Goal: Contribute content: Contribute content

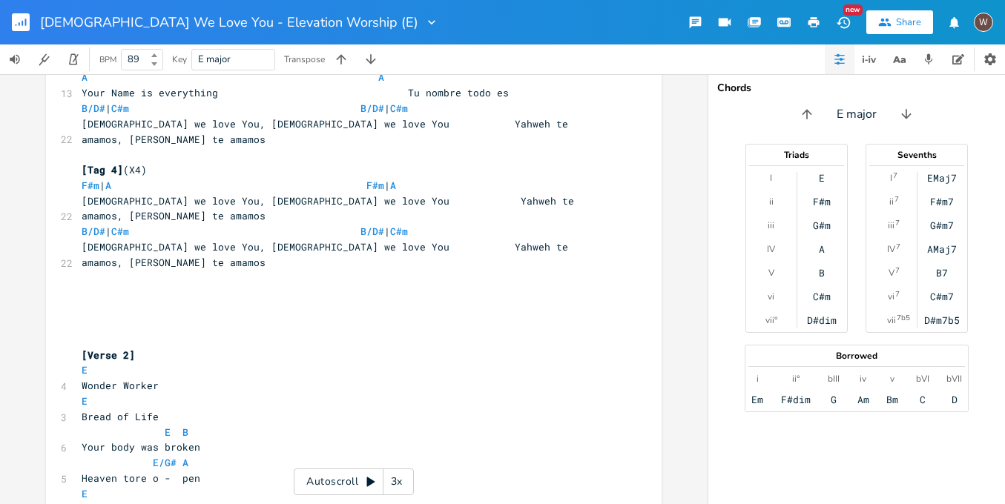
scroll to position [1455, 0]
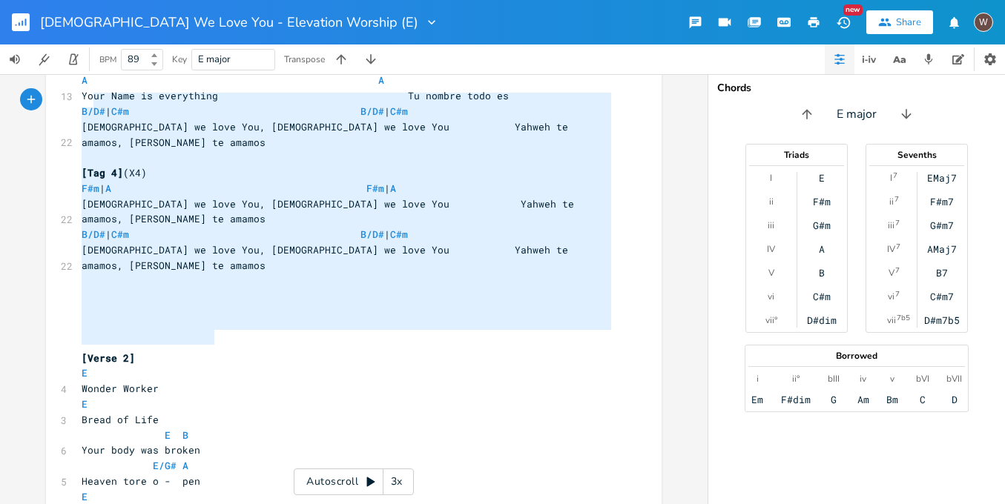
type textarea "[Verse 2] E Wonder Worker E Bread of Life E B Your body was broken E/G# A Heave…"
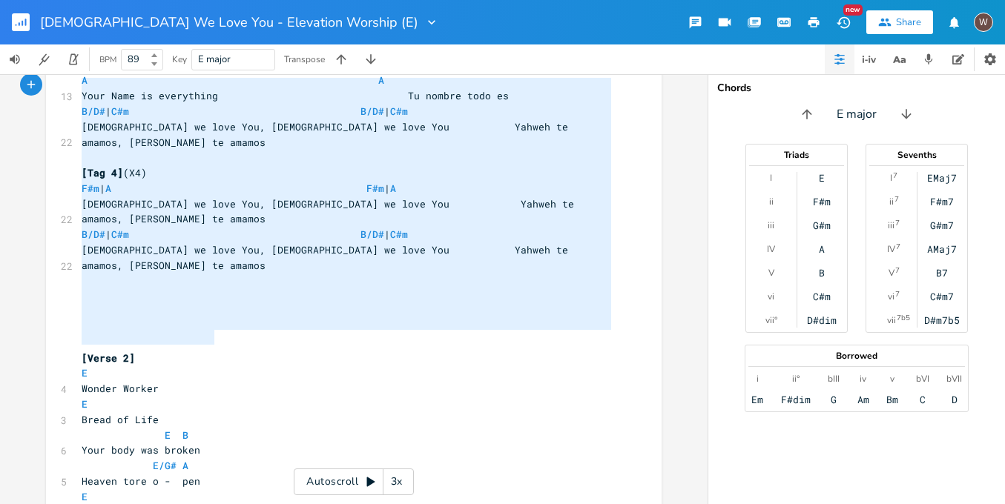
drag, startPoint x: 238, startPoint y: 337, endPoint x: 79, endPoint y: 91, distance: 292.9
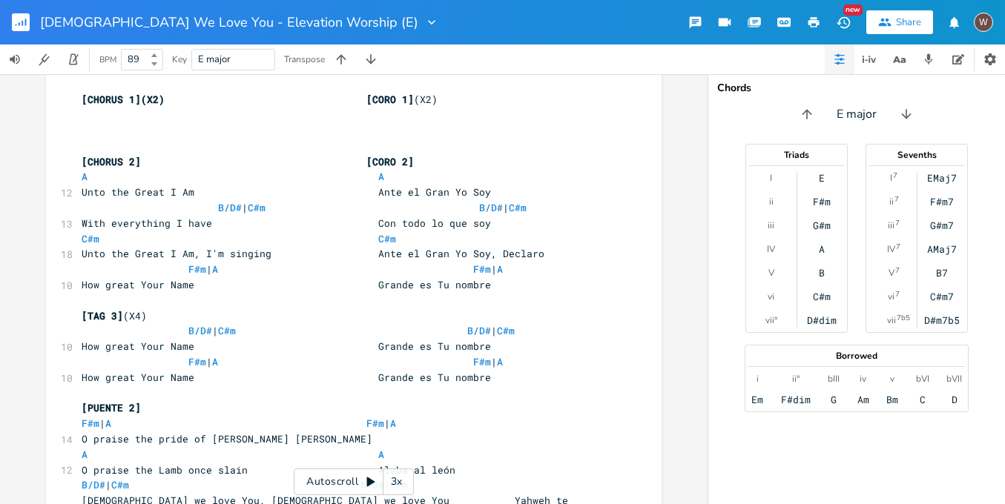
scroll to position [672, 0]
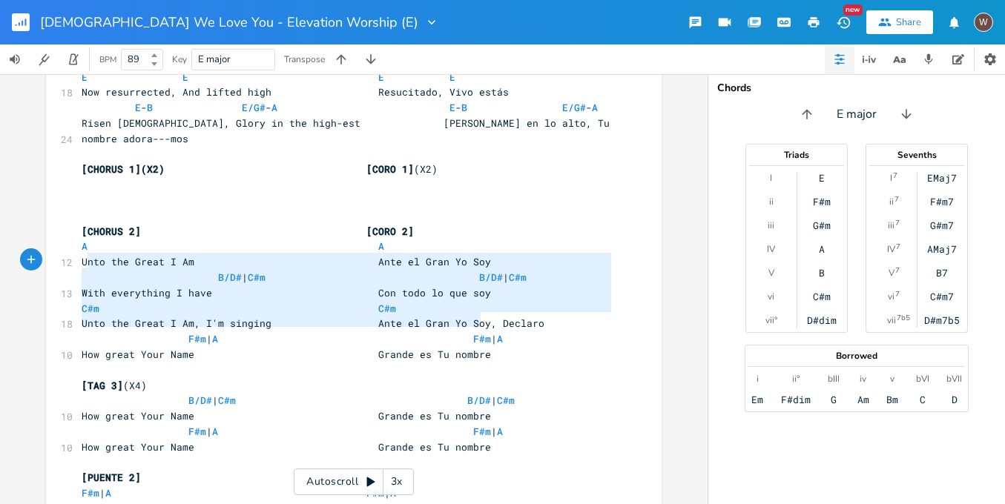
type textarea "[TAG 3](X4) B/D# | C#m B/D# | C#m How great Your Name Grande es Tu nombre F#m |…"
drag, startPoint x: 519, startPoint y: 322, endPoint x: 76, endPoint y: 260, distance: 447.6
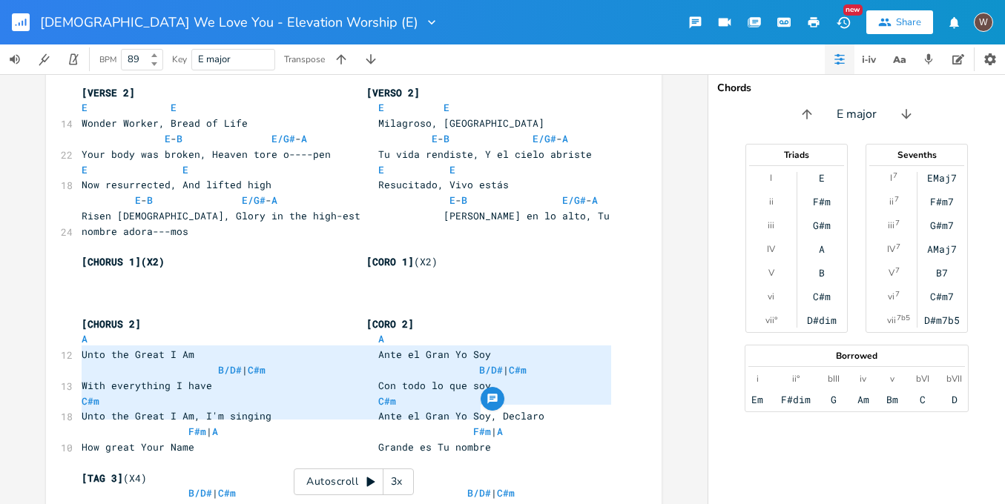
scroll to position [554, 0]
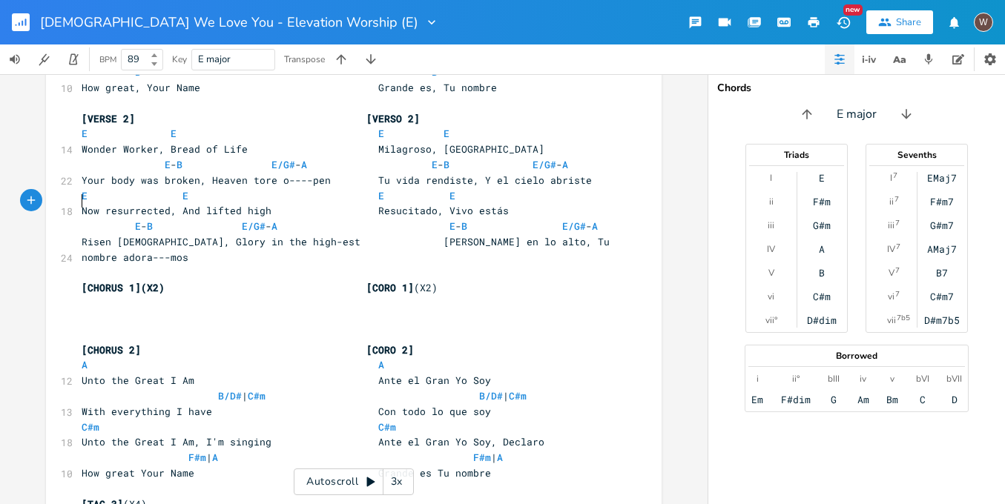
click at [100, 311] on pre "​" at bounding box center [346, 319] width 535 height 16
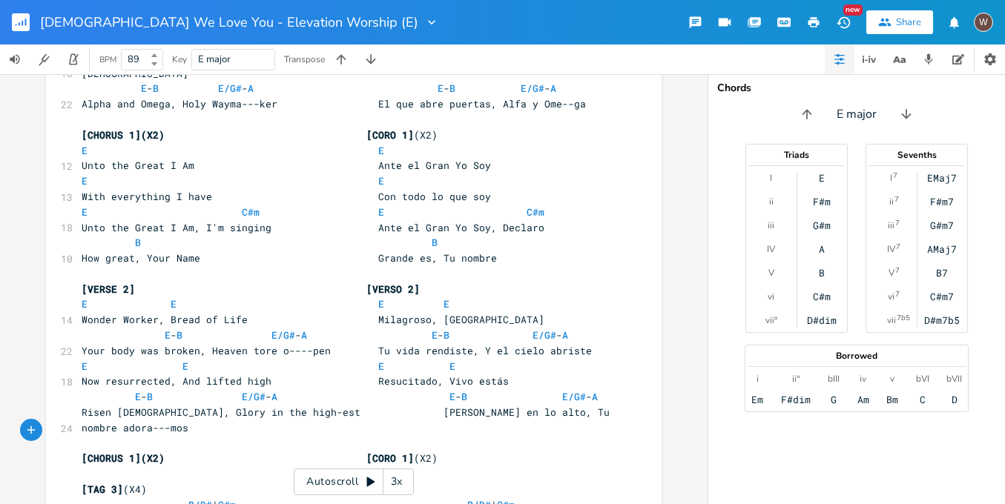
scroll to position [383, 0]
click at [125, 466] on pre "​" at bounding box center [346, 474] width 535 height 16
type textarea "["
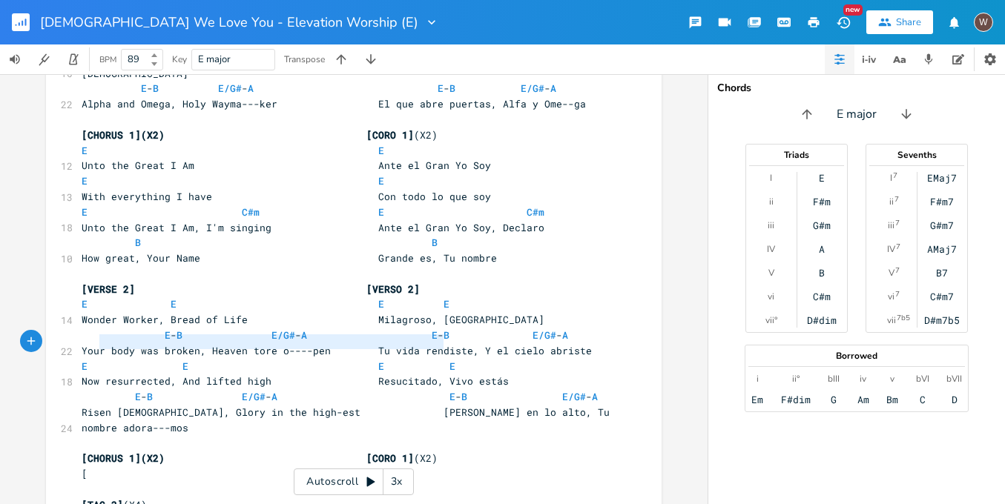
type textarea "[CHORUS 1](X2) [CORO 1](X2)"
drag, startPoint x: 452, startPoint y: 343, endPoint x: 57, endPoint y: 342, distance: 394.4
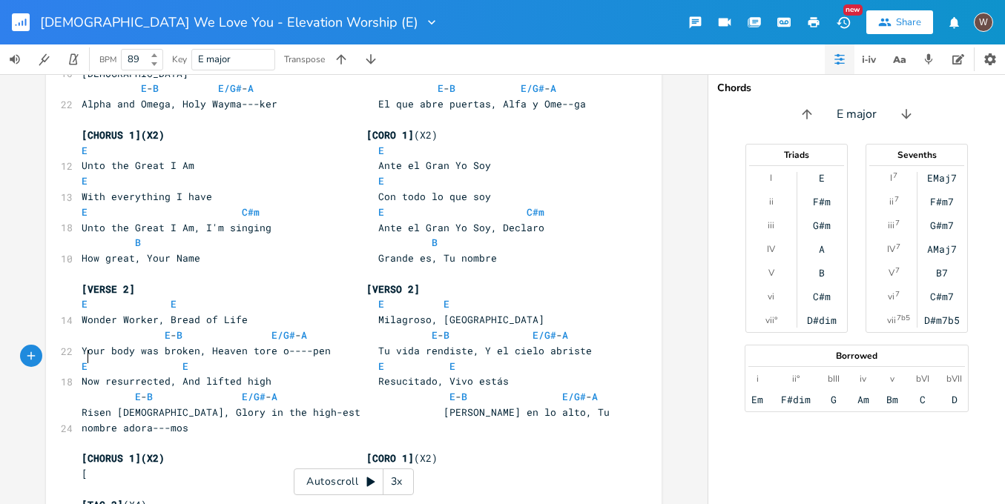
type textarea "["
drag, startPoint x: 87, startPoint y: 353, endPoint x: 77, endPoint y: 355, distance: 10.6
click at [79, 466] on pre "[" at bounding box center [346, 474] width 535 height 16
click at [393, 467] on span "[CHORUS 1](X2) [CORO 1]" at bounding box center [248, 473] width 332 height 13
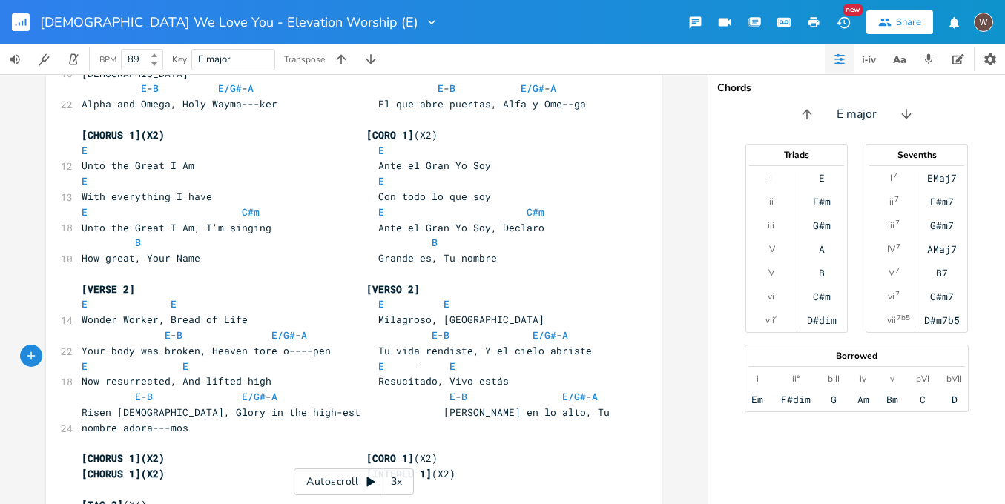
scroll to position [0, 39]
type textarea "INTERLUDIO"
click at [466, 466] on pre "[CHORUS 1](X2) [INTERLUDIO] (X2)" at bounding box center [346, 474] width 535 height 16
click at [162, 467] on span "[CHORUS 1](X2) [INTERLUDIO]" at bounding box center [260, 473] width 356 height 13
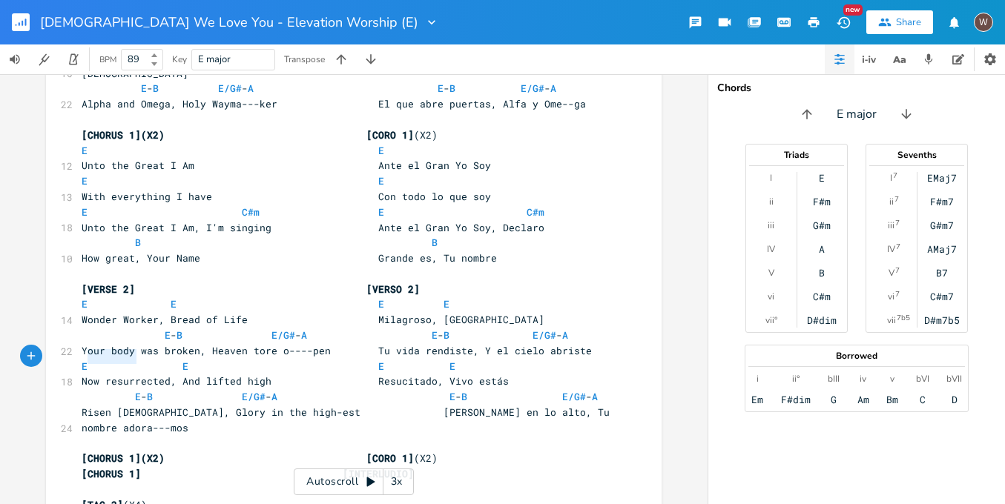
drag, startPoint x: 131, startPoint y: 357, endPoint x: 82, endPoint y: 358, distance: 48.9
click at [82, 467] on span "[CHORUS 1] [INTERLUDIO]" at bounding box center [248, 473] width 332 height 13
type textarea "INTERLUDE"
type textarea "|"
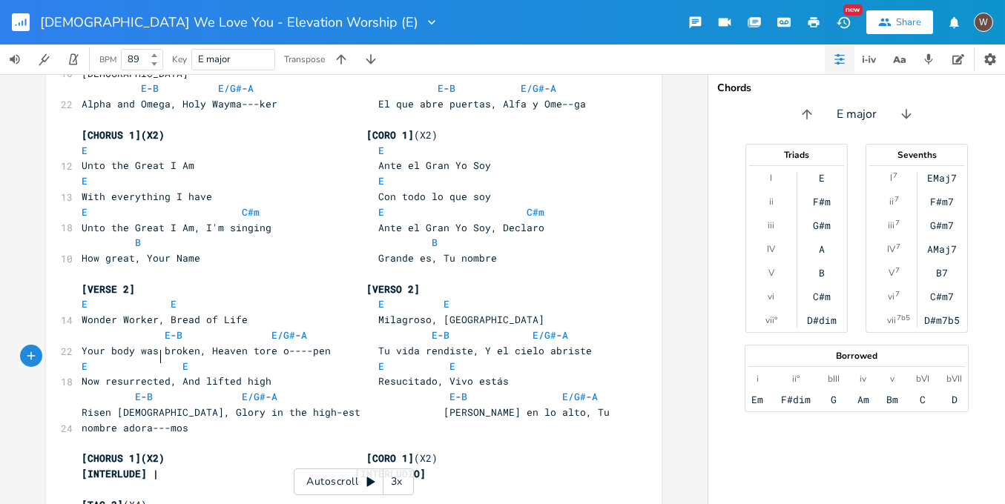
scroll to position [0, 4]
type textarea "]"
click at [83, 482] on pre "​" at bounding box center [346, 490] width 535 height 16
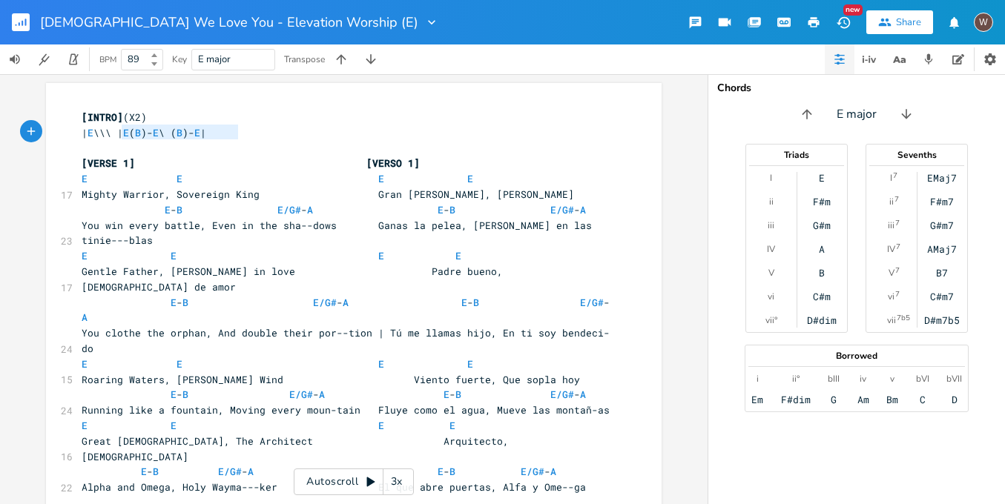
type textarea "[INTRO](X2) | E \\\ | E (B)-E \ (B)-E |"
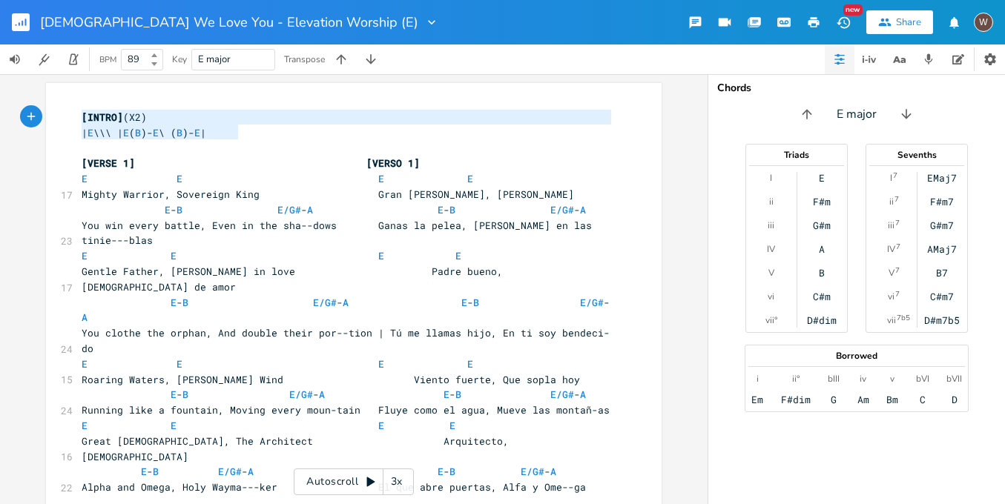
drag, startPoint x: 262, startPoint y: 134, endPoint x: 74, endPoint y: 117, distance: 188.4
click at [250, 137] on pre "| E \\\ | E ( B )- E \ ( B )- E |" at bounding box center [346, 133] width 535 height 16
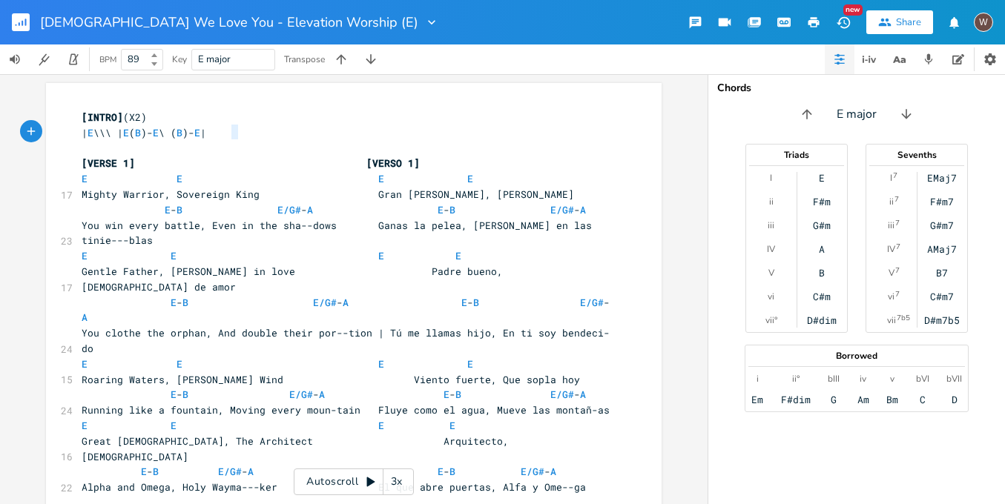
type textarea "| E \\\ | E (B)-E \ (B)-E |"
drag, startPoint x: 240, startPoint y: 134, endPoint x: 68, endPoint y: 135, distance: 172.0
click at [285, 136] on pre "| E \\\ | E ( B )- E \ ( B )- E |" at bounding box center [346, 133] width 535 height 16
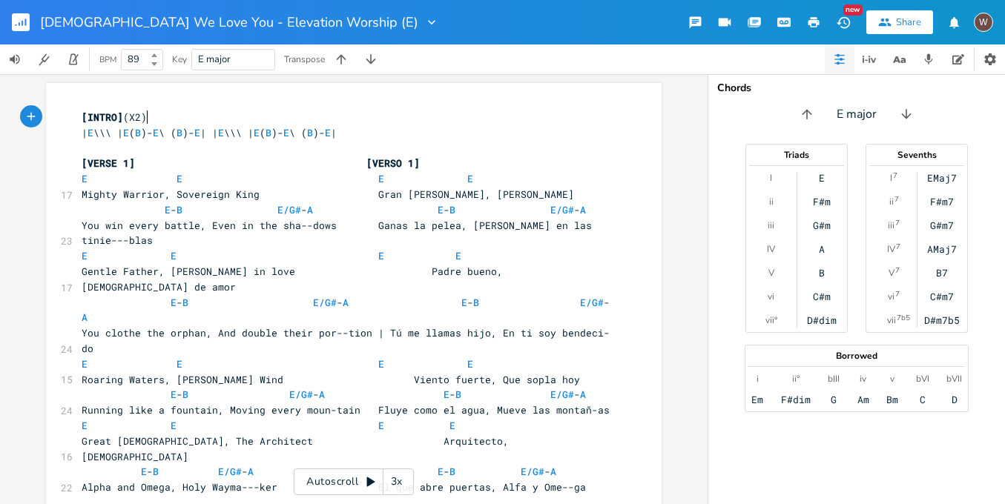
type textarea "[INTRO](X2)"
drag, startPoint x: 171, startPoint y: 113, endPoint x: 53, endPoint y: 120, distance: 118.1
click at [236, 118] on pre "[INTRO] (X2)" at bounding box center [346, 118] width 535 height 16
click at [146, 121] on span "[INTRO](X2) [INTRO]" at bounding box center [138, 116] width 113 height 13
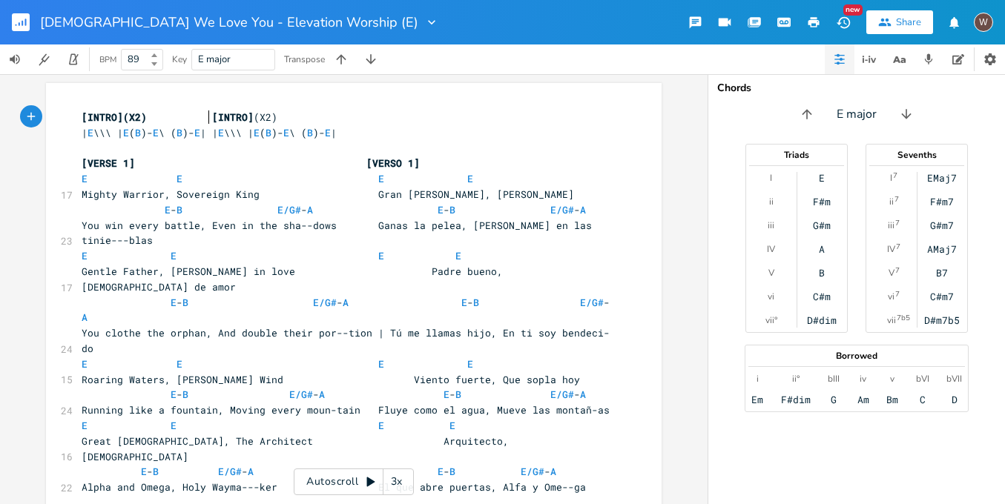
scroll to position [0, 25]
click at [115, 148] on pre "​" at bounding box center [346, 149] width 535 height 16
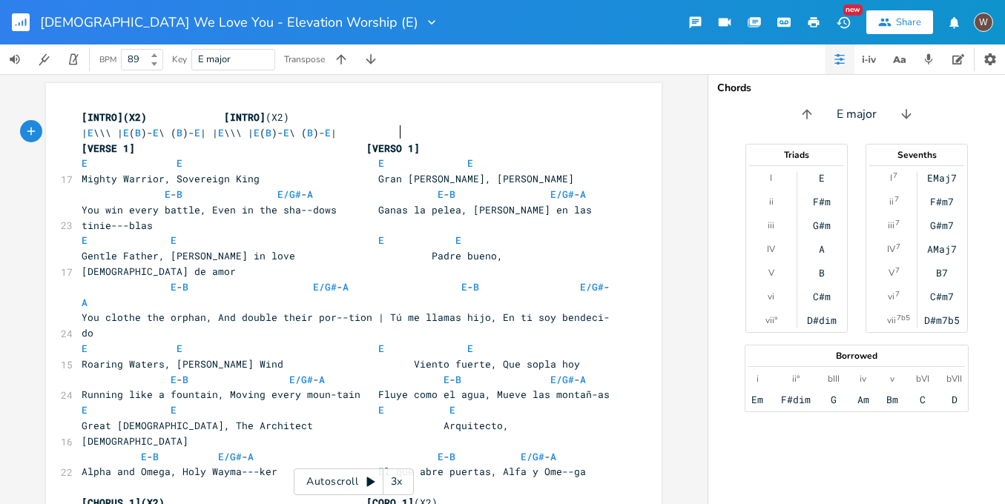
click at [239, 133] on span "| E \\\ | E ( B )- E \ ( B )- E | | E \\\ | E ( B )- E \ ( B )- E |" at bounding box center [209, 132] width 255 height 13
click at [222, 116] on span "[INTRO](X2) [INTRO]" at bounding box center [174, 116] width 184 height 13
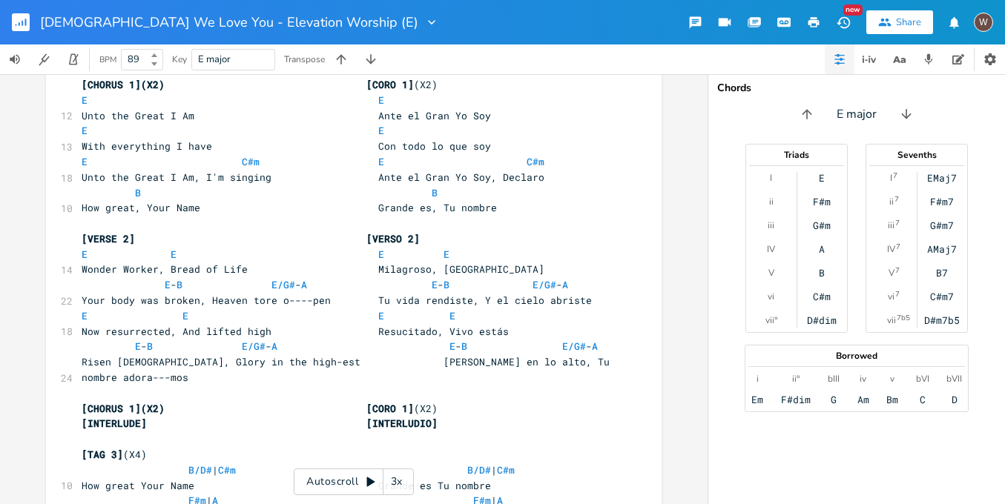
scroll to position [543, 0]
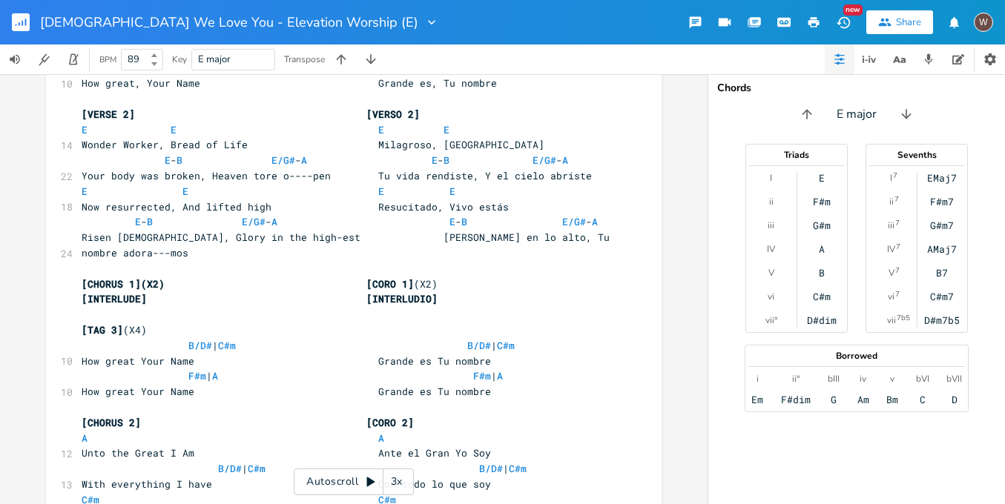
click at [152, 307] on pre "​" at bounding box center [346, 315] width 535 height 16
type textarea "H"
type textarea "F#m | A F#m | A"
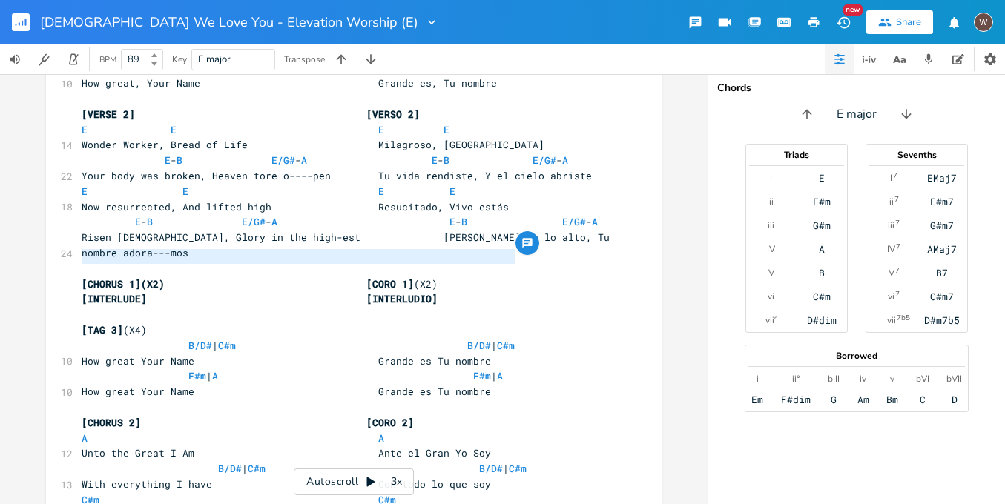
drag, startPoint x: 522, startPoint y: 260, endPoint x: 25, endPoint y: 251, distance: 496.8
click at [26, 252] on div "F#m | A F#m | A x [INTRO](X2) [INTRO] (X2) | E \\\ | E ( B )- E \ ( B )- E | | …" at bounding box center [353, 289] width 707 height 430
click at [100, 307] on pre "​" at bounding box center [346, 315] width 535 height 16
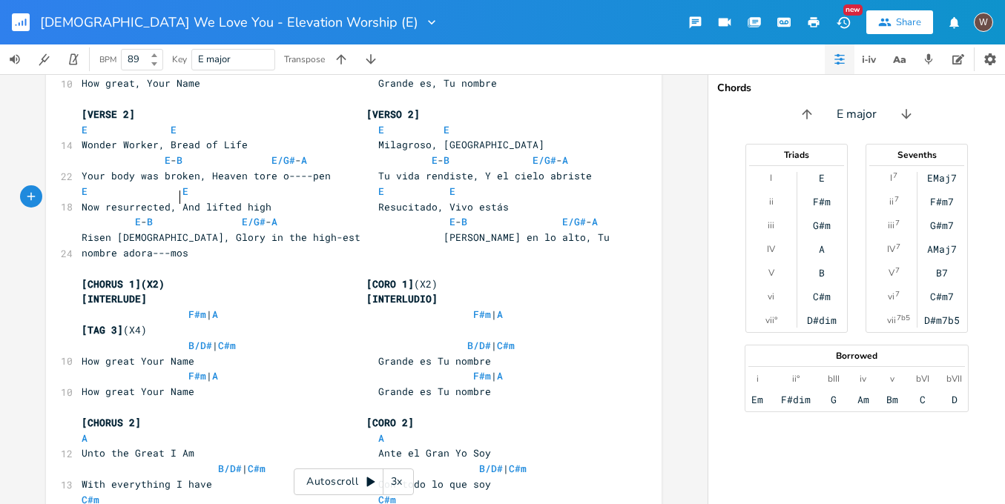
click at [177, 308] on span "F#m | A F#m | A" at bounding box center [292, 314] width 421 height 13
click at [397, 308] on span "F#m | A F#m | A" at bounding box center [257, 314] width 350 height 13
type textarea "[TAG 3](X4)"
drag, startPoint x: 146, startPoint y: 211, endPoint x: 64, endPoint y: 210, distance: 82.3
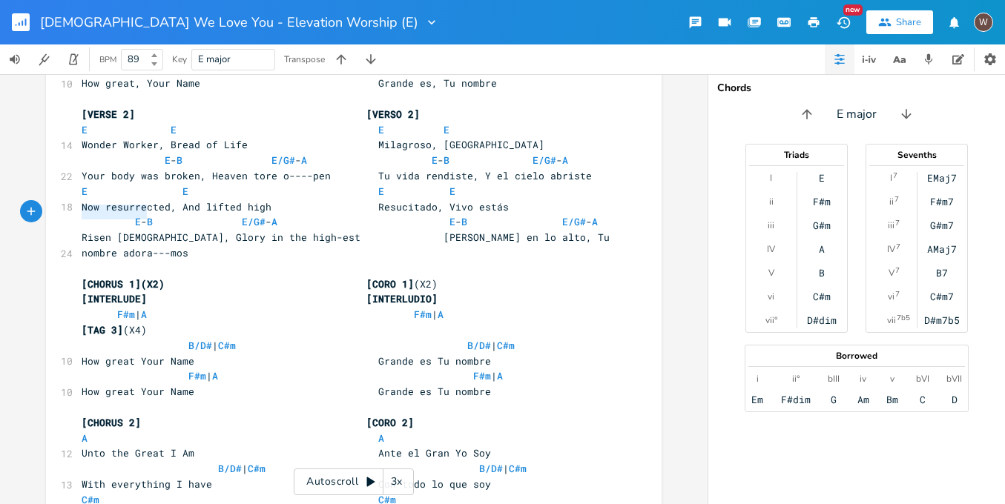
click at [235, 323] on pre "[TAG 3] (X4)" at bounding box center [346, 331] width 535 height 16
click at [148, 323] on span "[TAG 3](X4) [TAG 3]" at bounding box center [138, 329] width 113 height 13
click at [218, 339] on span "B/D# | C#m B/D# | C#m" at bounding box center [298, 345] width 433 height 13
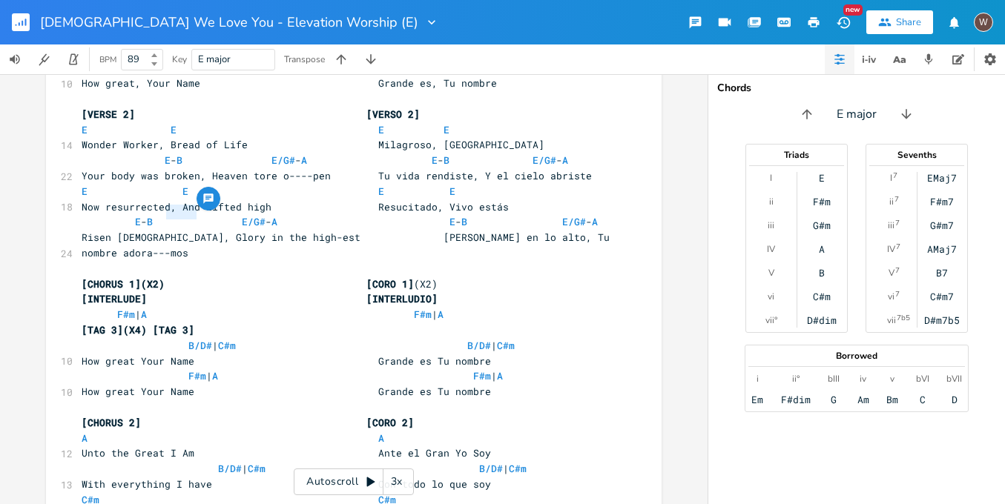
type textarea "TAG 3]"
drag, startPoint x: 217, startPoint y: 211, endPoint x: 153, endPoint y: 212, distance: 64.5
click at [153, 323] on pre "[TAG 3](X4) [TAG 3]" at bounding box center [346, 331] width 535 height 16
click at [156, 323] on span "[TAG 3](X4) [[TAG 3]" at bounding box center [141, 329] width 119 height 13
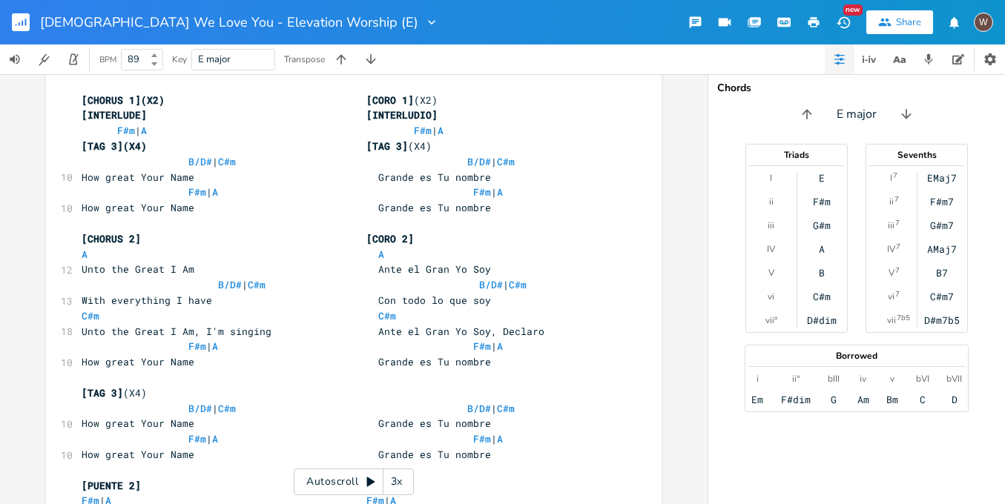
scroll to position [552, 0]
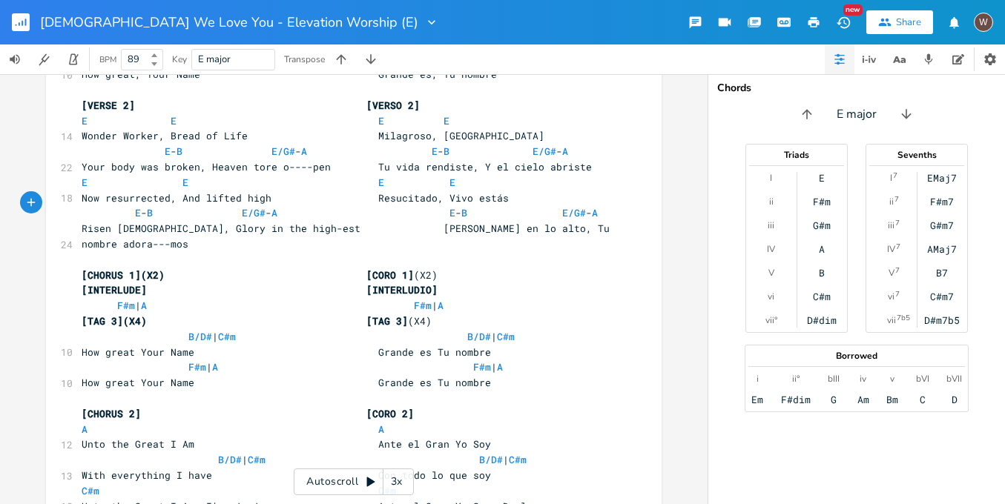
click at [463, 391] on pre "​" at bounding box center [346, 399] width 535 height 16
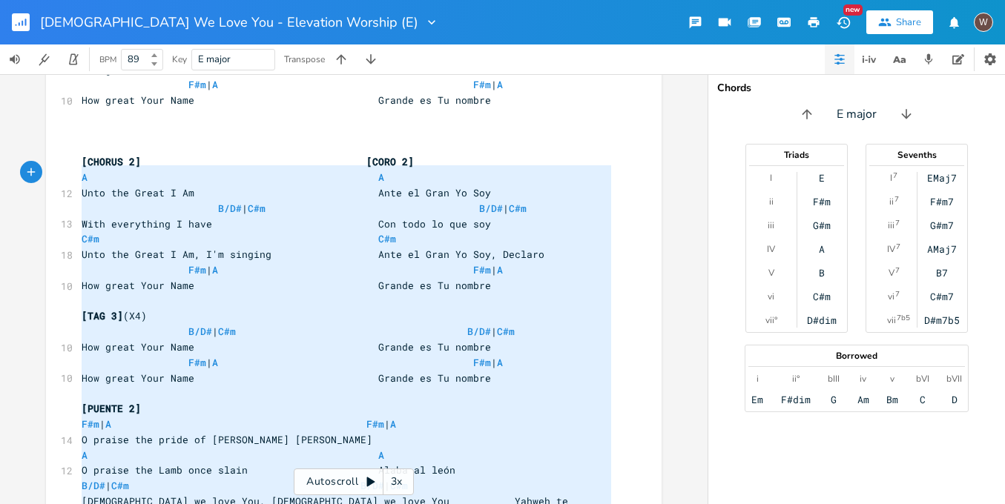
scroll to position [720, 0]
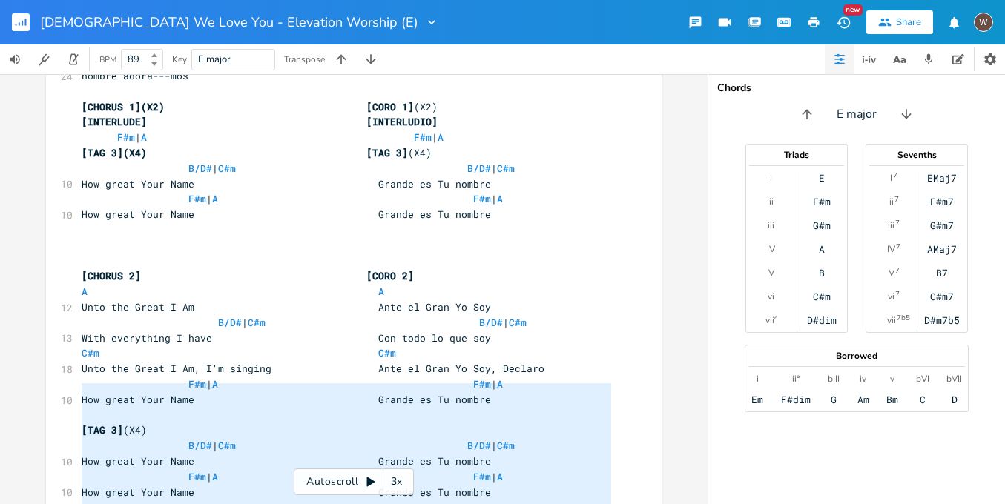
type textarea "[LOREMI 1] D#s | A C#a | E S doeius tem incid ut Labor Etdol ma aliquae A M V q…"
drag, startPoint x: 612, startPoint y: 439, endPoint x: 62, endPoint y: 380, distance: 554.0
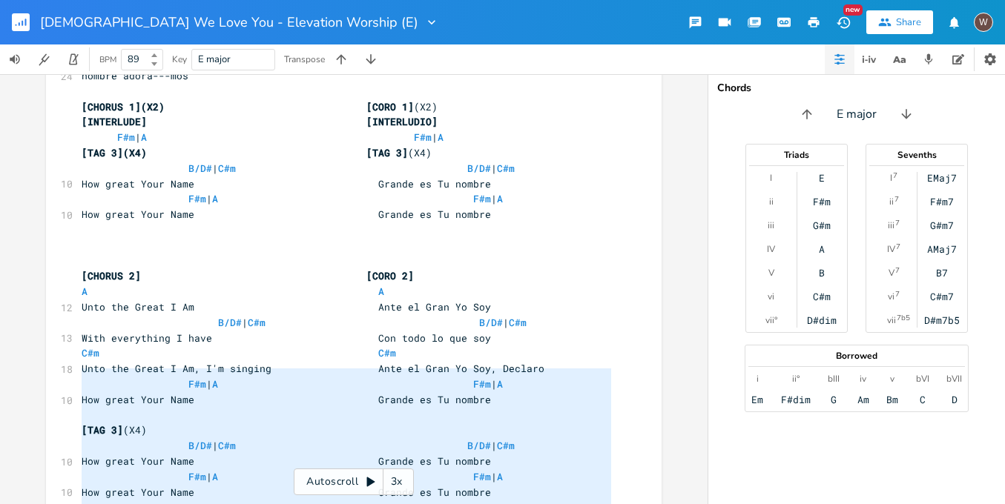
click at [84, 222] on pre "​" at bounding box center [346, 230] width 535 height 16
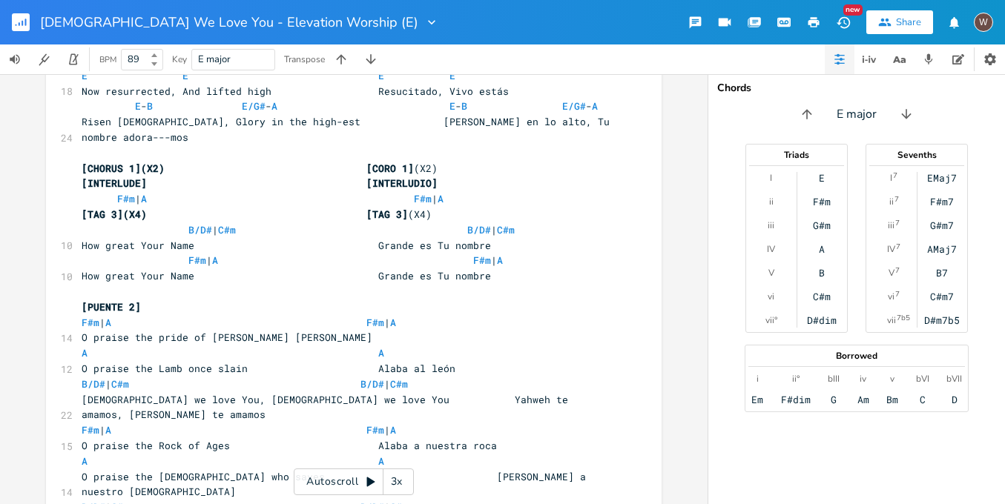
scroll to position [641, 0]
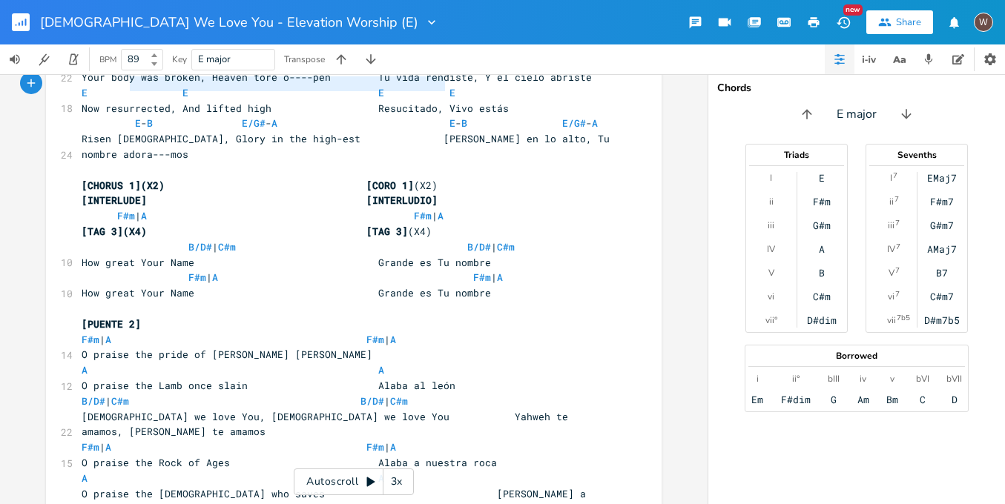
type textarea "[INTERLUDE] [INTERLUDIO]"
drag, startPoint x: 449, startPoint y: 87, endPoint x: 71, endPoint y: 83, distance: 377.4
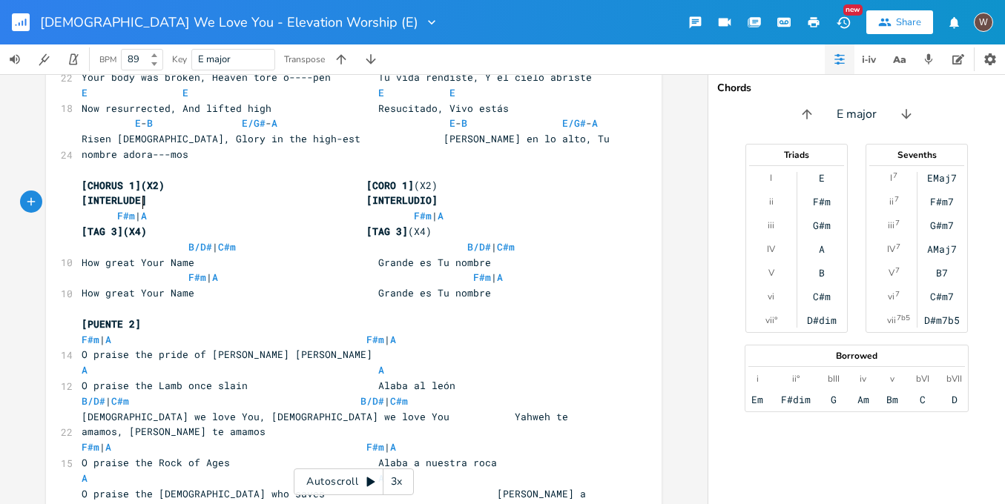
type textarea "[PUENTE 2]"
drag, startPoint x: 147, startPoint y: 208, endPoint x: 54, endPoint y: 200, distance: 93.0
click at [393, 317] on span "[INTERLUDE] [INTERLUDIO]" at bounding box center [260, 323] width 356 height 13
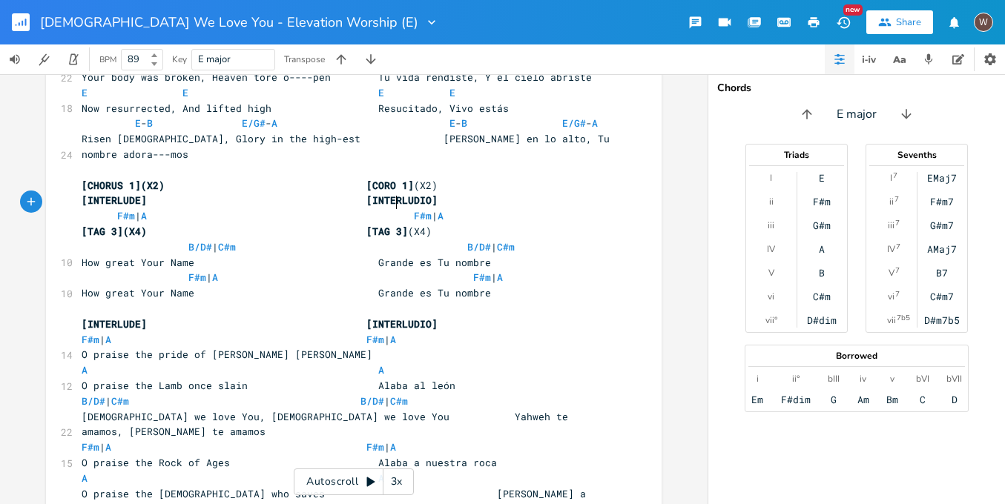
click at [393, 317] on span "[INTERLUDE] [INTERLUDIO]" at bounding box center [260, 323] width 356 height 13
type textarea "[PERSON_NAME] 1"
click at [126, 317] on span "[INTERLUDE] [[PERSON_NAME] 1]" at bounding box center [275, 323] width 386 height 13
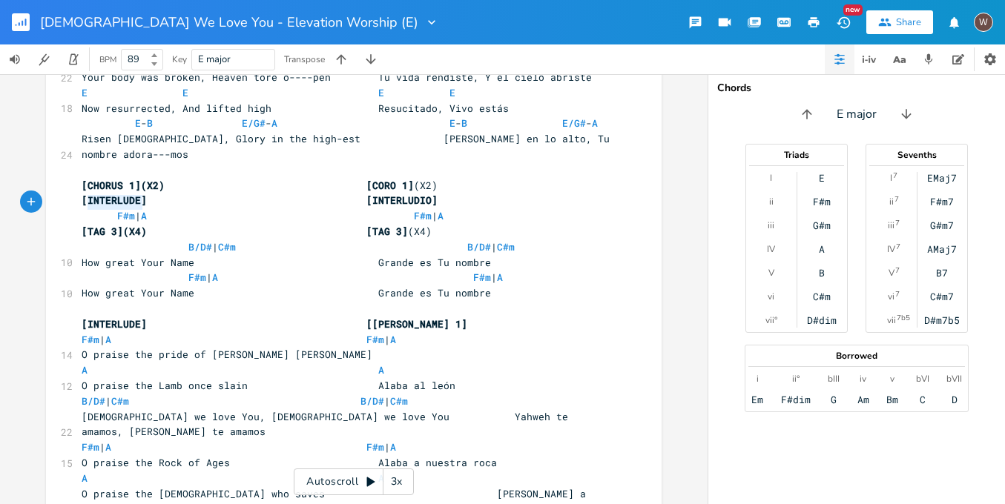
click at [126, 317] on span "[INTERLUDE] [[PERSON_NAME] 1]" at bounding box center [275, 323] width 386 height 13
type textarea "BRIDGE"
click at [304, 317] on span "[BRIDGE] [[PERSON_NAME] 1]" at bounding box center [266, 323] width 368 height 13
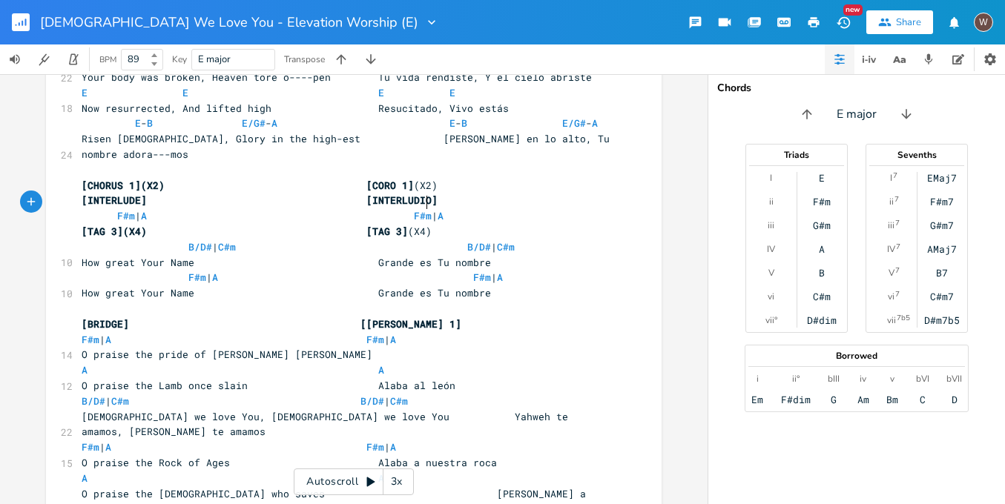
click at [431, 317] on pre "[BRIDGE] [[PERSON_NAME] 1]" at bounding box center [346, 325] width 535 height 16
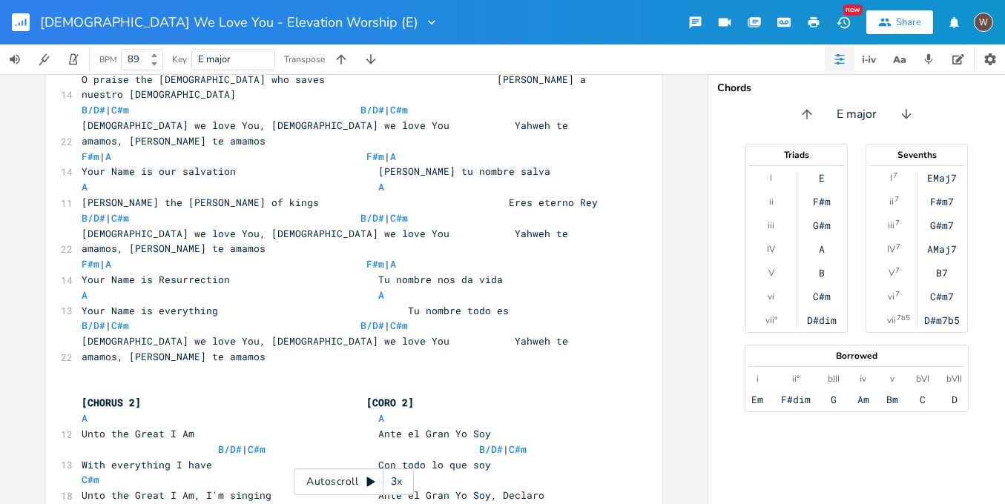
scroll to position [1168, 0]
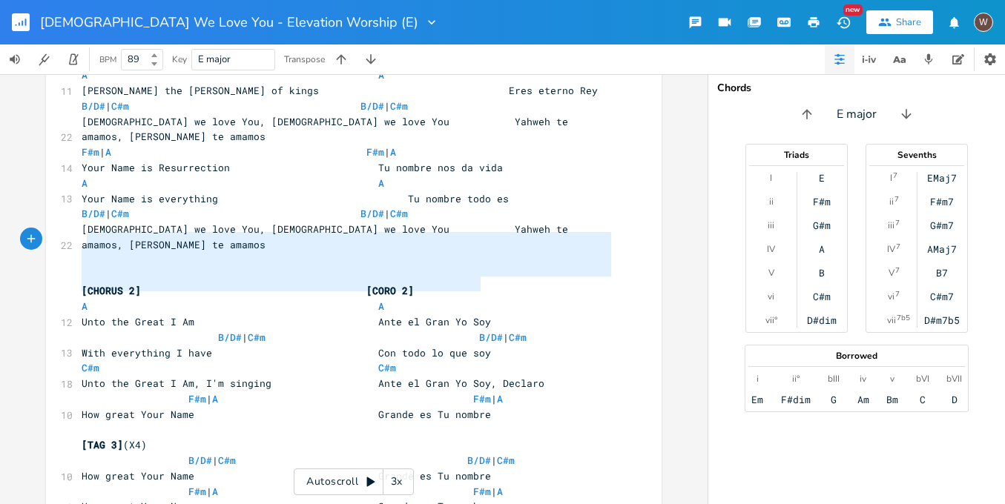
type textarea "[TAG 3](X4) B/D# | C#m B/D# | C#m How great Your Name Grande es Tu nombre F#m |…"
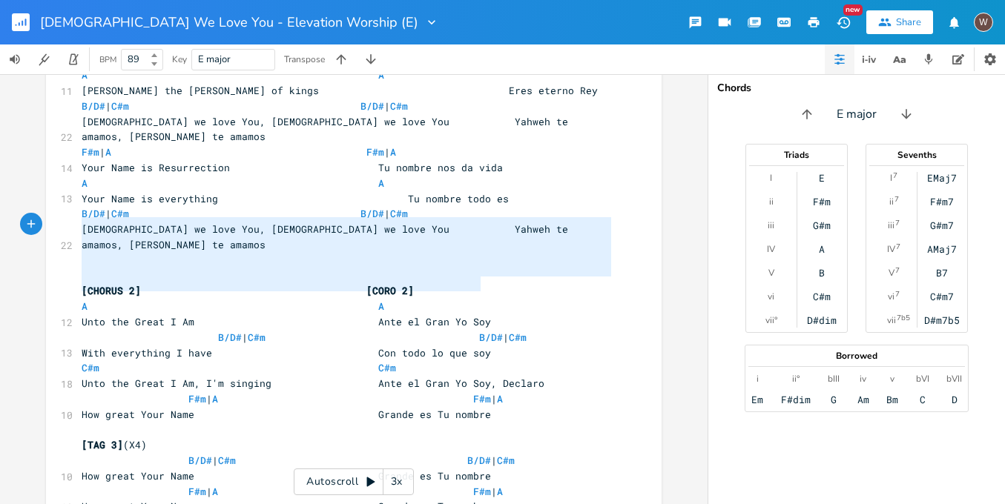
drag, startPoint x: 487, startPoint y: 285, endPoint x: 70, endPoint y: 224, distance: 421.9
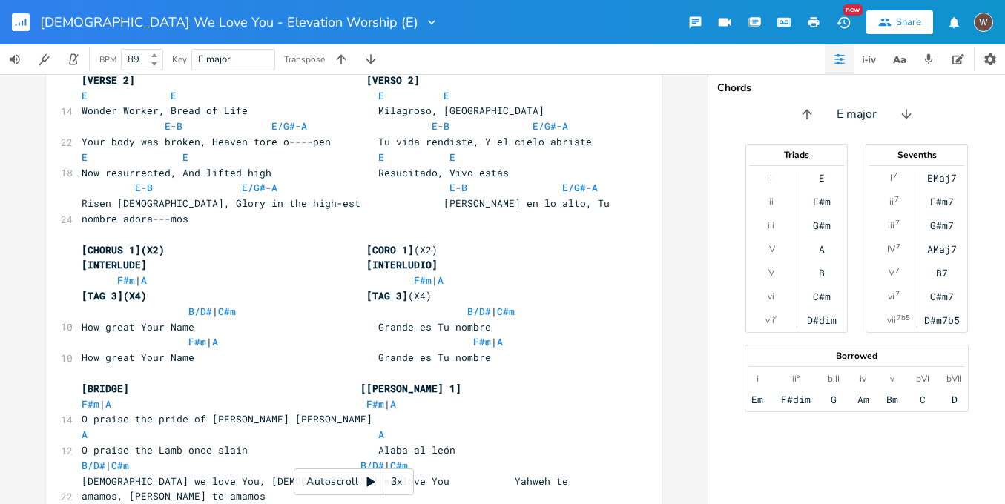
scroll to position [551, 0]
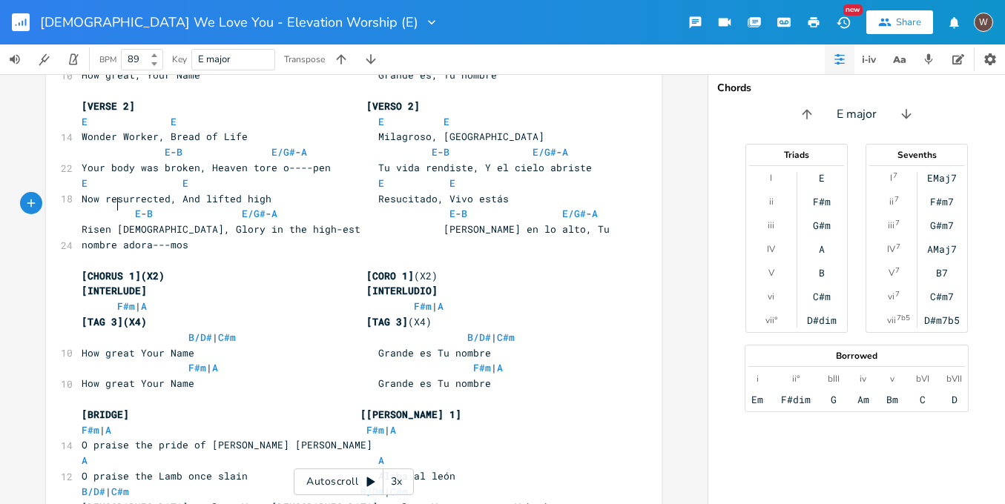
click at [113, 315] on span "[TAG 3](X4) [TAG 3]" at bounding box center [245, 321] width 326 height 13
type textarea "1"
click at [402, 315] on span "[TAG 1](X4) [TAG 3]" at bounding box center [245, 321] width 326 height 13
type textarea "1"
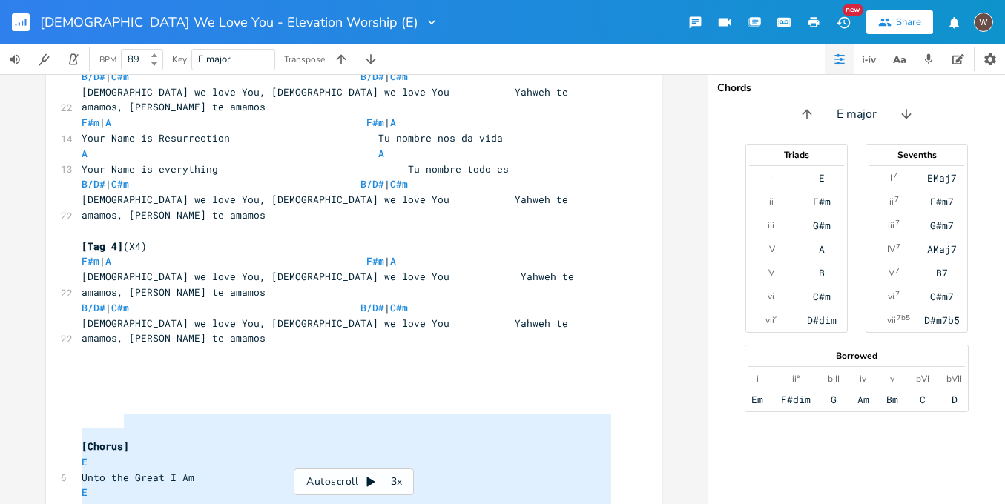
scroll to position [1776, 0]
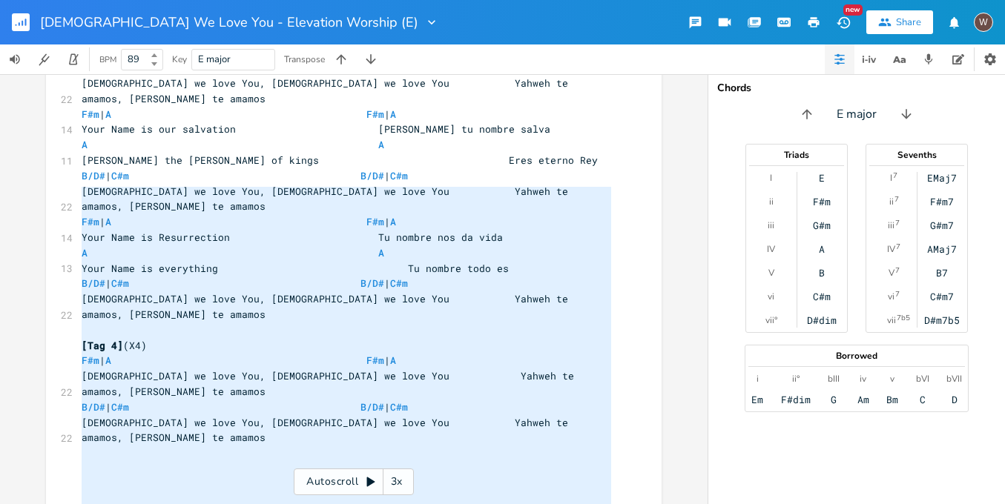
type textarea "[Chorus] E Unto the Great I Am E With everything I have E Unto the Great I Am C…"
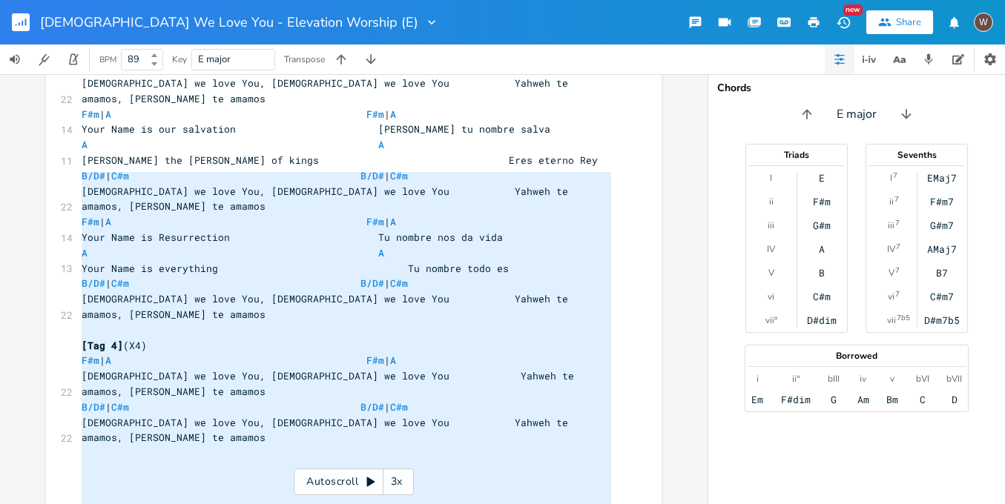
drag, startPoint x: 239, startPoint y: 423, endPoint x: 49, endPoint y: 180, distance: 307.9
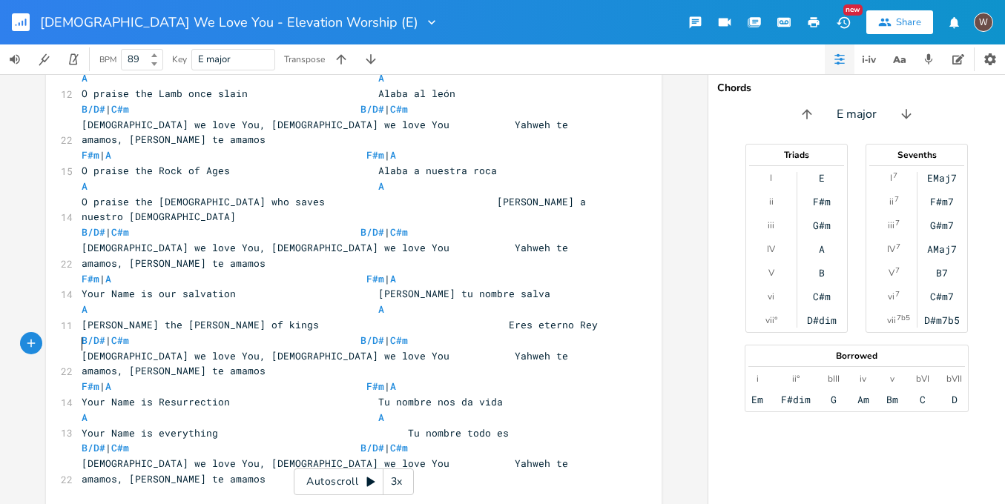
scroll to position [1561, 0]
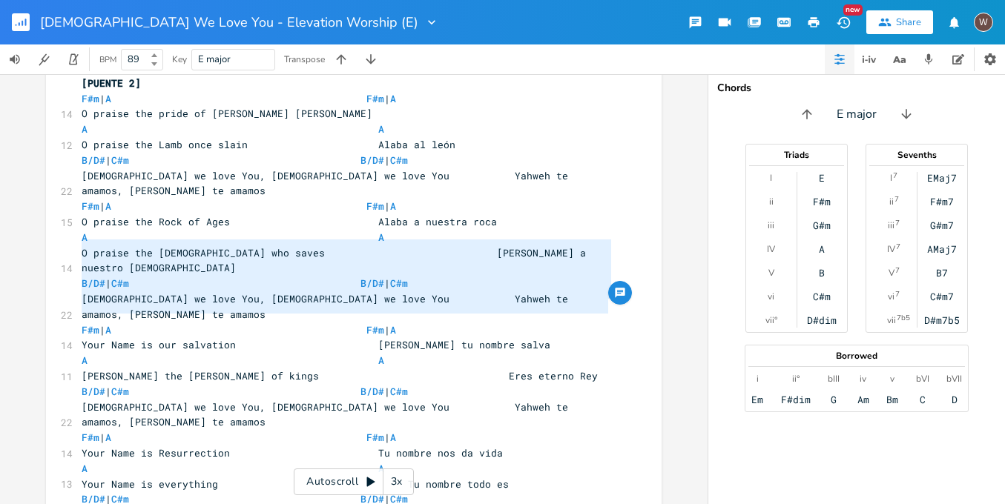
type textarea "F#m | A F#m | A Yahweh we love You, Yahweh we love You Yahweh te amamos, [DEMOG…"
drag, startPoint x: 611, startPoint y: 308, endPoint x: 63, endPoint y: 257, distance: 550.4
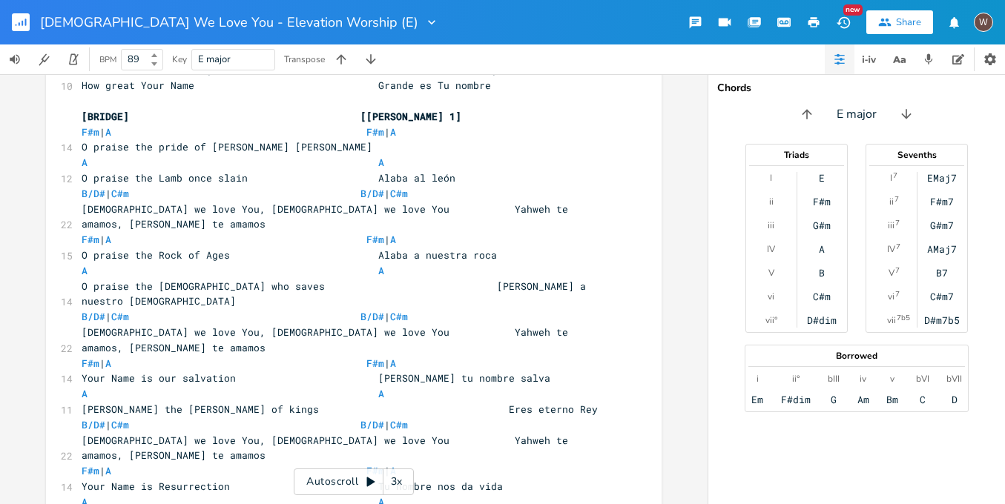
scroll to position [970, 0]
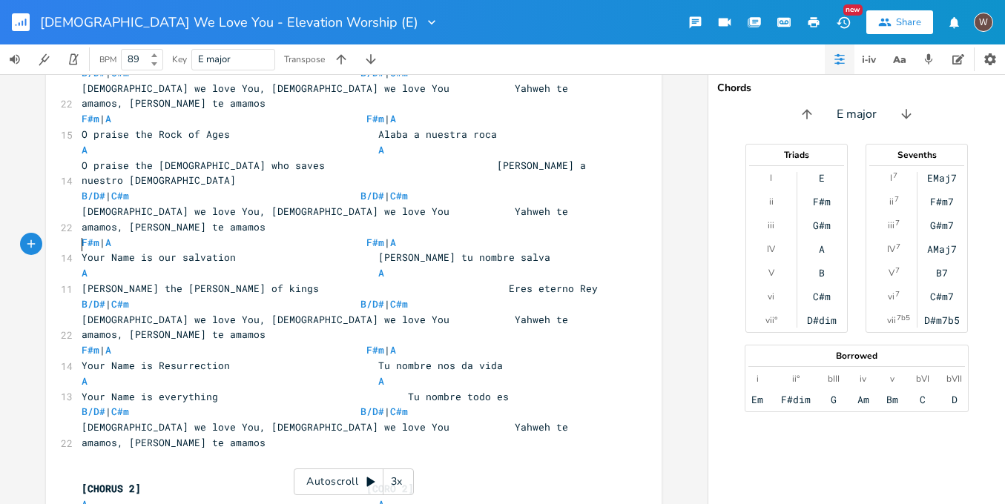
click at [91, 451] on pre "​" at bounding box center [346, 459] width 535 height 16
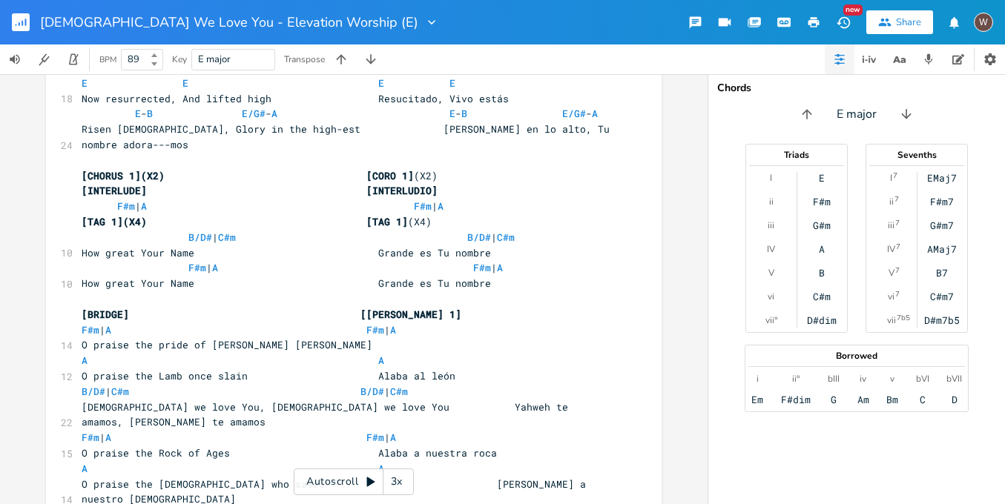
scroll to position [602, 0]
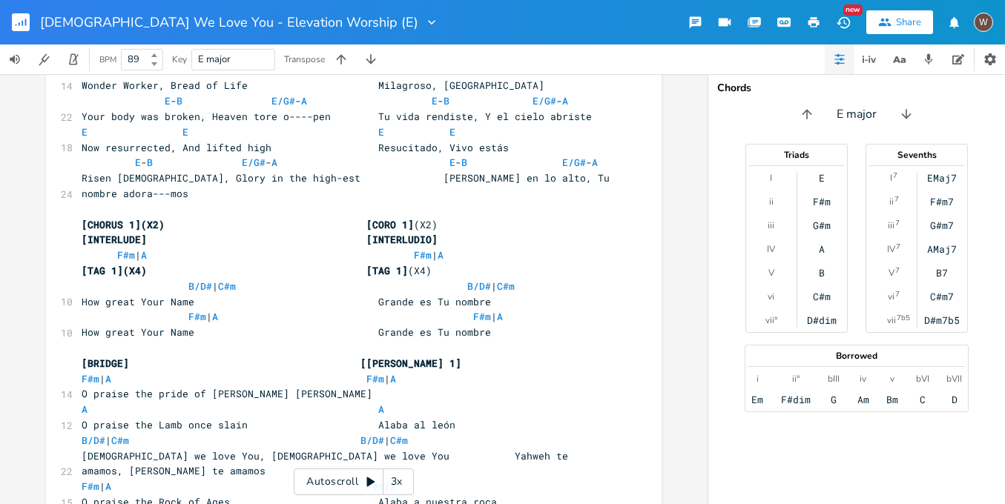
click at [122, 357] on span "[BRIDGE] [[PERSON_NAME] 1]" at bounding box center [272, 363] width 380 height 13
type textarea "1"
click at [360, 357] on span "[BRIDGE 1] [[PERSON_NAME] 1]" at bounding box center [277, 363] width 391 height 13
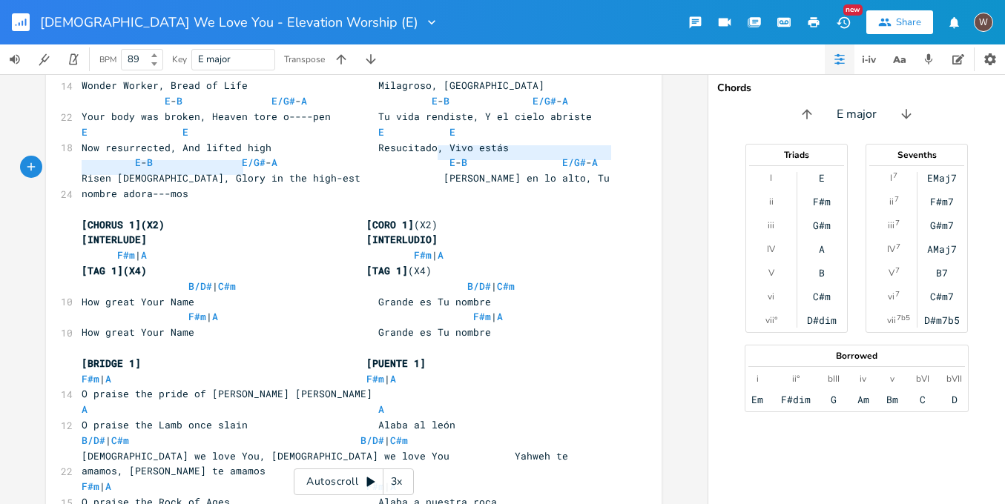
type textarea "B"
type textarea "[TAG 1](X4) [TAG 1](X4)"
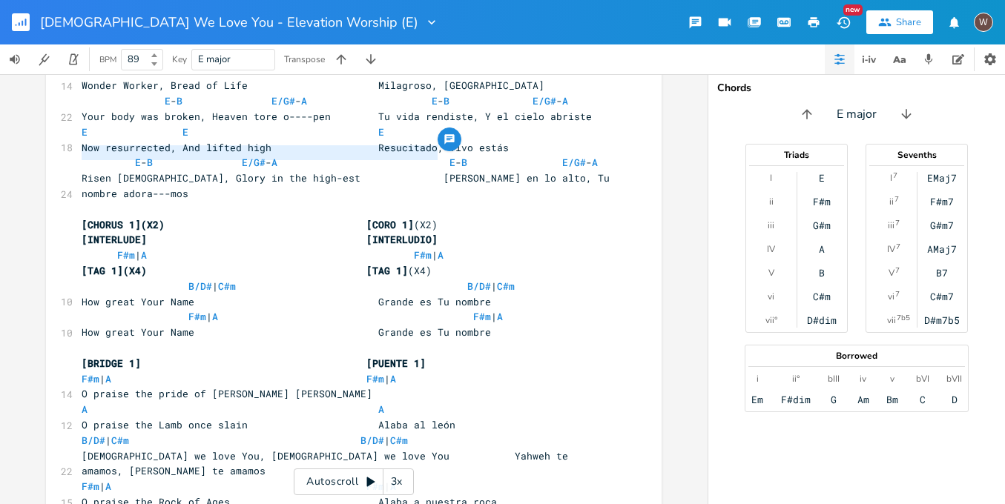
drag, startPoint x: 460, startPoint y: 155, endPoint x: 37, endPoint y: 152, distance: 422.6
click at [37, 152] on div "[TAG 1](X4) [TAG 1](X4) x [INTRO](X2) [INTRO] (X2) | E \\\ | E ( B )- E \ ( B )…" at bounding box center [353, 289] width 707 height 430
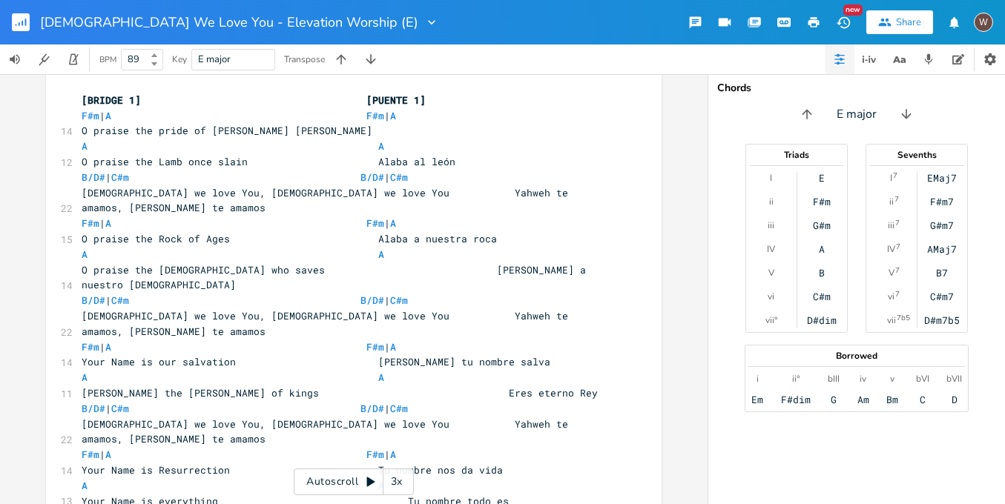
scroll to position [1002, 0]
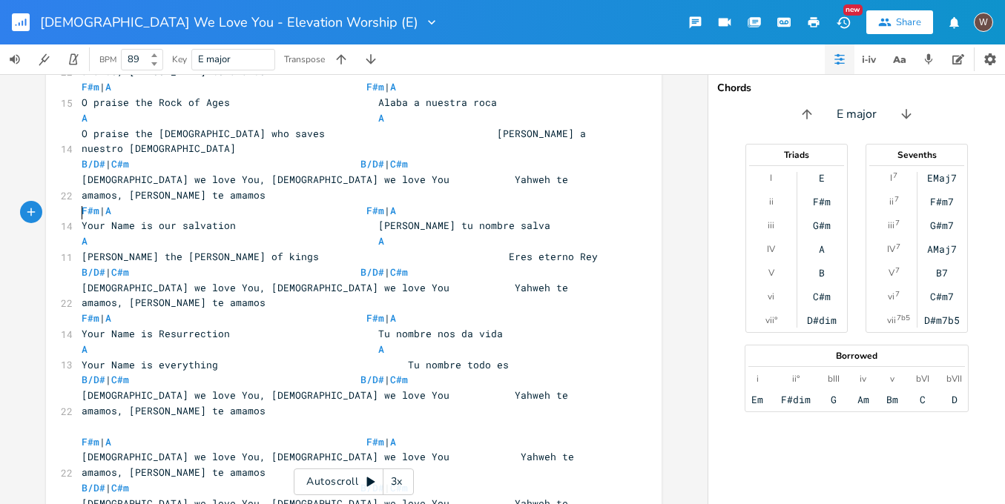
click at [79, 419] on pre "​" at bounding box center [346, 427] width 535 height 16
click at [113, 420] on span "[TAG 1](X4) [TAG 1]" at bounding box center [245, 426] width 326 height 13
type textarea "2"
click at [403, 420] on span "[TAG 2](X4) [TAG 1]" at bounding box center [245, 426] width 326 height 13
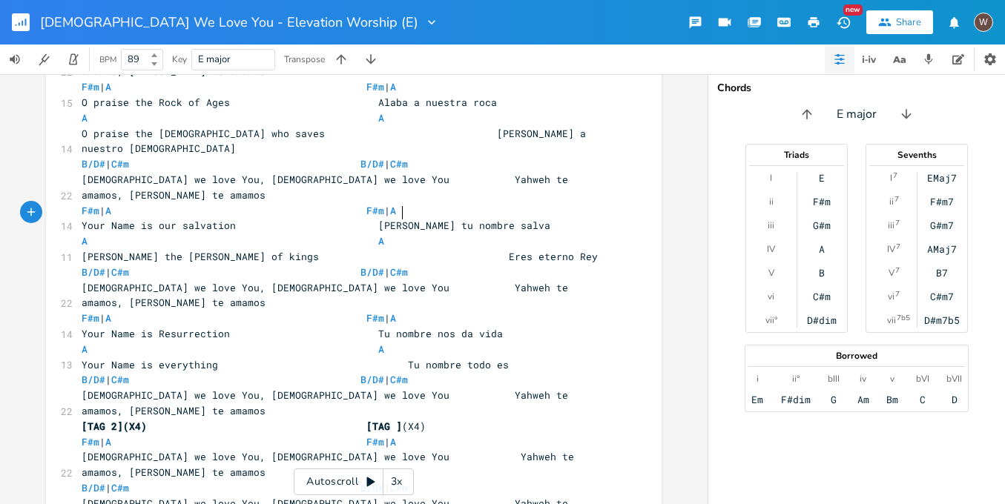
type textarea "2"
click at [406, 497] on span "[DEMOGRAPHIC_DATA] we love You, [DEMOGRAPHIC_DATA] we love You Yahweh te amamos…" at bounding box center [328, 511] width 492 height 29
click at [122, 497] on span "[DEMOGRAPHIC_DATA] we love You, [DEMOGRAPHIC_DATA] we love You Yahweh te amamos…" at bounding box center [349, 511] width 534 height 29
click at [368, 497] on span "[DEMOGRAPHIC_DATA] we love You, [DEMOGRAPHIC_DATA] we love You Yahweh te amamos…" at bounding box center [349, 511] width 534 height 29
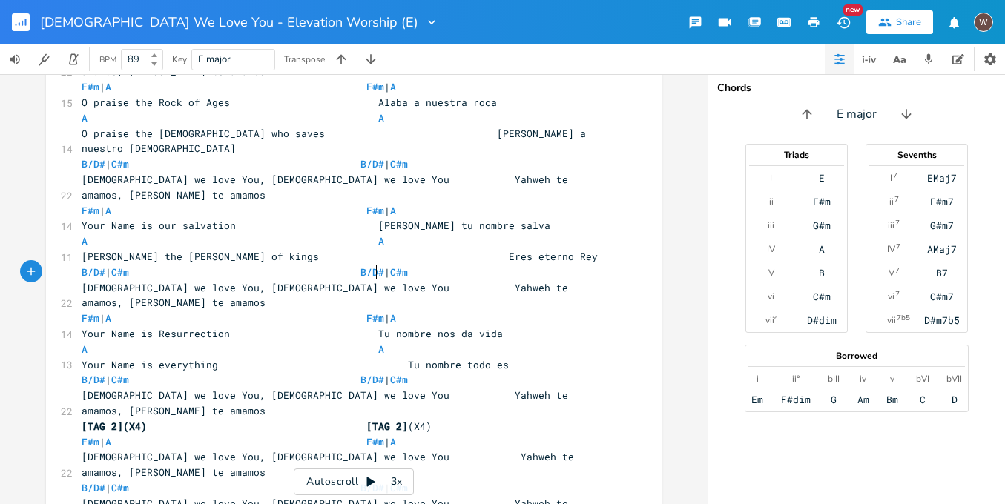
click at [358, 481] on span "B/D# | C#m B/D# | C#m" at bounding box center [245, 487] width 326 height 13
click at [389, 497] on span "[DEMOGRAPHIC_DATA] we love You, [DEMOGRAPHIC_DATA] we love You Yahweh te amamos…" at bounding box center [328, 511] width 492 height 29
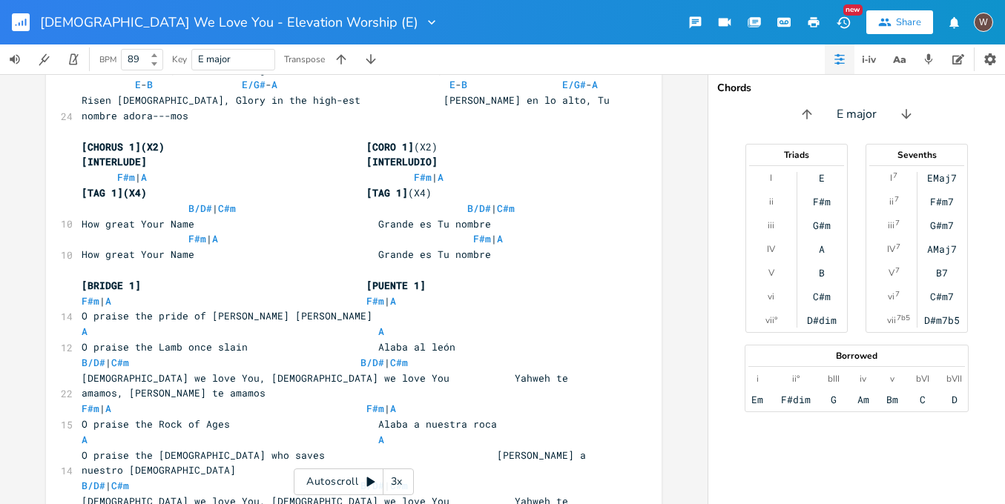
scroll to position [548, 0]
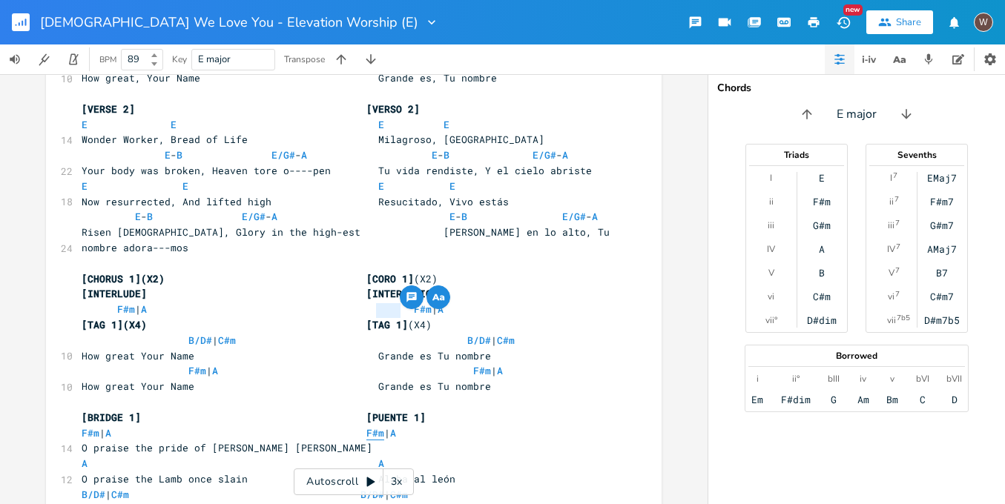
type textarea "F#m |"
drag, startPoint x: 396, startPoint y: 311, endPoint x: 366, endPoint y: 310, distance: 29.7
click at [366, 426] on span "F#m | A F#m | A" at bounding box center [239, 432] width 314 height 13
type textarea "F#m |"
drag, startPoint x: 106, startPoint y: 314, endPoint x: 63, endPoint y: 311, distance: 43.1
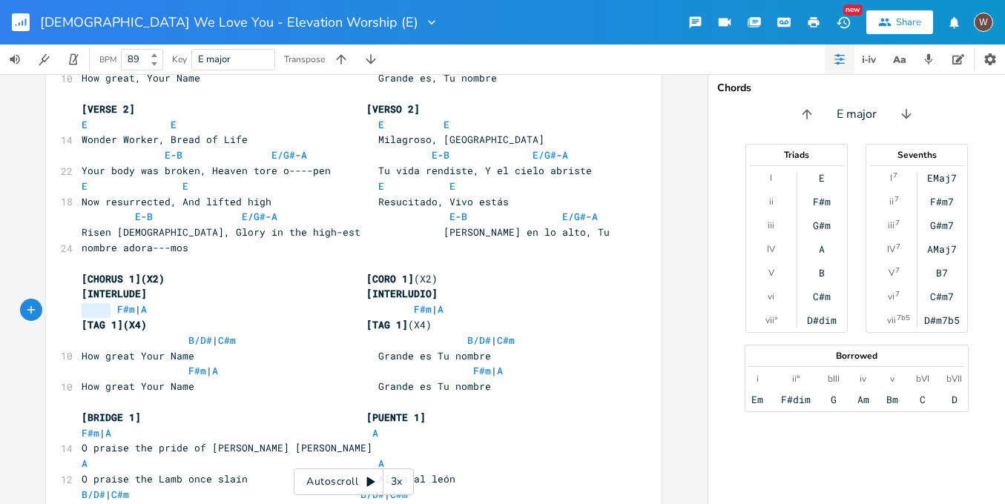
click at [375, 456] on pre "A A" at bounding box center [346, 464] width 535 height 16
type textarea "B"
click at [85, 457] on span "A B" at bounding box center [233, 463] width 303 height 13
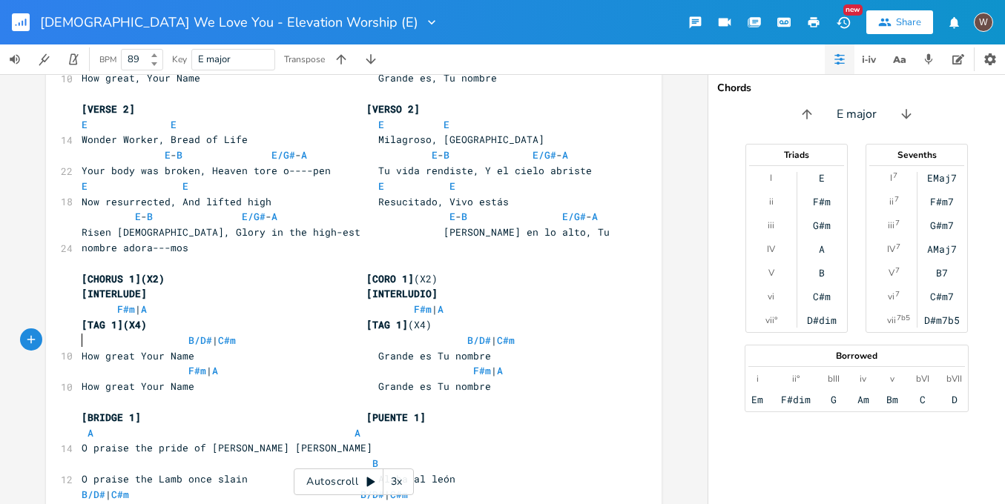
type textarea "B"
click at [82, 426] on span "A A" at bounding box center [221, 432] width 279 height 13
click at [348, 426] on span "A" at bounding box center [351, 433] width 6 height 14
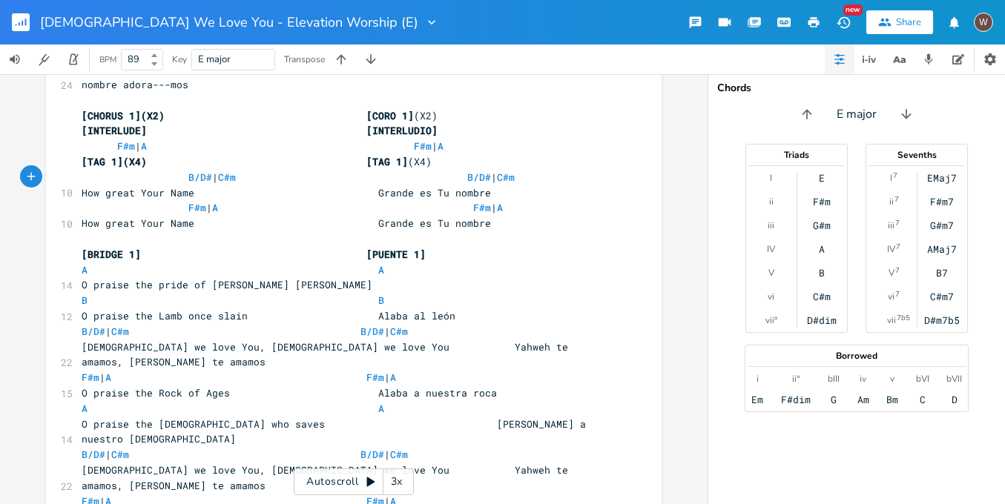
scroll to position [655, 0]
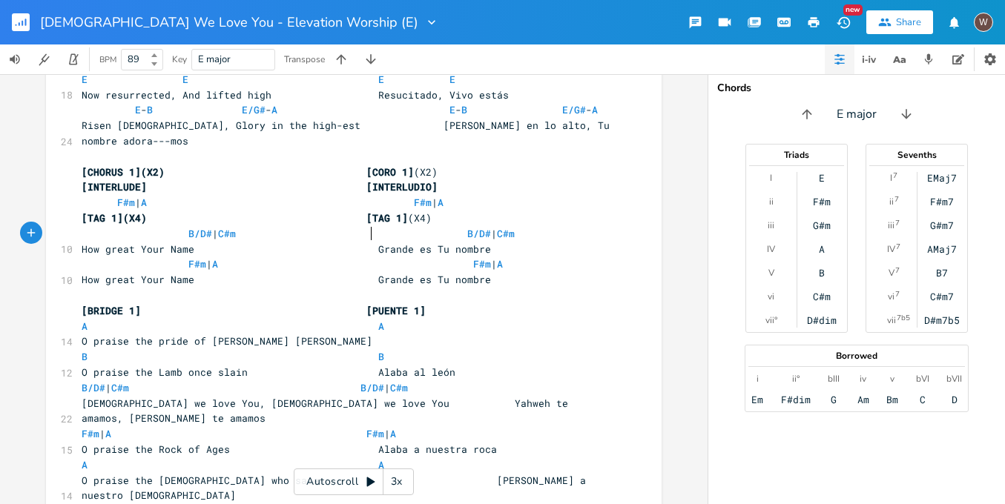
click at [118, 334] on span "O praise the pride of [PERSON_NAME] [PERSON_NAME]" at bounding box center [227, 340] width 291 height 13
click at [369, 334] on span "O praise the pride of [PERSON_NAME] [PERSON_NAME]" at bounding box center [227, 340] width 291 height 13
click at [116, 366] on span "O praise the Lamb once slain Alaba al león" at bounding box center [269, 372] width 374 height 13
click at [354, 381] on span "B/D# | C#m B/D# | C#m" at bounding box center [245, 387] width 326 height 13
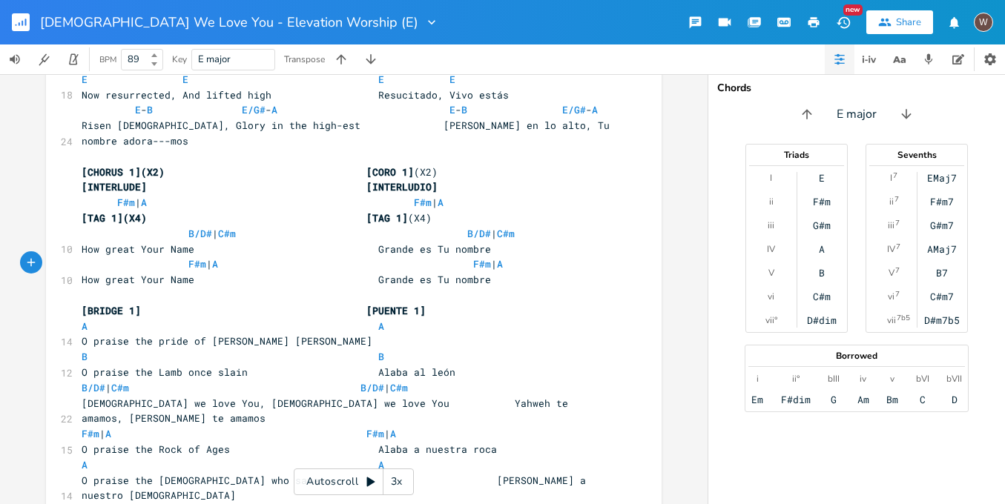
scroll to position [0, 1]
click at [121, 397] on span "[DEMOGRAPHIC_DATA] we love You, [DEMOGRAPHIC_DATA] we love You Yahweh te amamos…" at bounding box center [328, 411] width 492 height 29
click at [368, 397] on span "[DEMOGRAPHIC_DATA] we love You, [DEMOGRAPHIC_DATA] we love You Yahweh te amamos…" at bounding box center [328, 411] width 492 height 29
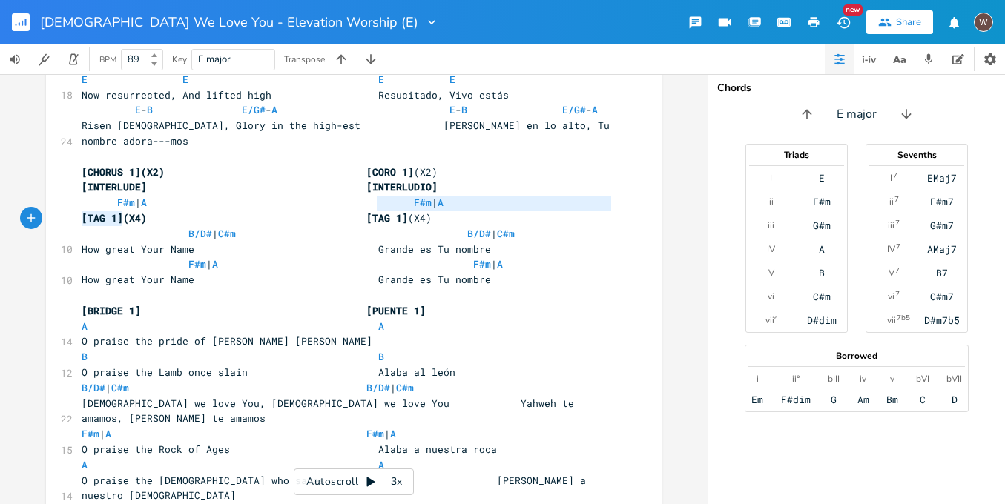
type textarea "O"
type textarea "A A"
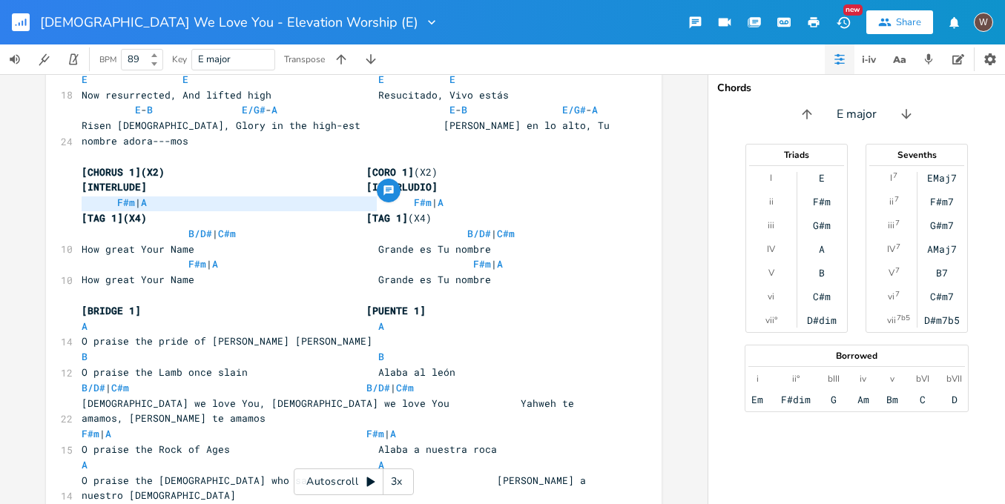
drag, startPoint x: 386, startPoint y: 208, endPoint x: 47, endPoint y: 203, distance: 338.9
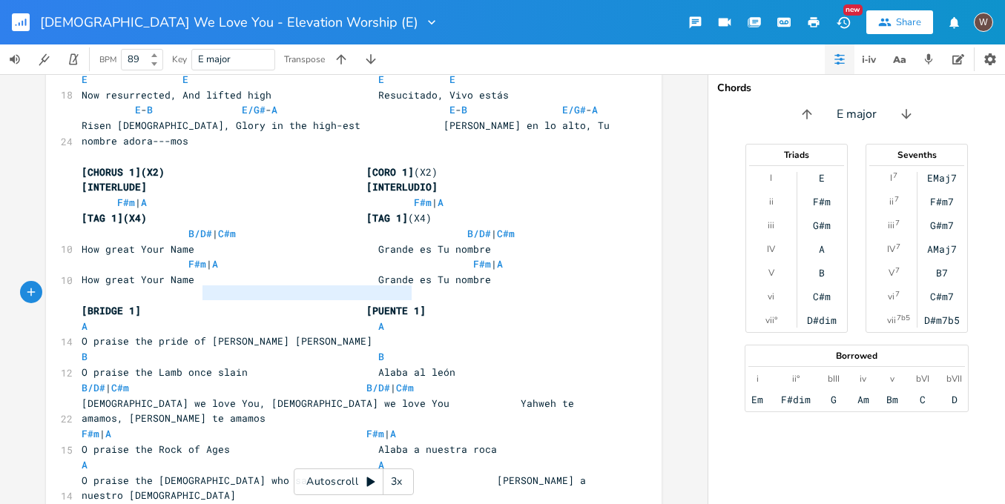
type textarea "A F#m | A"
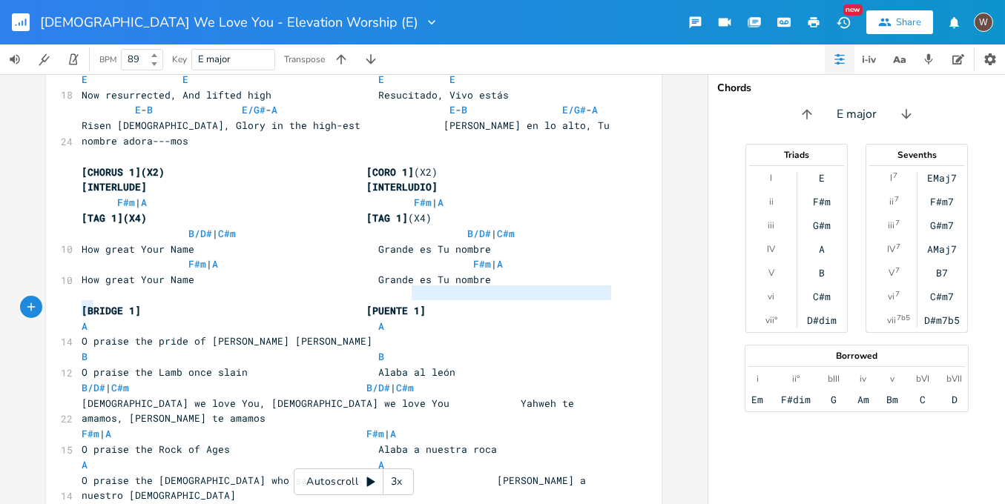
type textarea "F#m | A F#m | A"
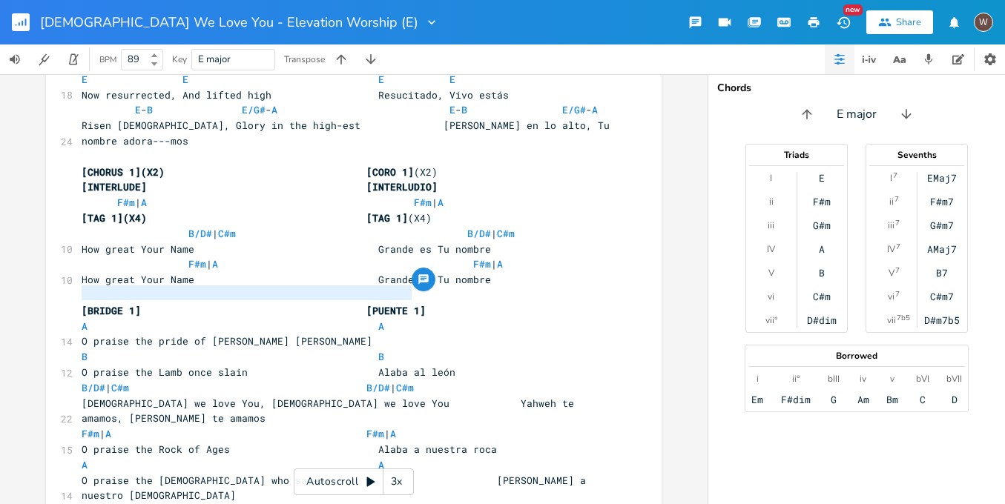
drag, startPoint x: 415, startPoint y: 295, endPoint x: 54, endPoint y: 298, distance: 361.1
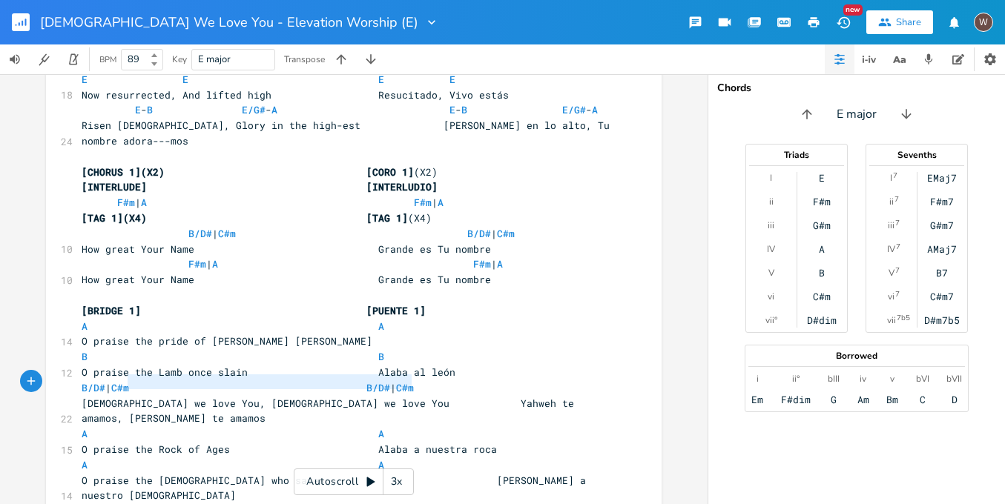
type textarea "F#m | A F#m | A"
drag, startPoint x: 416, startPoint y: 383, endPoint x: 39, endPoint y: 376, distance: 377.5
click at [39, 376] on div "F#m | A F#m | A x [INTRO](X2) [INTRO] (X2) | E \\\ | E ( B )- E \ ( B )- E | | …" at bounding box center [353, 289] width 707 height 430
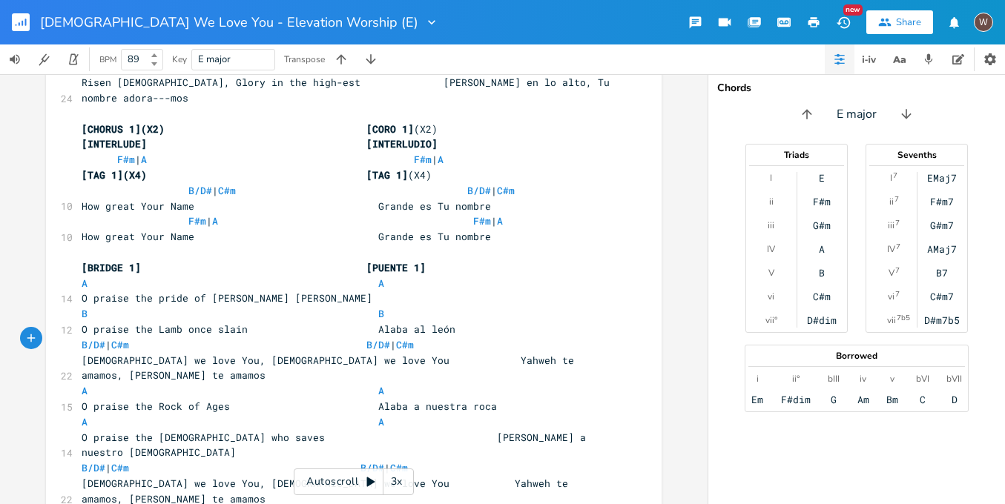
scroll to position [770, 0]
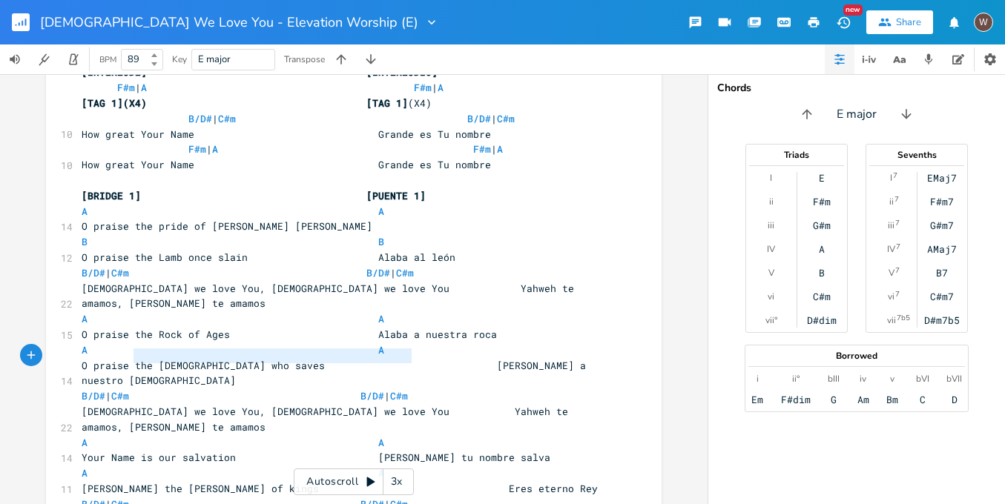
type textarea "F#m | A F#m | A"
drag, startPoint x: 411, startPoint y: 357, endPoint x: 27, endPoint y: 350, distance: 384.1
click at [28, 351] on div "F#m | A F#m | A x [INTRO](X2) [INTRO] (X2) | E \\\ | E ( B )- E \ ( B )- E | | …" at bounding box center [353, 289] width 707 height 430
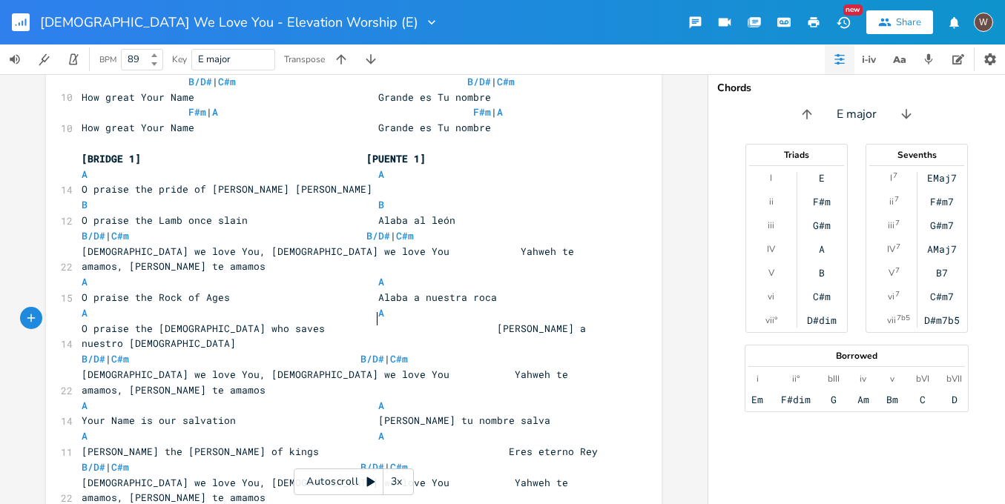
scroll to position [681, 0]
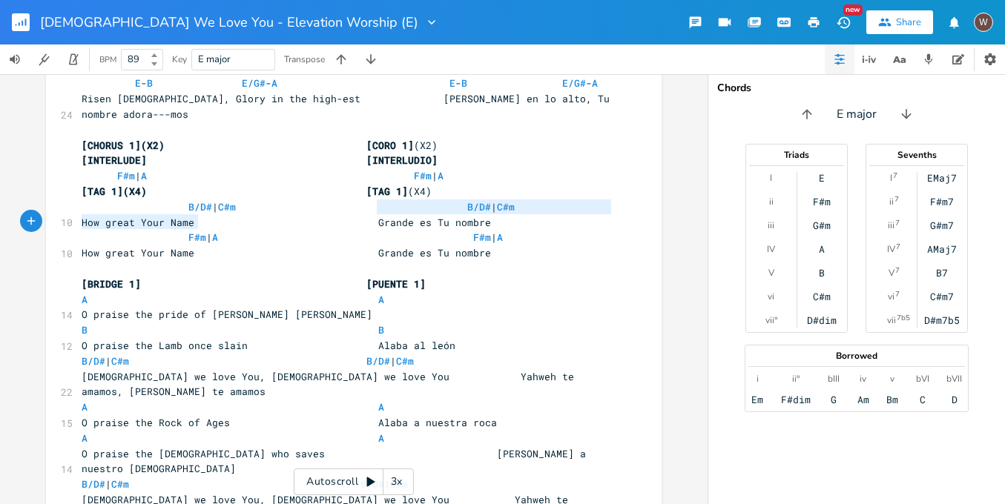
type textarea "O"
type textarea "B B"
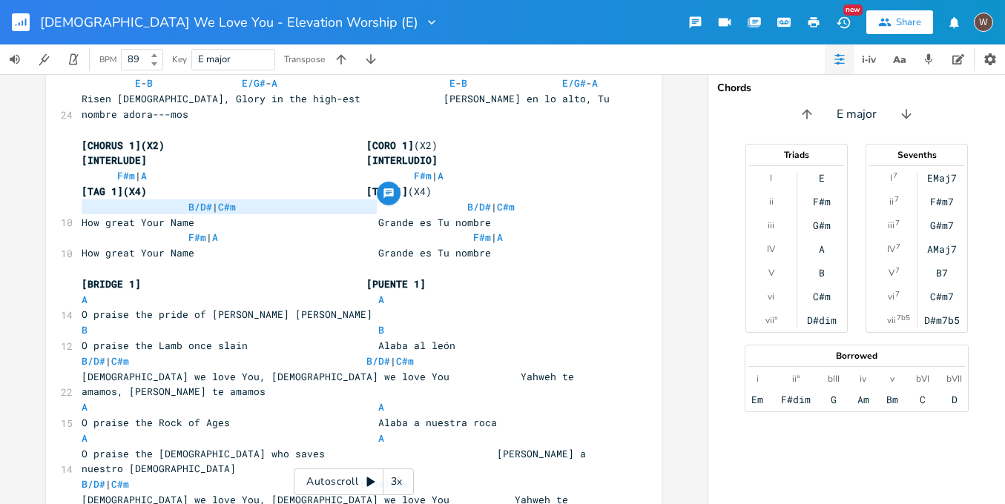
drag, startPoint x: 386, startPoint y: 212, endPoint x: 62, endPoint y: 207, distance: 324.8
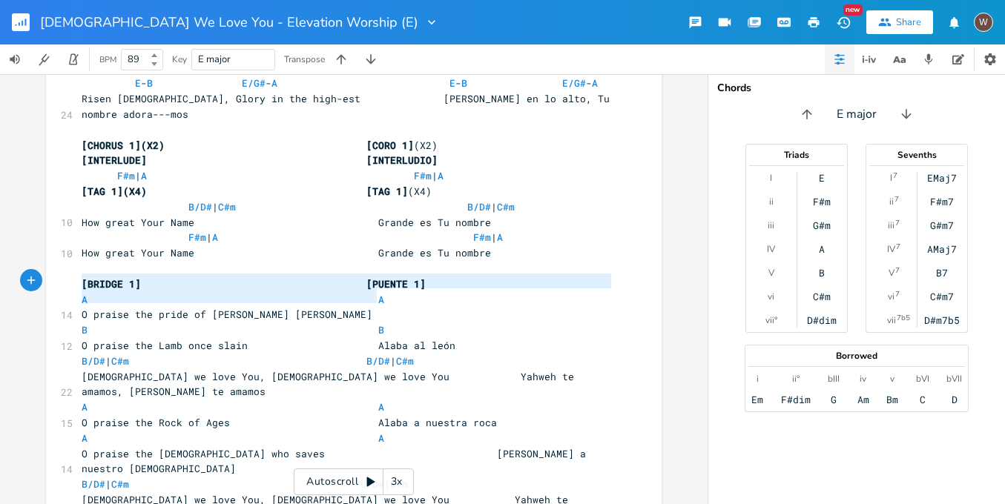
type textarea "A A"
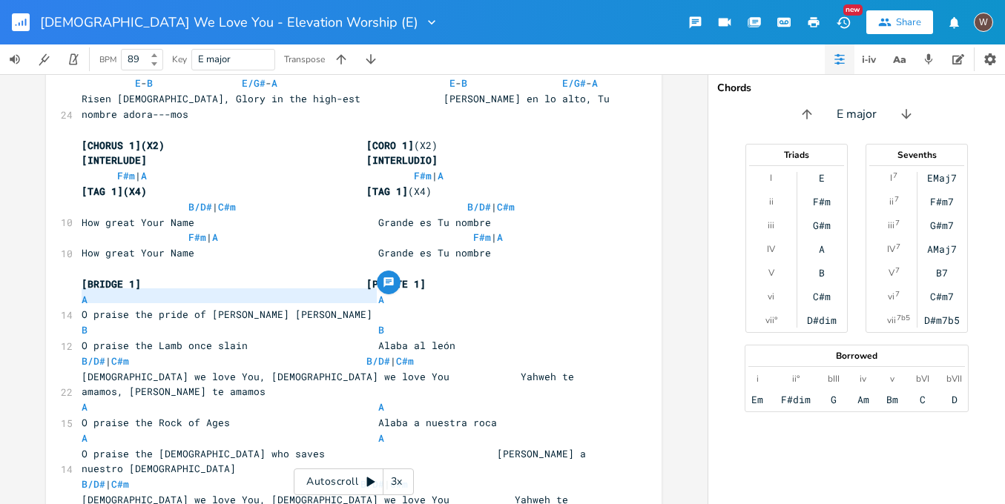
drag, startPoint x: 342, startPoint y: 297, endPoint x: 38, endPoint y: 291, distance: 304.0
click at [39, 291] on div "A A x [INTRO](X2) [INTRO] (X2) | E \\\ | E ( B )- E \ ( B )- E | | E \\\ | E ( …" at bounding box center [353, 289] width 707 height 430
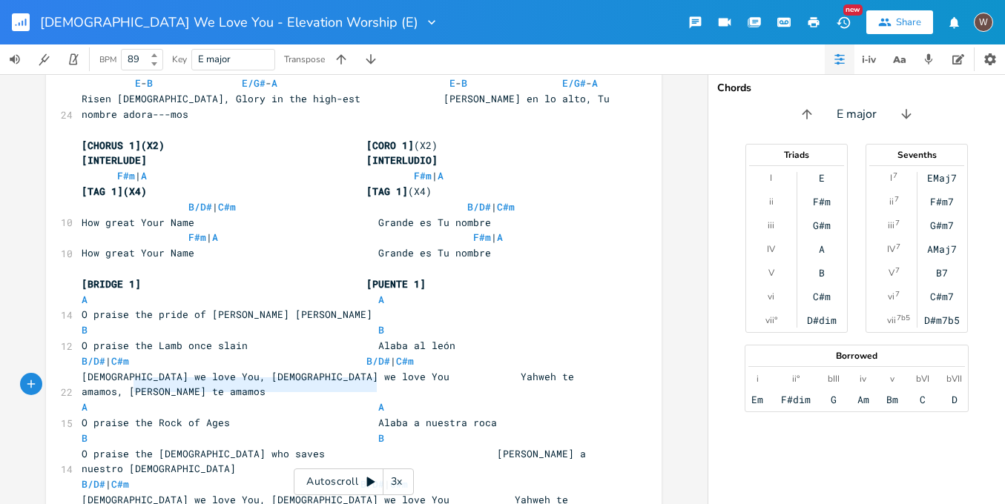
type textarea "A A"
drag, startPoint x: 367, startPoint y: 385, endPoint x: 56, endPoint y: 382, distance: 310.7
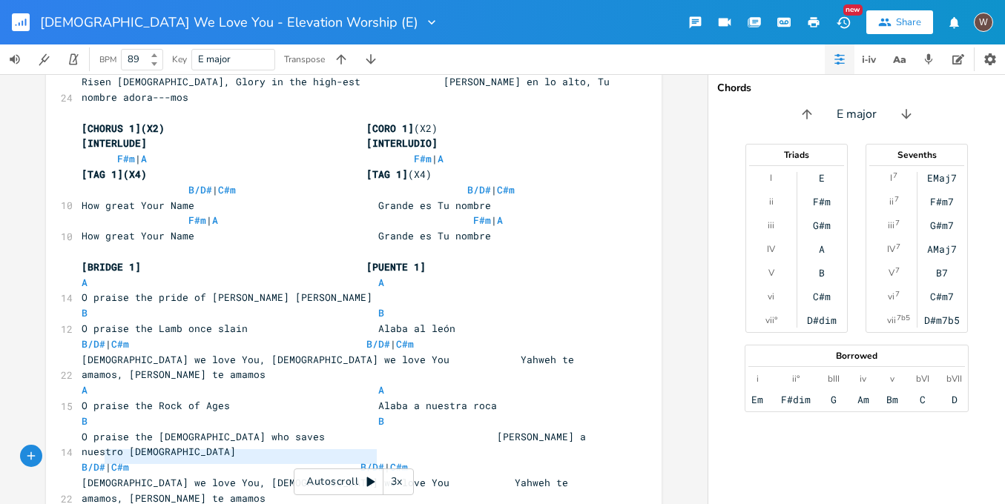
type textarea "A A"
drag, startPoint x: 395, startPoint y: 460, endPoint x: 73, endPoint y: 459, distance: 322.5
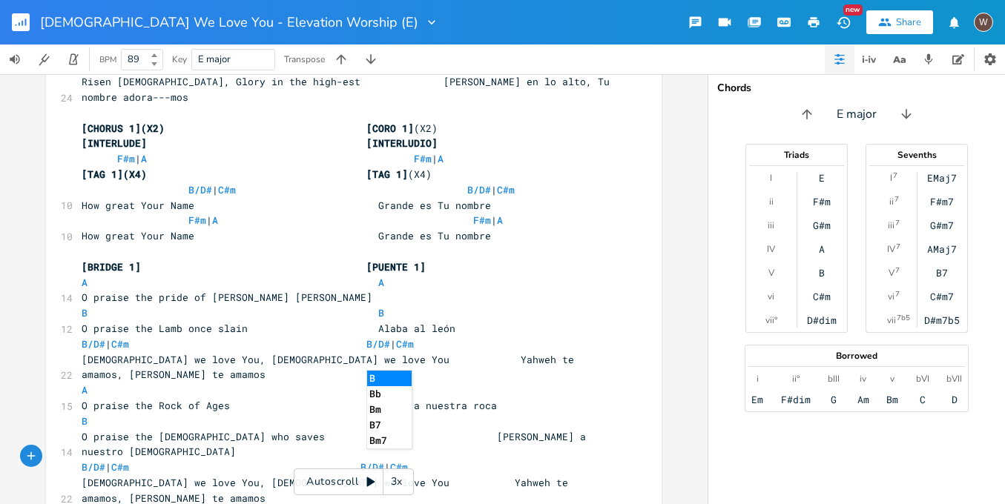
click at [377, 381] on li "B" at bounding box center [389, 379] width 44 height 16
click at [116, 399] on span "O praise the Rock of Ages Alaba a nuestra roca" at bounding box center [289, 405] width 415 height 13
click at [400, 430] on span "O praise the [DEMOGRAPHIC_DATA] who saves [PERSON_NAME] a nuestro [DEMOGRAPHIC_…" at bounding box center [337, 444] width 510 height 29
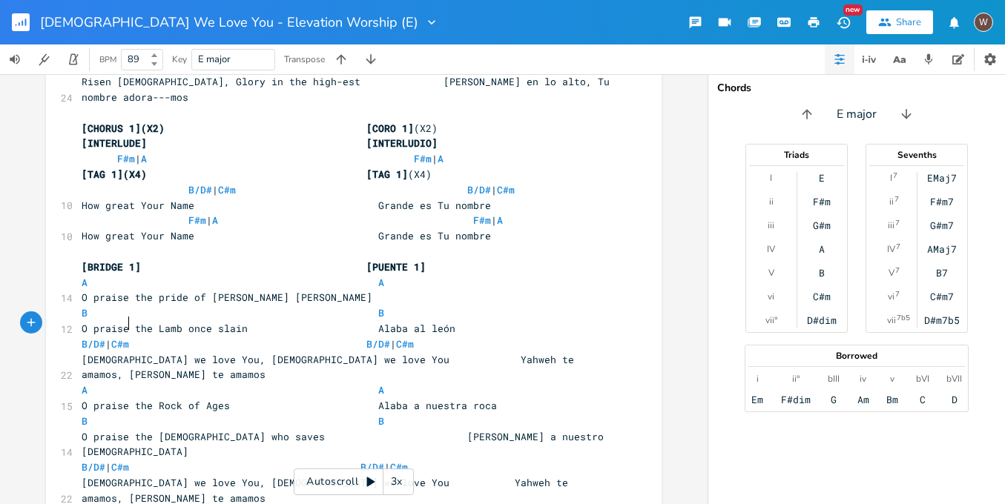
click at [123, 476] on span "[DEMOGRAPHIC_DATA] we love You, [DEMOGRAPHIC_DATA] we love You Yahweh te amamos…" at bounding box center [328, 490] width 492 height 29
click at [354, 460] on span "B/D# | C#m B/D# | C#m" at bounding box center [245, 466] width 326 height 13
click at [396, 476] on span "[DEMOGRAPHIC_DATA] we love You, [DEMOGRAPHIC_DATA] we love You Yahweh te amamos…" at bounding box center [328, 490] width 492 height 29
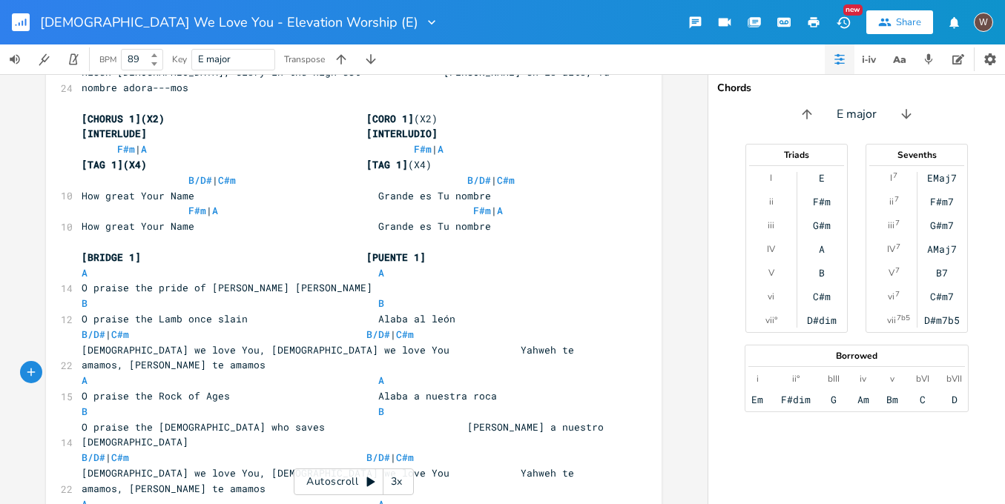
scroll to position [720, 0]
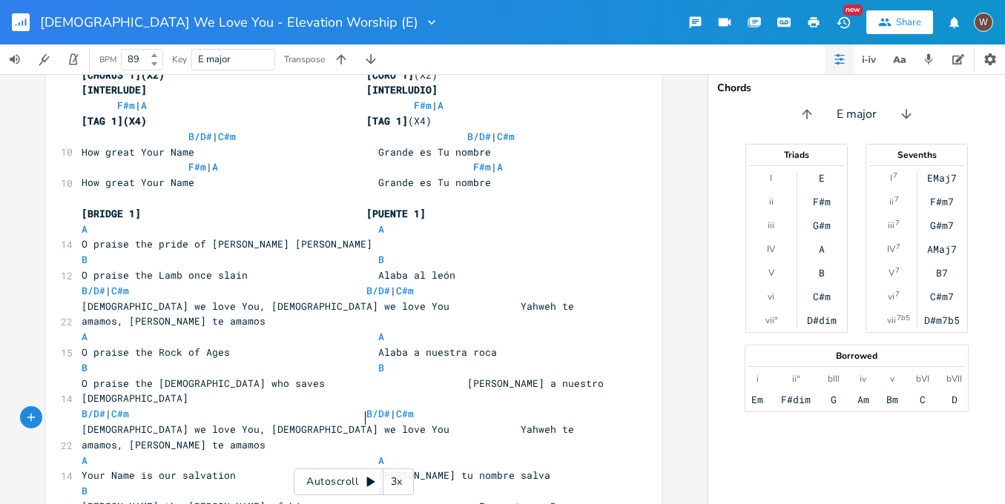
scroll to position [767, 0]
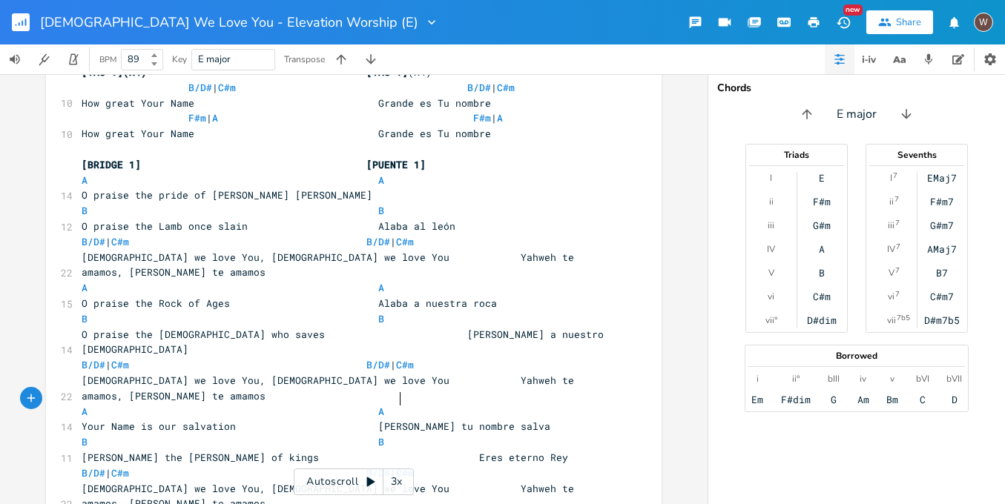
scroll to position [820, 0]
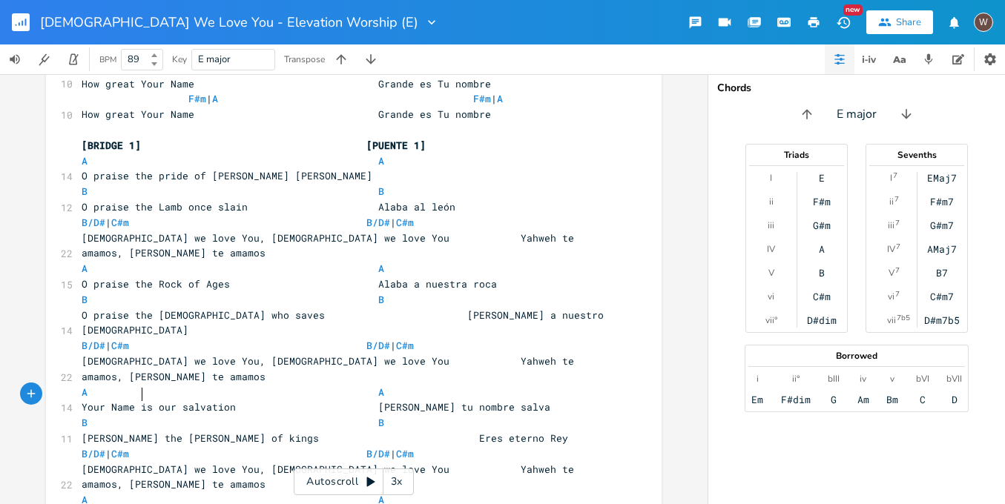
type textarea "2"
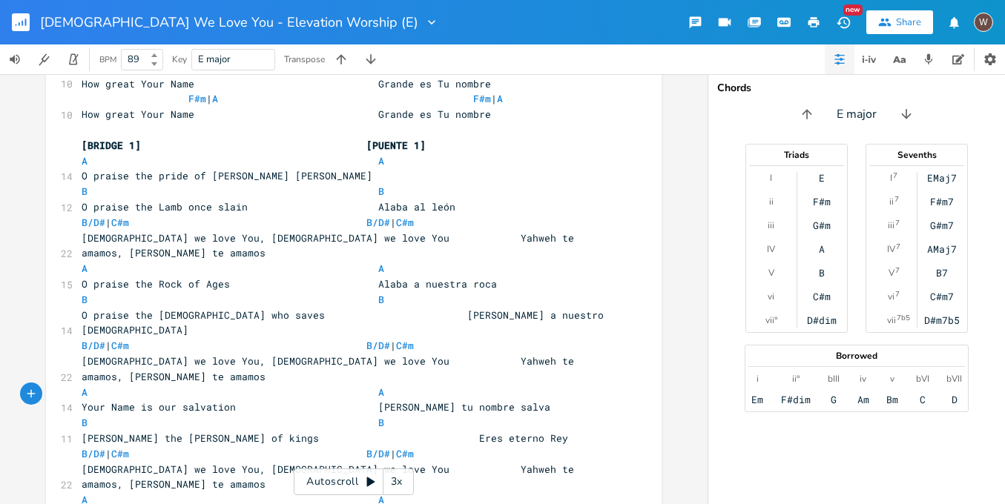
scroll to position [1065, 0]
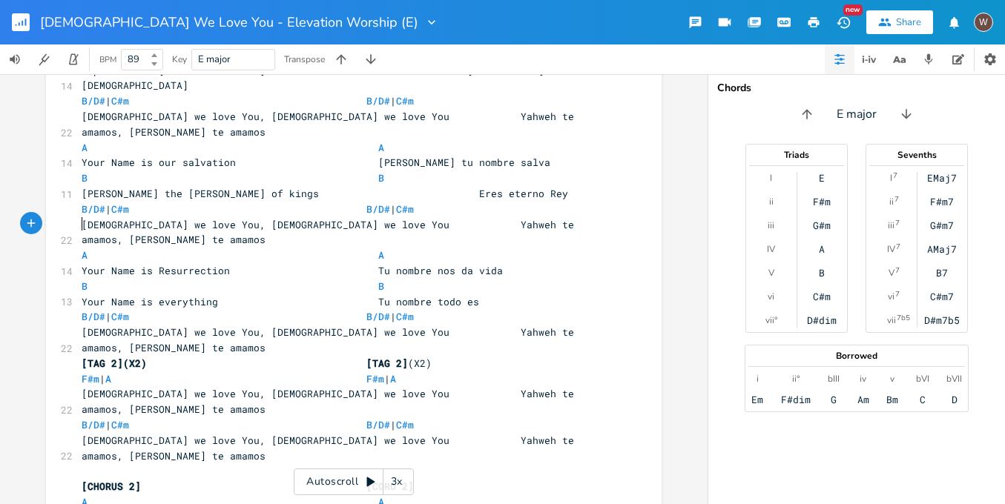
click at [226, 463] on pre "​" at bounding box center [346, 471] width 535 height 16
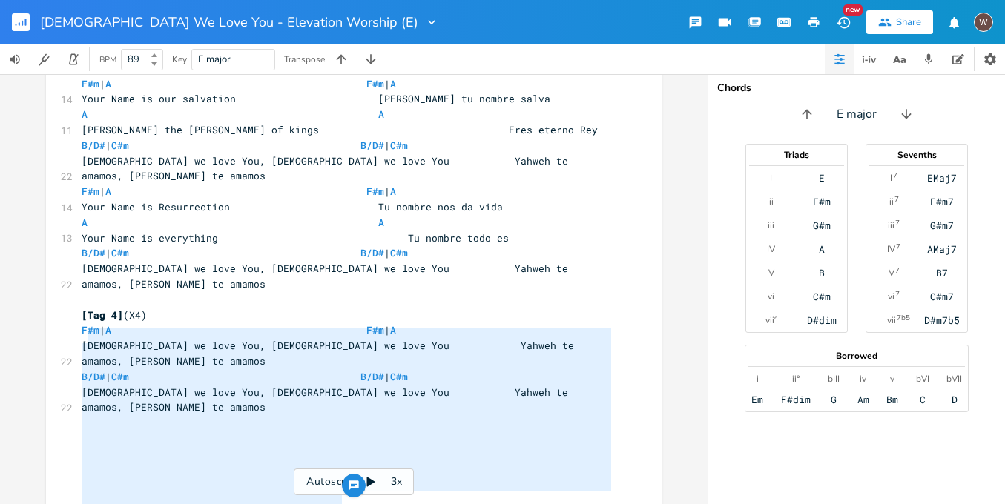
scroll to position [1937, 0]
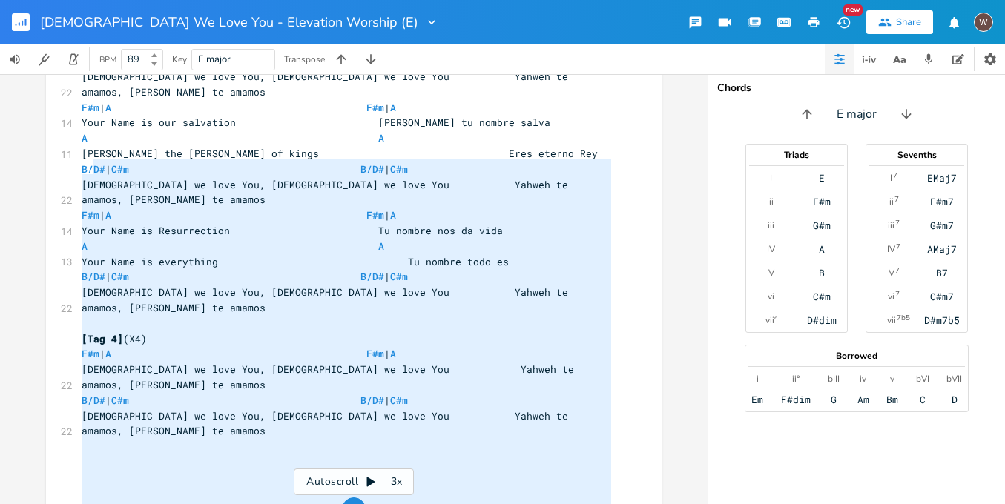
type textarea "Bridge 1] A O praise the pride of Judah B O praise the Lamb once slain B/D# C#m…"
drag, startPoint x: 364, startPoint y: 388, endPoint x: 86, endPoint y: 161, distance: 358.9
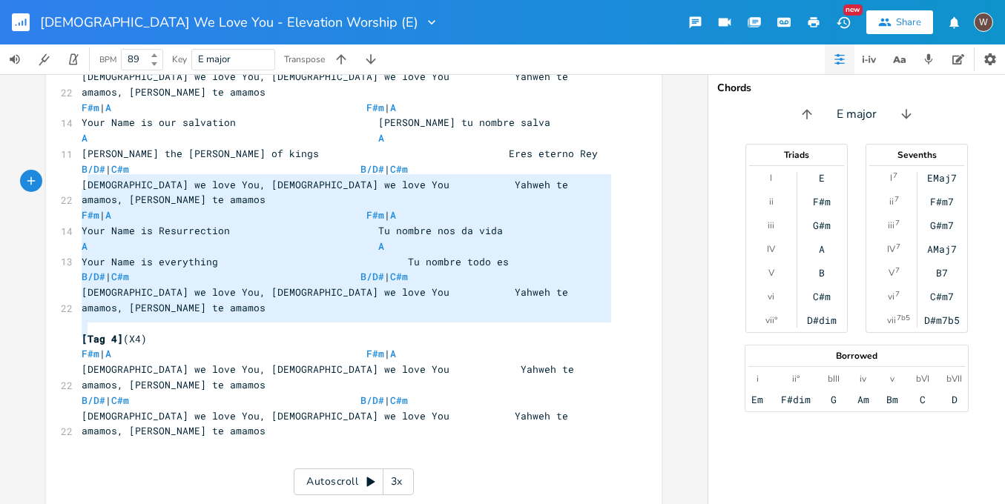
type textarea "[Tag 2] A [DEMOGRAPHIC_DATA] we love You, [PERSON_NAME] we love You C#m Yahweh …"
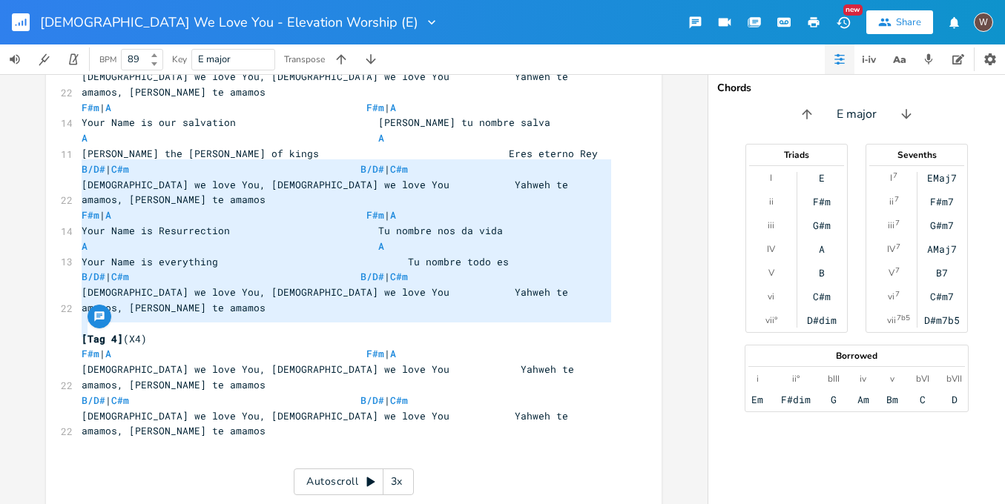
drag, startPoint x: 336, startPoint y: 323, endPoint x: 87, endPoint y: 161, distance: 297.4
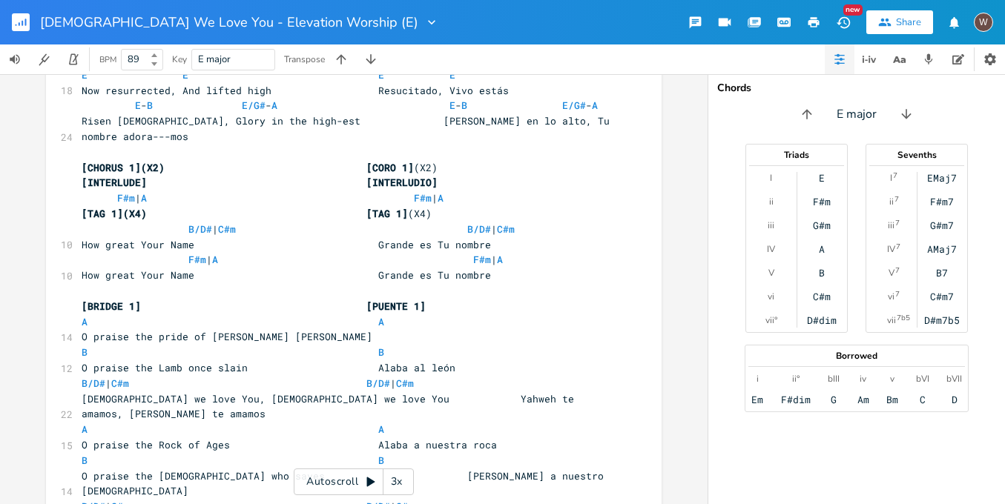
scroll to position [627, 0]
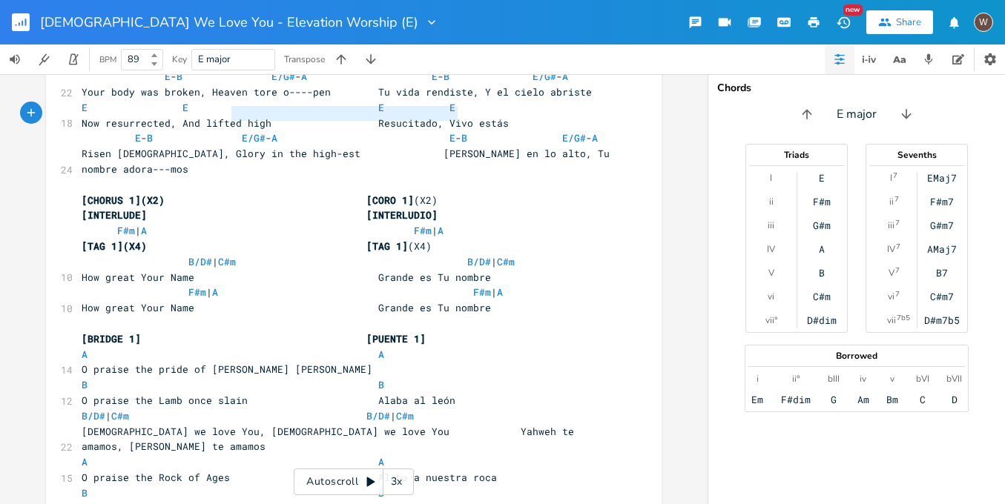
type textarea "[INTERLUDE] [INTERLUDIO] F#m | A F#m | A"
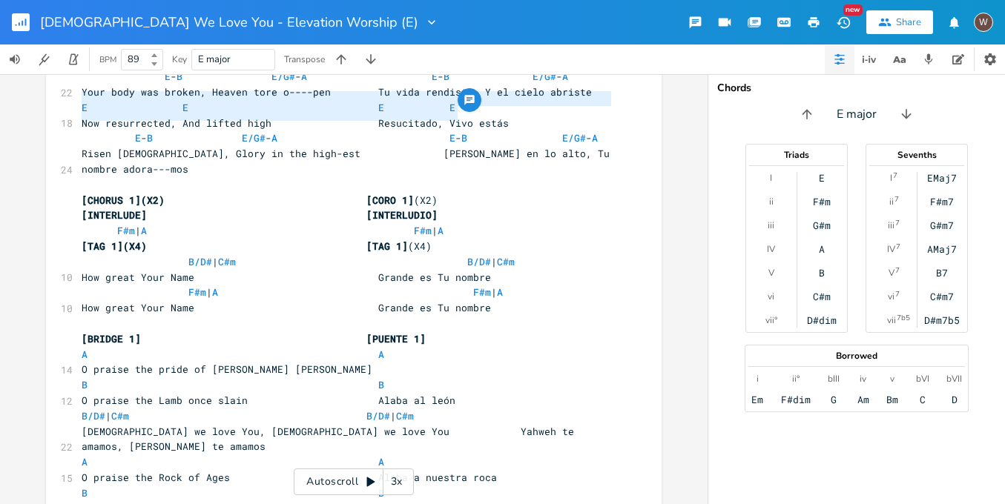
drag, startPoint x: 466, startPoint y: 114, endPoint x: 44, endPoint y: 97, distance: 421.5
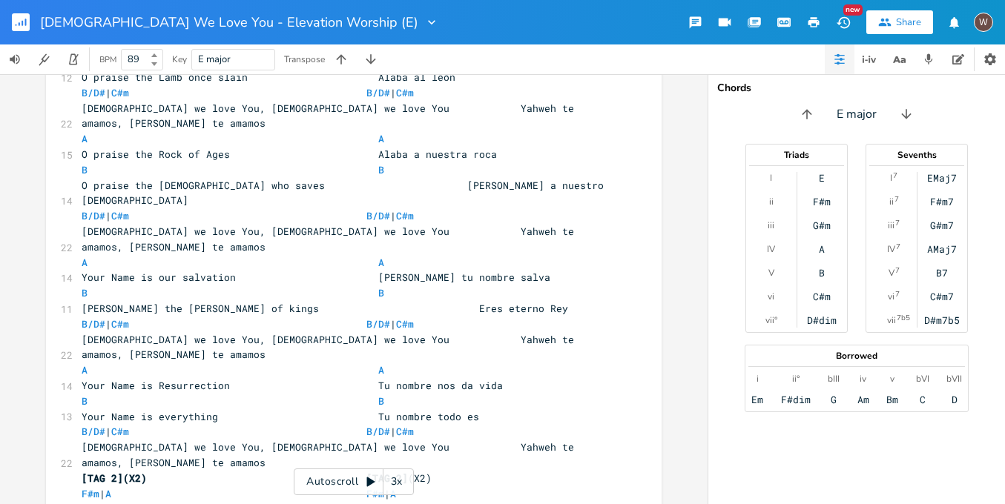
scroll to position [1033, 0]
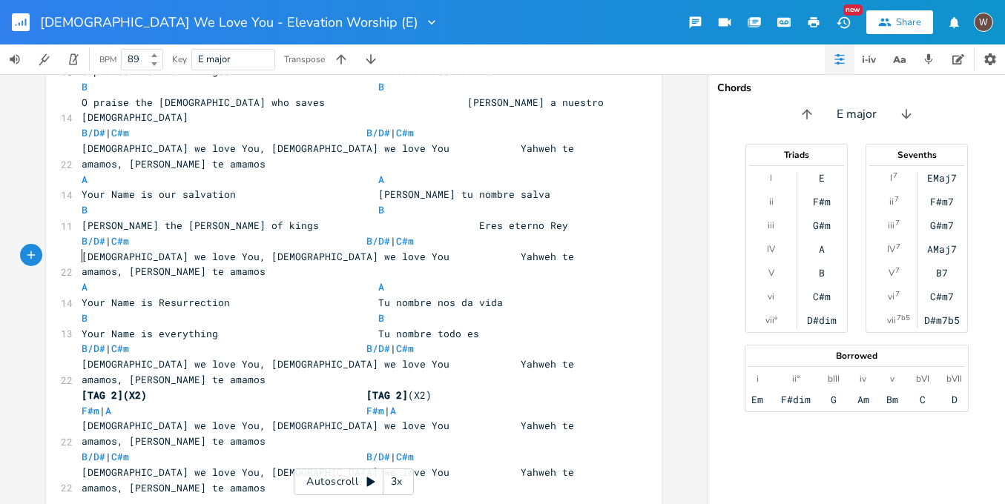
click at [89, 495] on pre "​" at bounding box center [346, 503] width 535 height 16
click at [489, 287] on li "A" at bounding box center [470, 287] width 44 height 16
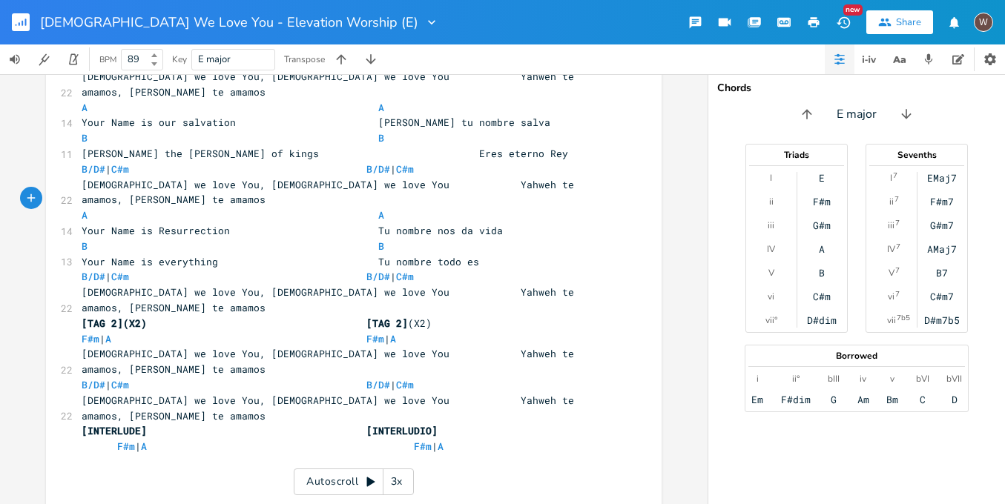
click at [90, 470] on pre "​" at bounding box center [346, 478] width 535 height 16
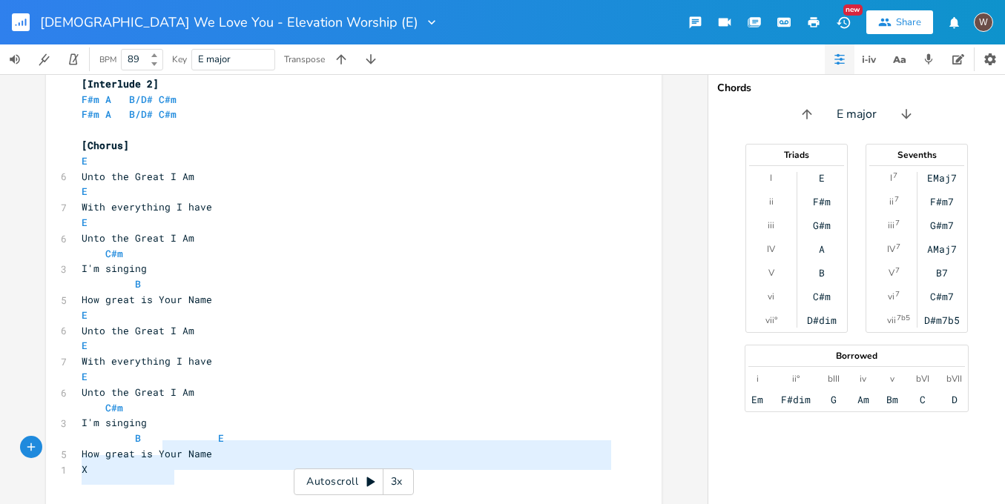
scroll to position [3616, 0]
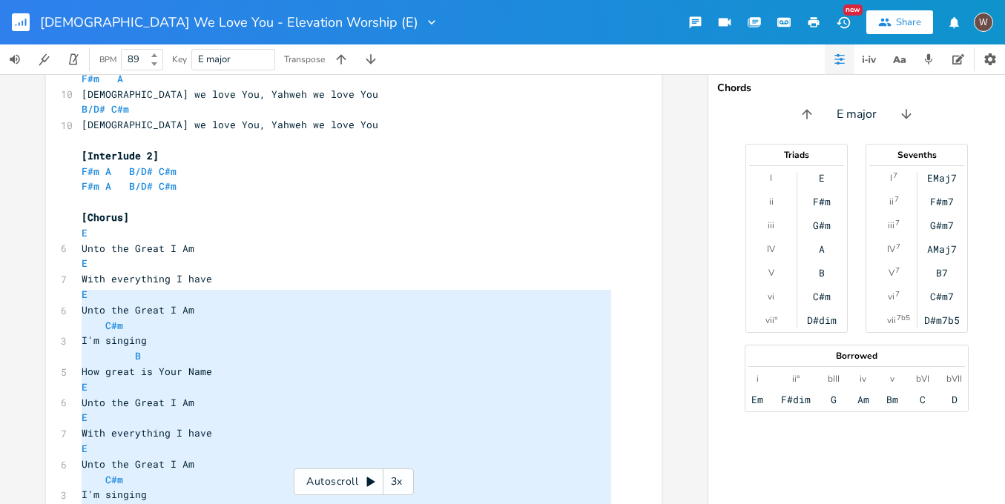
type textarea "[PERSON_NAME] [PERSON_NAME] Yahweh te amamos Yahweh te amamos Alaba a nuestra […"
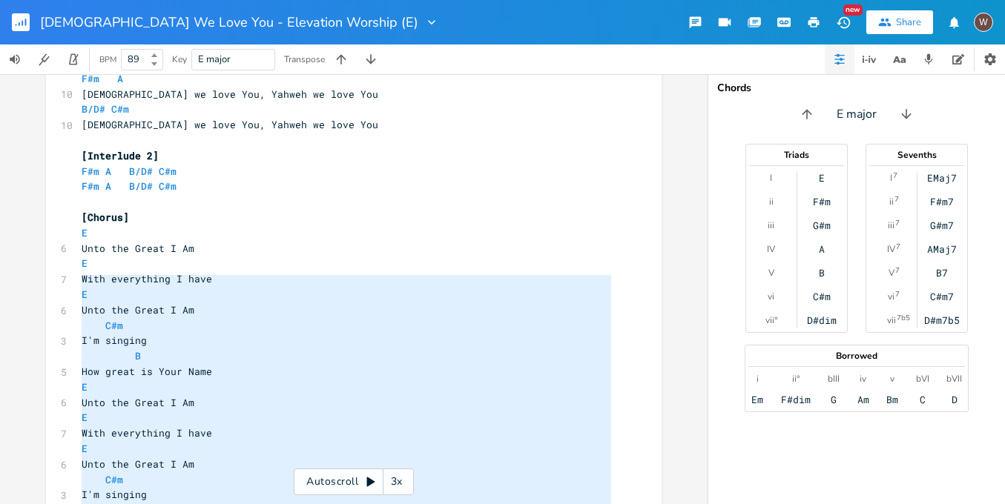
drag, startPoint x: 187, startPoint y: 446, endPoint x: 63, endPoint y: 285, distance: 203.6
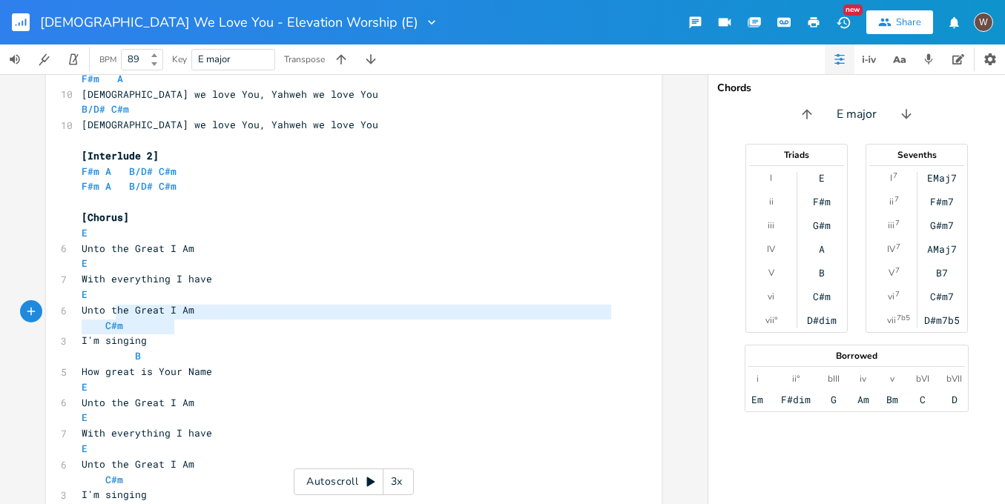
type textarea "[DEMOGRAPHIC_DATA] te amamos [DEMOGRAPHIC_DATA] te amamos"
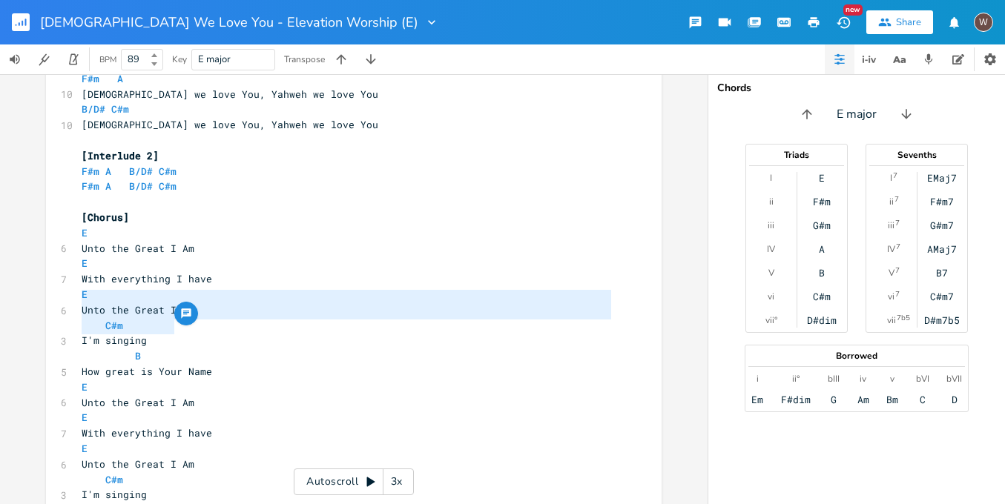
drag, startPoint x: 177, startPoint y: 328, endPoint x: 75, endPoint y: 297, distance: 107.2
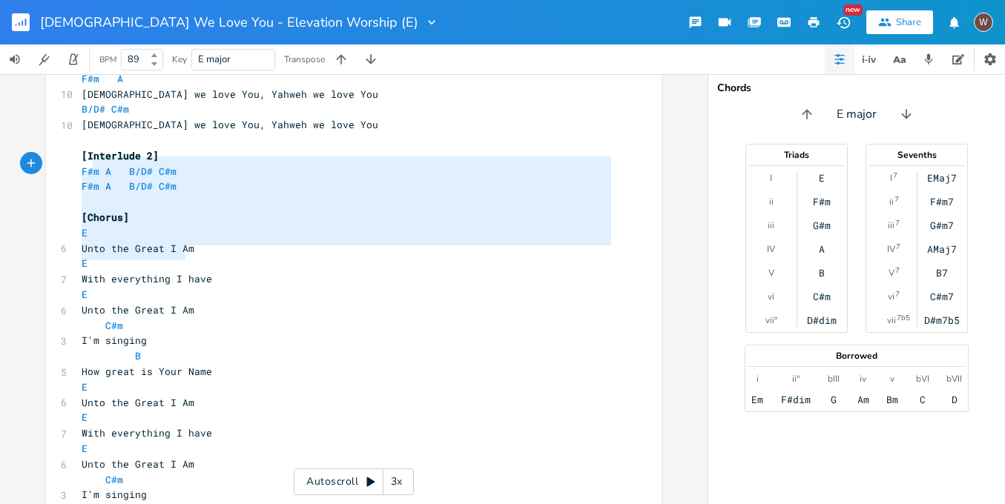
type textarea "Milagroso Salvador Tu vida rendiste Y el cielo abriste Resucitado Vivo estás [P…"
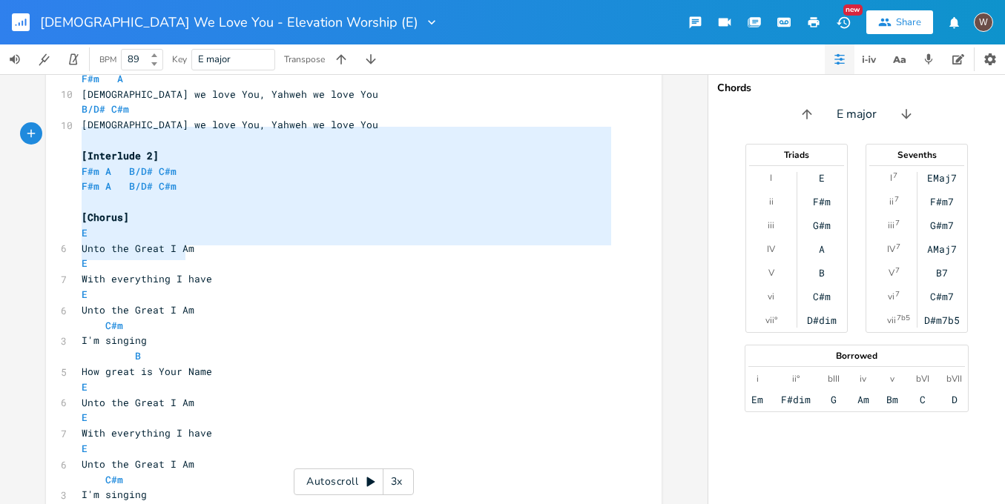
drag, startPoint x: 199, startPoint y: 258, endPoint x: 72, endPoint y: 139, distance: 173.6
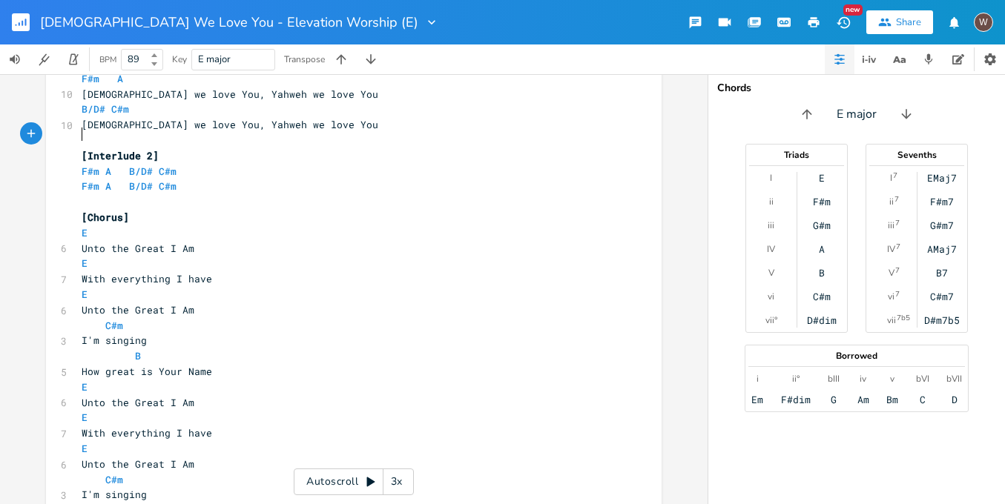
scroll to position [3520, 0]
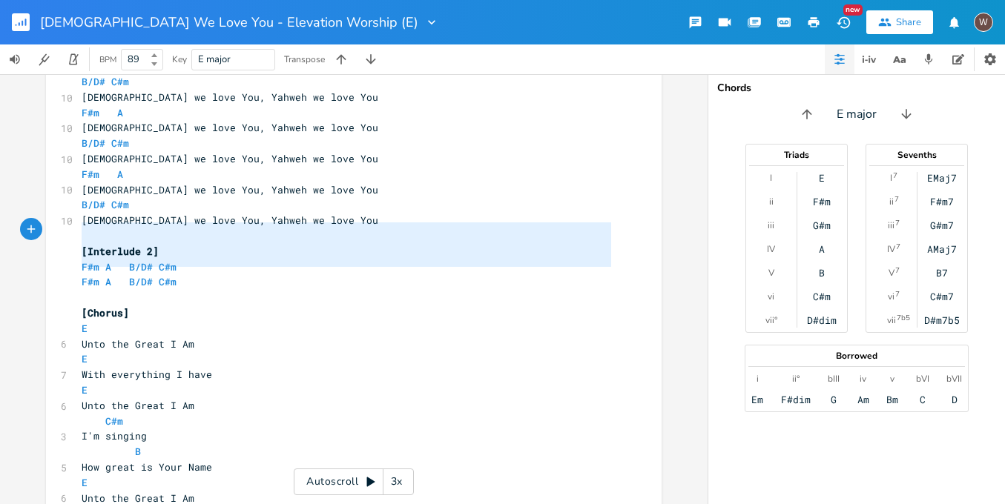
drag, startPoint x: 94, startPoint y: 268, endPoint x: 75, endPoint y: 237, distance: 37.3
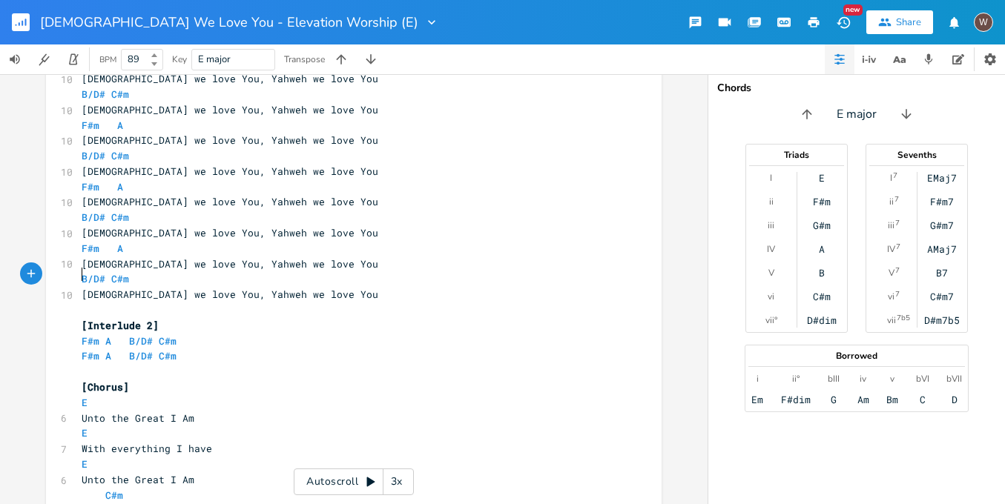
scroll to position [3431, 0]
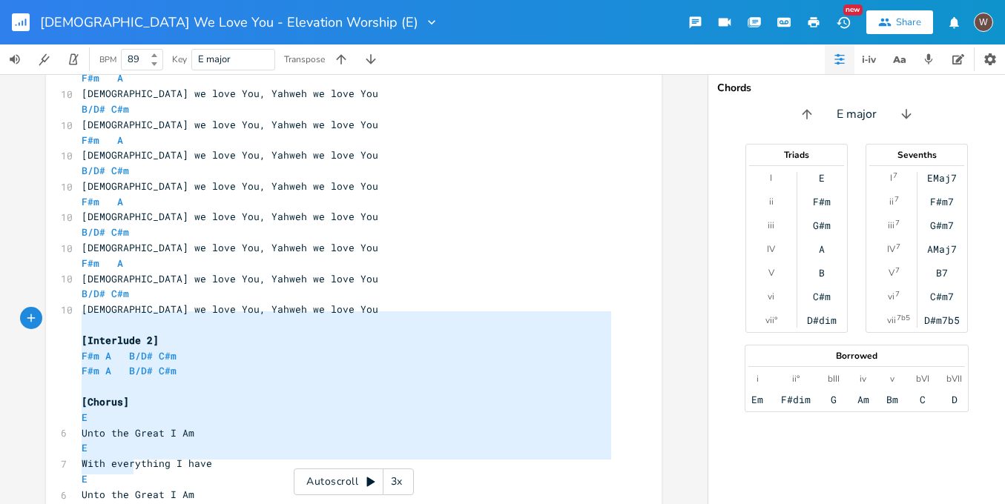
type textarea "Fuego Santo [PERSON_NAME] en la tormenta Tú nos sustentas Tu aliento Sopla en m…"
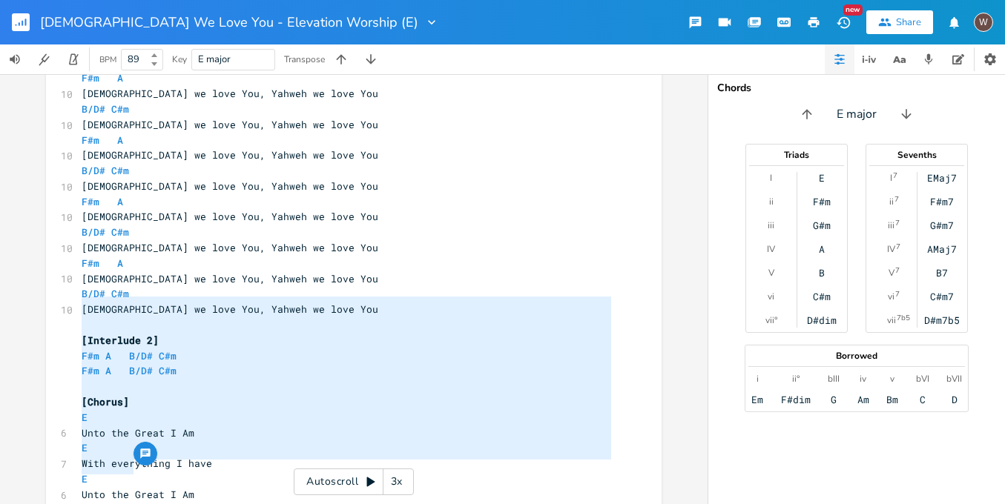
drag, startPoint x: 144, startPoint y: 468, endPoint x: 65, endPoint y: 305, distance: 180.4
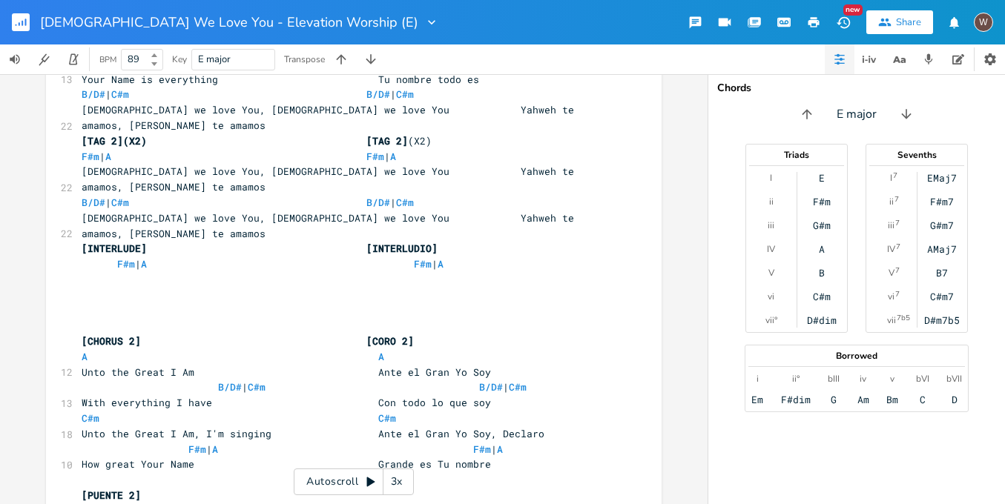
scroll to position [1021, 0]
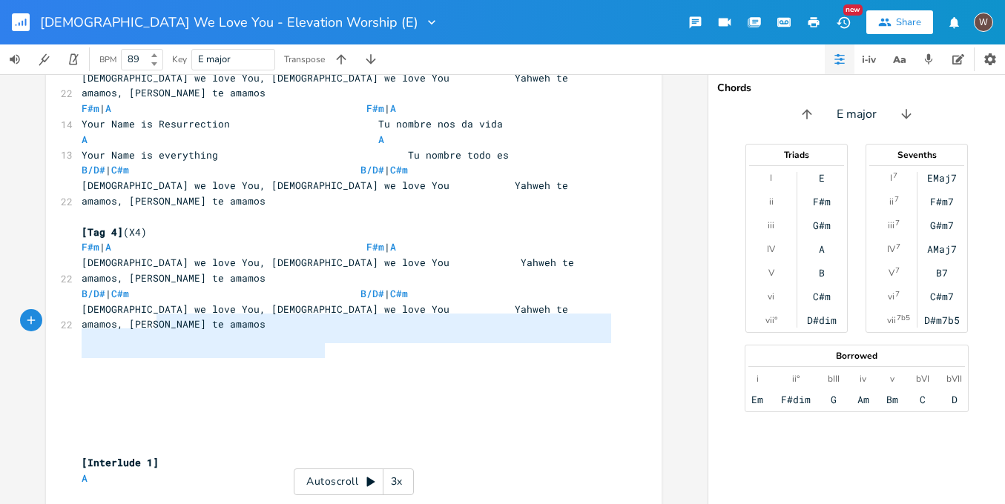
scroll to position [2126, 0]
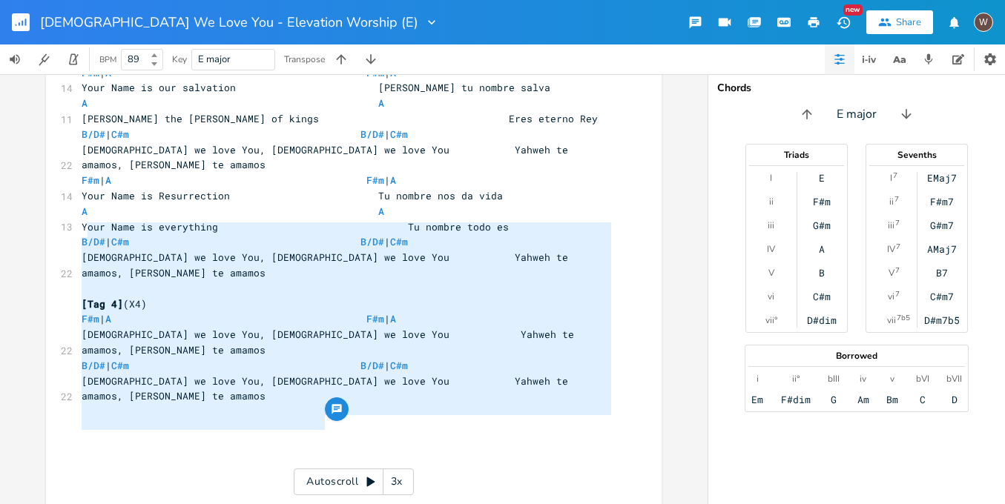
type textarea "E Holy Fire E Comforter E B Peace within the chaos E/G# A How You sustain us E …"
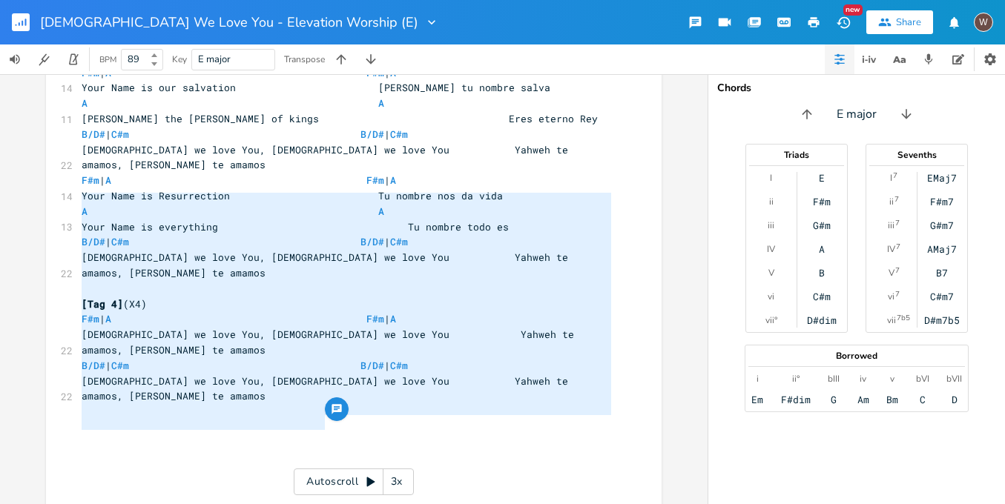
drag, startPoint x: 332, startPoint y: 309, endPoint x: 75, endPoint y: 201, distance: 279.1
click at [79, 201] on div "[INTRO](X2) [INTRO] (X2) | E \\\ | E ( B )- E \ ( B )- E | | E \\\ | E ( B )- E…" at bounding box center [346, 196] width 535 height 4426
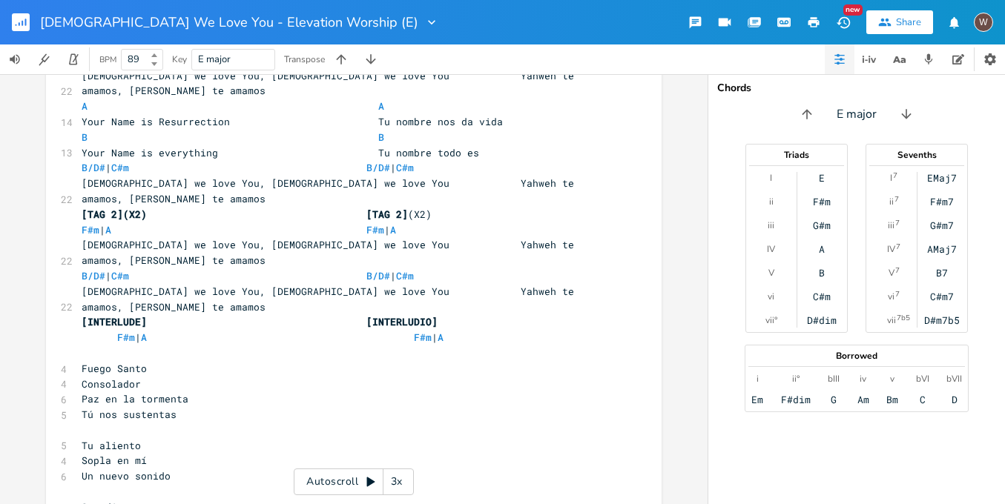
scroll to position [1083, 0]
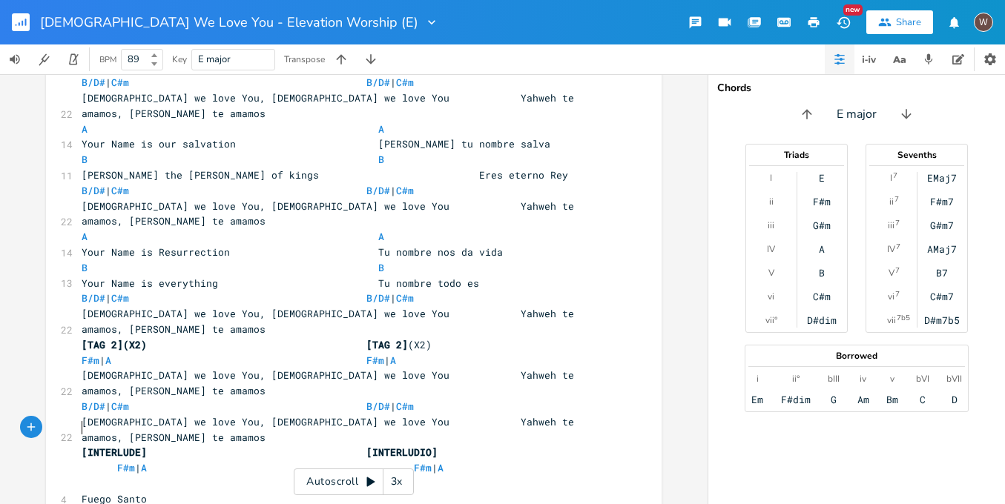
click at [80, 476] on pre "​" at bounding box center [346, 484] width 535 height 16
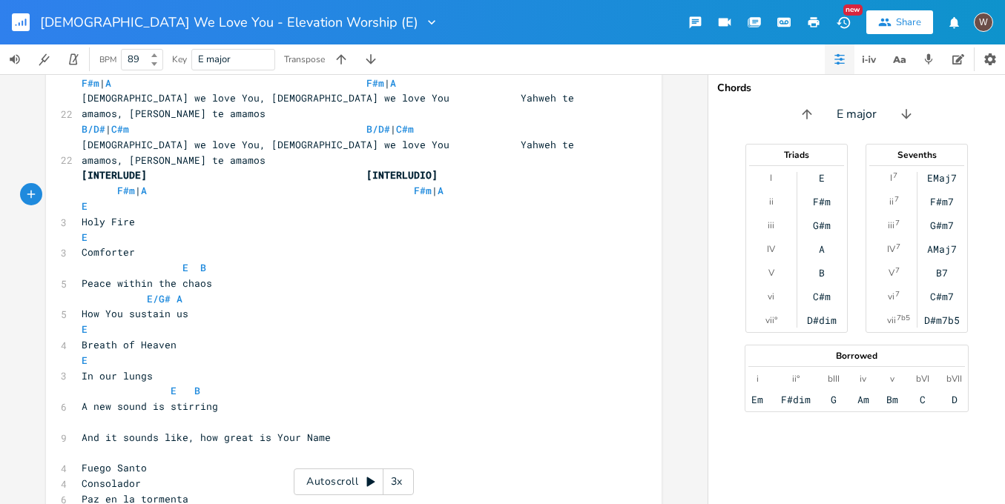
scroll to position [1384, 0]
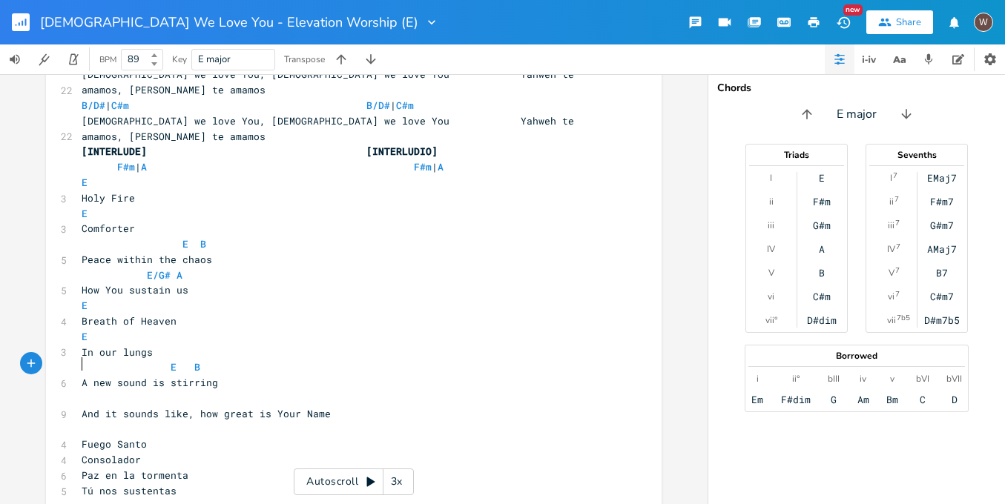
type textarea "Y"
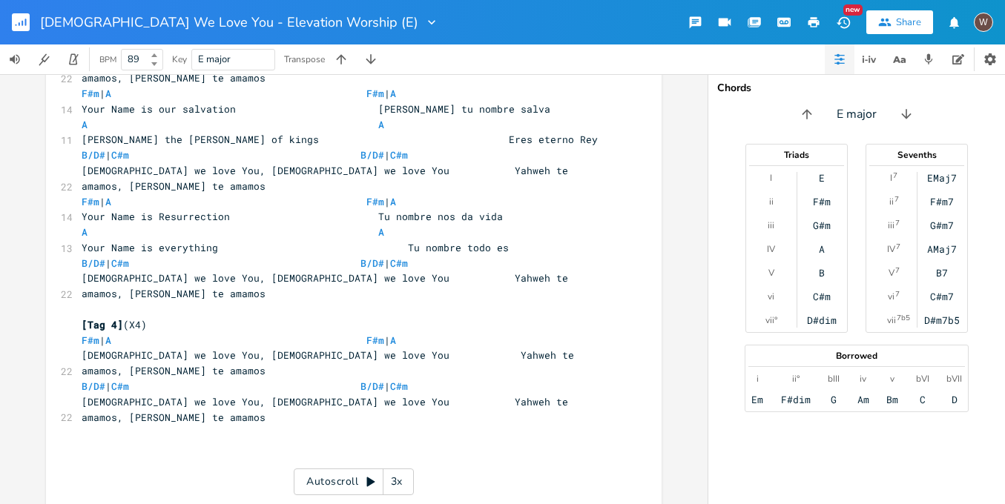
scroll to position [2397, 0]
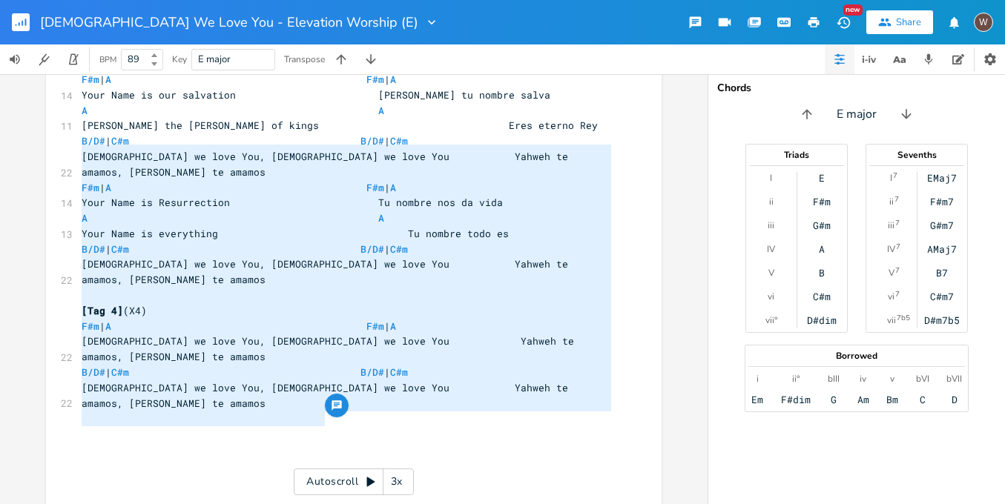
type textarea "[Interlude 1] A [Verse 3] E Holy Fire E Comforter E B Peace within the chaos E/…"
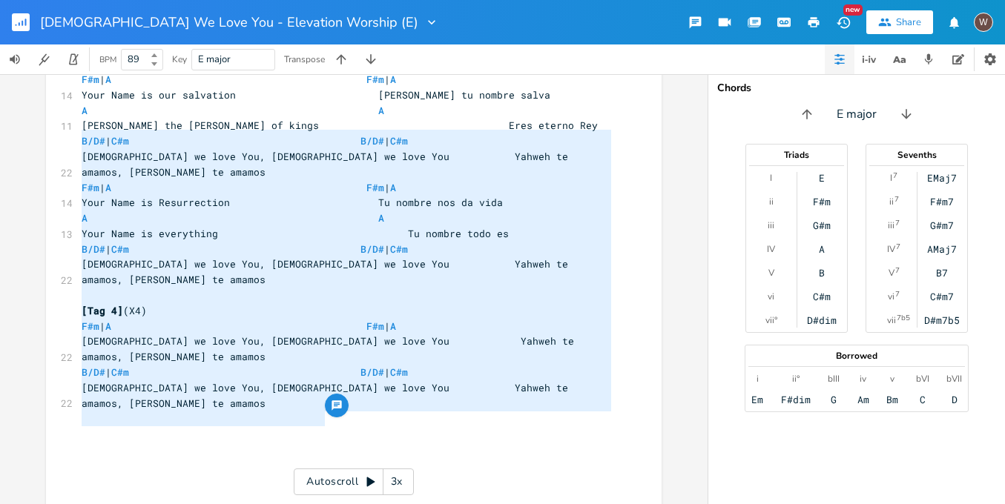
drag, startPoint x: 319, startPoint y: 414, endPoint x: 48, endPoint y: 130, distance: 392.3
click at [48, 130] on div "[Interlude 1] A [Verse 3] E Holy Fire E Comforter E B Peace within the chaos E/…" at bounding box center [353, 61] width 615 height 4750
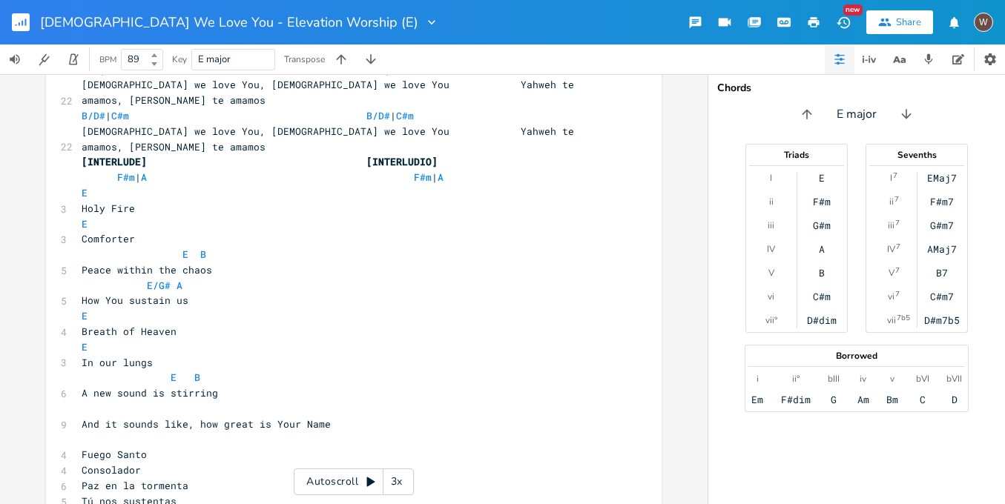
scroll to position [1371, 0]
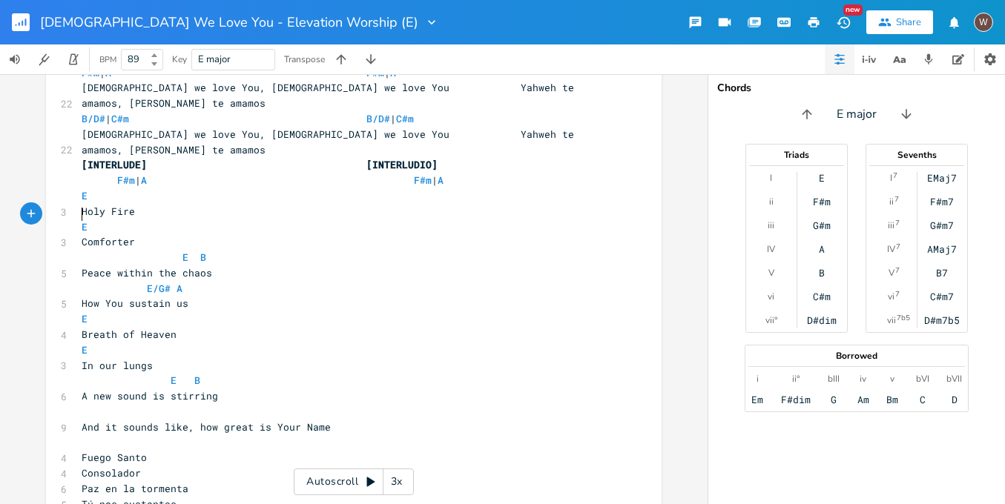
click at [79, 466] on pre "Consolador" at bounding box center [346, 474] width 535 height 16
type textarea ","
click at [236, 450] on pre "Fuego Santo, Consolador" at bounding box center [346, 458] width 535 height 16
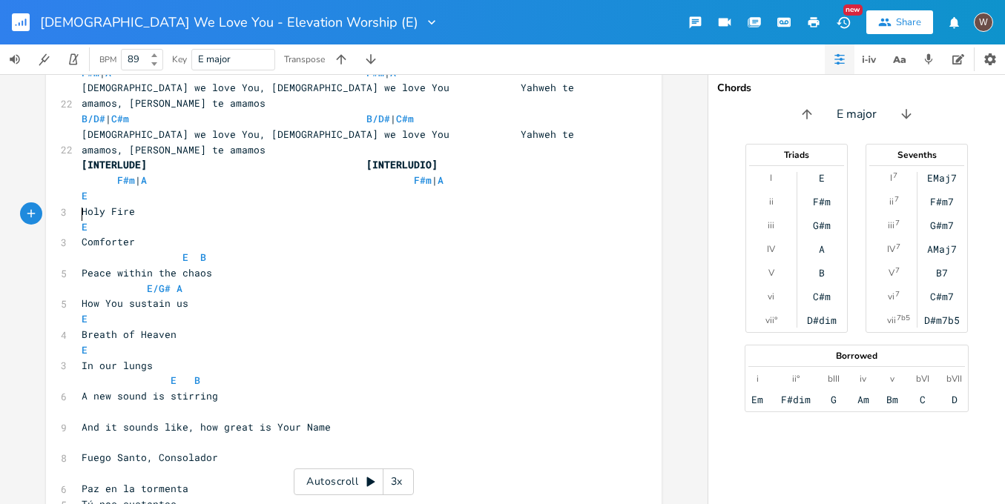
click at [79, 497] on pre "Tú nos sustentas" at bounding box center [346, 505] width 535 height 16
type textarea ","
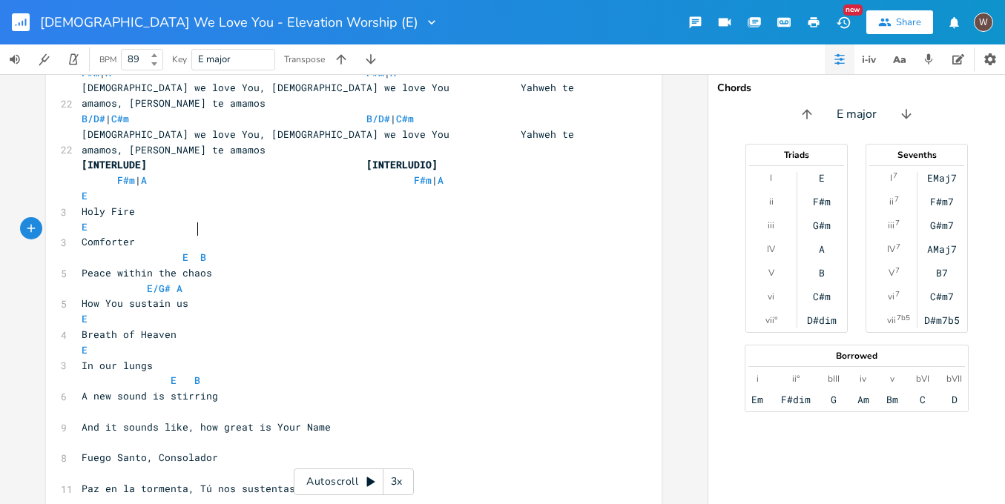
type textarea ","
type textarea "Fuego Santo, Consolador"
drag, startPoint x: 236, startPoint y: 199, endPoint x: 49, endPoint y: 199, distance: 186.8
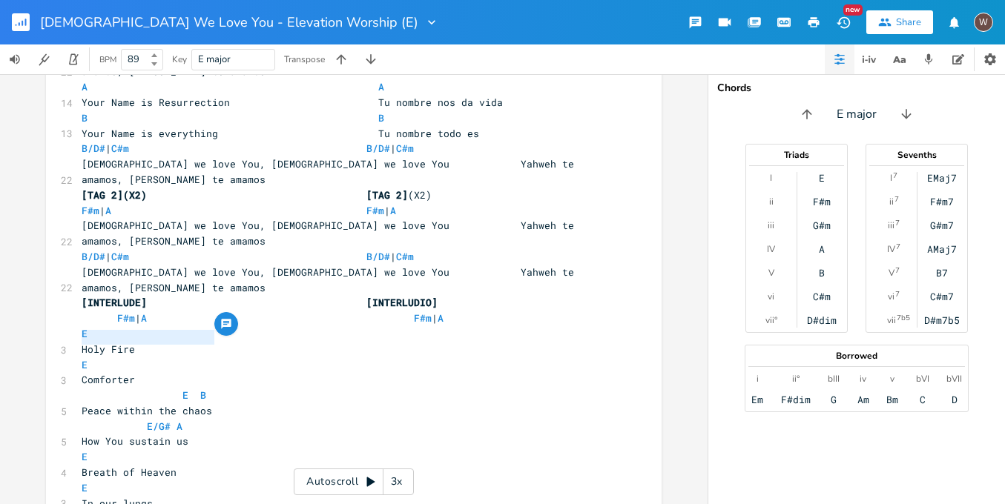
scroll to position [1135, 0]
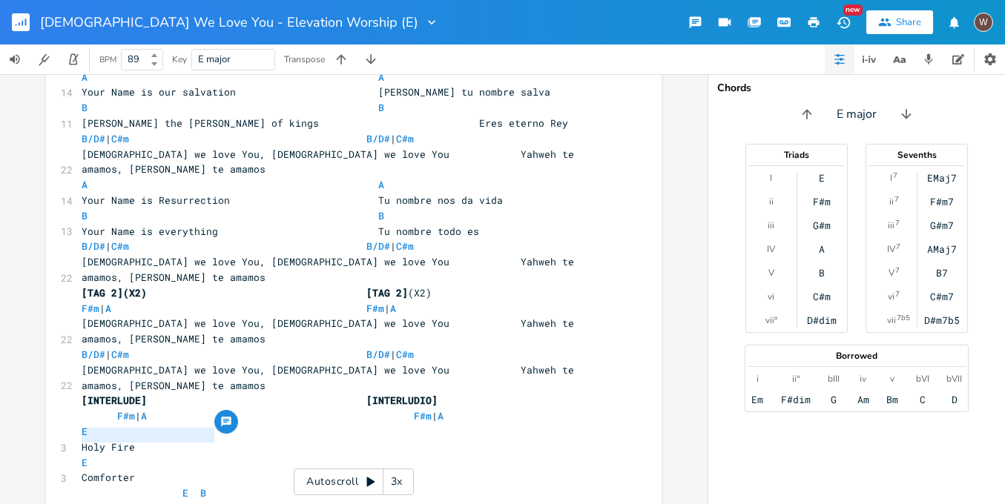
type textarea "E"
drag, startPoint x: 80, startPoint y: 219, endPoint x: 59, endPoint y: 214, distance: 21.2
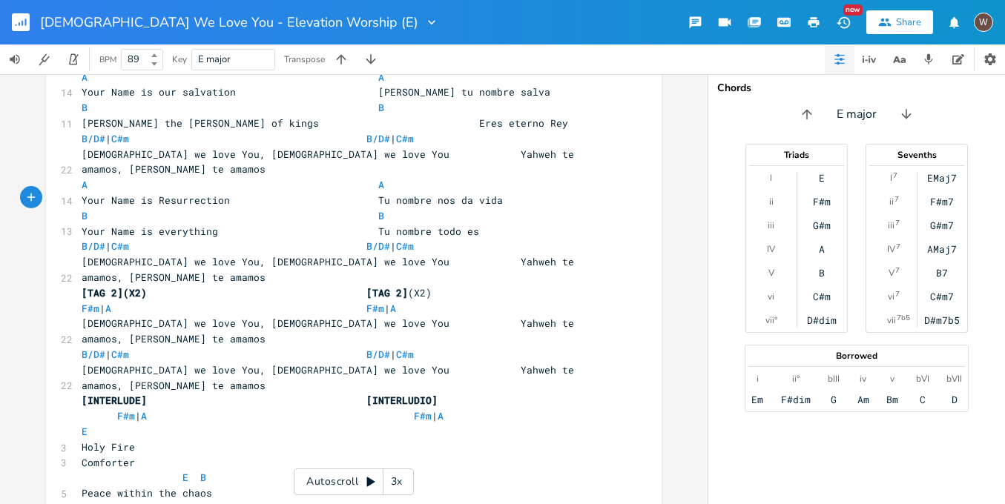
click at [87, 470] on pre "E B" at bounding box center [346, 478] width 535 height 16
type textarea ","
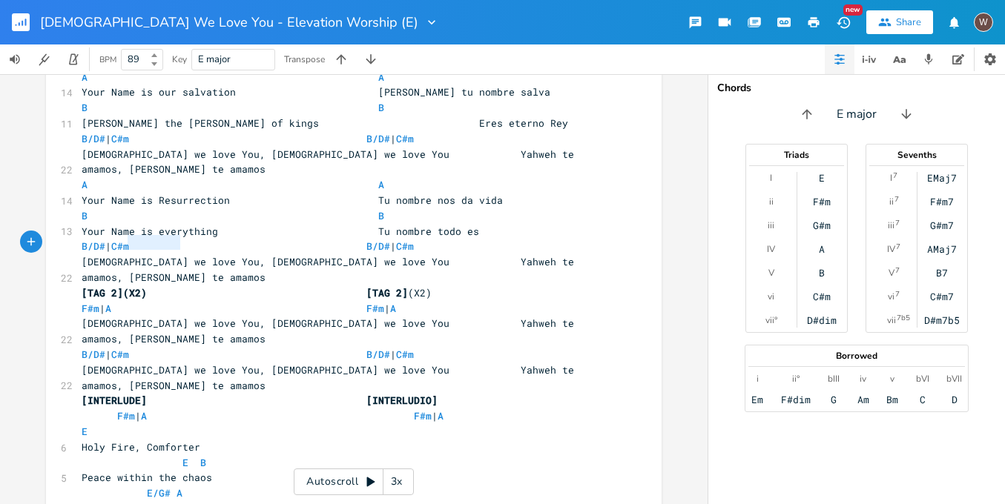
type textarea "E/G# A"
drag, startPoint x: 183, startPoint y: 245, endPoint x: 61, endPoint y: 249, distance: 122.4
type textarea ","
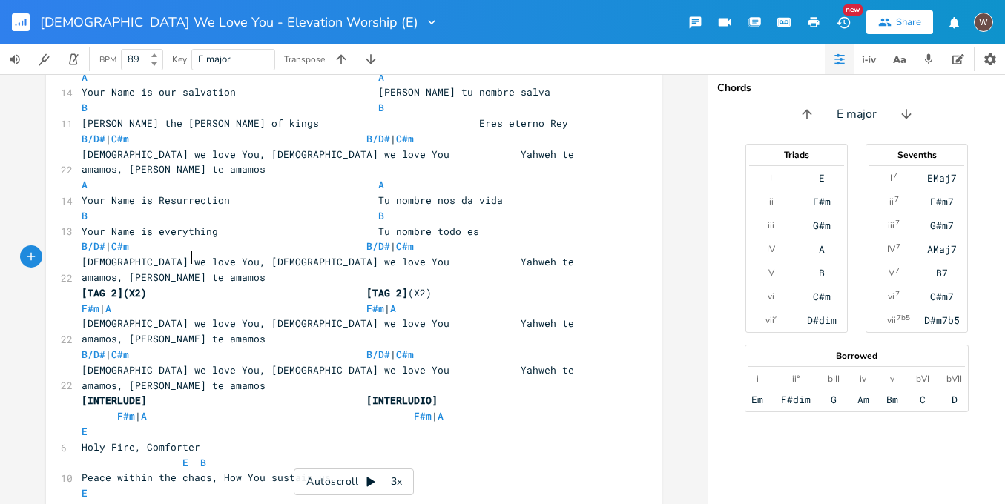
type textarea ","
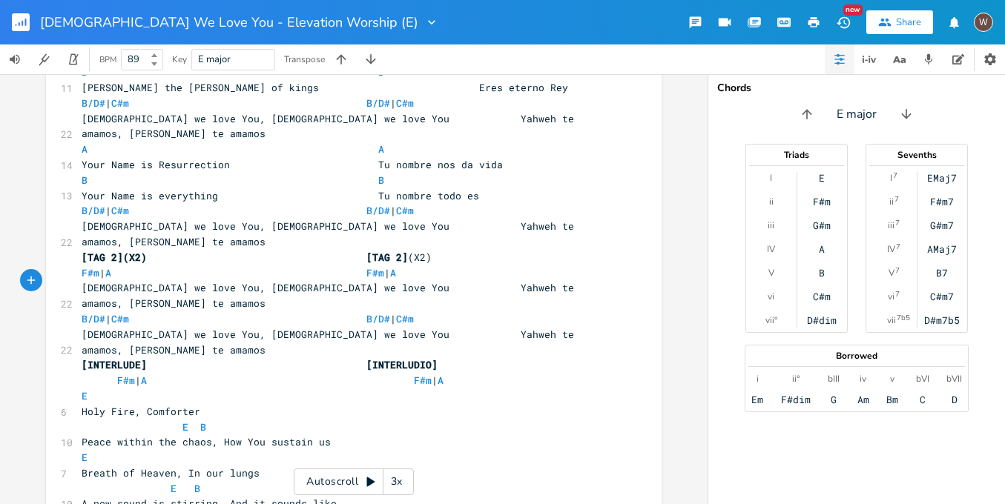
scroll to position [1117, 0]
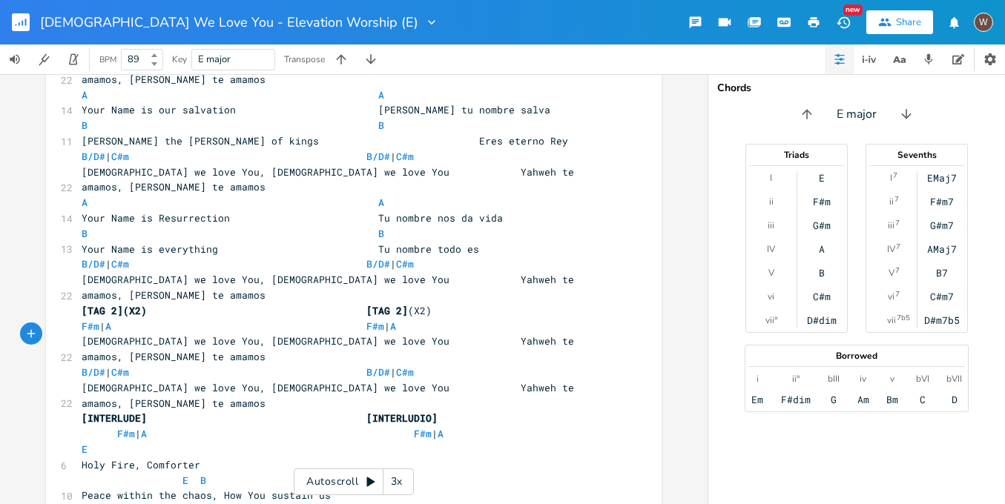
type textarea "H"
type textarea "Fuego Santo, Consolador"
drag, startPoint x: 219, startPoint y: 362, endPoint x: 79, endPoint y: 364, distance: 139.4
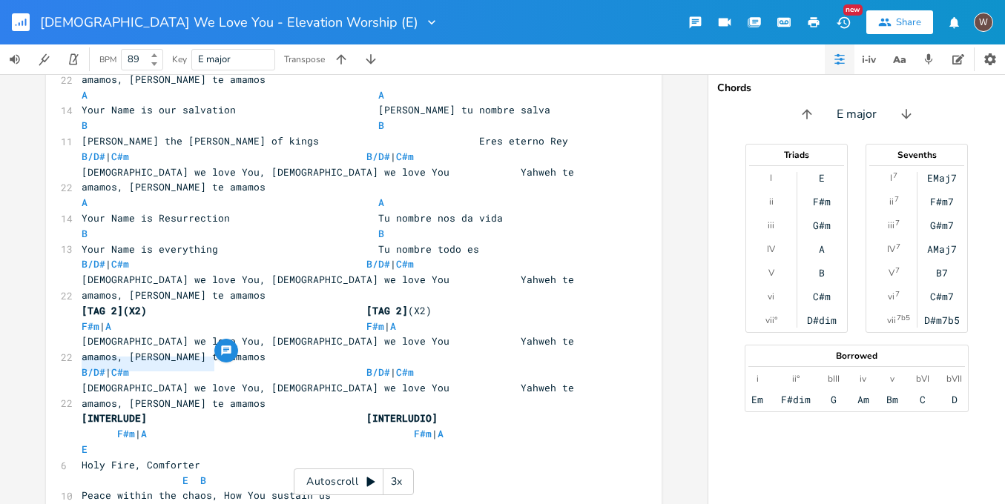
click at [219, 457] on pre "Holy Fire, Comforter" at bounding box center [346, 465] width 535 height 16
paste textarea
click at [211, 458] on span "Holy Fire, Comforter Fuego Santo, [GEOGRAPHIC_DATA]" at bounding box center [233, 464] width 303 height 13
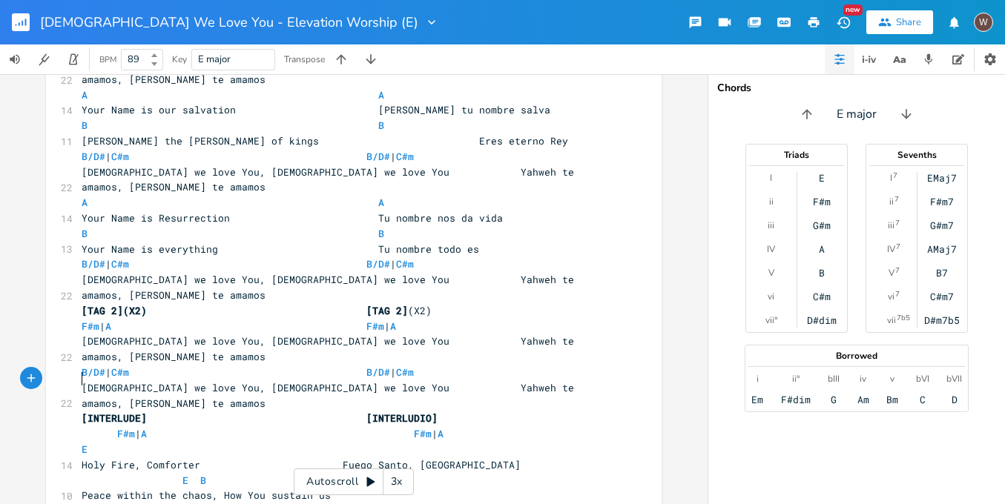
type textarea "Fuego Santo, Consolador"
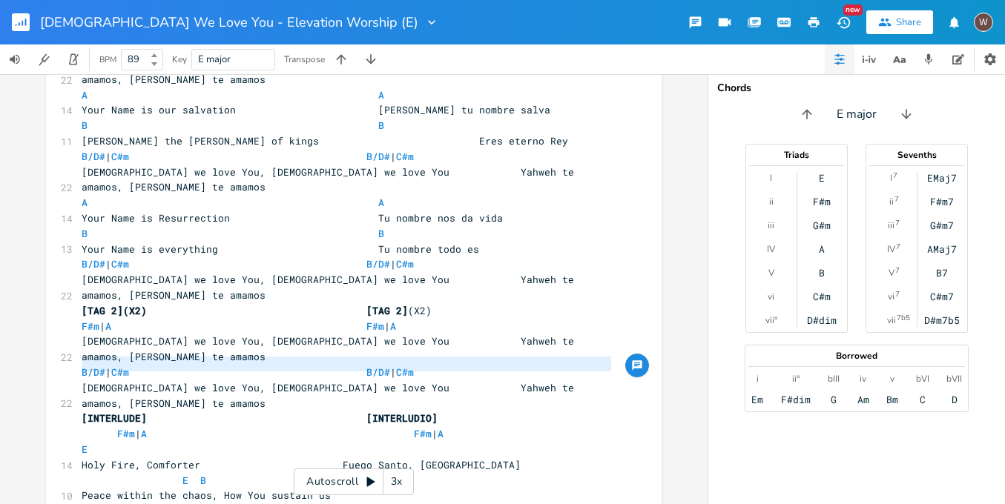
drag, startPoint x: 237, startPoint y: 371, endPoint x: 47, endPoint y: 366, distance: 189.1
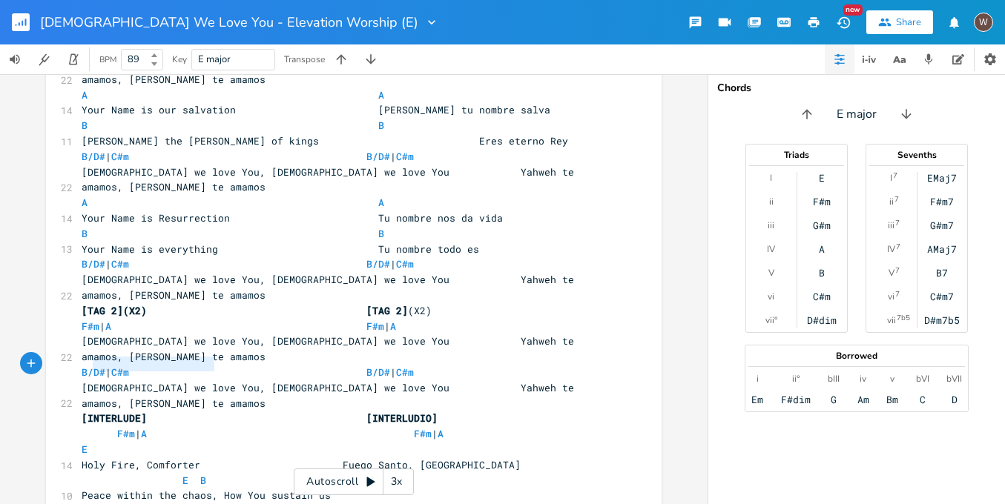
type textarea "Fuego Santo, Consolador"
drag, startPoint x: 213, startPoint y: 363, endPoint x: 75, endPoint y: 361, distance: 137.9
type textarea "Paz en la tormenta, Tú nos sustentas"
drag, startPoint x: 285, startPoint y: 380, endPoint x: 57, endPoint y: 381, distance: 227.6
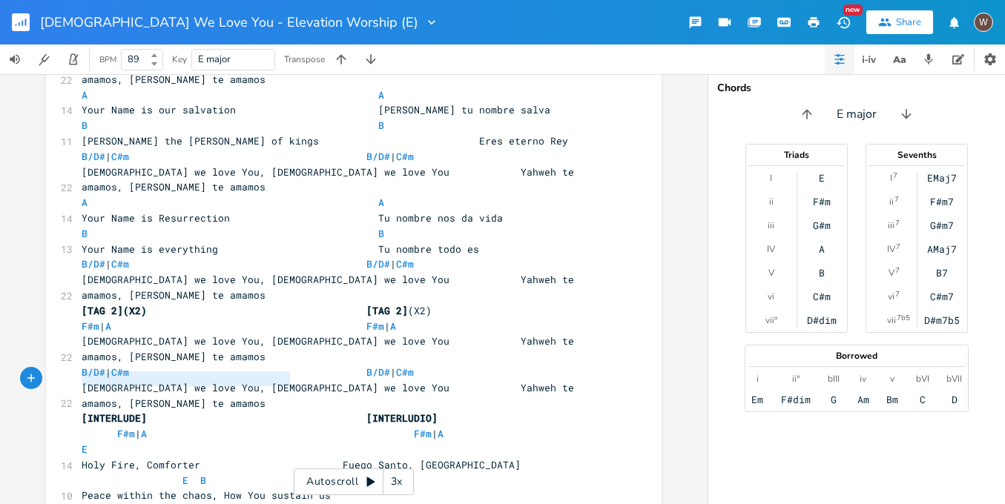
click at [351, 488] on pre "Peace within the chaos, How You sustain us" at bounding box center [346, 496] width 535 height 16
paste textarea
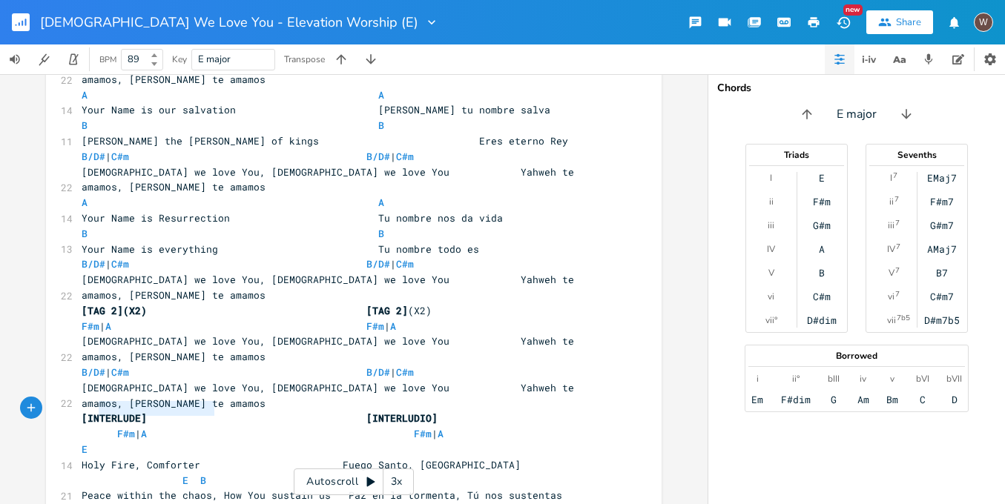
type textarea "Tu aliento, Sopla en mí"
drag, startPoint x: 236, startPoint y: 412, endPoint x: 62, endPoint y: 412, distance: 174.2
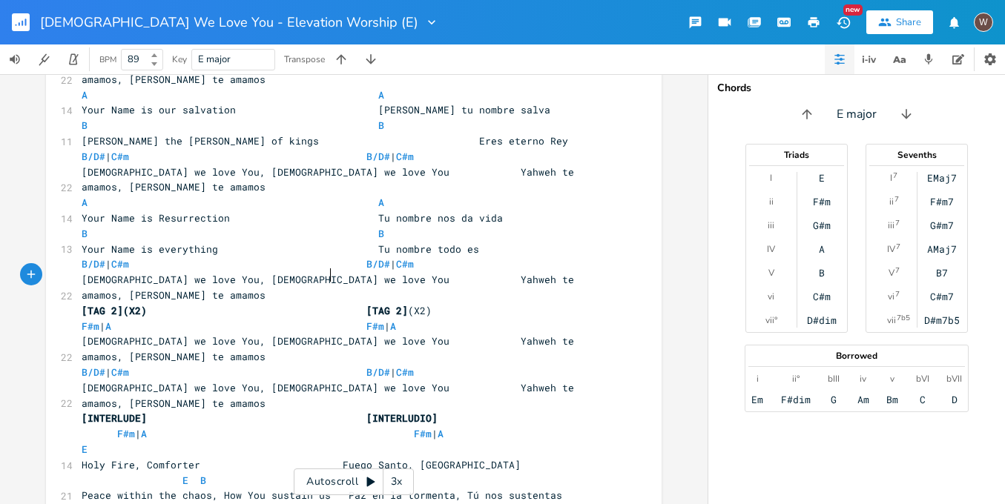
paste textarea
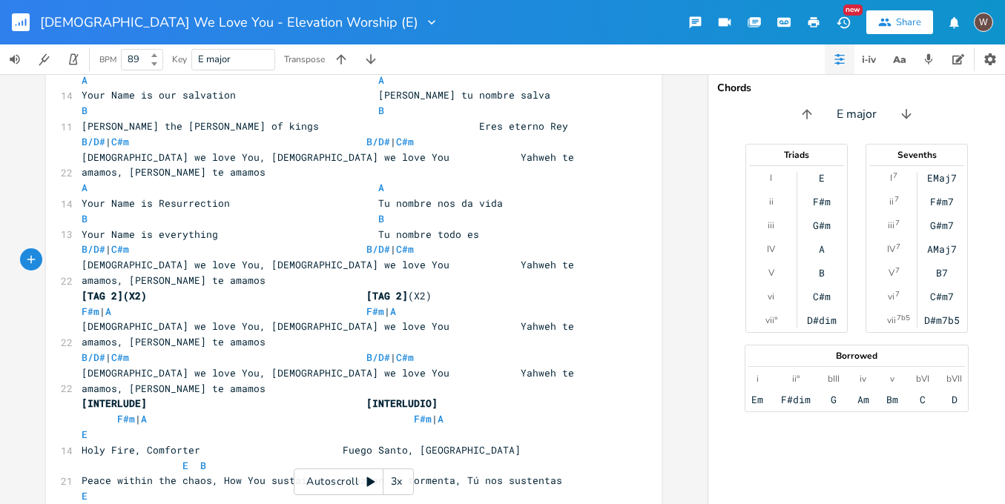
type textarea ","
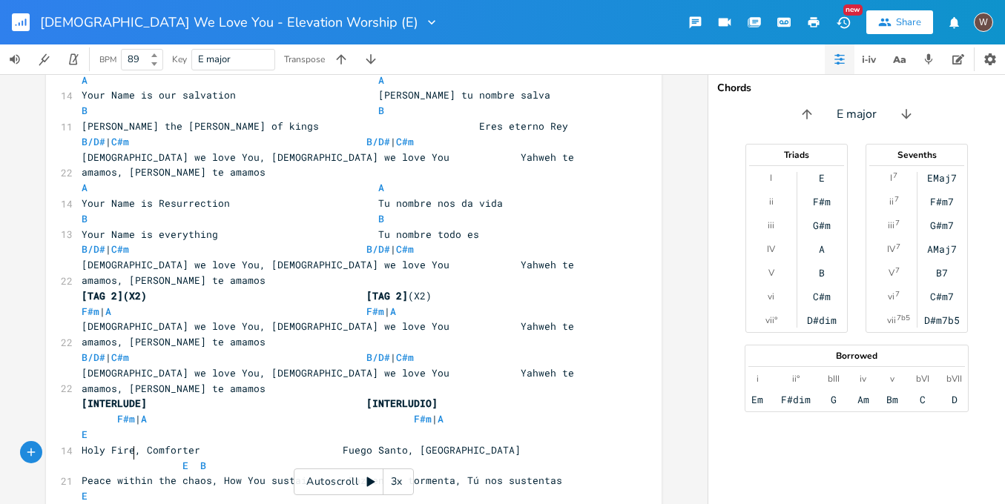
scroll to position [0, 1]
type textarea ","
type textarea "Un nuevo sonido, Que dice"
drag, startPoint x: 230, startPoint y: 424, endPoint x: 65, endPoint y: 417, distance: 165.5
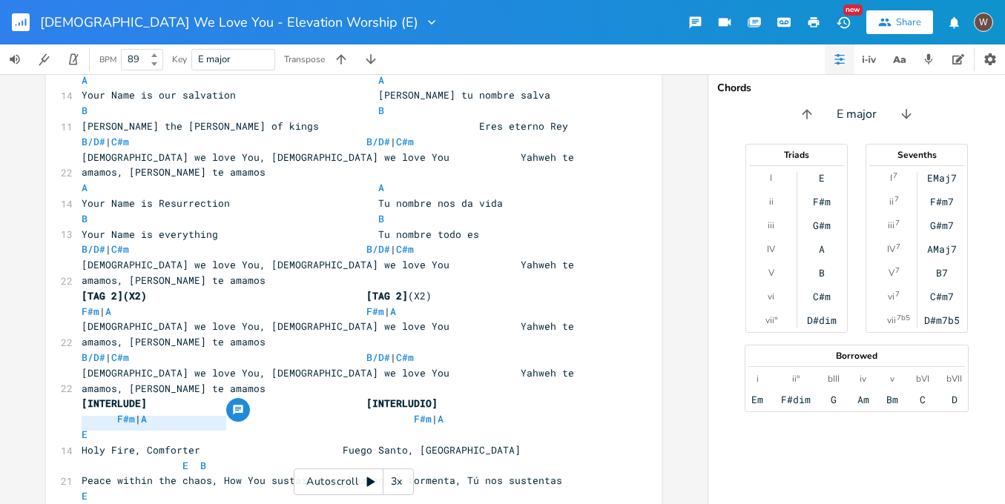
paste textarea
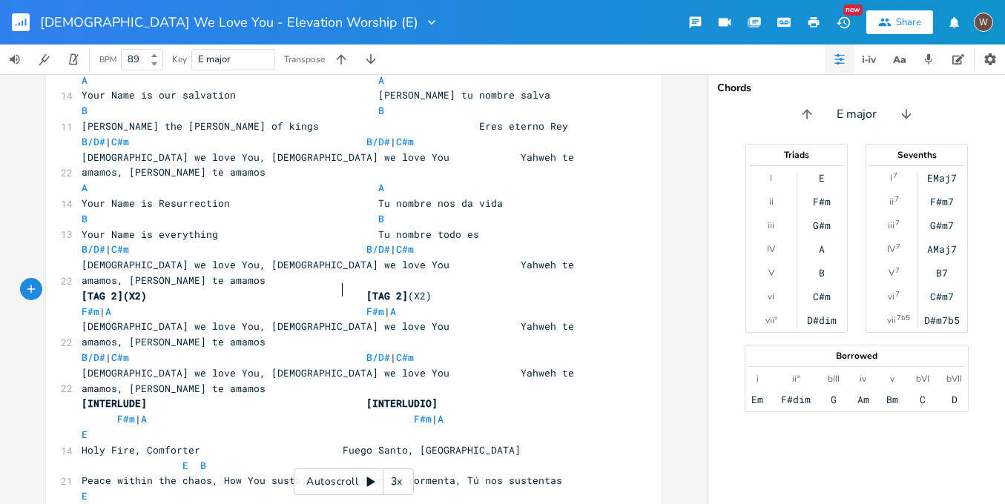
scroll to position [0, 4]
type textarea "Grande es, Tu nombre"
drag, startPoint x: 208, startPoint y: 451, endPoint x: 62, endPoint y: 455, distance: 146.1
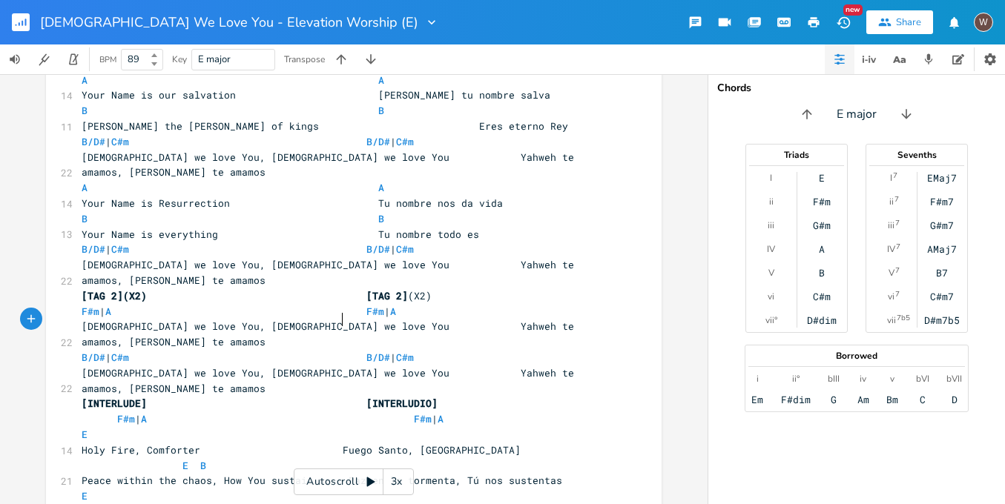
type textarea "V"
paste textarea
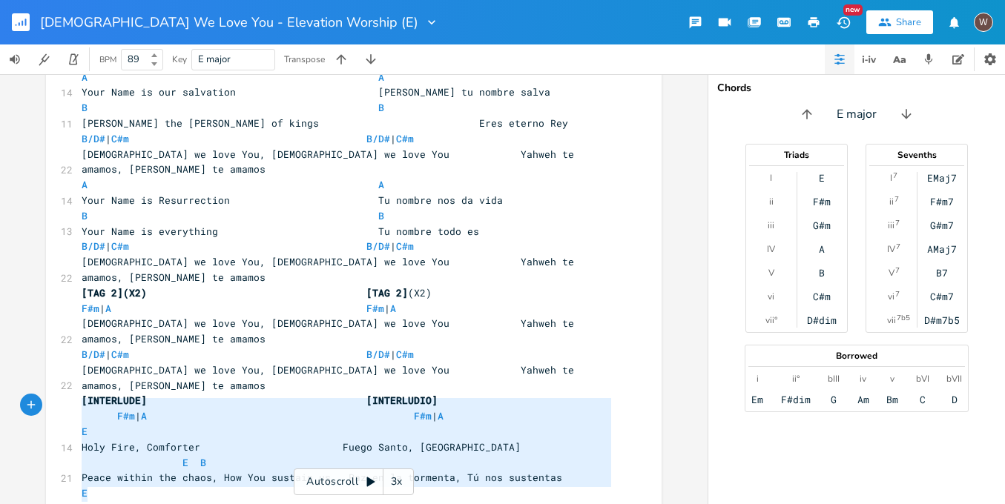
type textarea "Paz en la tormenta, Tú nos sustentas Tu aliento, Sopla en mí Un nuevo sonido, Q…"
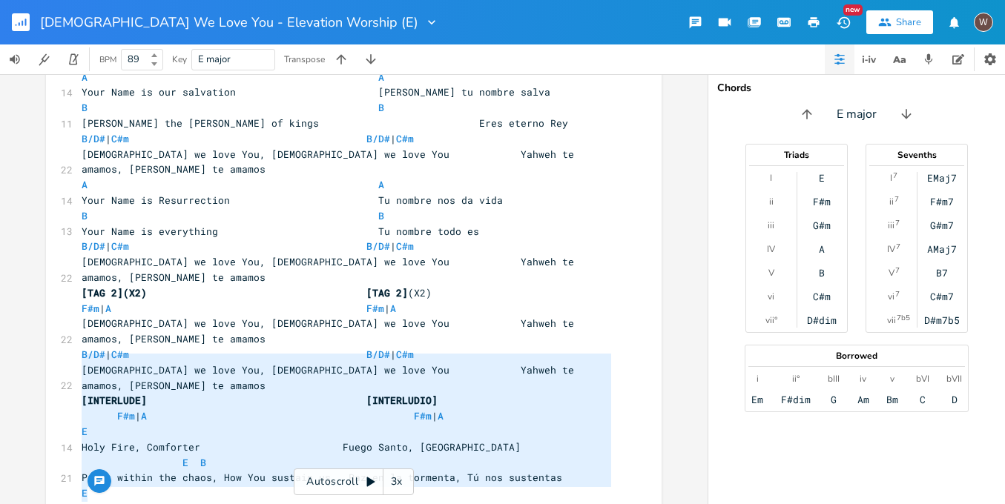
drag, startPoint x: 123, startPoint y: 495, endPoint x: 79, endPoint y: 354, distance: 147.7
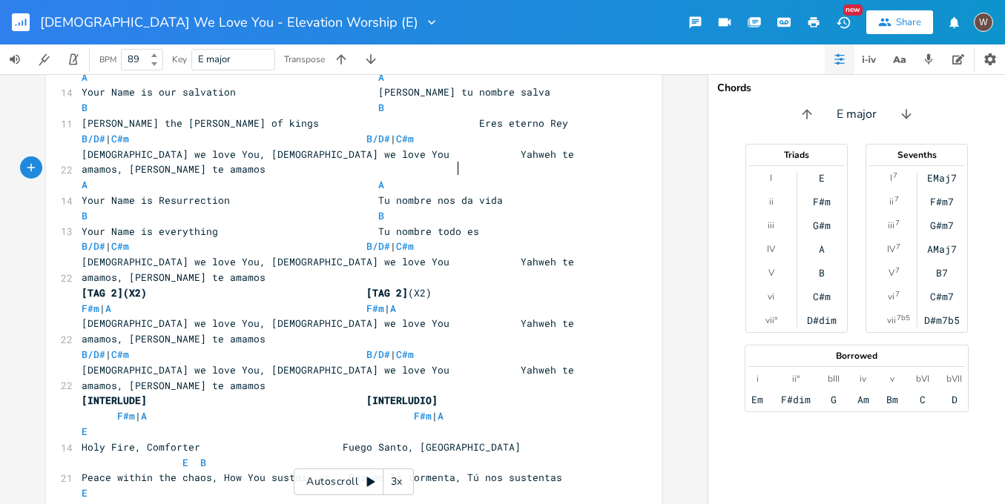
click at [463, 409] on pre "F#m | A F#m | A" at bounding box center [346, 417] width 535 height 16
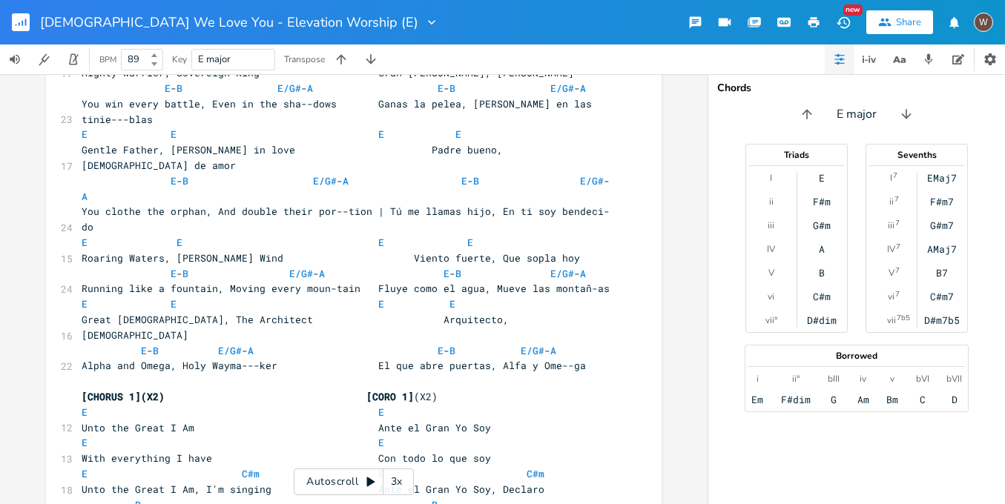
scroll to position [0, 0]
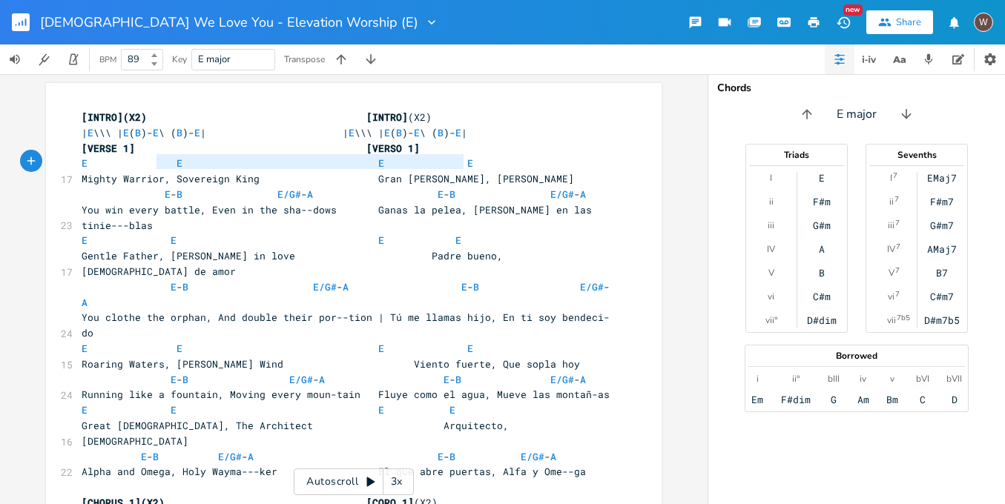
type textarea "[VERSE 1] [VERSO 1] E E E E"
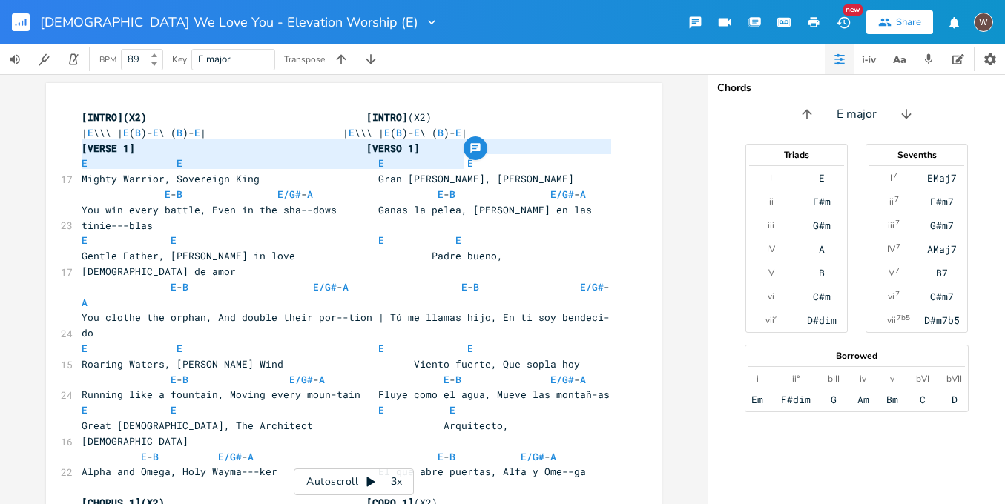
drag, startPoint x: 475, startPoint y: 162, endPoint x: 47, endPoint y: 149, distance: 427.3
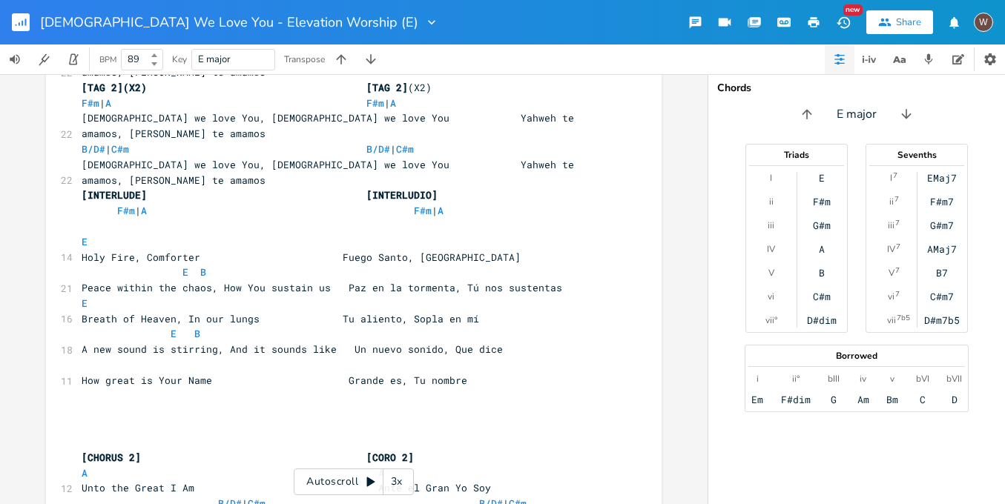
scroll to position [1056, 0]
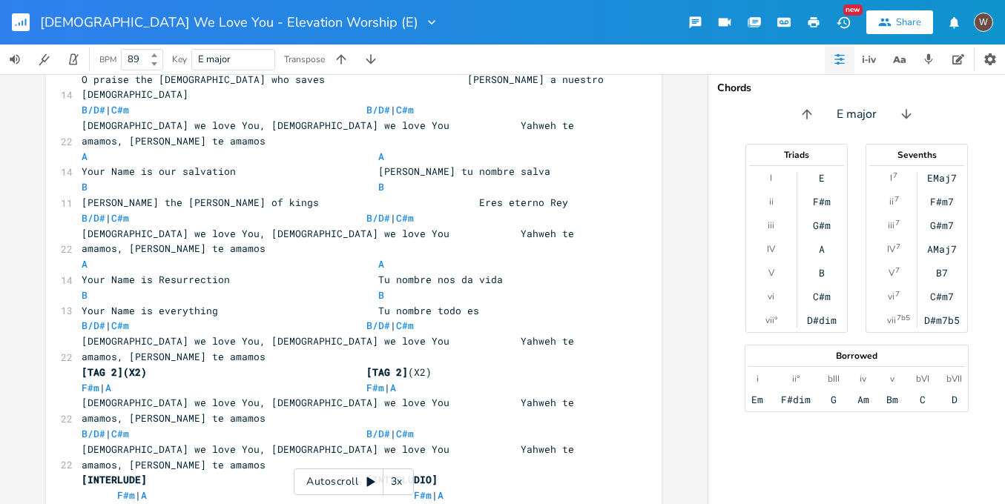
type textarea "E"
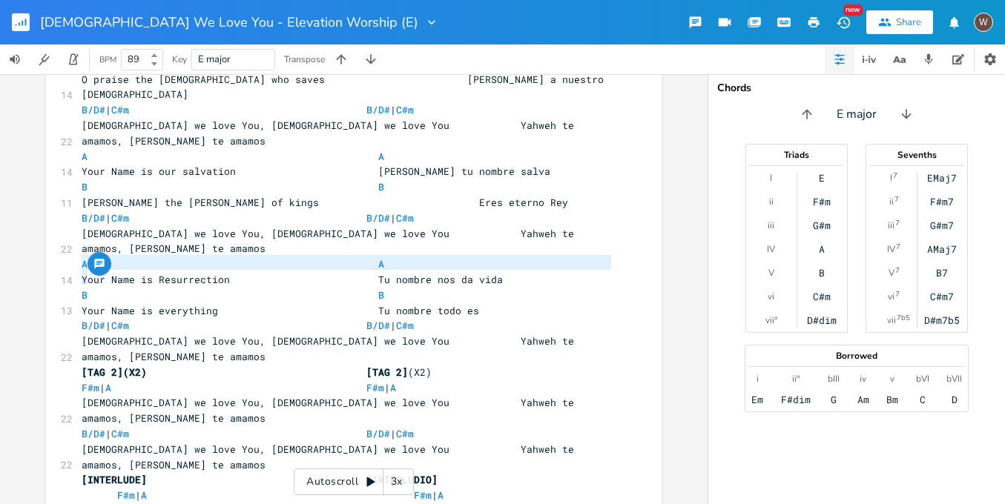
drag, startPoint x: 78, startPoint y: 271, endPoint x: 57, endPoint y: 269, distance: 20.8
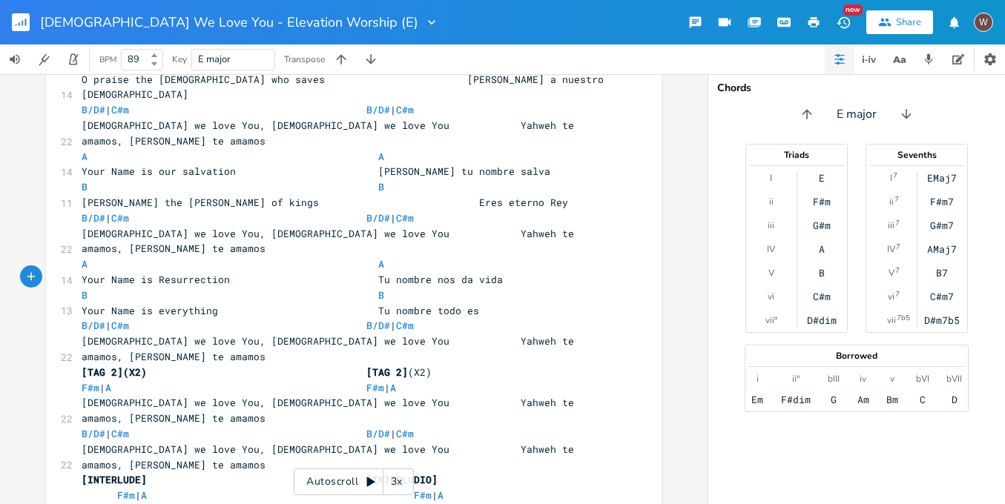
drag, startPoint x: 165, startPoint y: 277, endPoint x: 221, endPoint y: 293, distance: 58.5
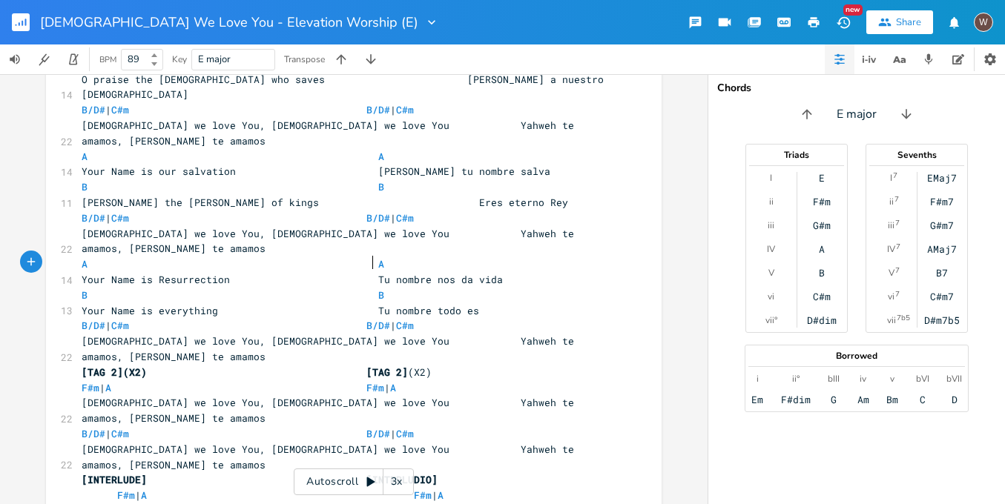
click at [367, 503] on span "[VERSE 1] [VERSO 1]" at bounding box center [251, 510] width 338 height 13
click at [368, 503] on span "[VERSE 1] [VERSO 1]" at bounding box center [251, 510] width 338 height 13
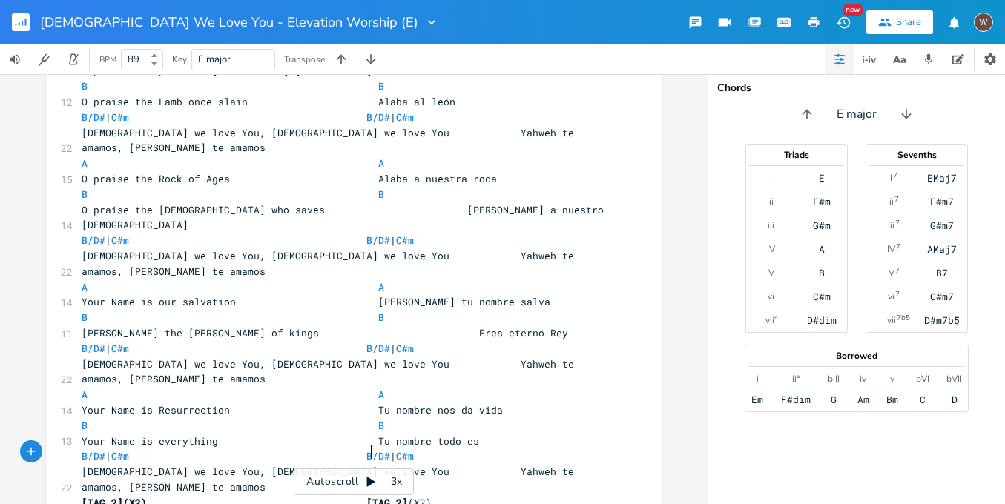
scroll to position [1048, 0]
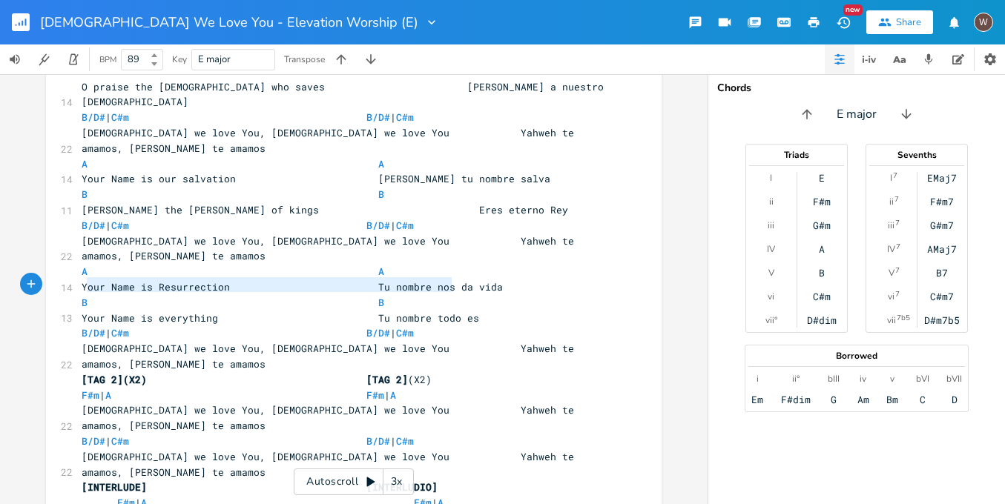
type textarea "E E E E"
drag, startPoint x: 460, startPoint y: 283, endPoint x: 57, endPoint y: 281, distance: 403.3
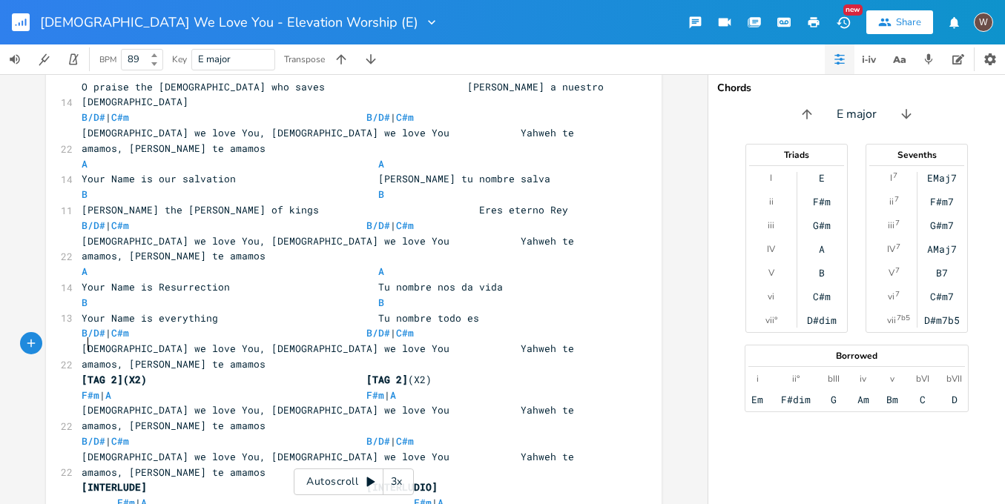
type textarea "E"
drag, startPoint x: 156, startPoint y: 348, endPoint x: 56, endPoint y: 343, distance: 101.0
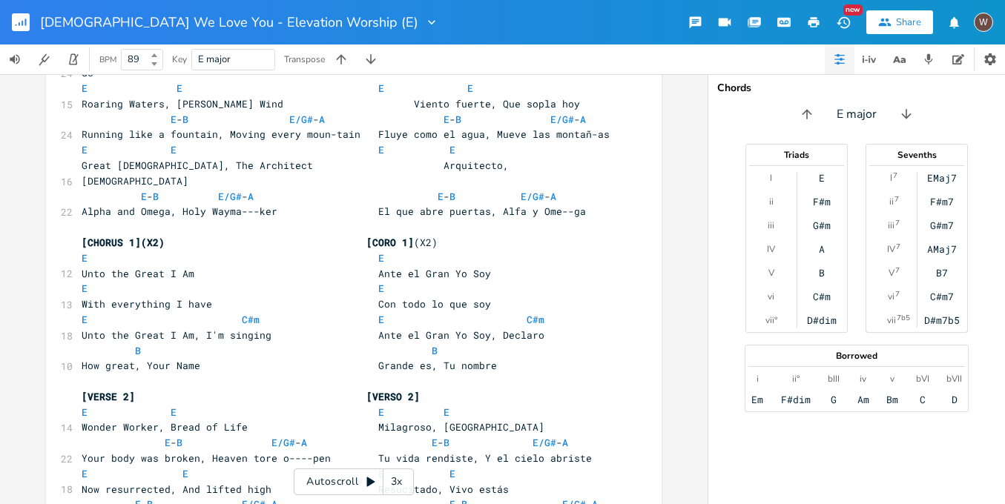
scroll to position [95, 0]
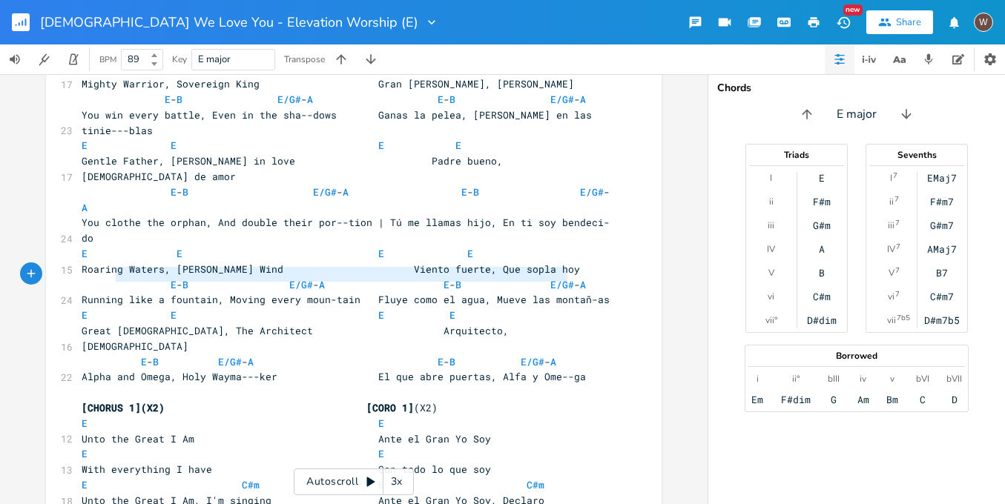
type textarea "Great [DEMOGRAPHIC_DATA], The Architect Arquitecto, [DEMOGRAPHIC_DATA] E- B E/G…"
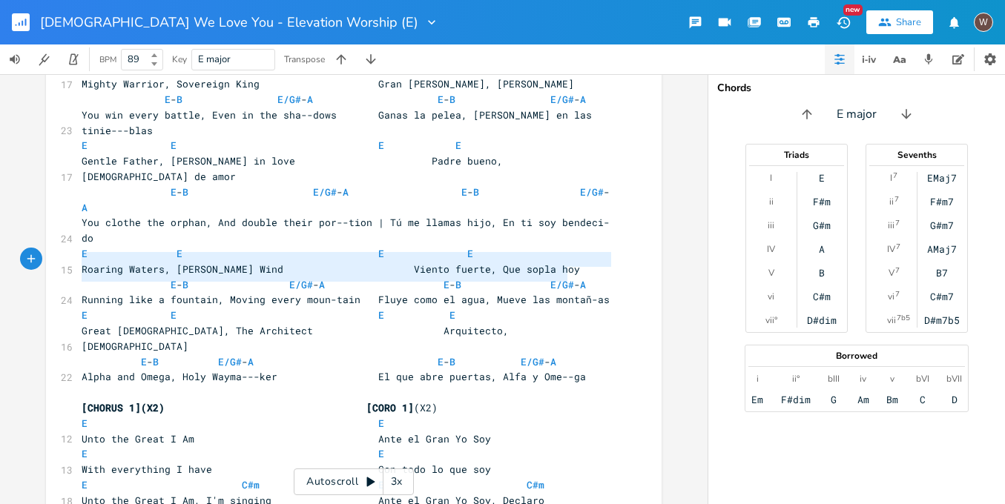
drag, startPoint x: 573, startPoint y: 271, endPoint x: 29, endPoint y: 265, distance: 544.3
click at [29, 265] on div "Great [DEMOGRAPHIC_DATA], The Architect Arquitecto, Es [DEMOGRAPHIC_DATA] E- B …" at bounding box center [353, 289] width 707 height 430
click at [164, 355] on span "E - B E/G# - A E - B E/G# - A" at bounding box center [319, 361] width 475 height 13
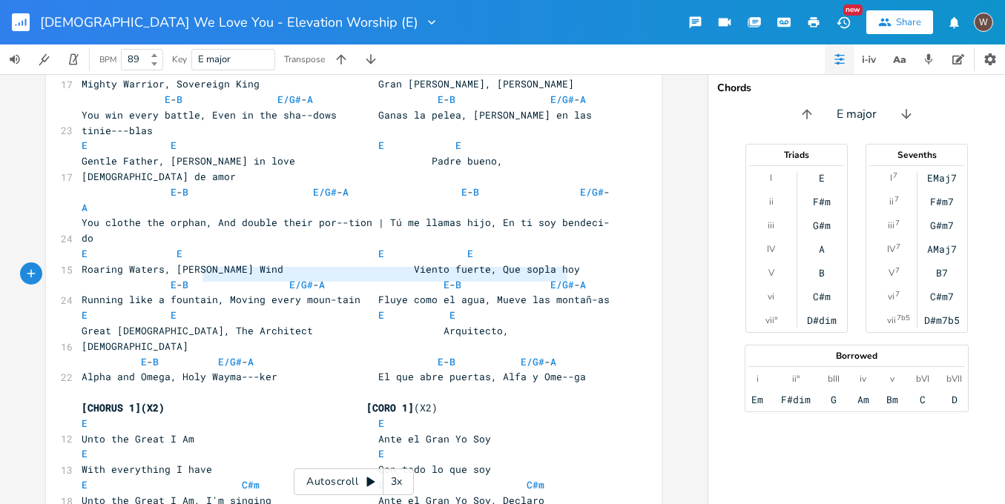
type textarea "E- B E/G#- A E- B E/G#-A"
drag, startPoint x: 583, startPoint y: 276, endPoint x: 39, endPoint y: 270, distance: 543.5
click at [32, 272] on div "E- B E/G#- A E- B E/G#-A x [INTRO](X2) [INTRO] (X2) | E \\\ | E ( B )- E \ ( B …" at bounding box center [353, 289] width 707 height 430
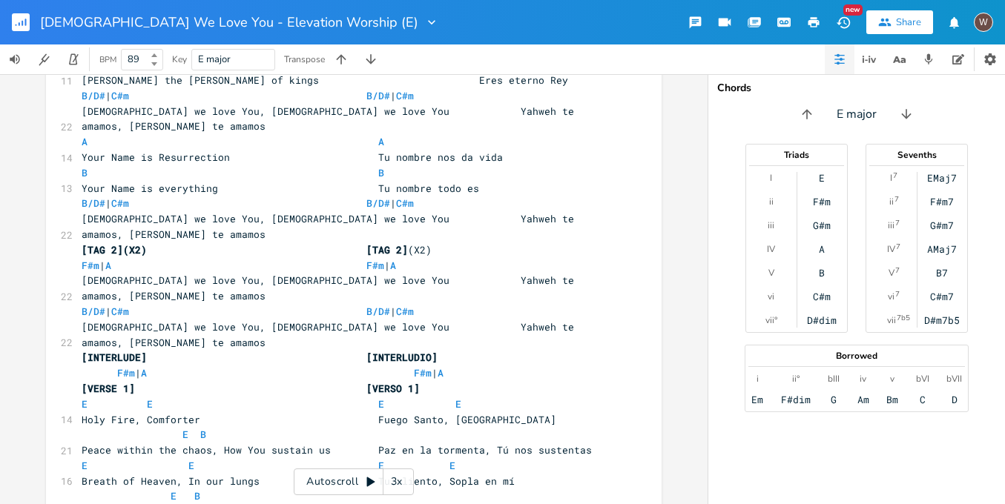
scroll to position [1175, 0]
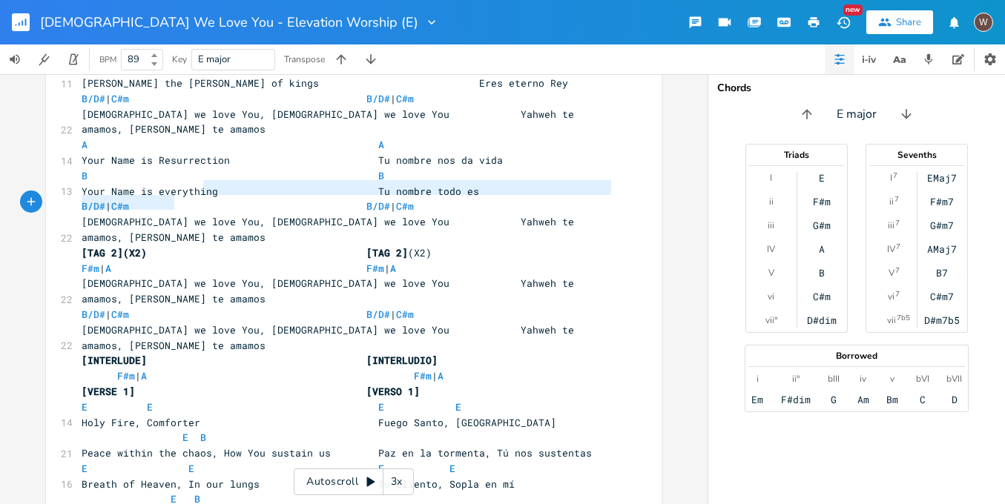
type textarea "E B"
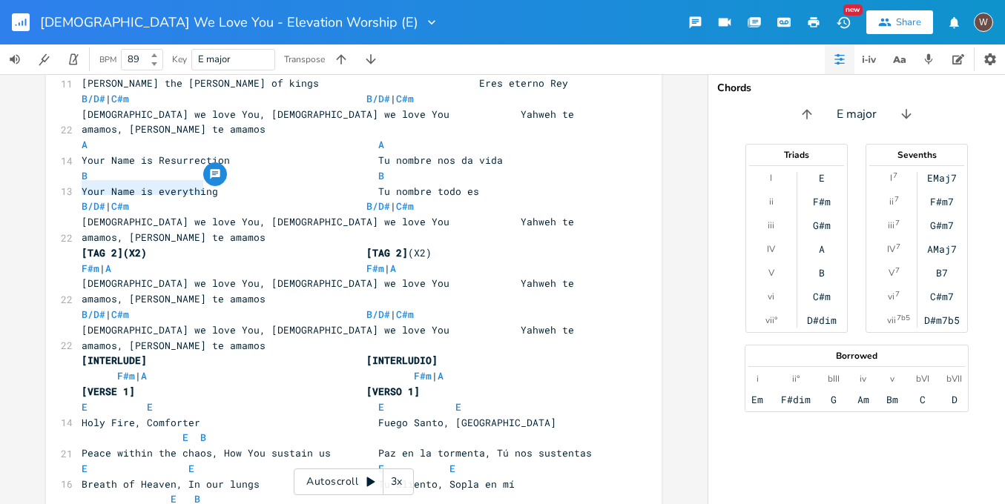
drag, startPoint x: 372, startPoint y: 194, endPoint x: 45, endPoint y: 183, distance: 327.2
paste textarea
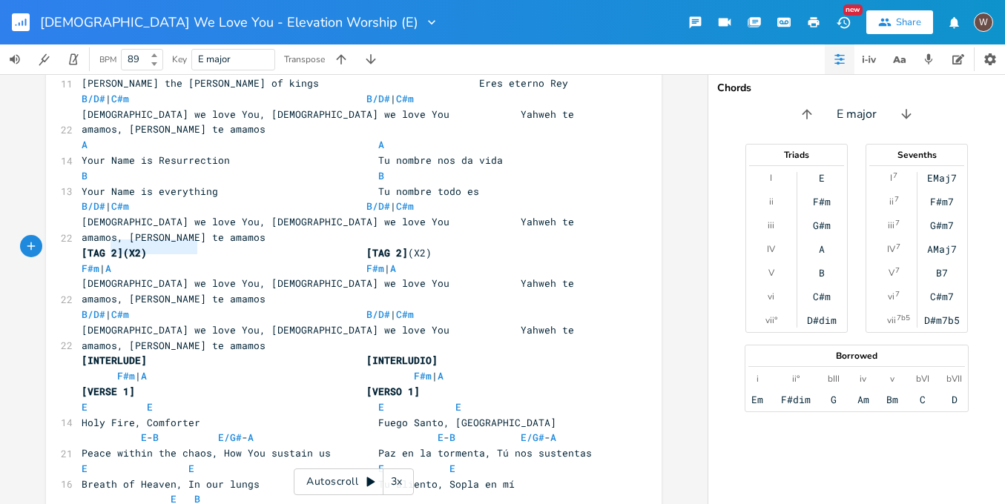
type textarea "E B"
drag, startPoint x: 390, startPoint y: 249, endPoint x: 55, endPoint y: 240, distance: 335.2
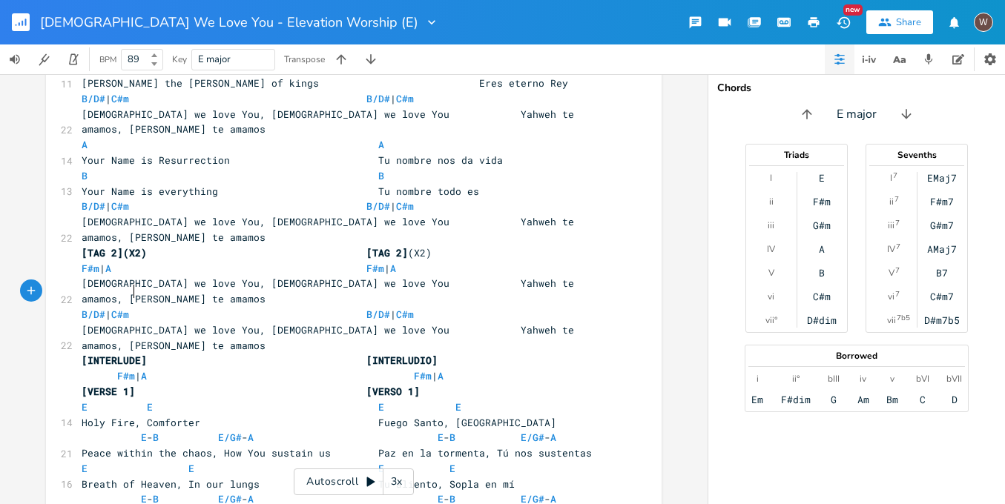
type textarea ","
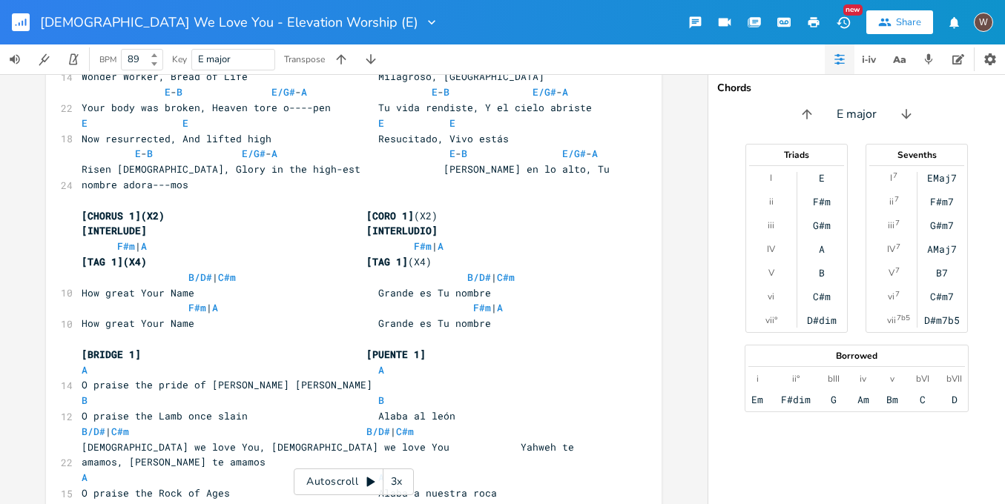
scroll to position [589, 0]
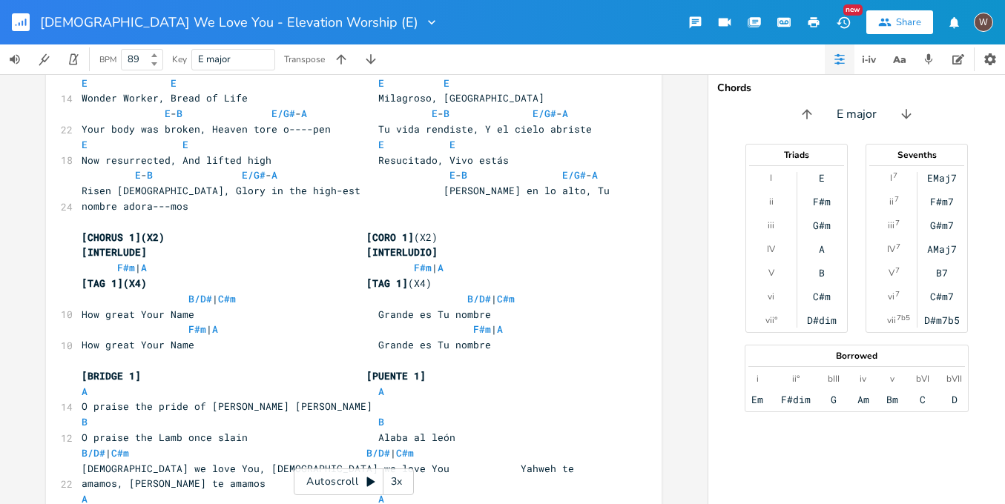
click at [132, 308] on span "How great Your Name Grande es Tu nombre" at bounding box center [286, 314] width 409 height 13
type textarea "IS"
type textarea "is"
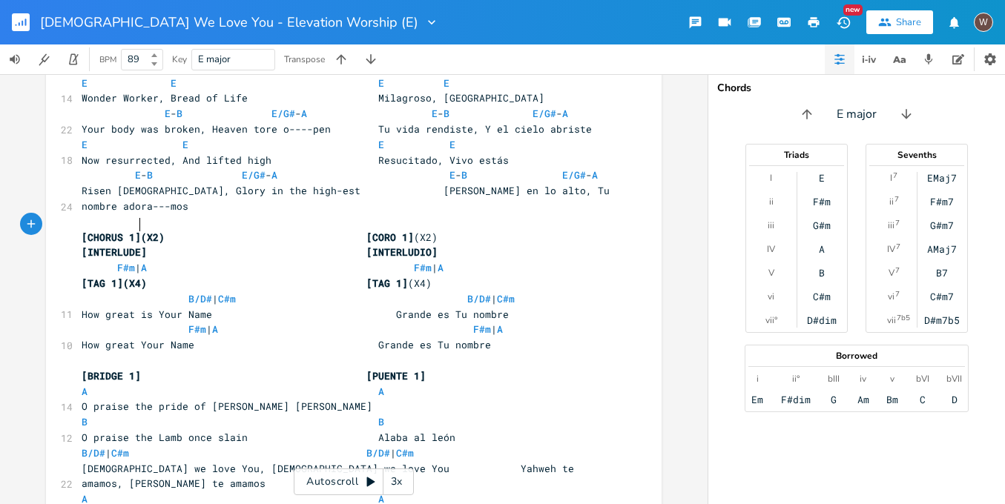
click at [136, 338] on span "How great Your Name Grande es Tu nombre" at bounding box center [286, 344] width 409 height 13
type textarea "is"
click at [368, 308] on span "How great is Your Name Grande es Tu nombre" at bounding box center [295, 314] width 427 height 13
click at [372, 338] on span "How great is Your Name Grande es Tu nombre" at bounding box center [295, 344] width 427 height 13
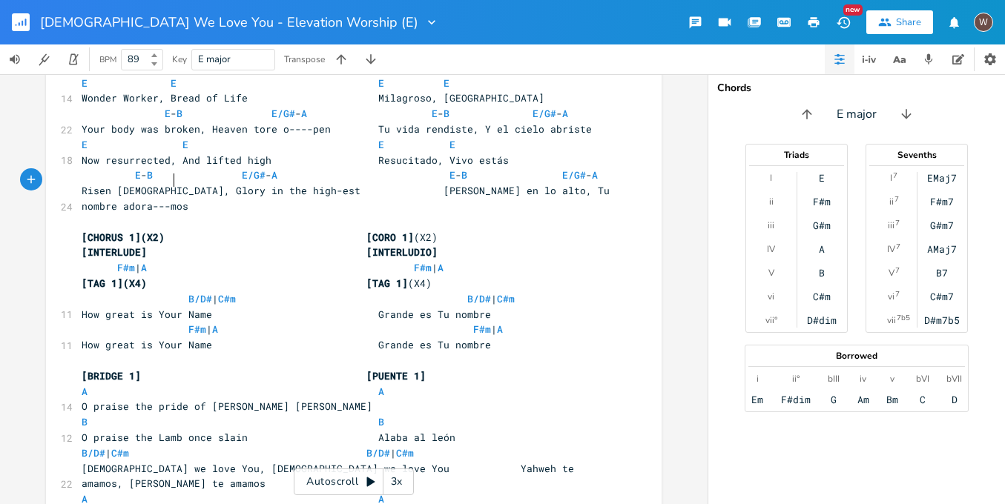
click at [172, 292] on span "B/D# | C#m B/D# | C#m" at bounding box center [298, 298] width 433 height 13
click at [180, 323] on span "F#m | A F#m | A" at bounding box center [292, 329] width 421 height 13
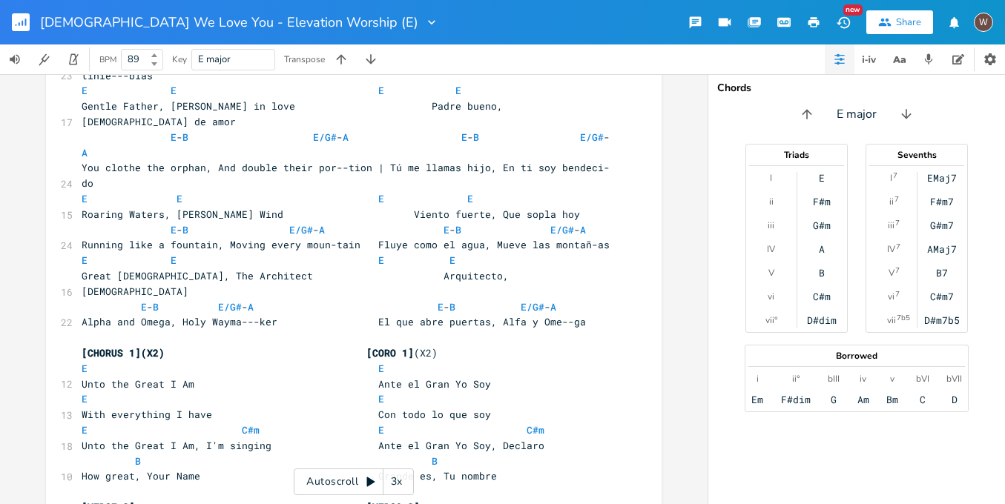
scroll to position [228, 0]
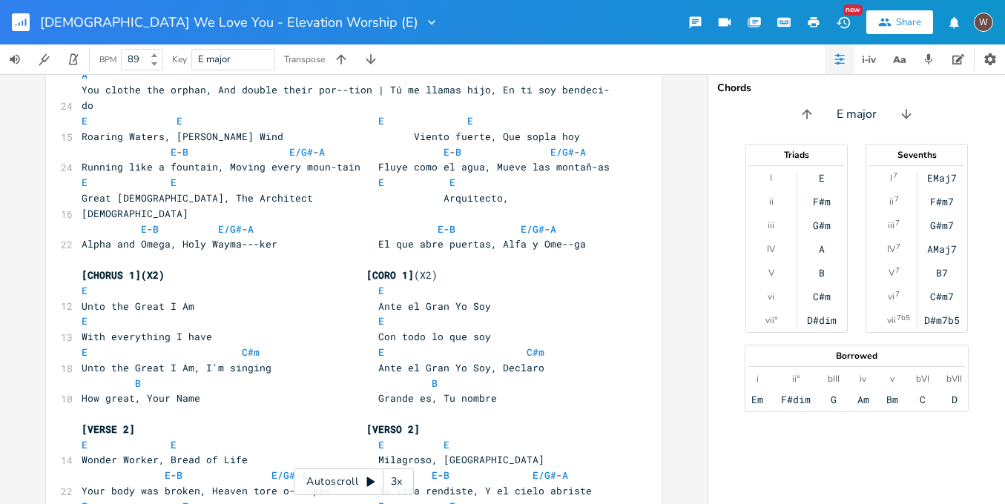
click at [133, 391] on span "How great, Your Name Grande es, Tu nombre" at bounding box center [289, 397] width 415 height 13
type textarea "Is"
click at [384, 391] on span "How great, Is Your Name Grande es, Tu nombre" at bounding box center [298, 397] width 433 height 13
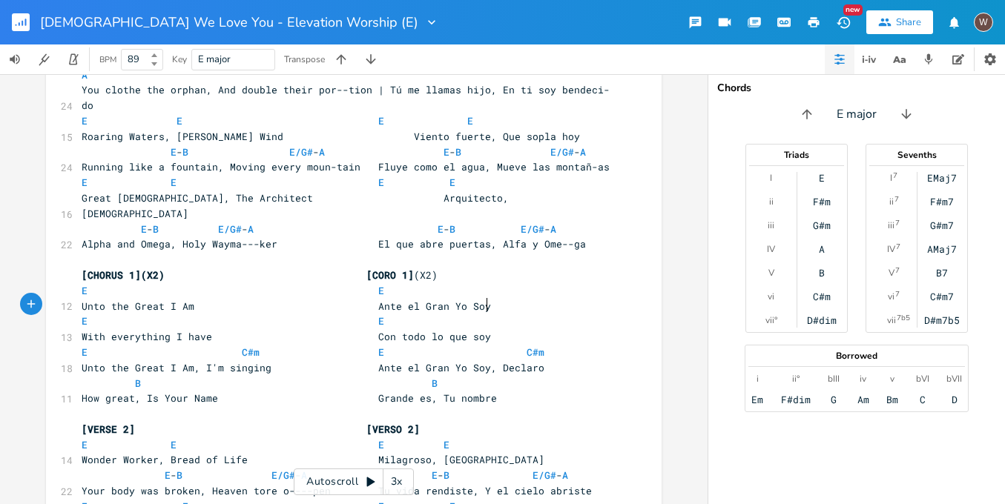
type textarea "Grande es, Tu nombre"
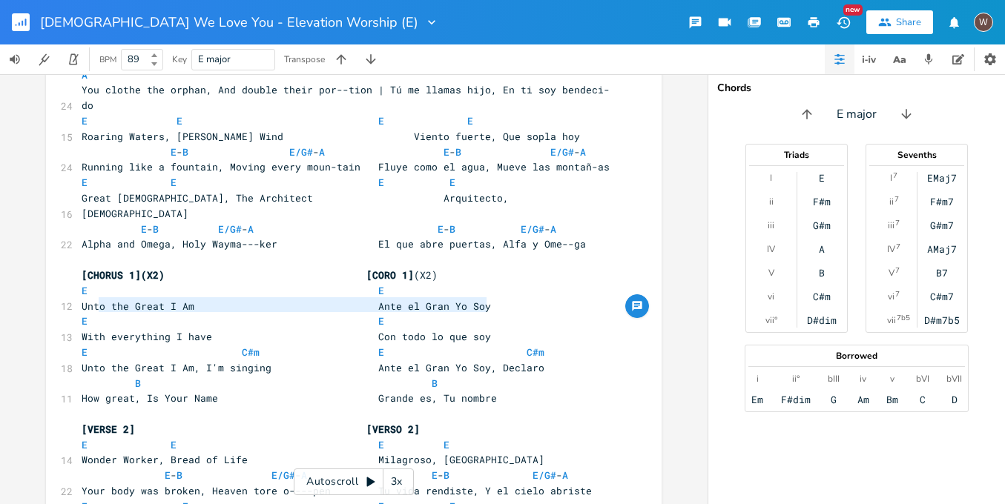
type textarea "How great, Is Your Name Grande es, Tu nombre"
drag, startPoint x: 486, startPoint y: 303, endPoint x: 65, endPoint y: 306, distance: 420.4
click at [79, 391] on div "11 How great, Is Your Name Grande es, Tu nombre" at bounding box center [346, 399] width 535 height 16
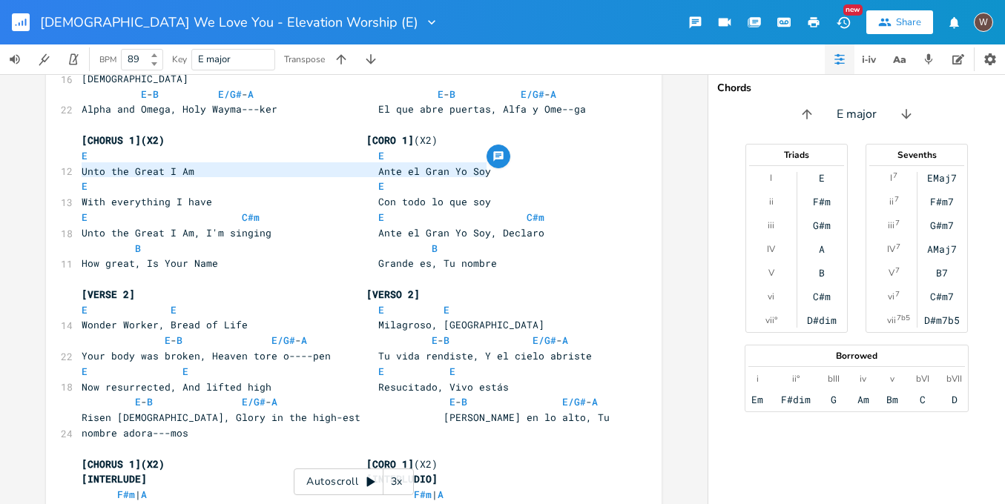
scroll to position [472, 0]
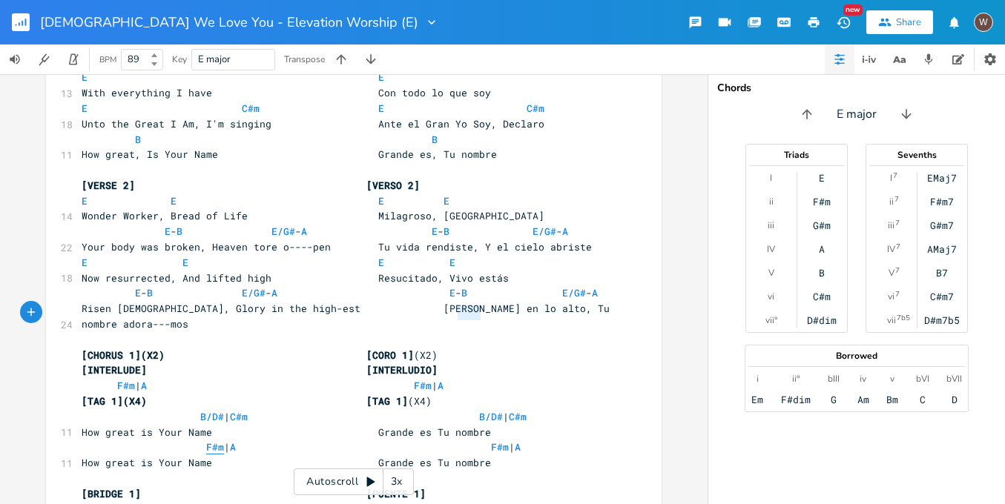
type textarea "F"
type textarea "How great is Your Name Grande es Tu nombre"
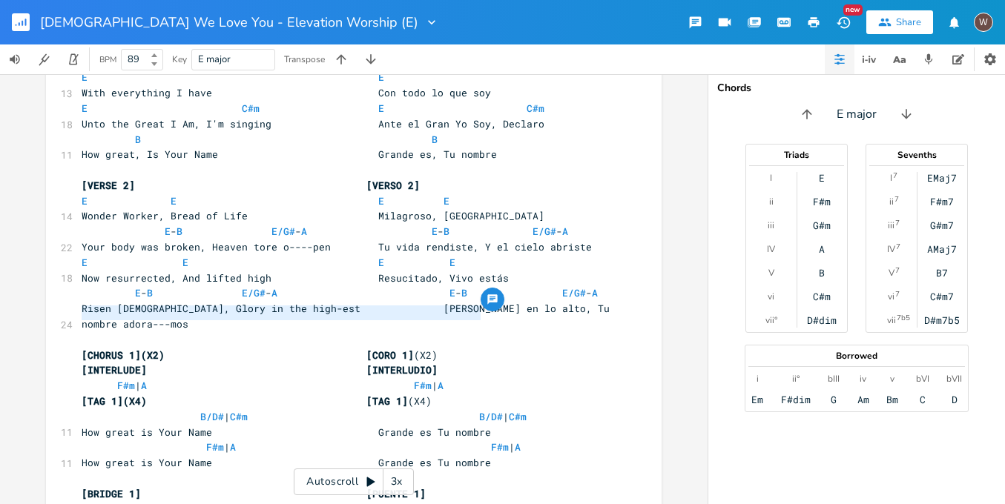
drag, startPoint x: 479, startPoint y: 314, endPoint x: 42, endPoint y: 313, distance: 436.7
paste textarea
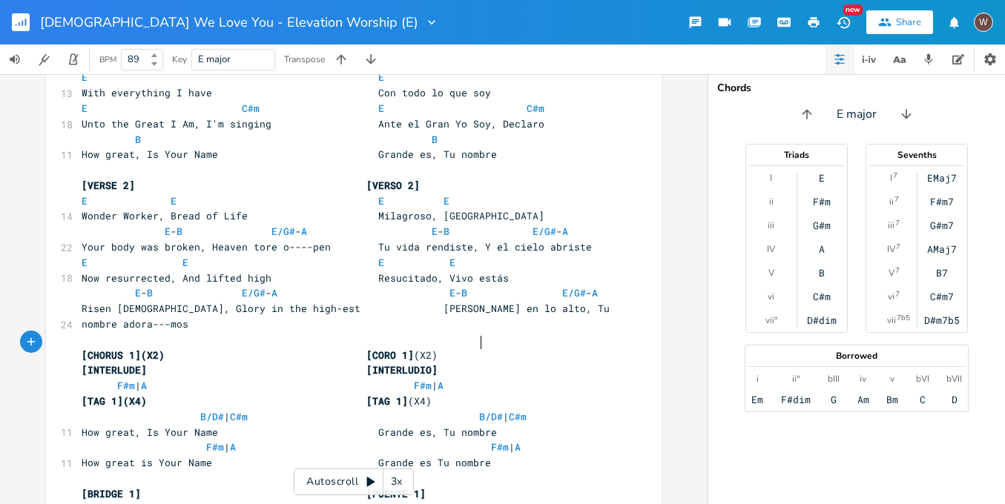
type textarea "e es Tu nombre"
type textarea "How great is Your Name Grande es Tu nombre"
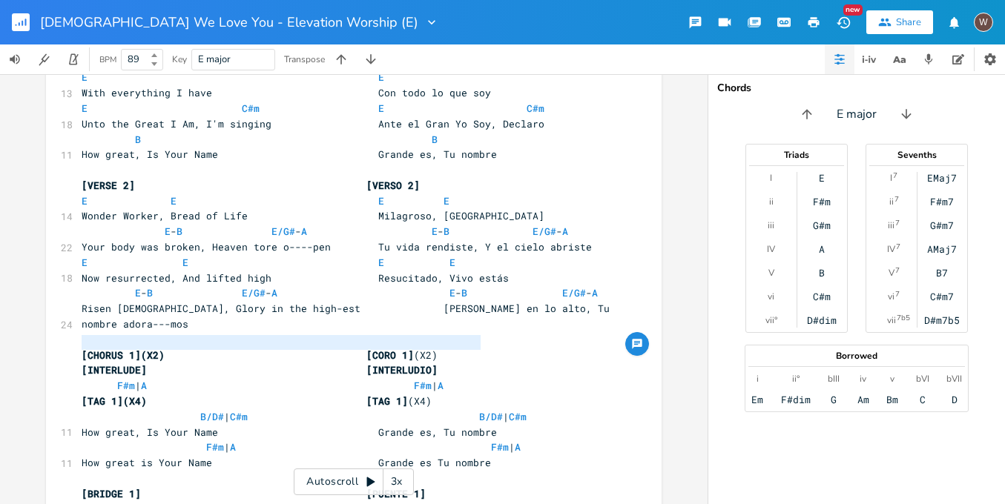
drag, startPoint x: 486, startPoint y: 344, endPoint x: 50, endPoint y: 346, distance: 436.0
paste textarea
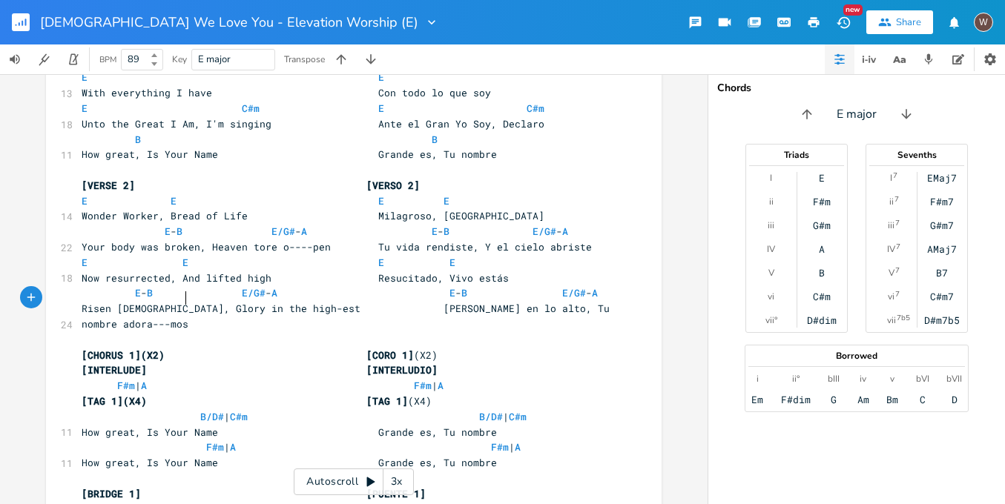
click at [184, 410] on span "B/D# | C#m B/D# | C#m" at bounding box center [304, 416] width 445 height 13
click at [206, 440] on span "F#m" at bounding box center [215, 447] width 18 height 14
click at [462, 410] on span "B/D# | C#m B/D# | C#m" at bounding box center [310, 416] width 457 height 13
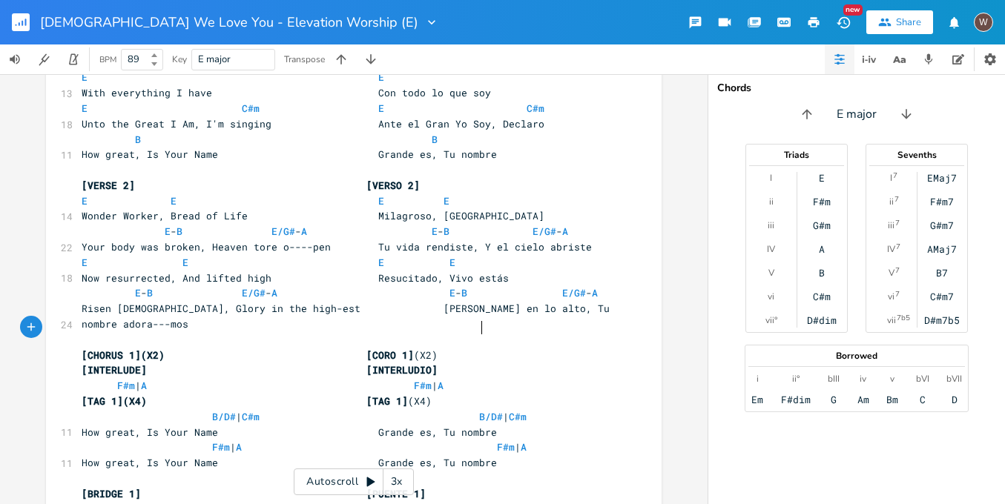
click at [476, 440] on span "F#m | A F#m | A" at bounding box center [304, 446] width 445 height 13
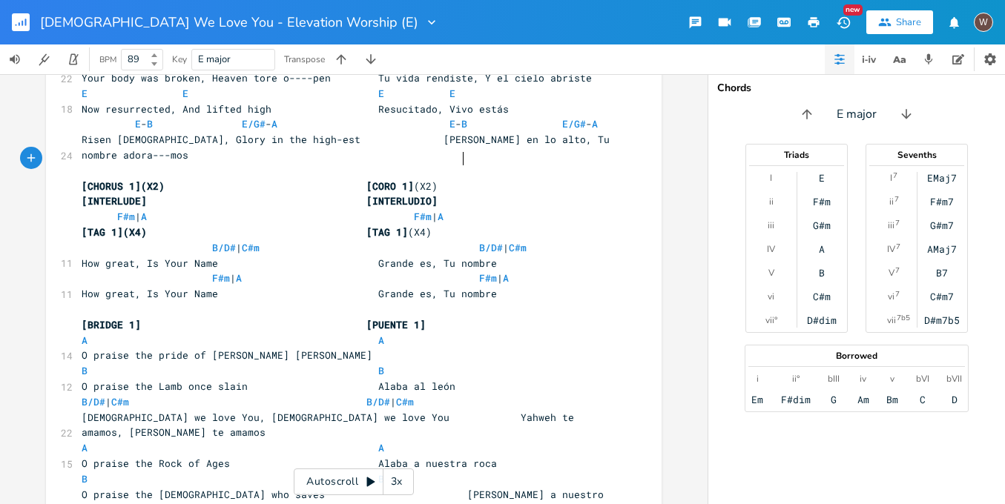
scroll to position [619, 0]
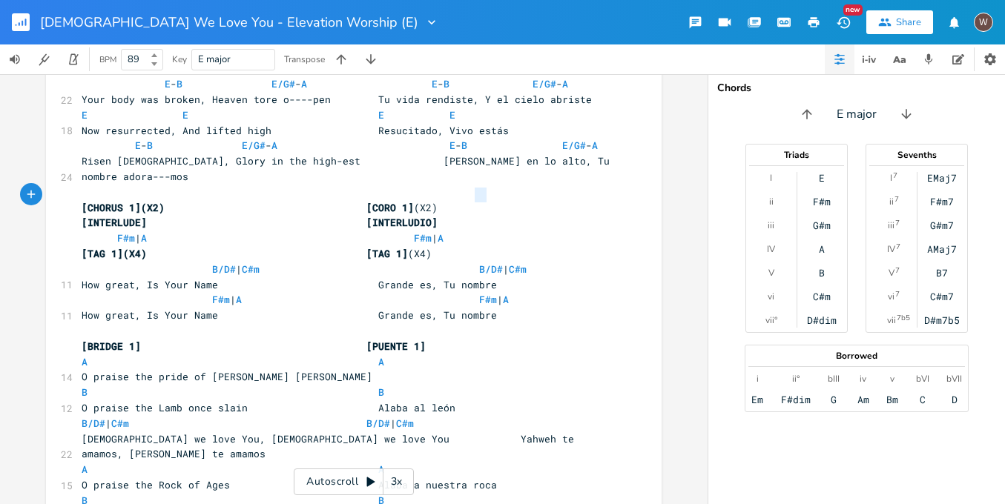
type textarea "mbre"
type textarea "F#m | A F#m | A How great, Is Your Name [PERSON_NAME] es, Tu nombre"
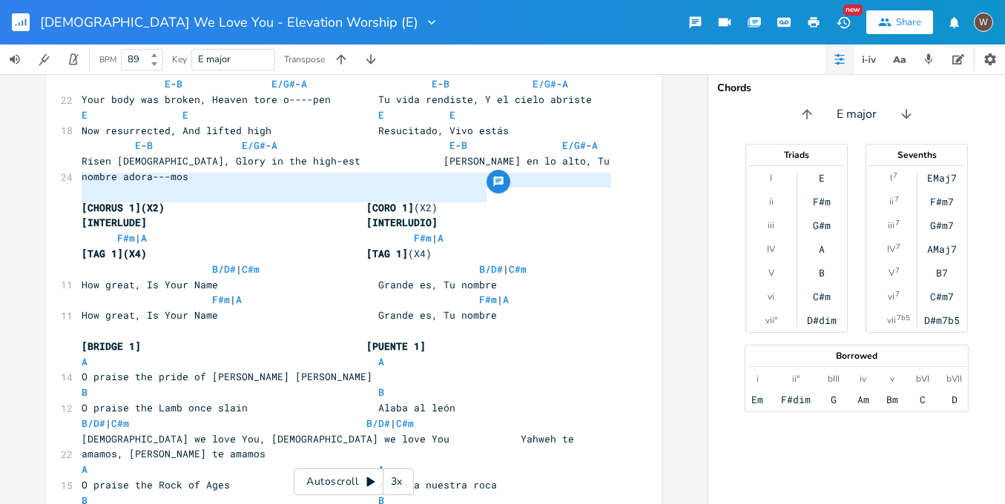
drag, startPoint x: 495, startPoint y: 196, endPoint x: 34, endPoint y: 180, distance: 461.4
click at [34, 180] on div "F#m | A F#m | A How great, Is Your Name Grande es, Tu nombre x [INTRO](X2) [INT…" at bounding box center [353, 289] width 707 height 430
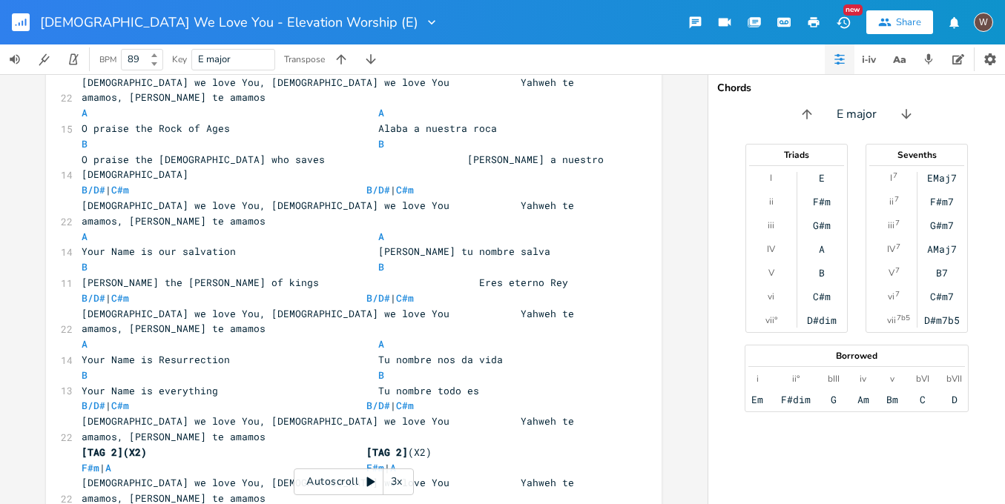
scroll to position [1085, 0]
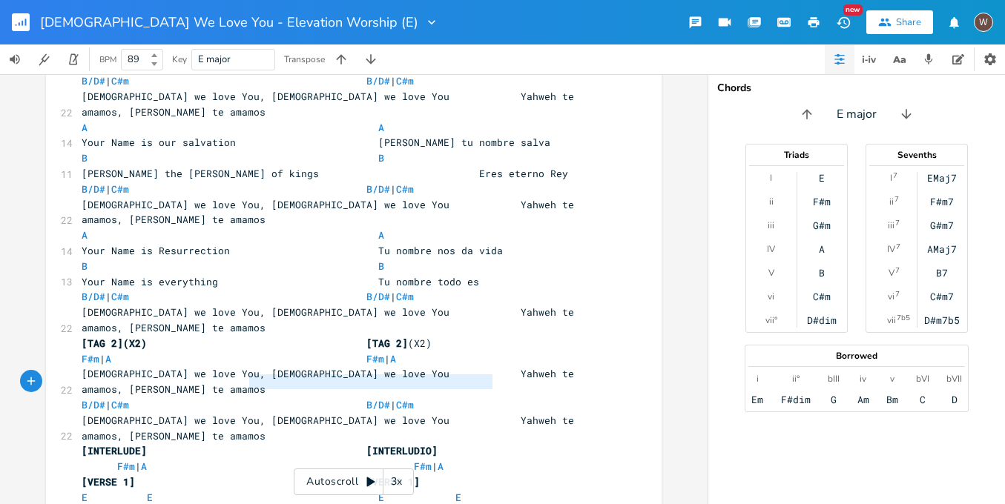
type textarea "How great, is Your Name Grande es, Tu nombre"
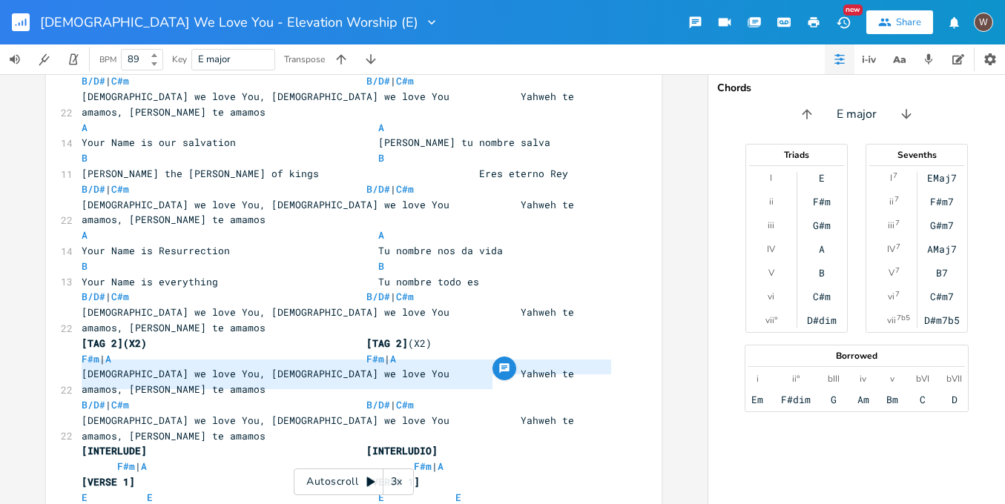
drag, startPoint x: 495, startPoint y: 384, endPoint x: 72, endPoint y: 368, distance: 422.9
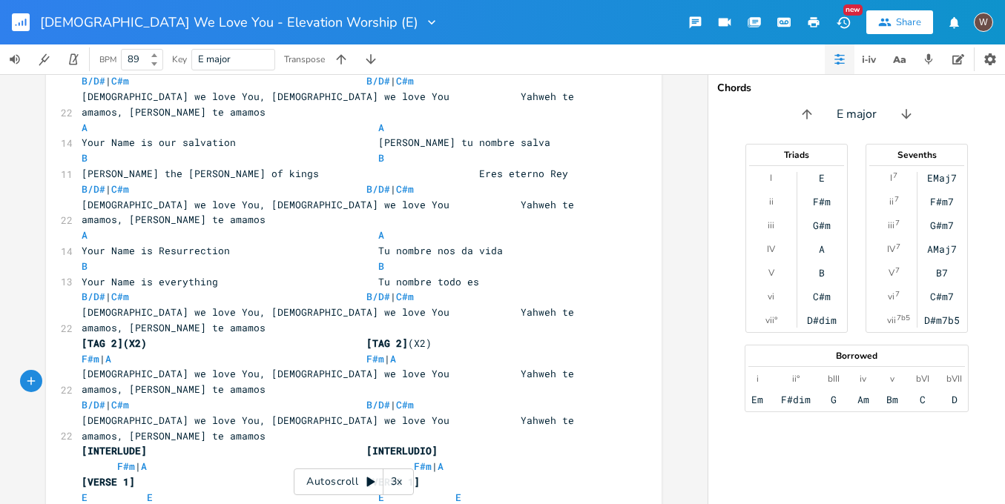
click at [128, 475] on span "[VERSE 1] [VERSO 1]" at bounding box center [251, 481] width 338 height 13
type textarea "3"
click at [419, 475] on span "[VERSE 3] [VERSO 1]" at bounding box center [251, 481] width 338 height 13
type textarea "3"
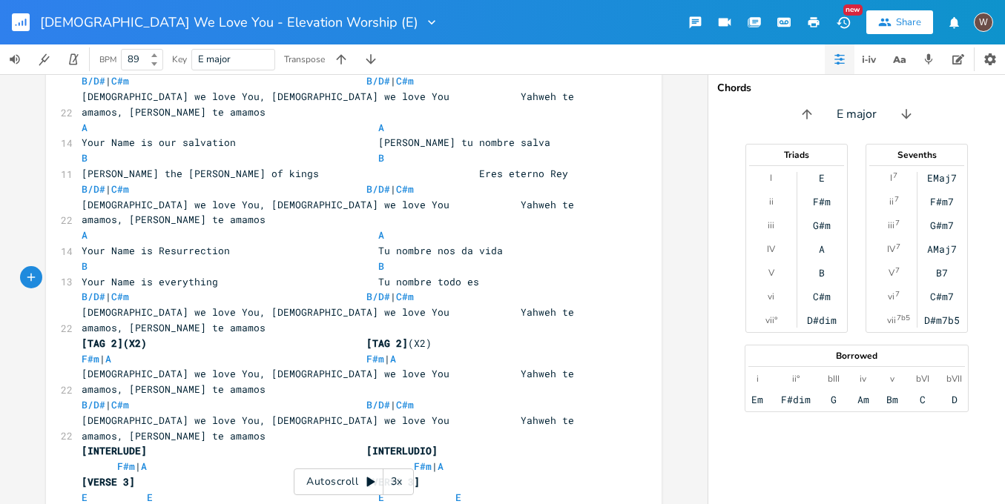
scroll to position [0, 1]
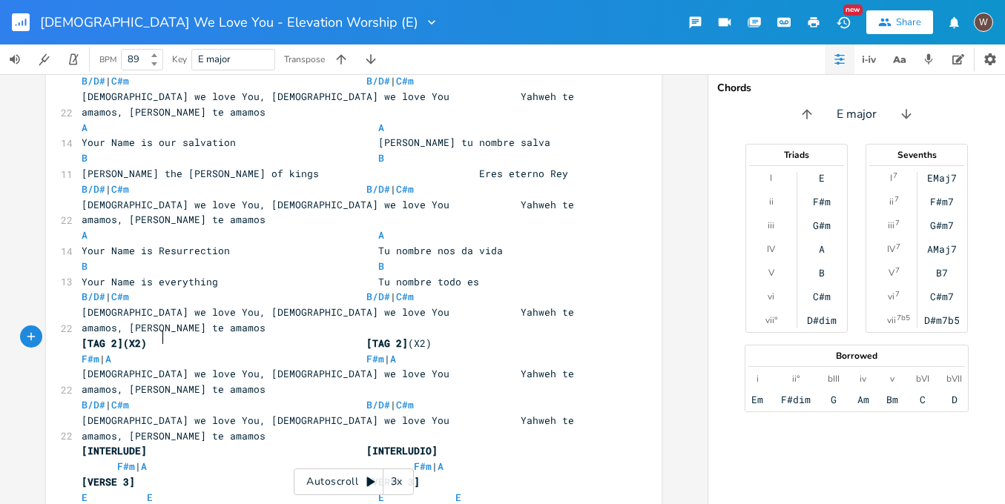
scroll to position [0, 10]
type textarea "E/G#- A"
drag, startPoint x: 292, startPoint y: 338, endPoint x: 245, endPoint y: 337, distance: 47.5
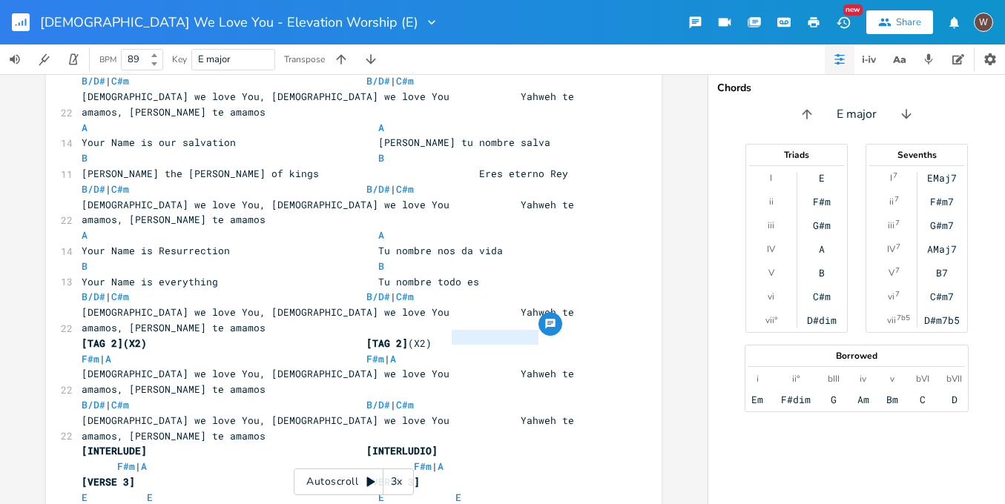
type textarea "E/G#-A"
drag, startPoint x: 541, startPoint y: 337, endPoint x: 443, endPoint y: 343, distance: 98.8
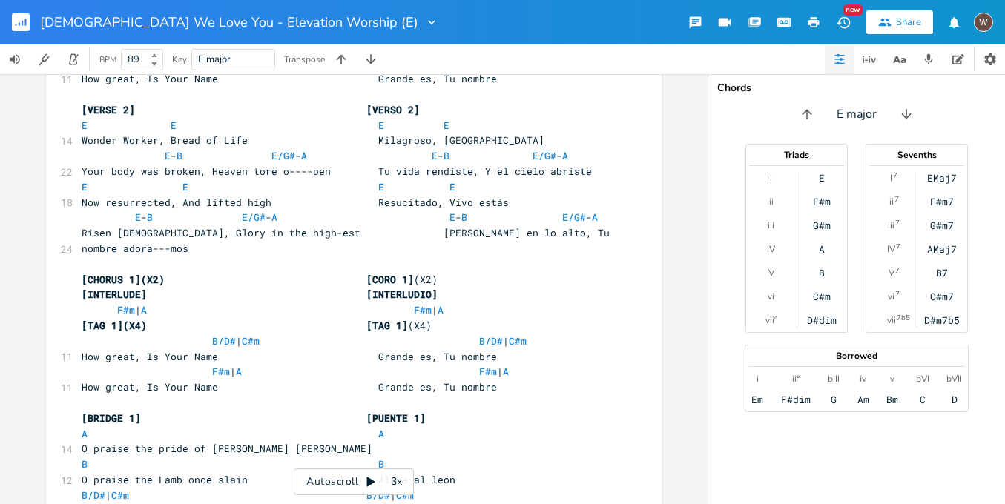
scroll to position [521, 0]
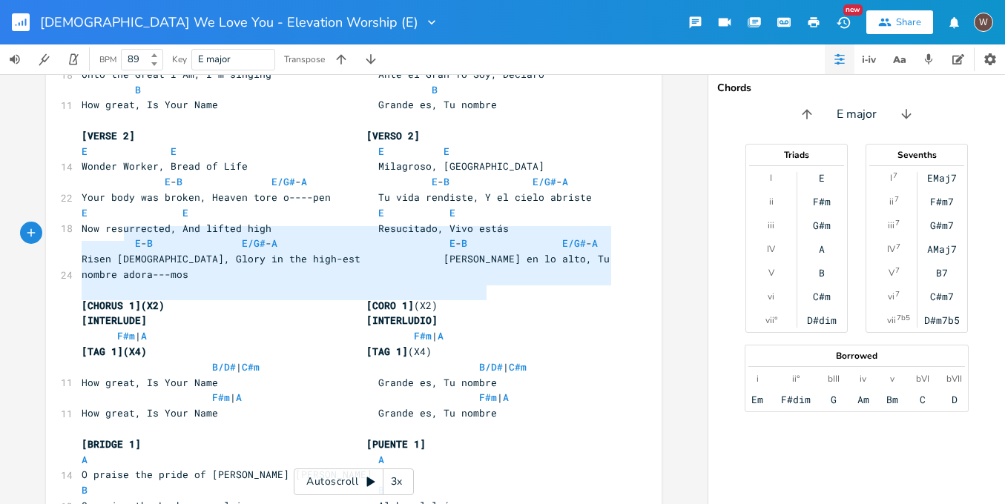
type textarea "[TAG 1](X4) [TAG 1](X4) B/D# | C#m B/D# | C#m How great, Is Your Name Grande es…"
drag, startPoint x: 486, startPoint y: 295, endPoint x: 69, endPoint y: 231, distance: 421.5
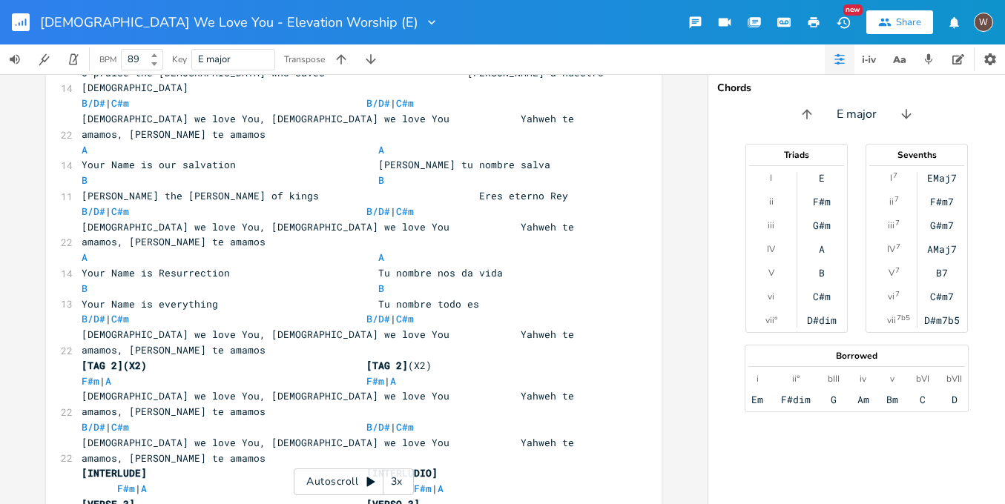
scroll to position [1088, 0]
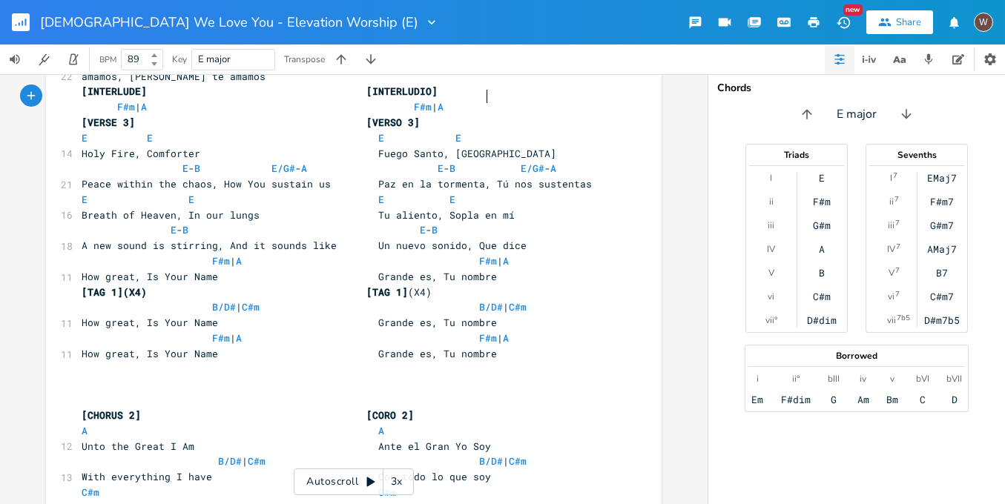
scroll to position [1321, 0]
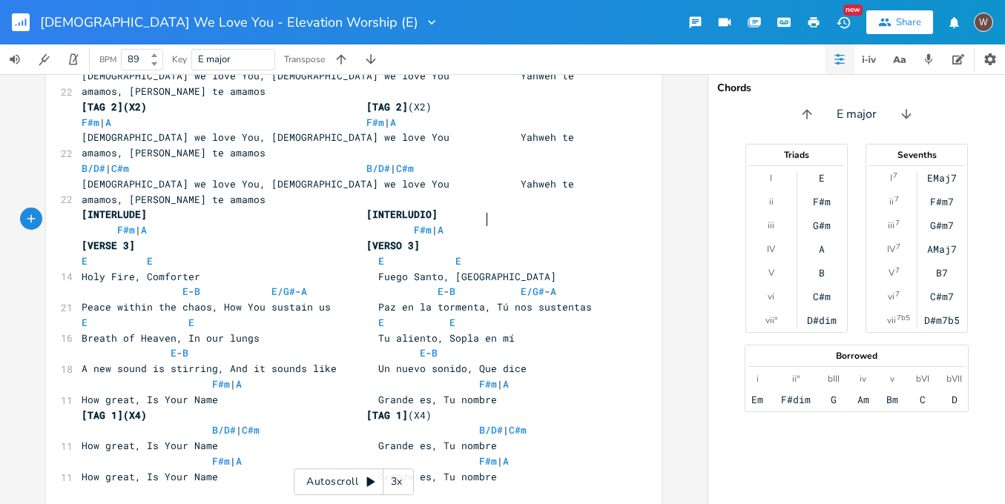
click at [409, 500] on pre "​" at bounding box center [346, 508] width 535 height 16
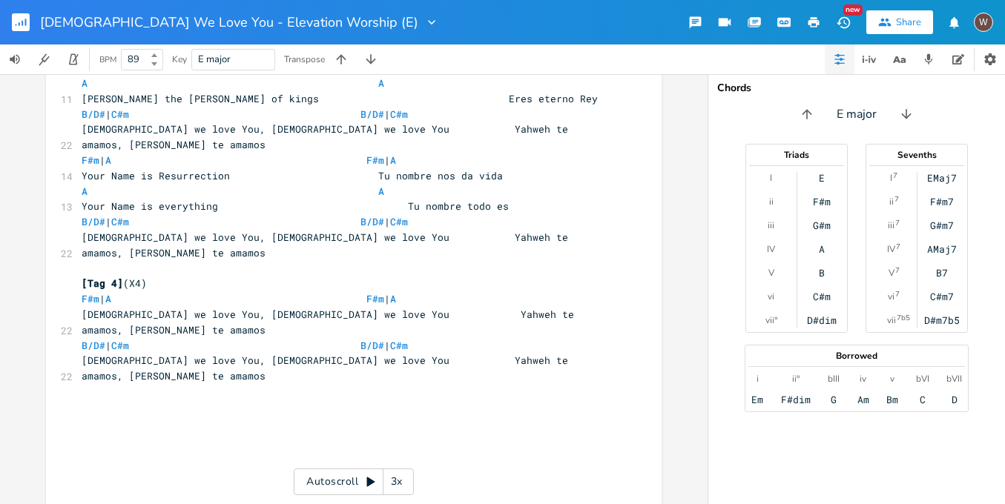
scroll to position [2242, 0]
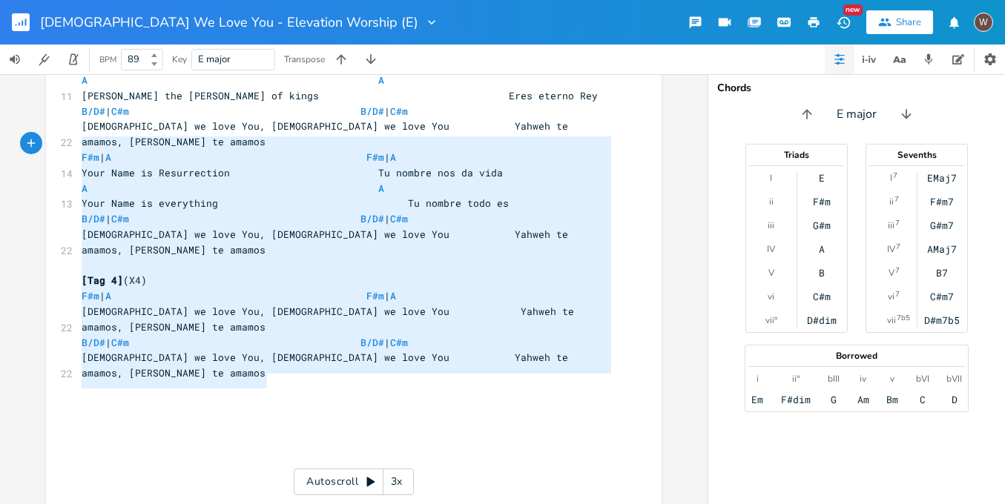
type textarea "[Tag 3] F#m A How great is Your Name B/D# C#m How great is Your Name F#m A How …"
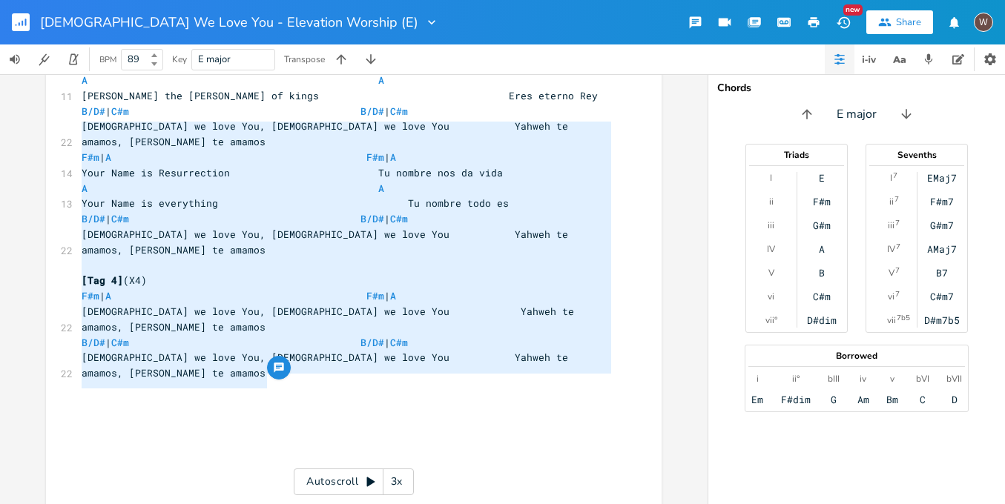
drag, startPoint x: 281, startPoint y: 382, endPoint x: 67, endPoint y: 133, distance: 328.1
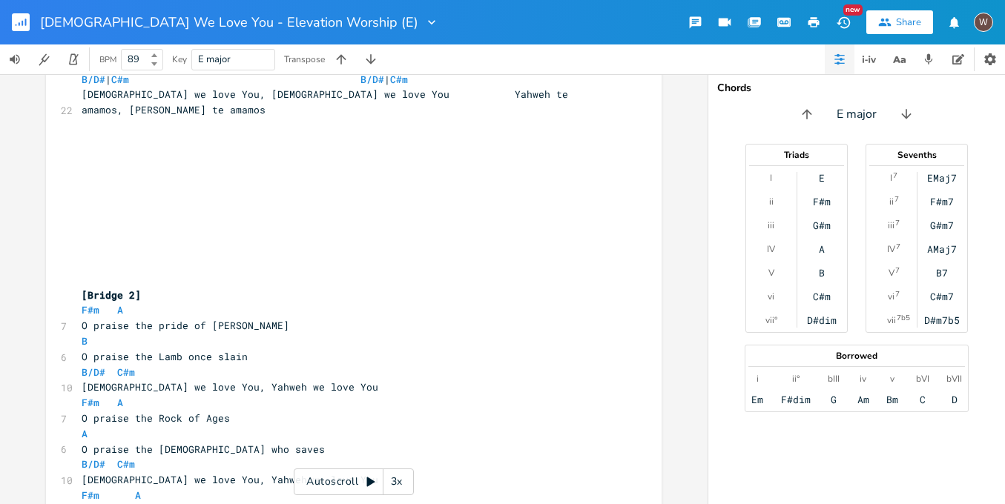
scroll to position [2631, 0]
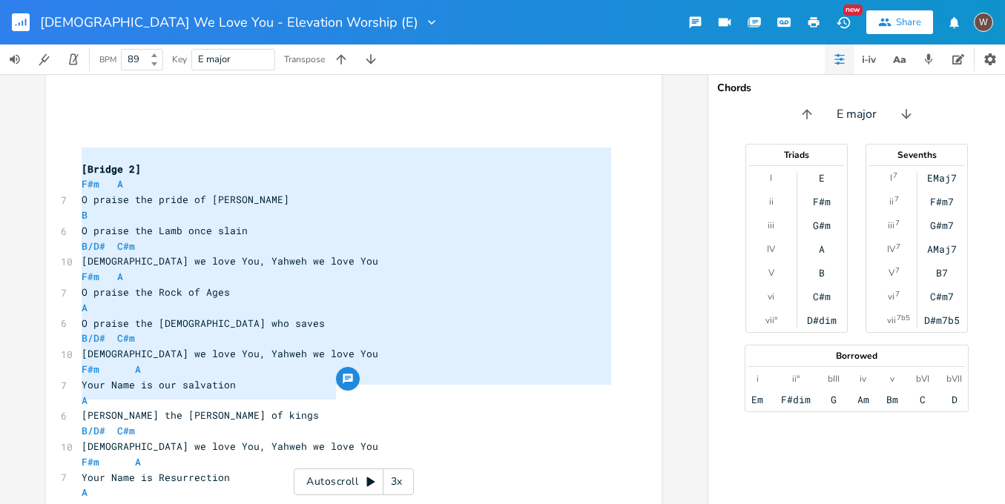
type textarea "[Tag 4] F#m A Yahweh we love You, Yahweh we love You B/D# C#m Yahweh we love Yo…"
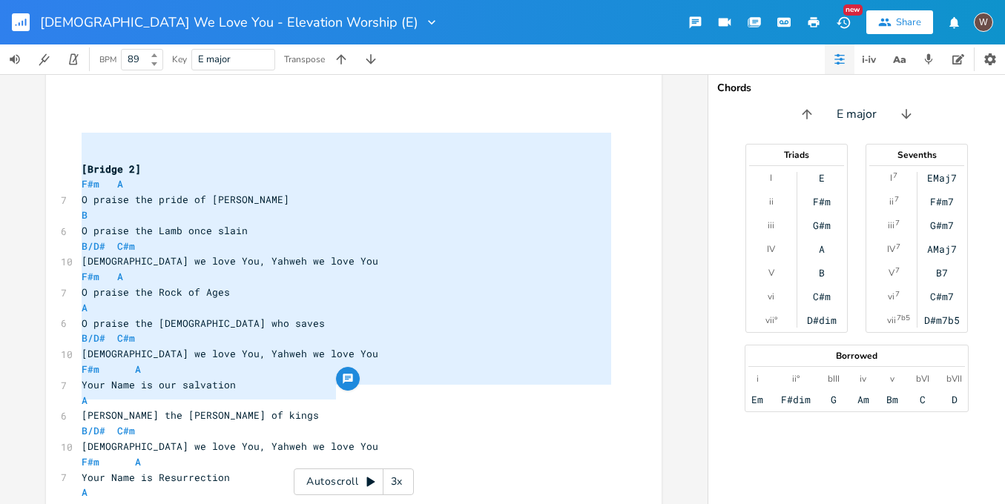
drag, startPoint x: 355, startPoint y: 394, endPoint x: 58, endPoint y: 146, distance: 387.4
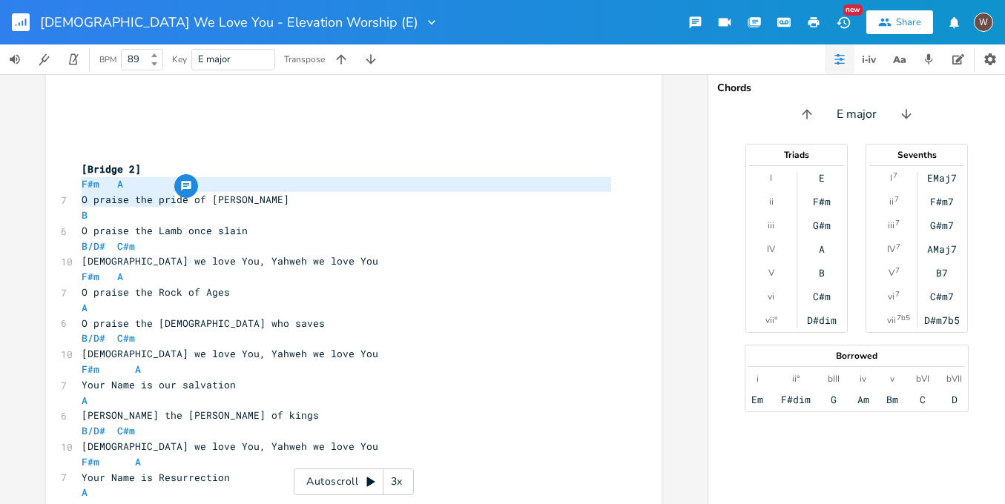
type textarea "[Interlude 2] F#m A B/D# C#m F#m A B/D# C#m"
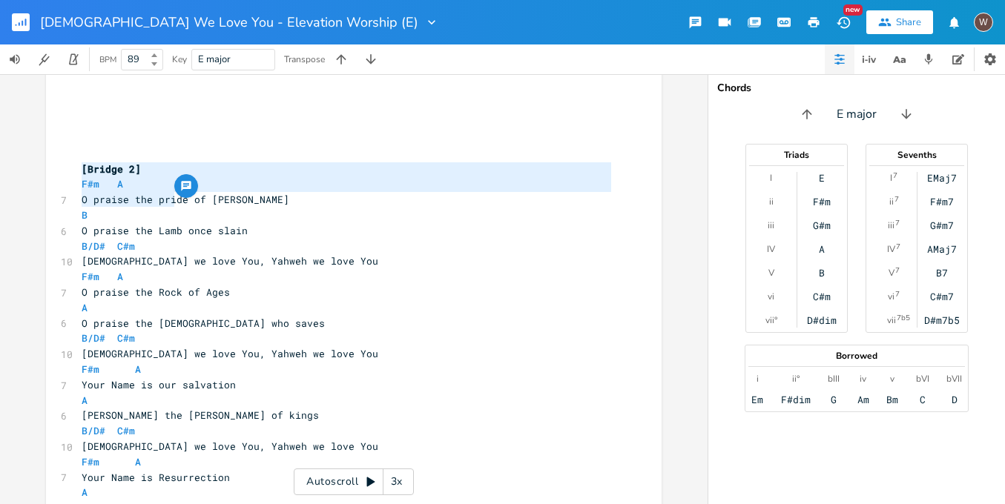
drag, startPoint x: 186, startPoint y: 203, endPoint x: 69, endPoint y: 173, distance: 120.8
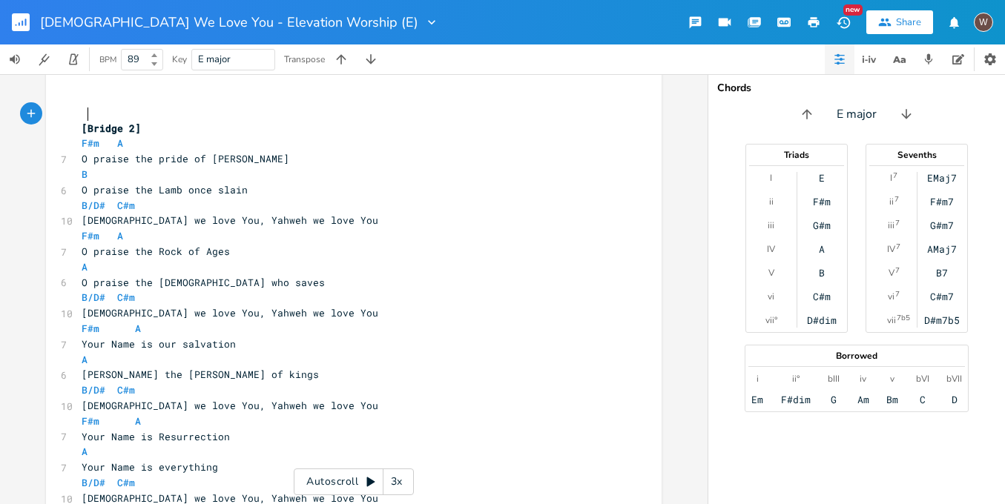
scroll to position [2898, 0]
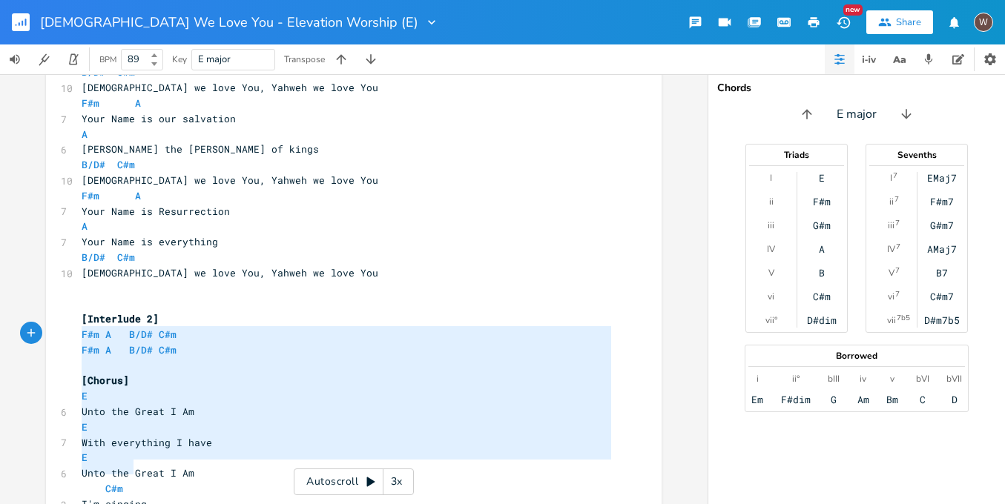
type textarea "Fuego Santo [PERSON_NAME] en la tormenta Tú nos sustentas Tu aliento Sopla en m…"
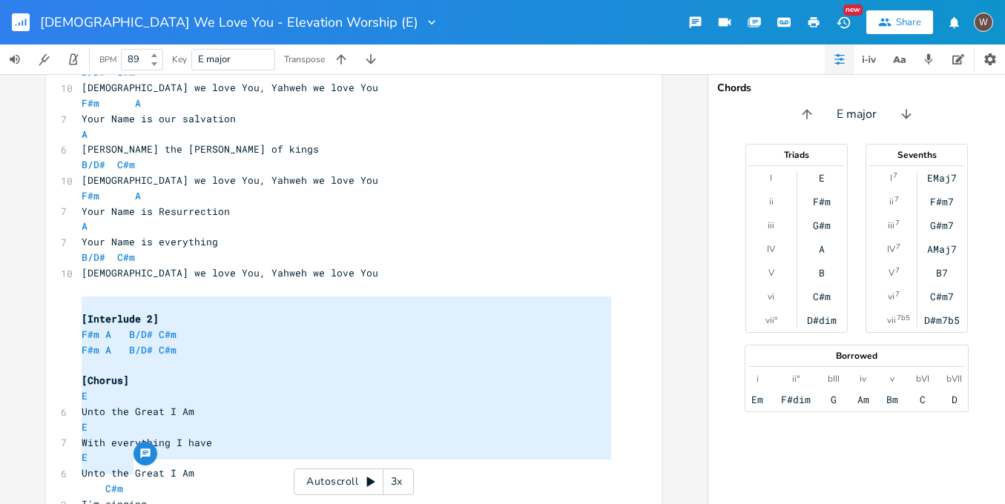
drag, startPoint x: 153, startPoint y: 466, endPoint x: 65, endPoint y: 300, distance: 188.4
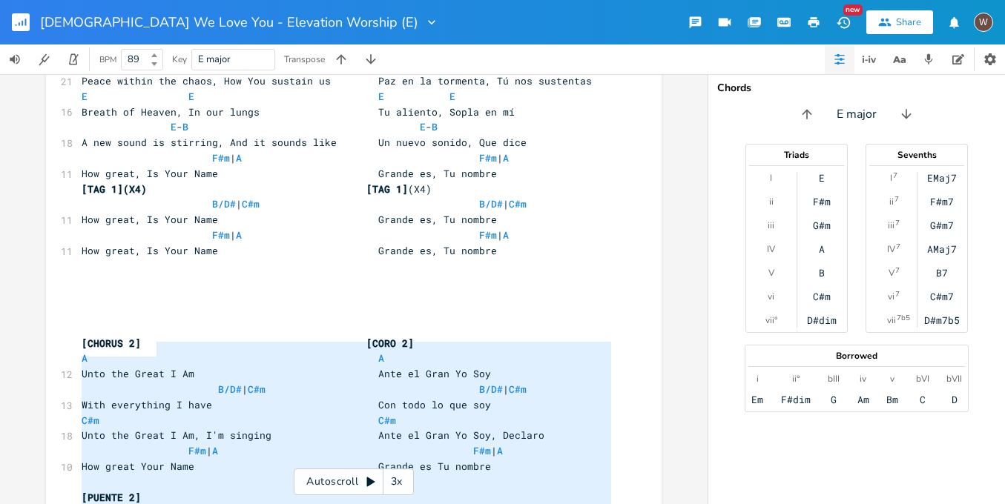
scroll to position [1528, 0]
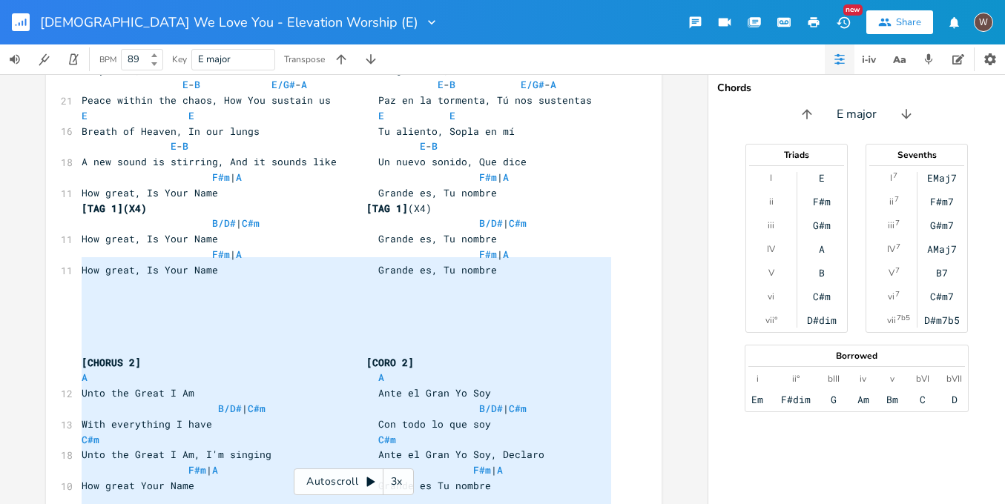
type textarea "[LOREMI 8] D#s | A C#a | E S doeius tem incid ut Labor Etdol ma aliquae A M V q…"
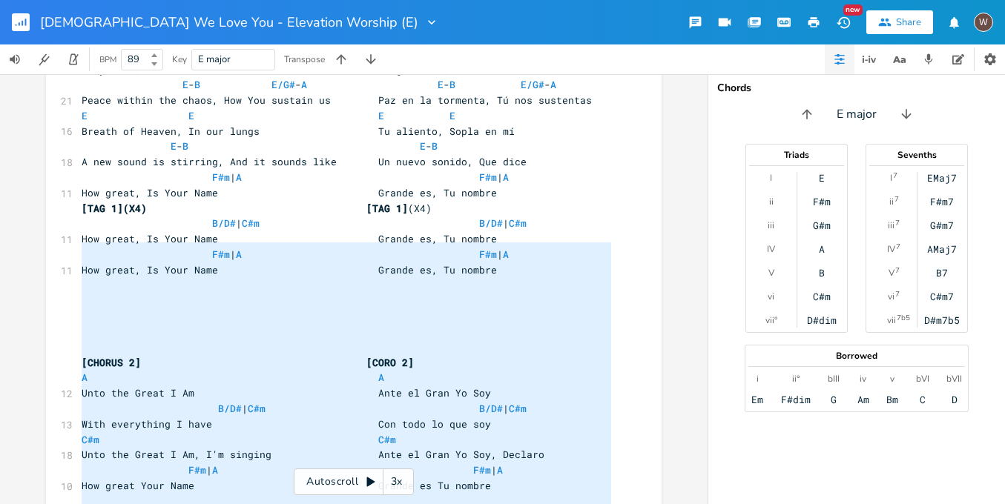
drag, startPoint x: 614, startPoint y: 382, endPoint x: 56, endPoint y: 246, distance: 574.6
click at [56, 246] on div "x [INTRO](X2) [INTRO] (X2) | E \\\ | E ( B )- E \ ( B )- E | | E \\\ | E ( B )-…" at bounding box center [353, 344] width 615 height 3578
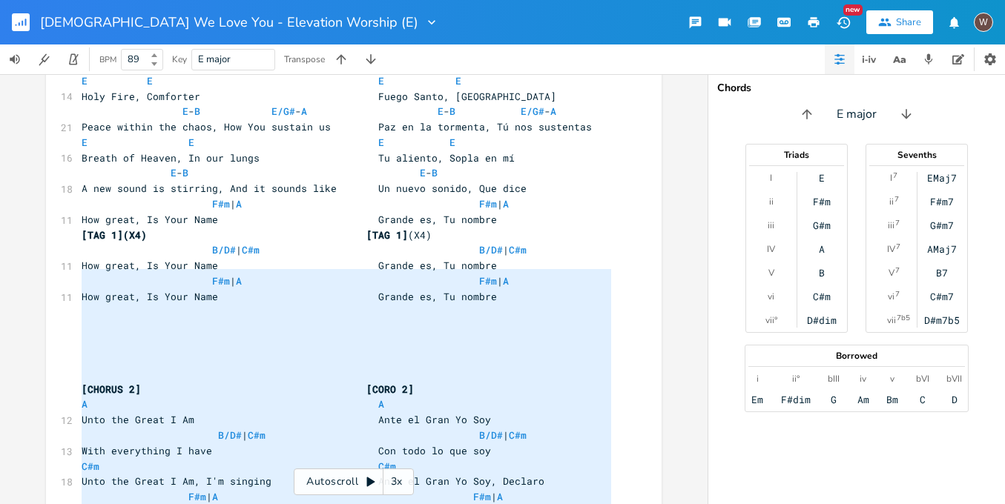
scroll to position [1371, 0]
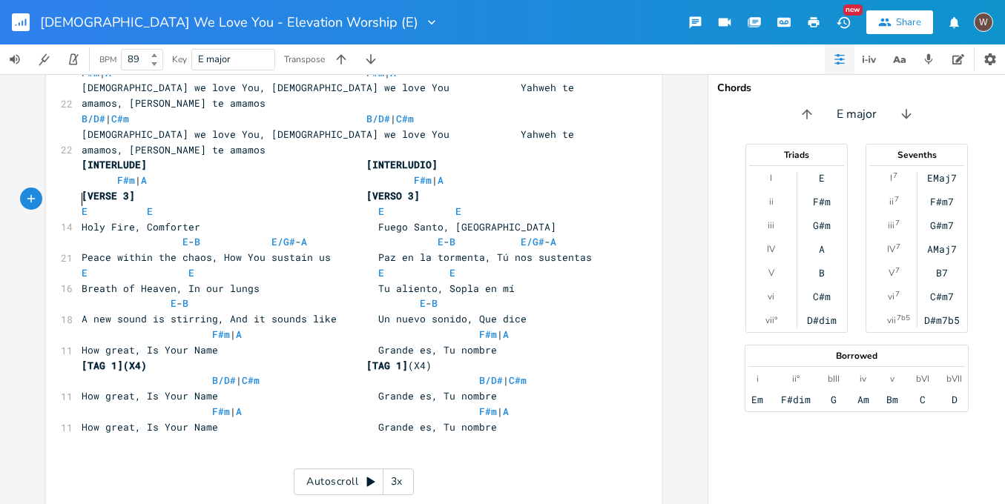
click at [82, 450] on pre "​" at bounding box center [346, 458] width 535 height 16
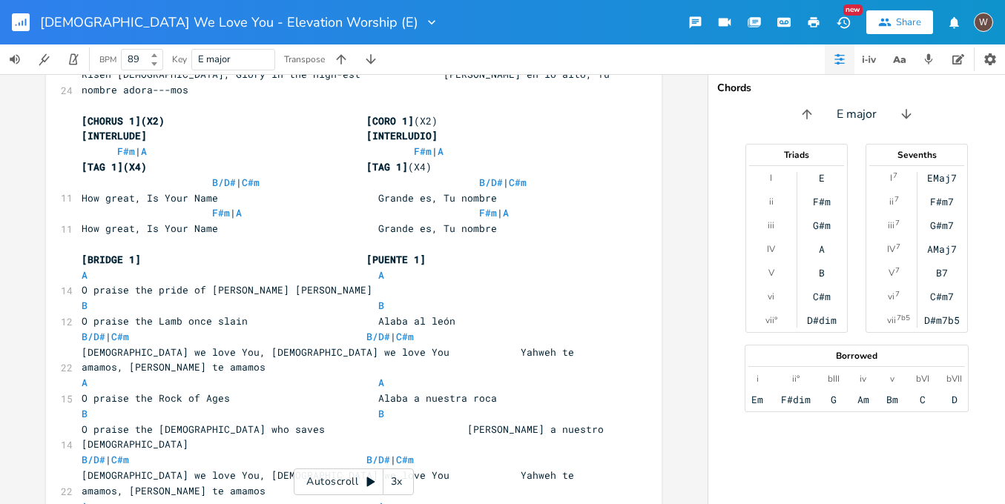
scroll to position [680, 0]
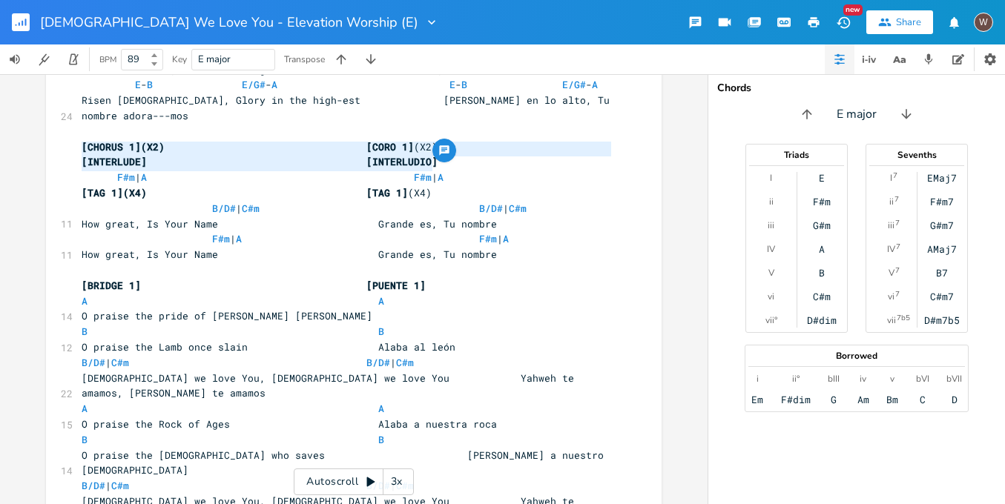
type textarea "[BRIDGE 1] [[PERSON_NAME] 1]"
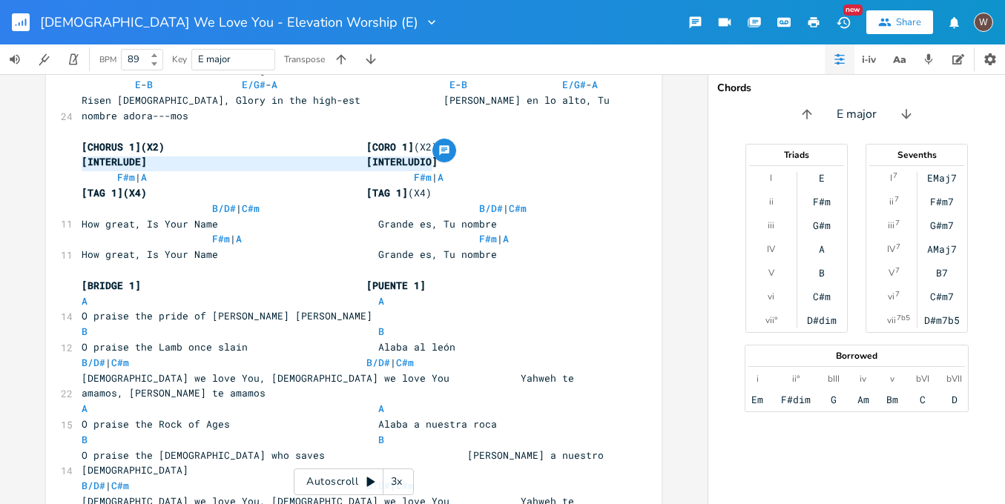
drag, startPoint x: 443, startPoint y: 164, endPoint x: 41, endPoint y: 157, distance: 401.9
click at [41, 157] on div "[BRIDGE 1] [[PERSON_NAME] 1] x [INTRO](X2) [INTRO] (X2) | E \\\ | E ( B )- E \ …" at bounding box center [353, 289] width 707 height 430
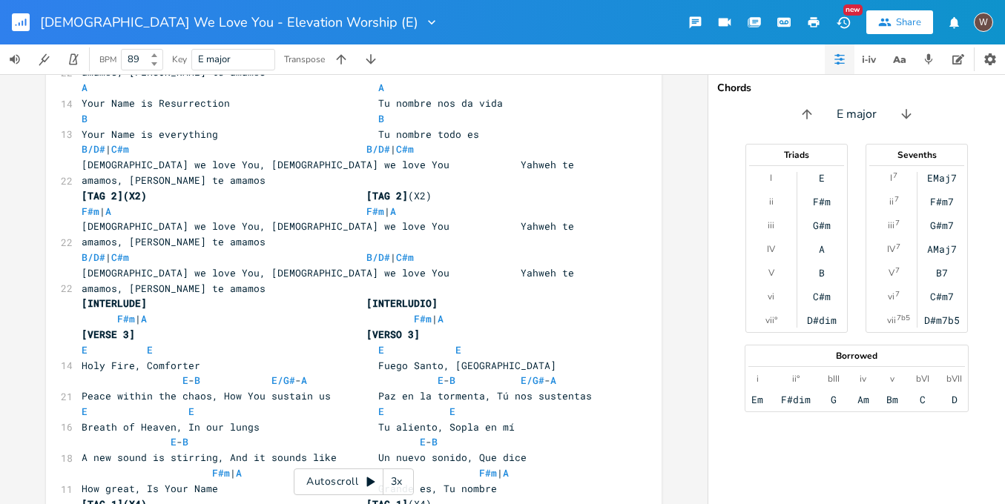
scroll to position [1361, 0]
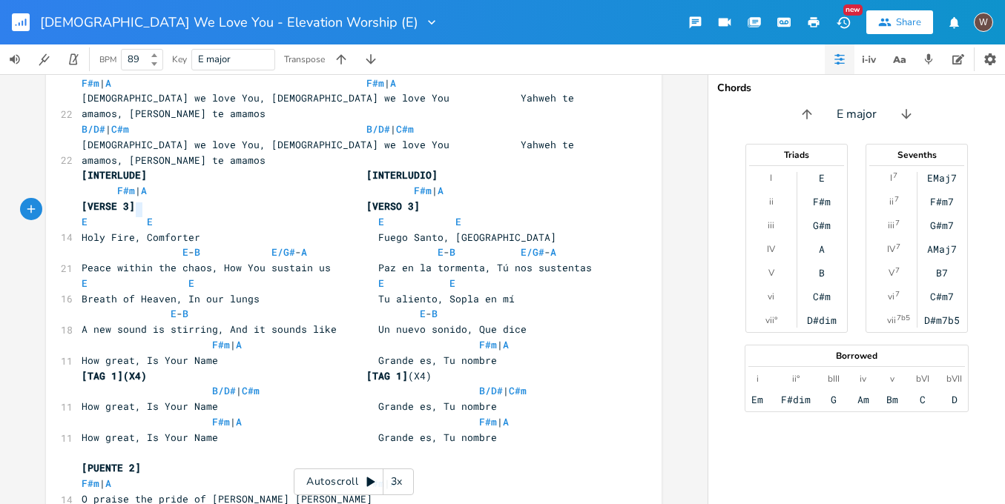
type textarea "[PUENTE 2]"
drag, startPoint x: 142, startPoint y: 211, endPoint x: 62, endPoint y: 208, distance: 80.1
paste textarea
click at [133, 461] on span "[BRIDGE 1] [PUENTE 1]" at bounding box center [254, 467] width 344 height 13
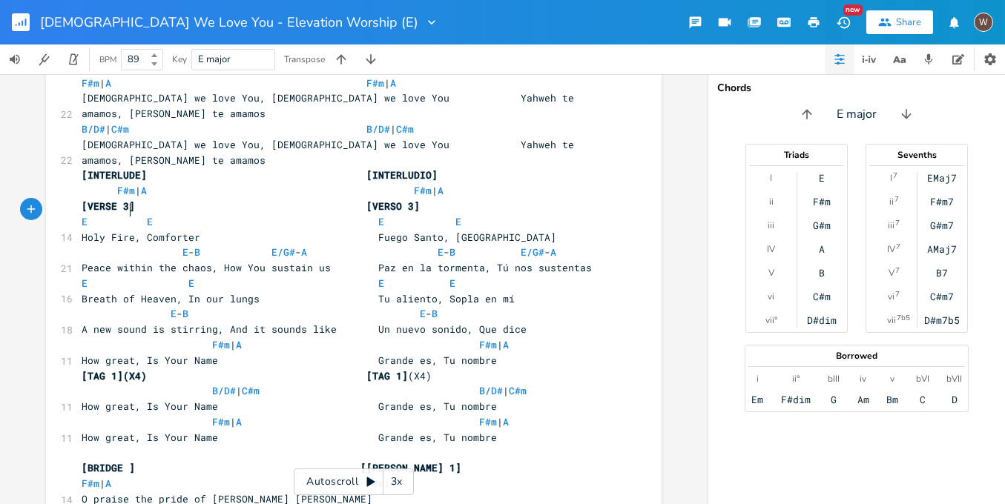
type textarea "2"
click at [421, 461] on span "[BRIDGE 2] [[PERSON_NAME] 1]" at bounding box center [275, 467] width 386 height 13
type textarea "2"
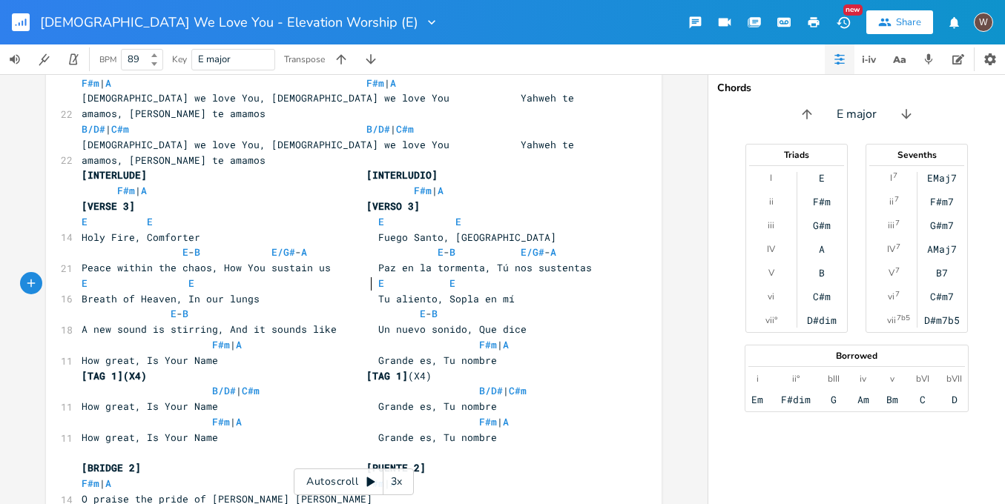
scroll to position [0, 1]
drag, startPoint x: 113, startPoint y: 269, endPoint x: 90, endPoint y: 268, distance: 23.7
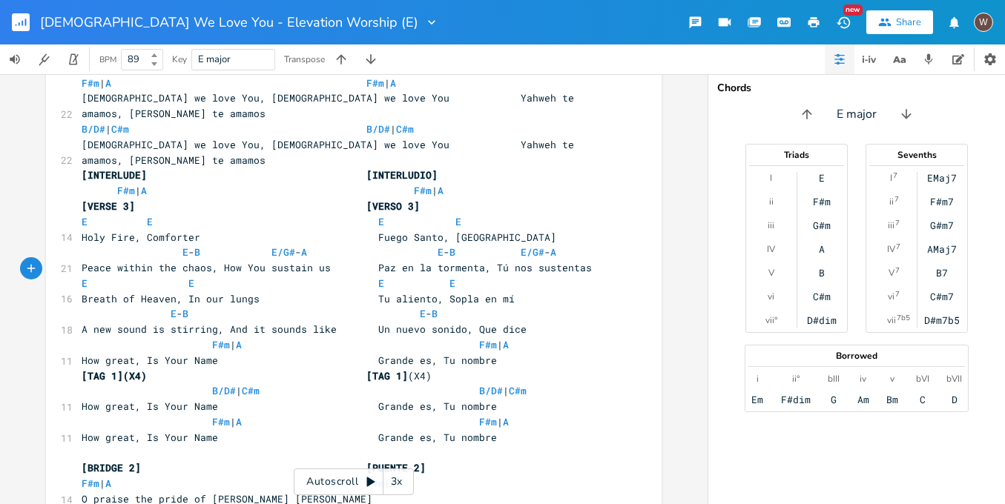
drag, startPoint x: 406, startPoint y: 359, endPoint x: 376, endPoint y: 359, distance: 30.4
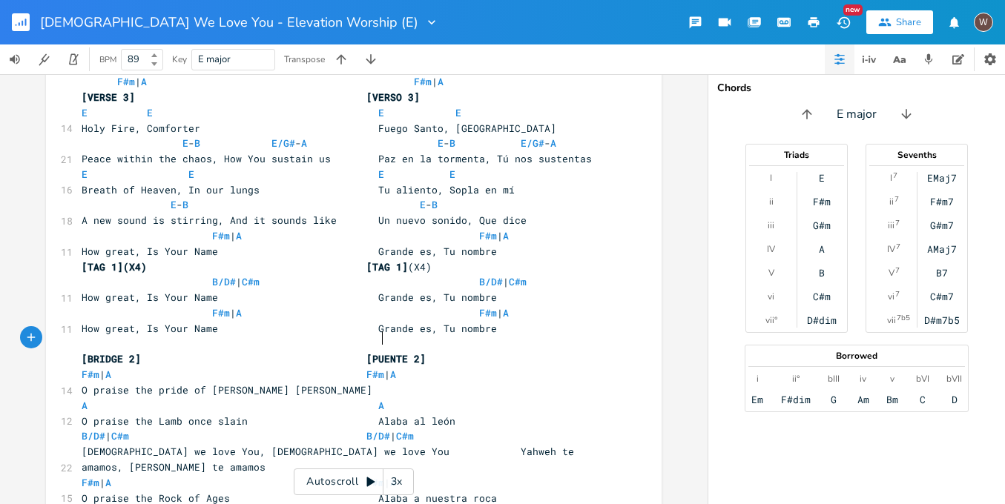
scroll to position [1483, 0]
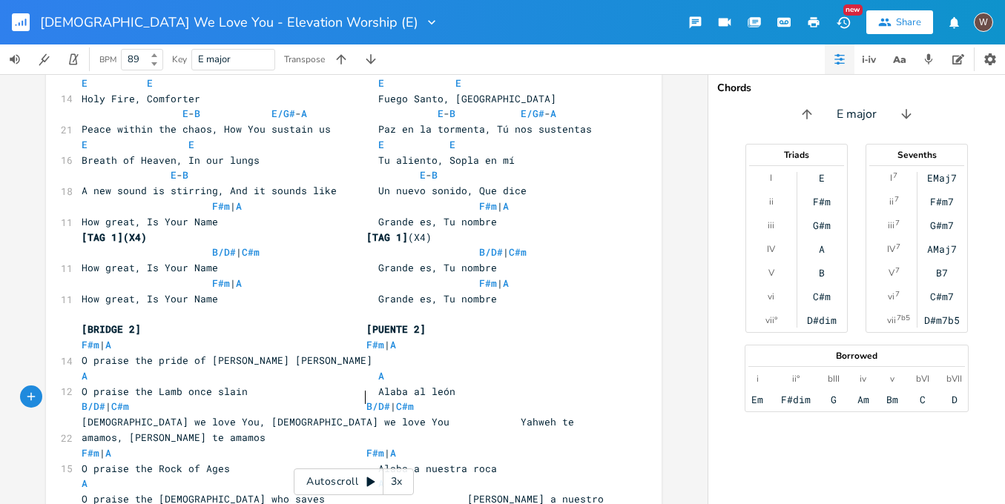
scroll to position [1521, 0]
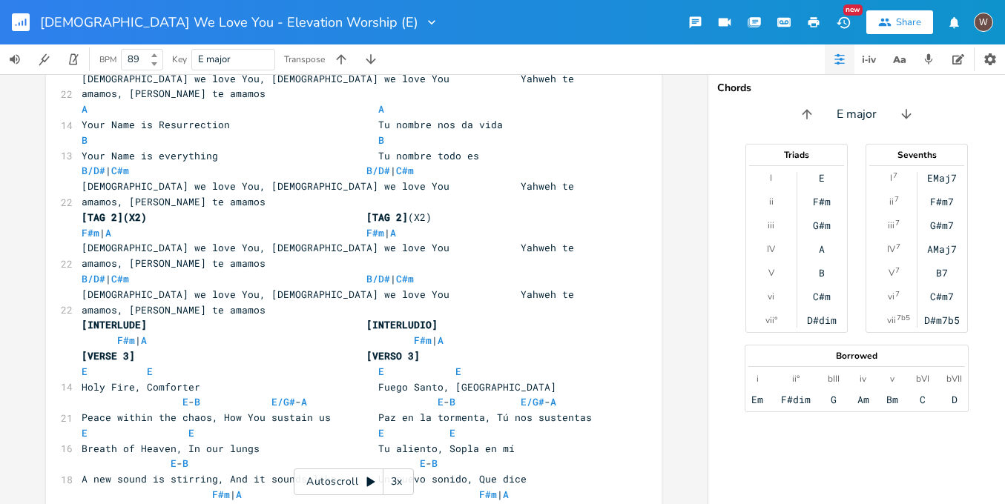
scroll to position [913, 0]
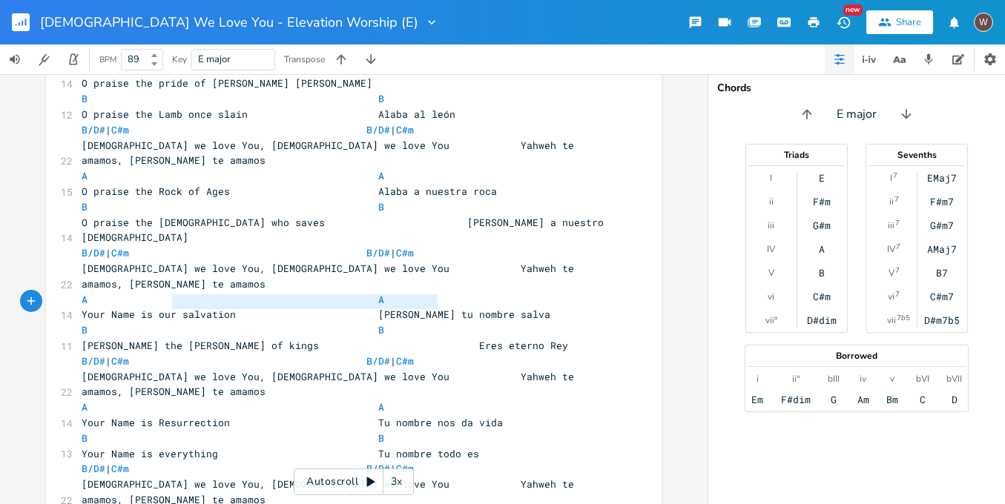
type textarea "F"
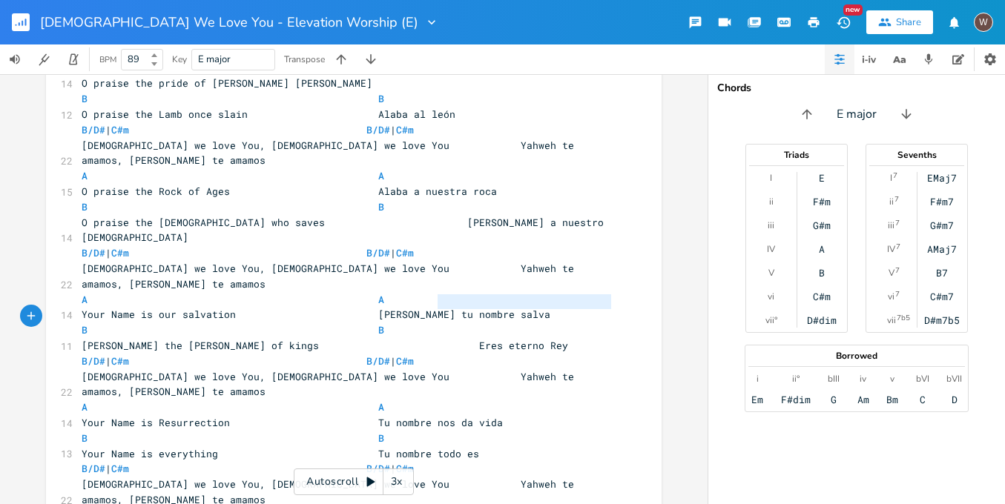
type textarea "[TAG 2](X2) [TAG 2](X2)"
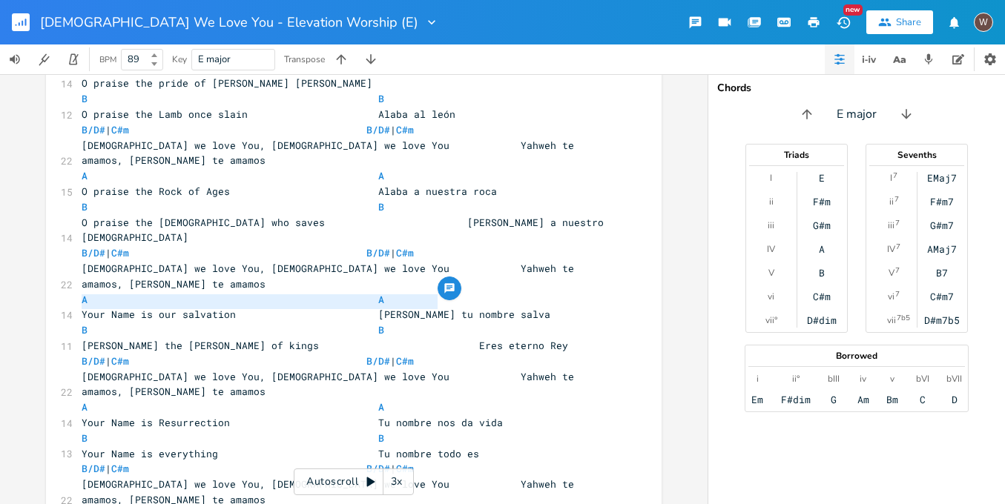
drag, startPoint x: 439, startPoint y: 305, endPoint x: 65, endPoint y: 303, distance: 374.4
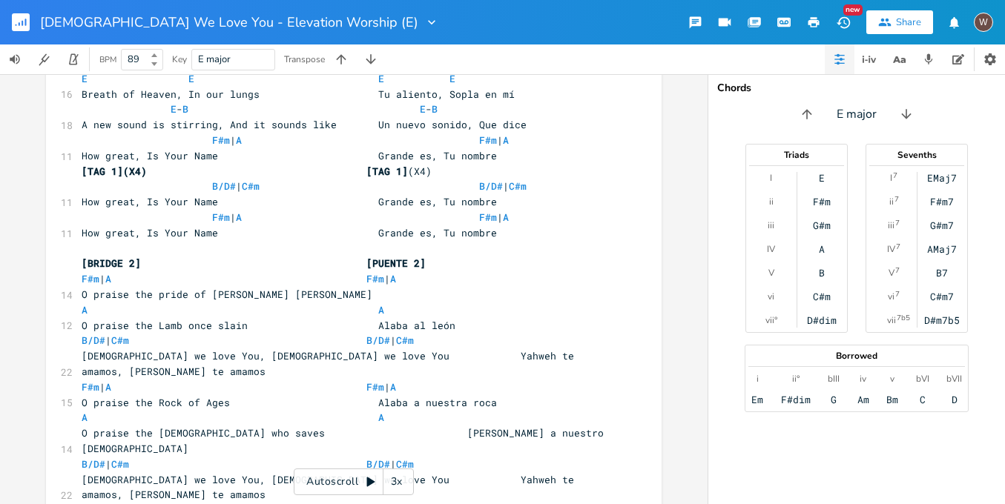
scroll to position [1598, 0]
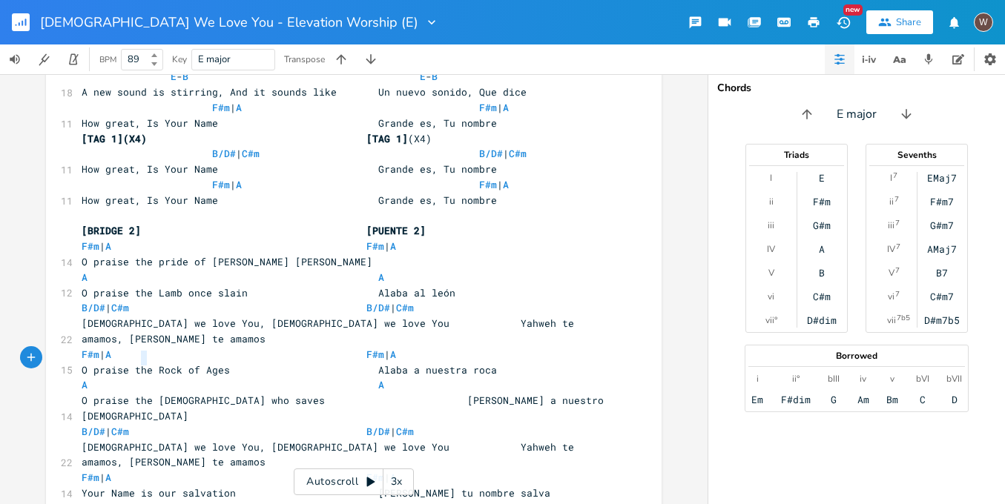
type textarea "[Tag 4](X4)"
drag, startPoint x: 136, startPoint y: 360, endPoint x: 26, endPoint y: 354, distance: 109.9
click at [26, 354] on div "[Tag 4](X4) x [INTRO](X2) [INTRO] (X2) | E \\\ | E ( B )- E \ ( B )- E | | E \\…" at bounding box center [353, 289] width 707 height 430
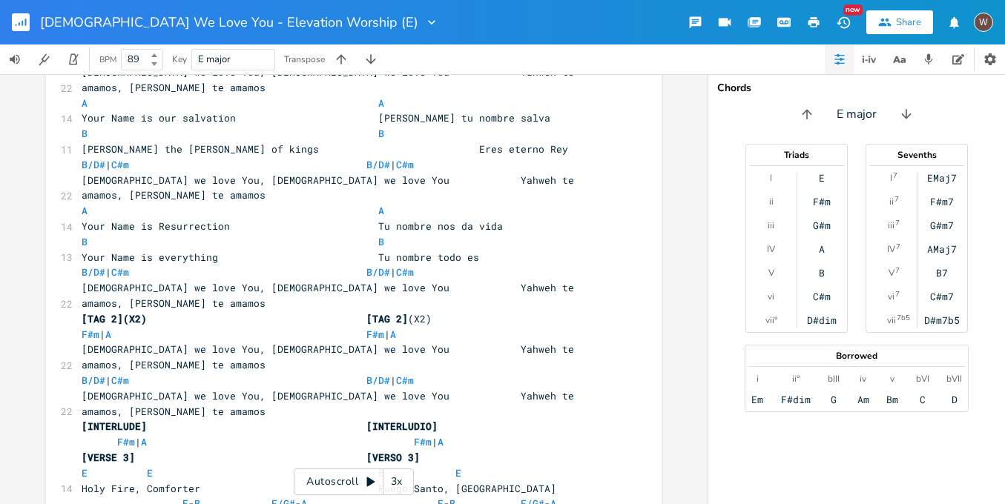
scroll to position [1091, 0]
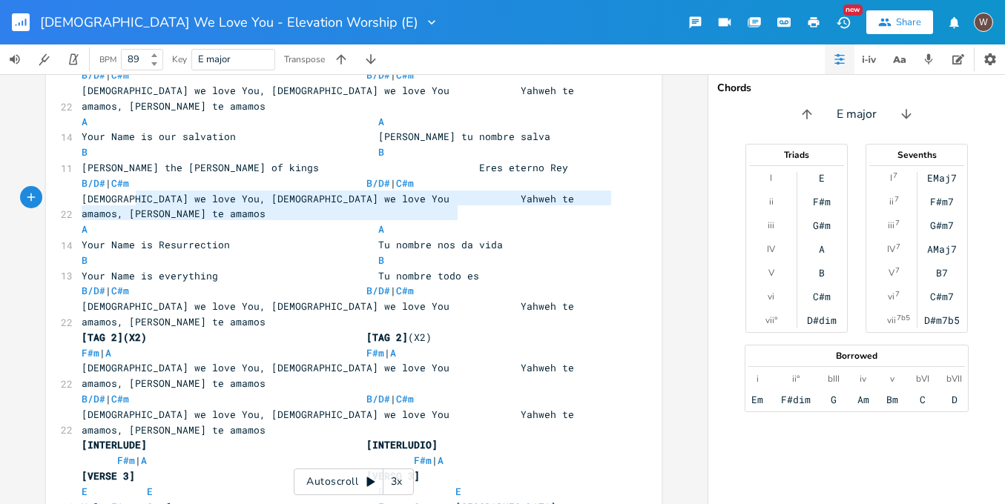
type textarea "[INTERLUDE] [INTERLUDIO] F#m | A F#m | A"
drag, startPoint x: 489, startPoint y: 214, endPoint x: 47, endPoint y: 198, distance: 442.9
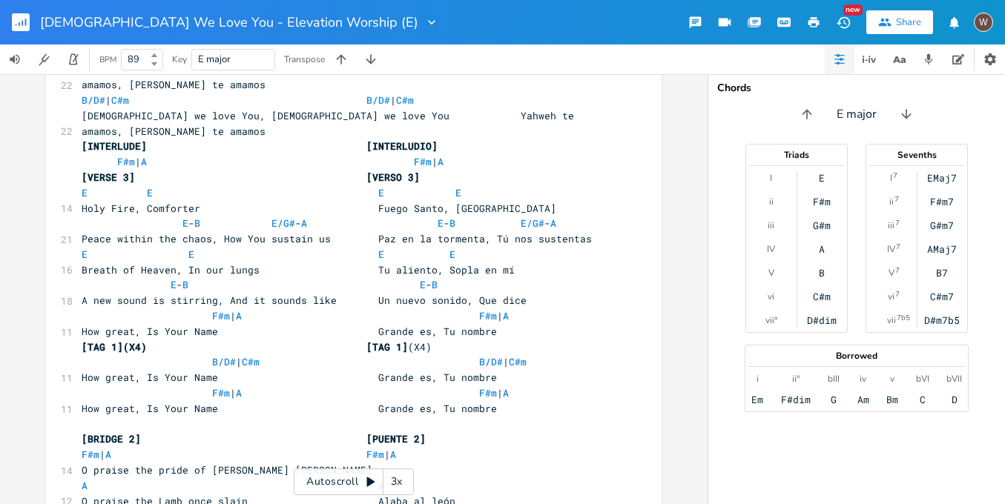
scroll to position [1692, 0]
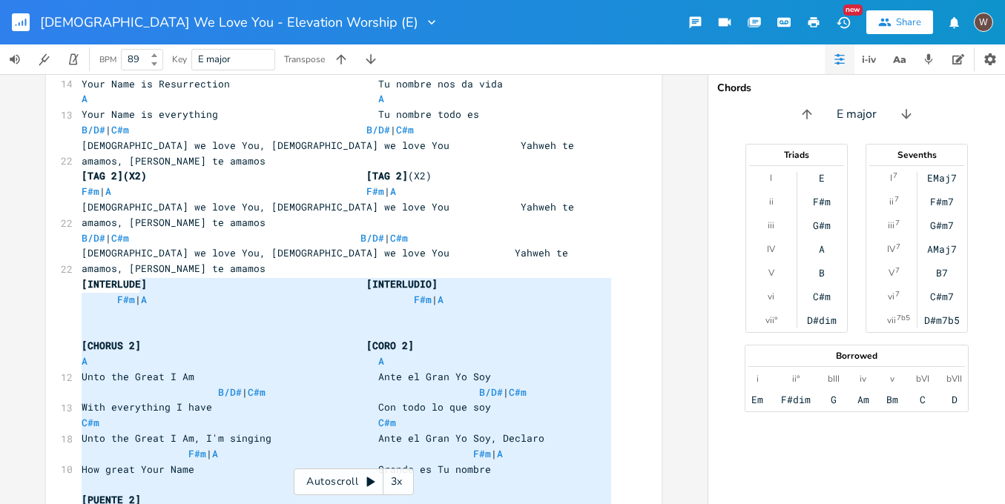
scroll to position [1899, 0]
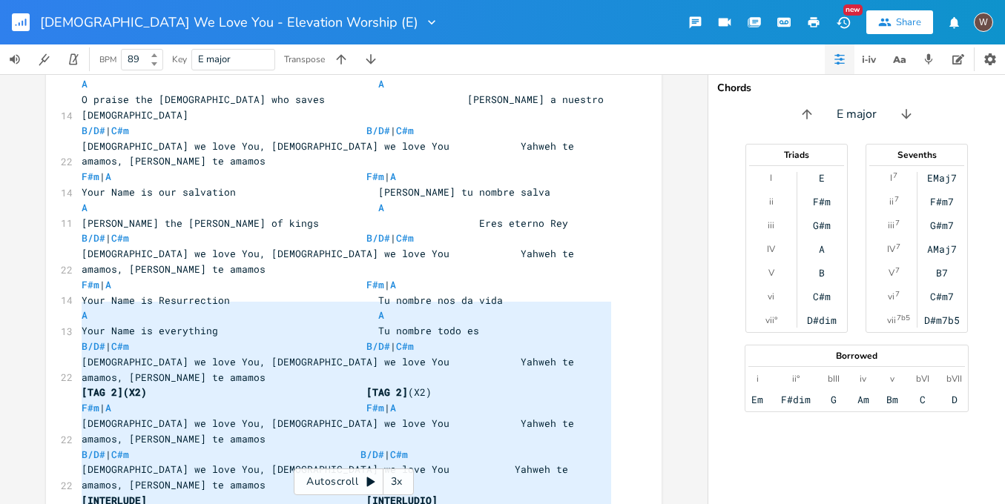
type textarea "[LOREMI 8] D#s | A C#a | E S doeius tem incid ut Labor Etdol ma aliquae A M V q…"
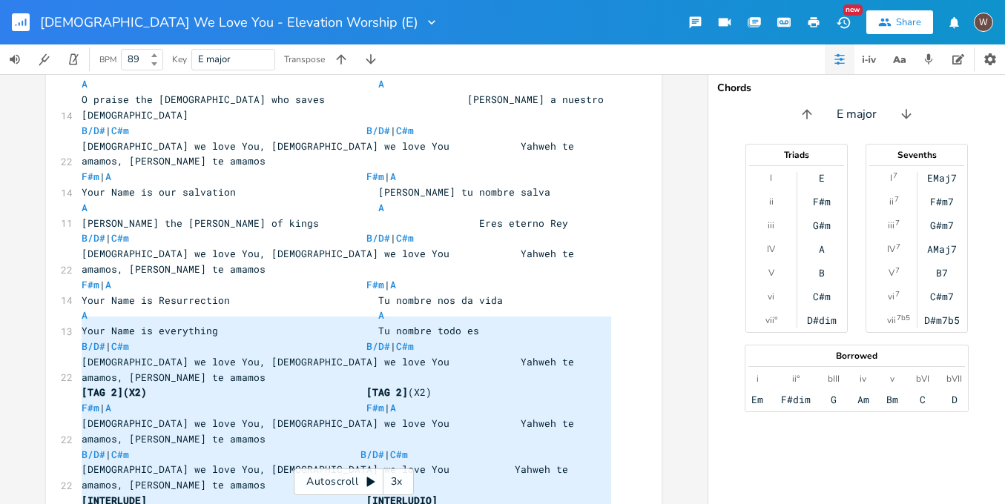
drag, startPoint x: 594, startPoint y: 292, endPoint x: 59, endPoint y: 322, distance: 536.1
click at [59, 322] on div "x [INTRO](X2) [INTRO] (X2) | E \\\ | E ( B )- E \ ( B )- E | | E \\\ | E ( B )-…" at bounding box center [353, 258] width 615 height 4149
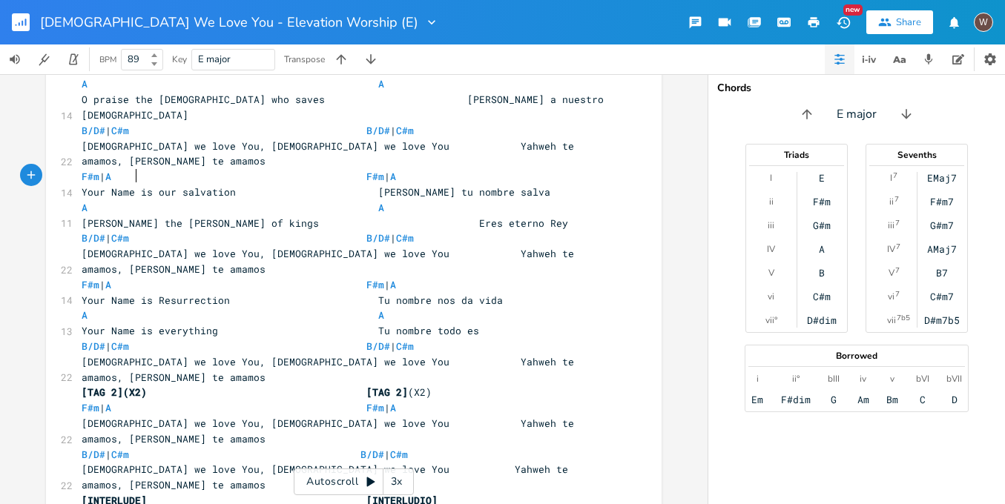
type textarea "(opcional)"
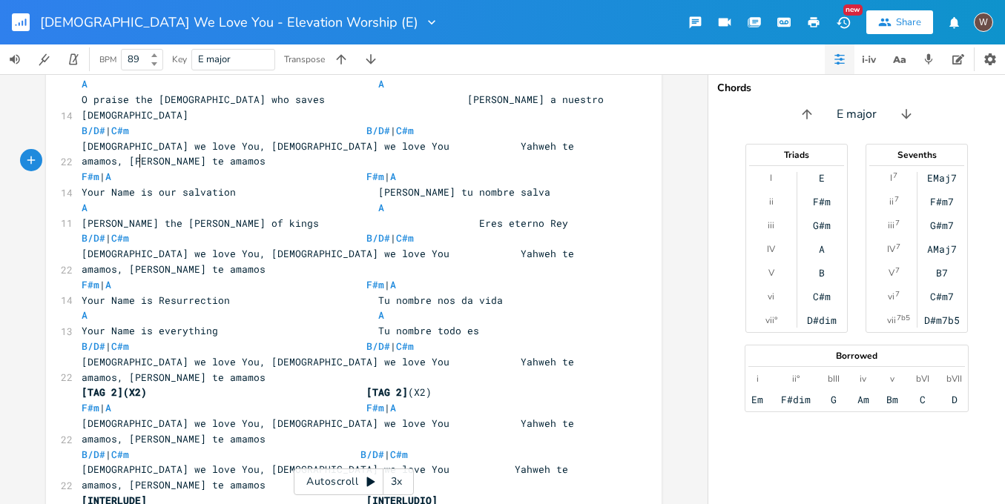
type textarea "(opcional)"
drag, startPoint x: 159, startPoint y: 160, endPoint x: 35, endPoint y: 161, distance: 123.8
click at [35, 161] on div "(opcional) x [INTRO](X2) [INTRO] (X2) | E \\\ | E ( B )- E \ ( B )- E | | E \\\…" at bounding box center [353, 289] width 707 height 430
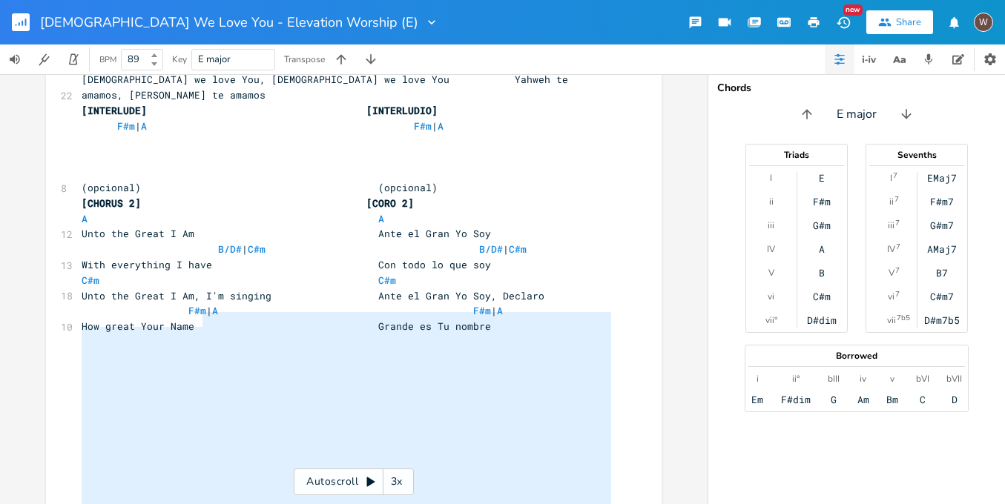
scroll to position [2174, 0]
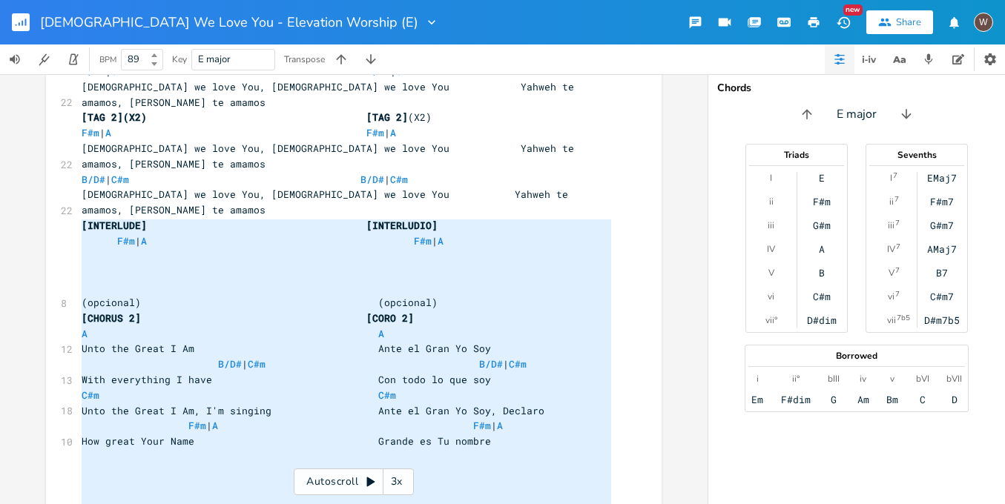
type textarea "[Bridge 2] F#m A O praise the pride of Judah B O praise the Lamb once slain B/D…"
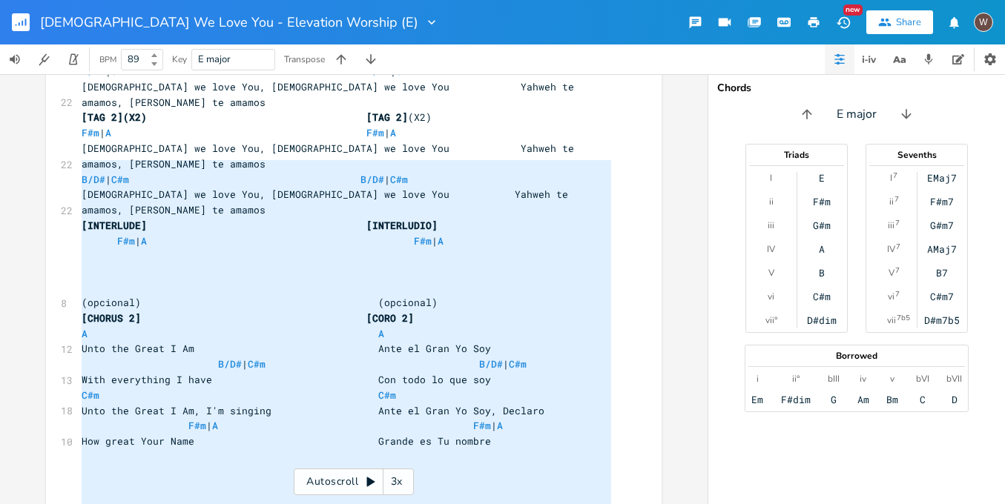
drag, startPoint x: 232, startPoint y: 329, endPoint x: 83, endPoint y: 168, distance: 219.9
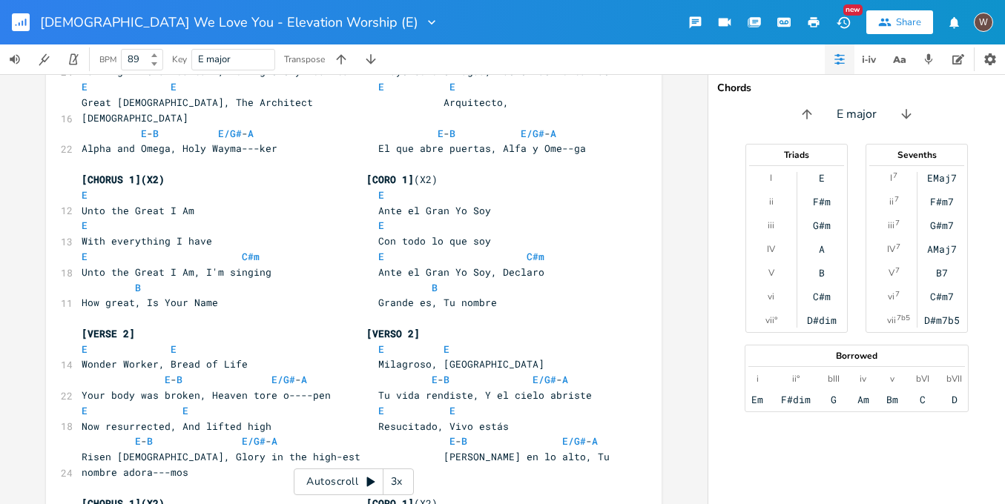
scroll to position [320, 0]
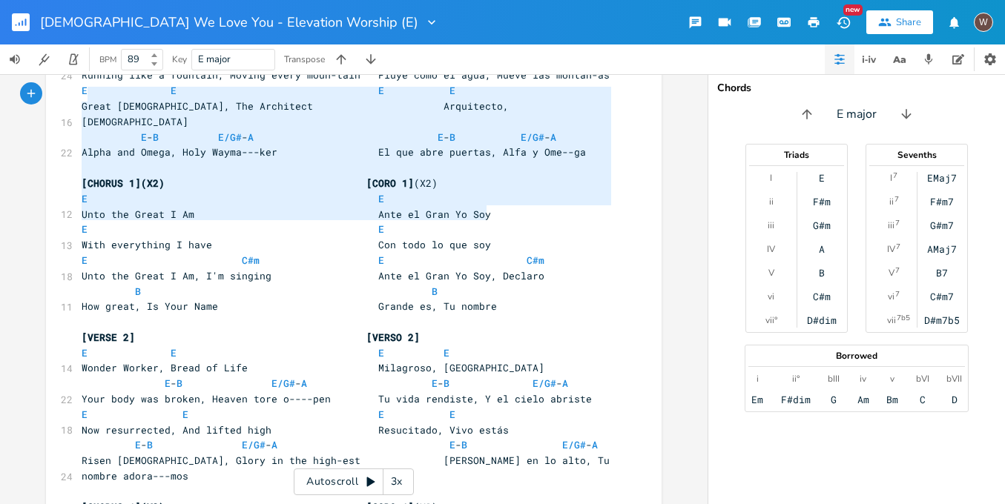
type textarea "[CHORUS 1](X2) [CORO 1](X2) E E Unto the Great I Am Ante el Gran Yo Soy E E Wit…"
drag, startPoint x: 506, startPoint y: 214, endPoint x: 76, endPoint y: 94, distance: 445.6
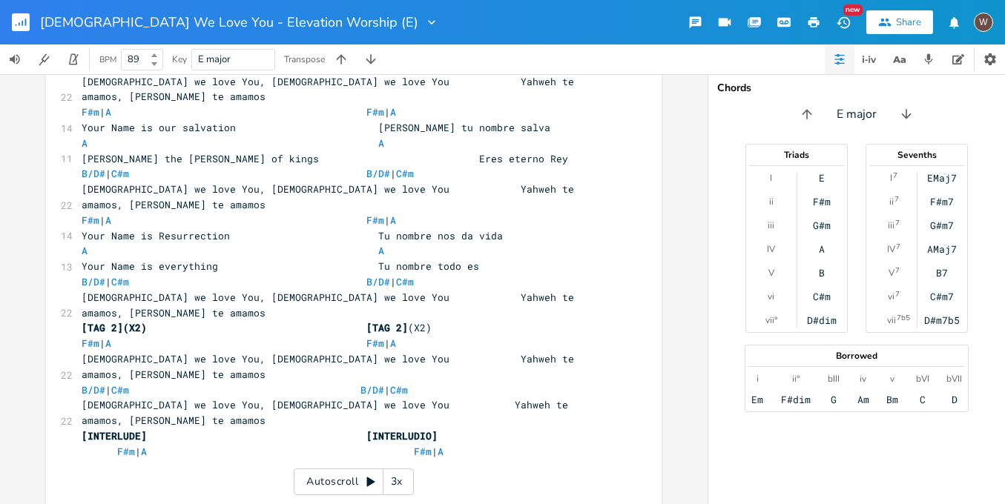
scroll to position [1848, 0]
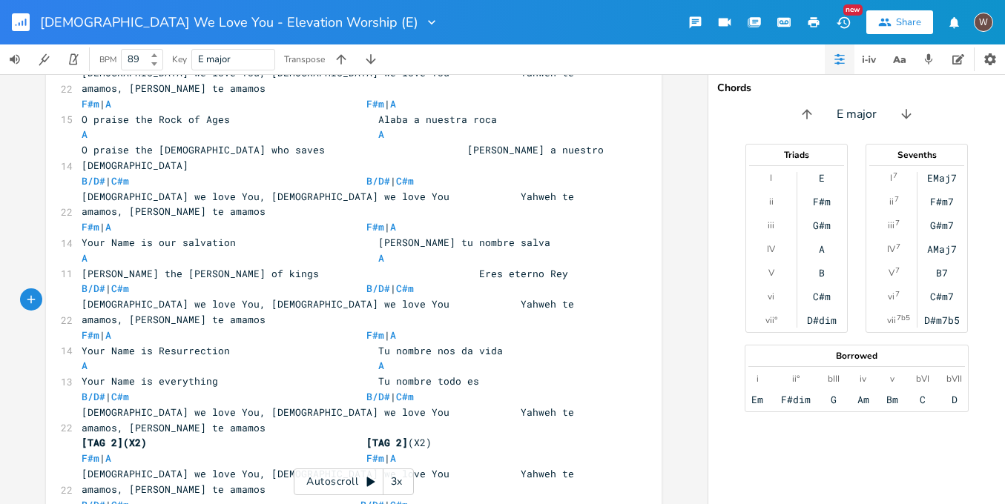
scroll to position [0, 4]
type textarea "E"
drag, startPoint x: 240, startPoint y: 319, endPoint x: 294, endPoint y: 315, distance: 53.5
click at [240, 319] on li "E" at bounding box center [233, 316] width 44 height 16
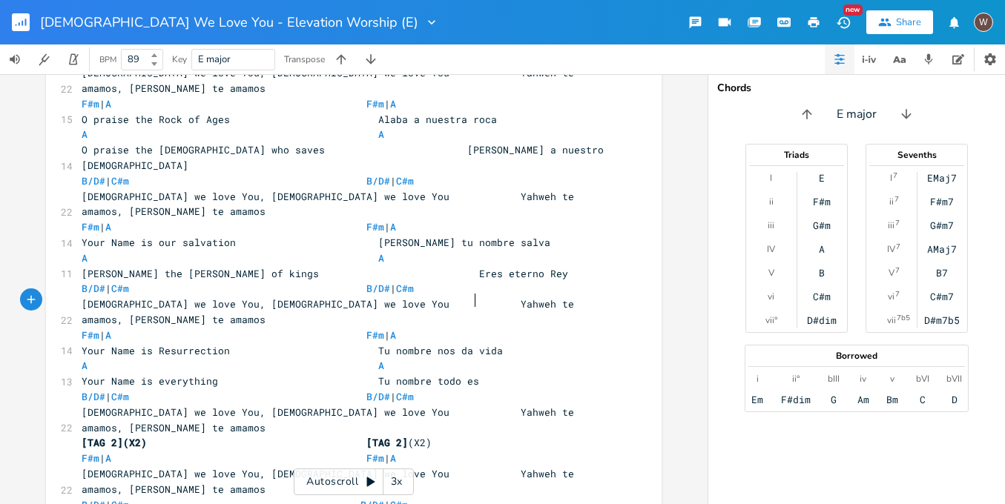
scroll to position [0, 17]
type textarea "E"
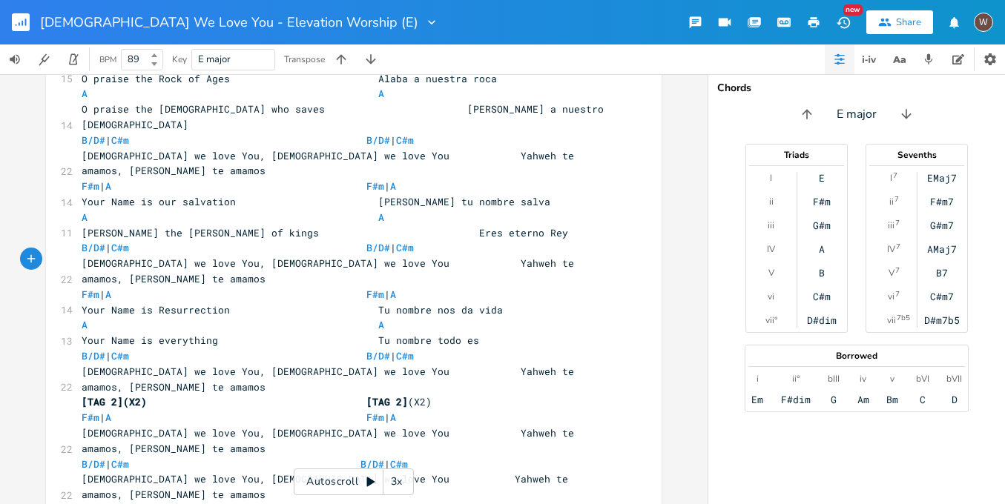
scroll to position [1908, 0]
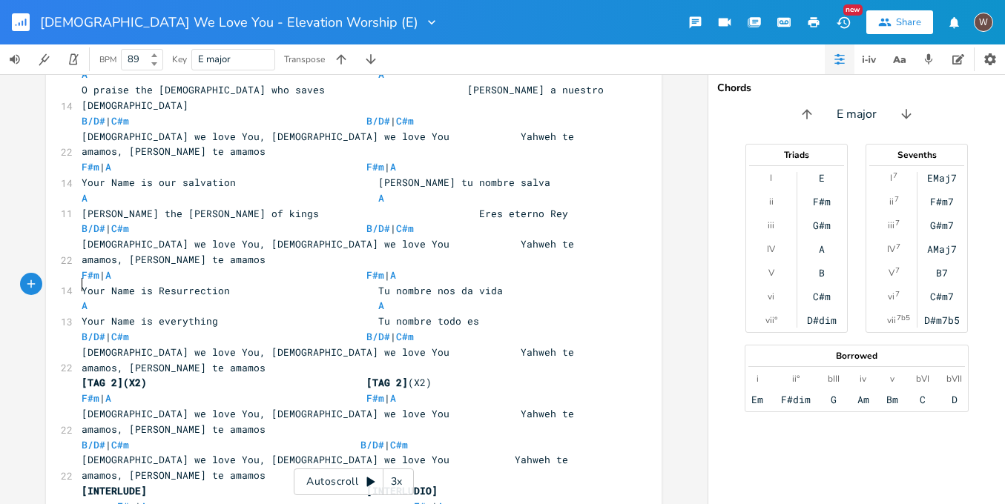
type textarea "["
type textarea "]"
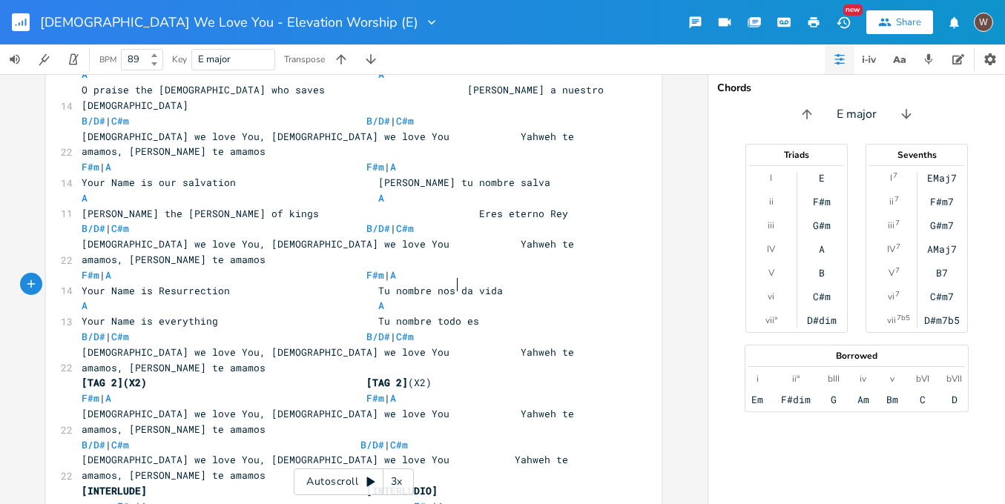
scroll to position [0, 3]
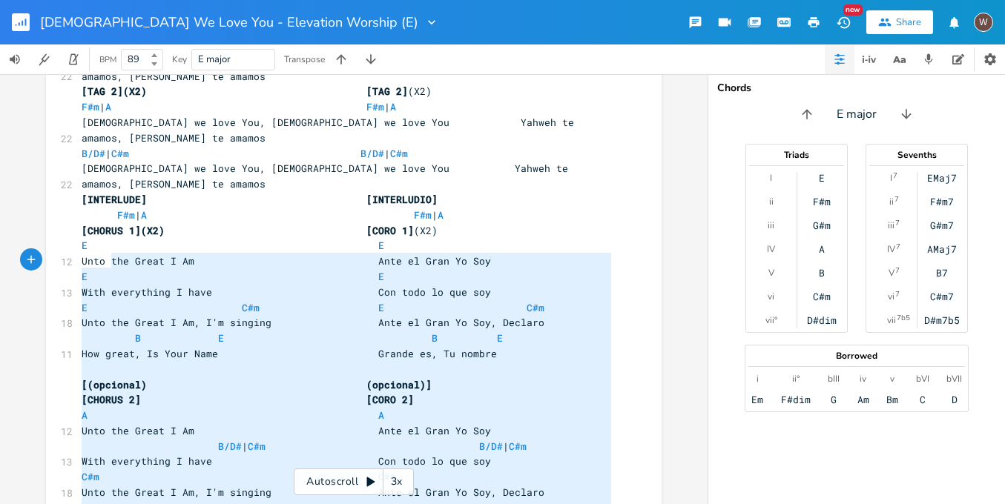
scroll to position [1872, 0]
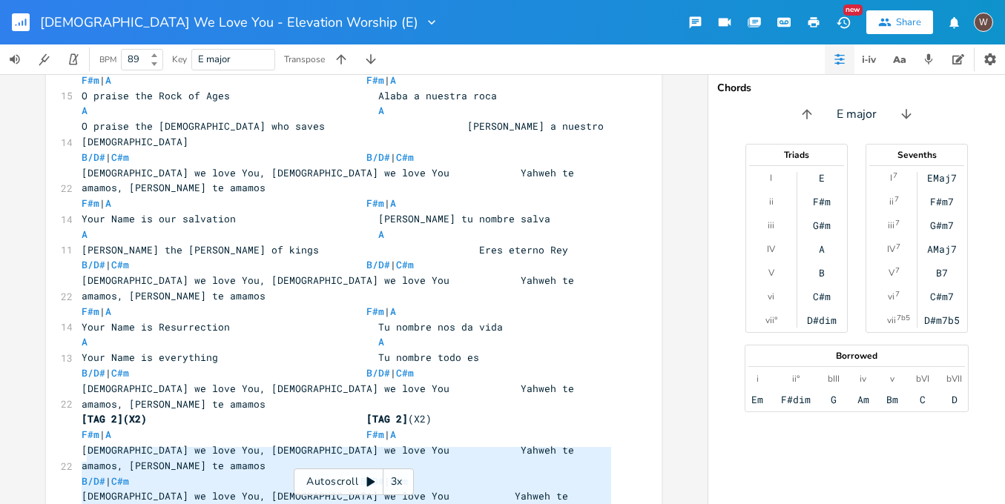
type textarea "[Chorus] E Unto the Great I Am E With everything I have E Unto the Great I Am C…"
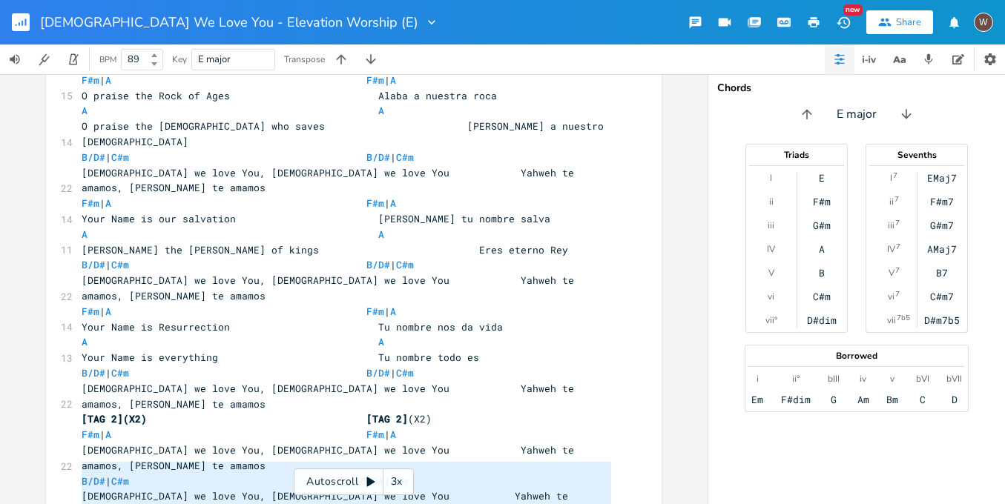
drag, startPoint x: 157, startPoint y: 443, endPoint x: 76, endPoint y: 466, distance: 83.8
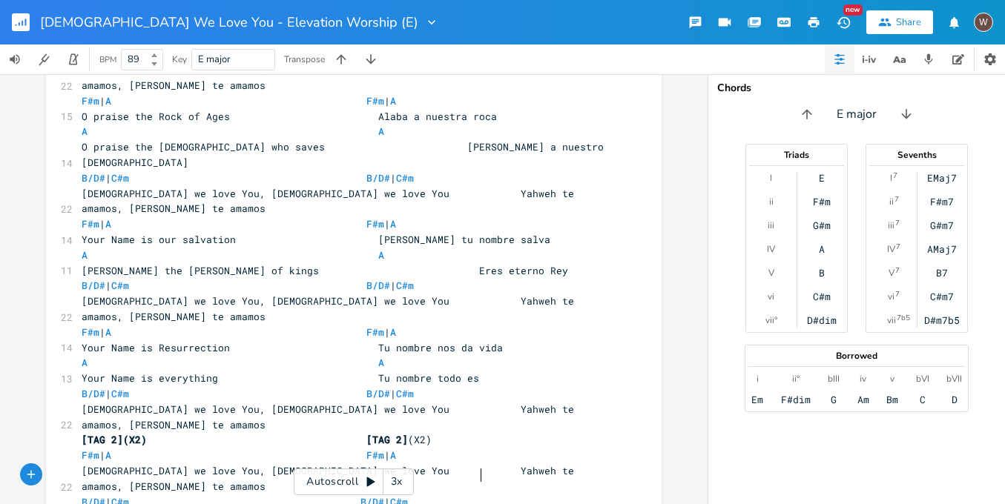
scroll to position [1860, 0]
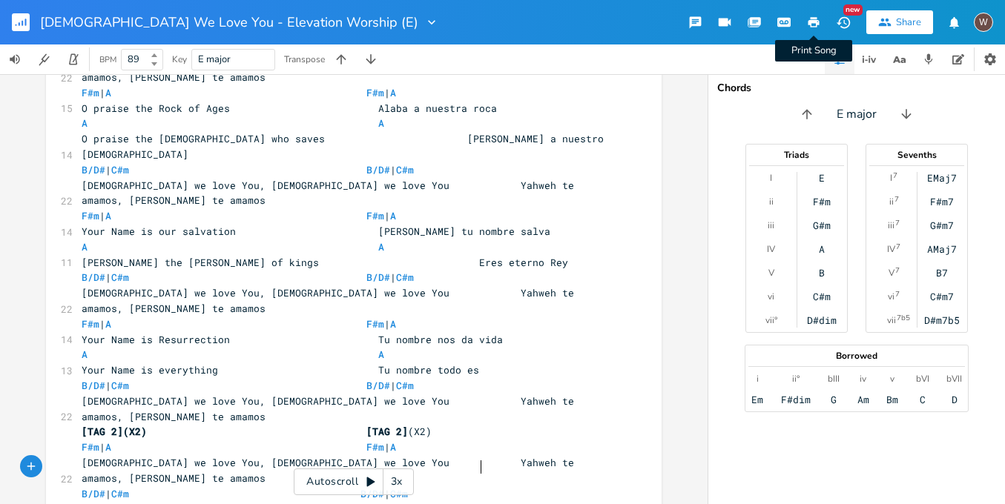
click at [818, 26] on icon "button" at bounding box center [813, 22] width 13 height 13
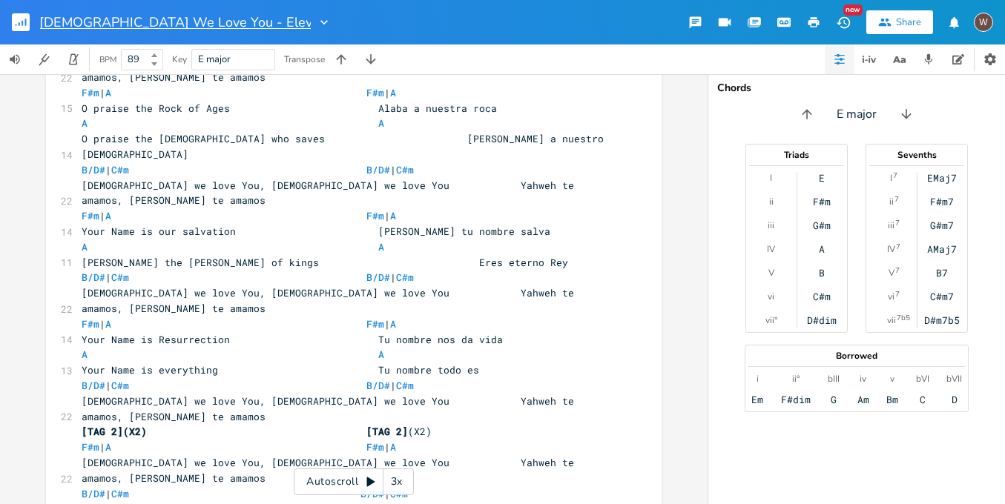
click at [93, 24] on input "[DEMOGRAPHIC_DATA] We Love You - Elevation Worship (E)" at bounding box center [175, 22] width 271 height 13
click at [250, 22] on input "[DEMOGRAPHIC_DATA][PERSON_NAME] (We Love You - Elevation Worship (E)" at bounding box center [215, 22] width 350 height 13
click at [248, 23] on input "[DEMOGRAPHIC_DATA][PERSON_NAME] (We Love You - Elevation Worship (E)" at bounding box center [215, 22] width 350 height 13
click at [174, 23] on input "[DEMOGRAPHIC_DATA][PERSON_NAME] (We Love You) - Elevation Worship (E)" at bounding box center [217, 22] width 354 height 13
type input "[DEMOGRAPHIC_DATA] Te Amamos ([DEMOGRAPHIC_DATA] We Love You) - Elevation Worsh…"
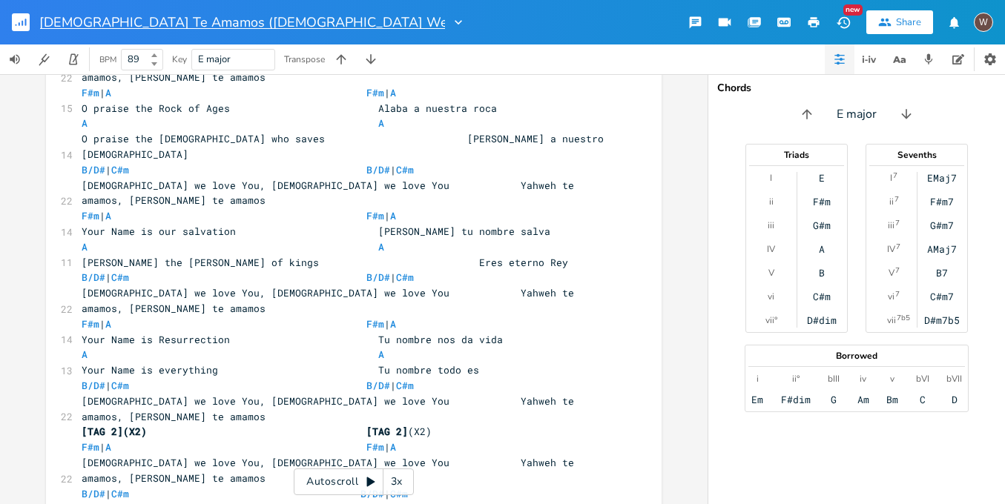
click at [440, 26] on input "[DEMOGRAPHIC_DATA] Te Amamos ([DEMOGRAPHIC_DATA] We Love You) - Elevation Worsh…" at bounding box center [242, 22] width 405 height 13
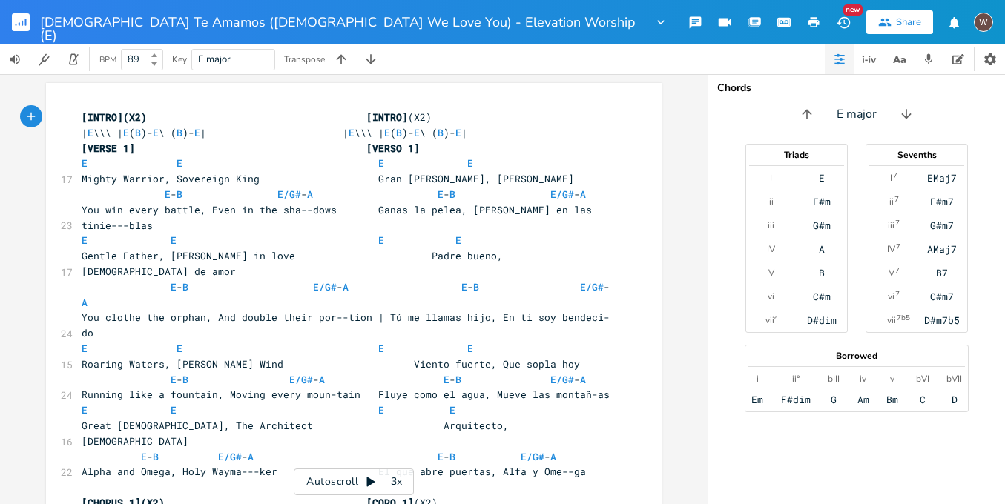
scroll to position [0, 0]
click at [82, 114] on span "[INTRO](X2) [INTRO]" at bounding box center [245, 116] width 326 height 13
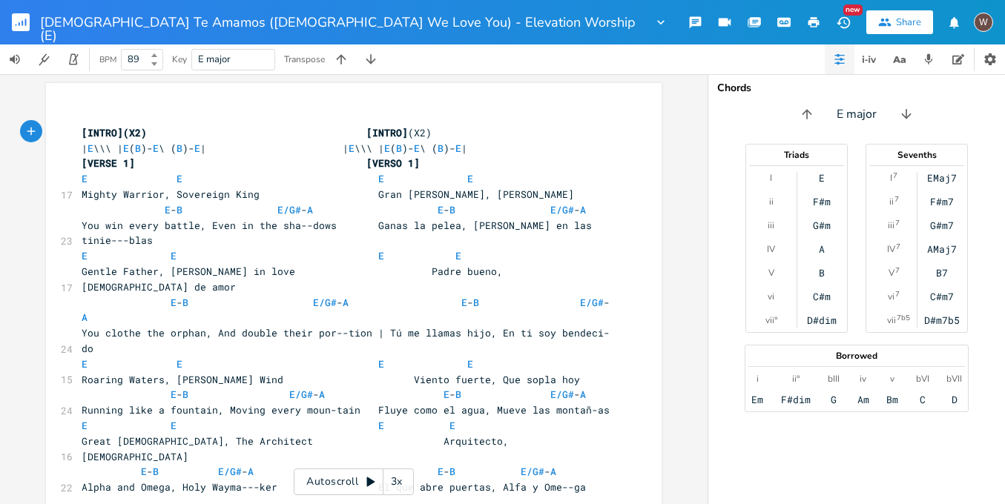
click at [16, 24] on icon "button" at bounding box center [16, 24] width 1 height 1
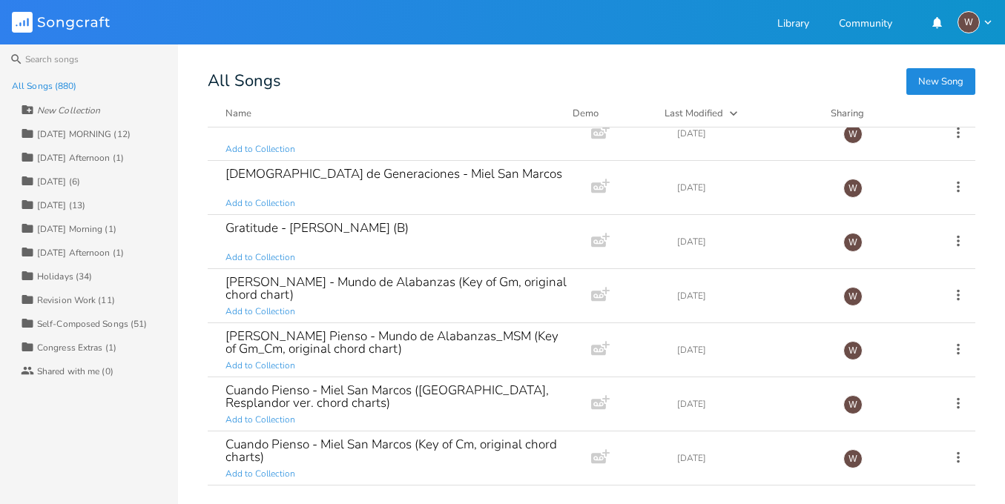
scroll to position [457, 0]
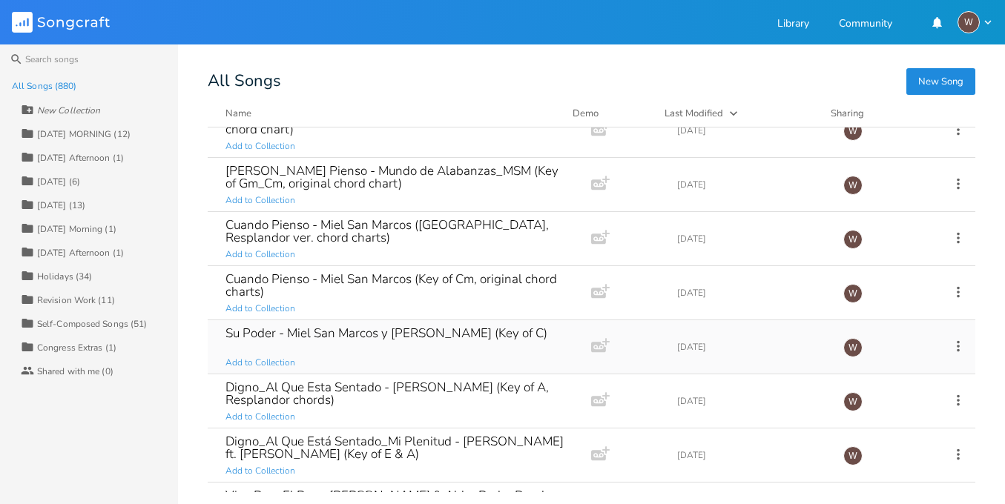
click at [389, 344] on div "Su Poder - Miel San Marcos y [PERSON_NAME] (Key of C) Add to Collection" at bounding box center [396, 346] width 342 height 53
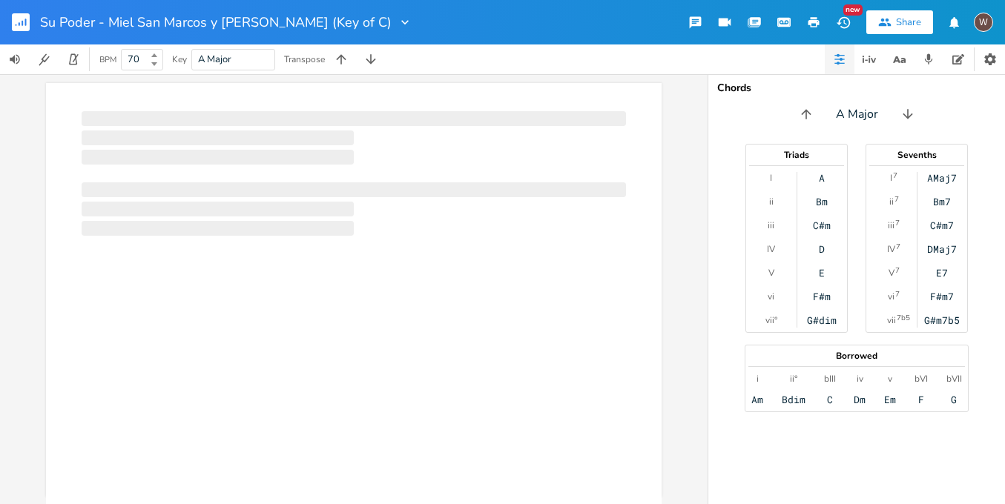
scroll to position [0, 1]
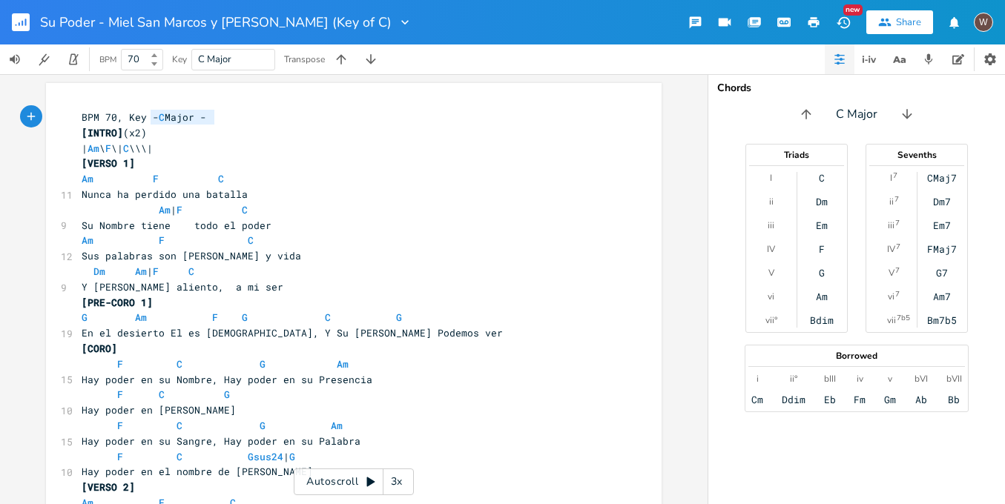
type textarea "BPM 70, Key - C Major -"
drag, startPoint x: 225, startPoint y: 118, endPoint x: 30, endPoint y: 112, distance: 195.1
click at [30, 113] on div "BPM 70, Key - C Major - x BPM 70, Key - C Major - [INTRO] (x2) | Am \ F \| C \\…" at bounding box center [353, 289] width 707 height 430
click at [15, 20] on rect "button" at bounding box center [21, 22] width 18 height 18
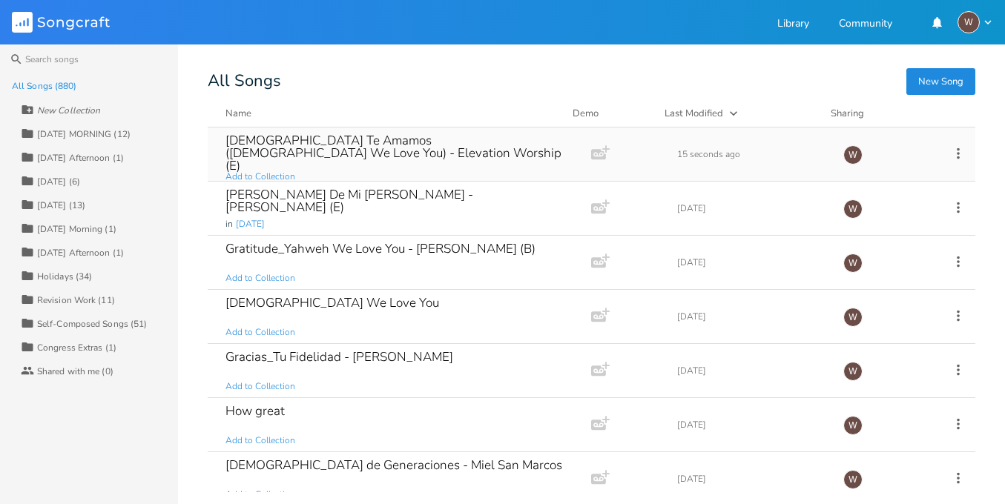
click at [287, 143] on div "[DEMOGRAPHIC_DATA] Te Amamos ([DEMOGRAPHIC_DATA] We Love You) - Elevation Worsh…" at bounding box center [396, 153] width 342 height 38
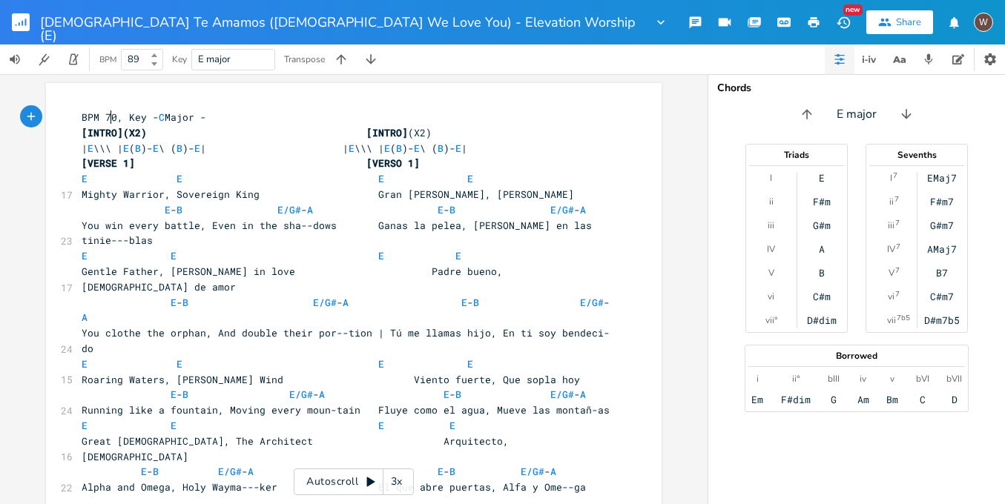
click at [108, 115] on span "BPM 70, Key - C Major -" at bounding box center [144, 116] width 125 height 13
type textarea "89"
click at [161, 118] on span "C" at bounding box center [162, 117] width 6 height 14
click at [164, 119] on span "BPM 89, Key - C Major -" at bounding box center [144, 116] width 125 height 13
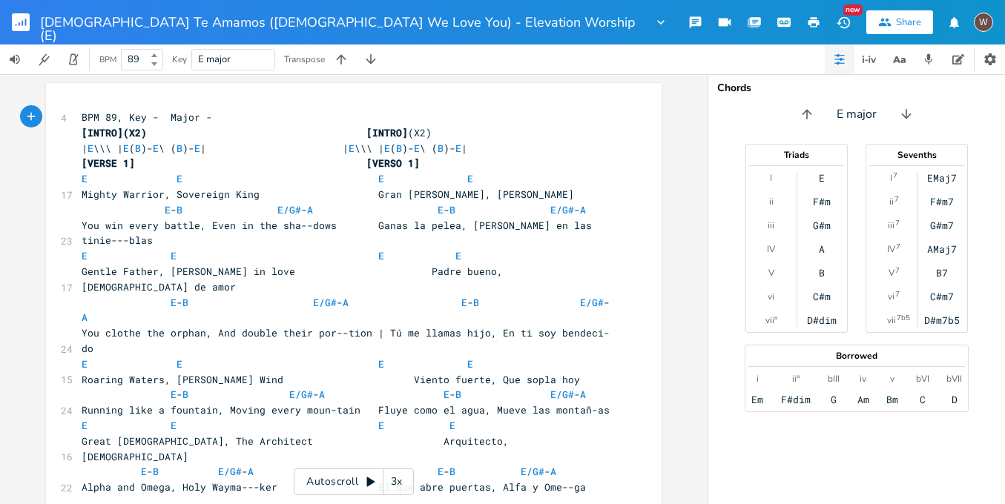
type textarea "E"
click at [219, 116] on pre "BPM 89, Key - E Major -" at bounding box center [346, 118] width 535 height 16
type textarea "E"
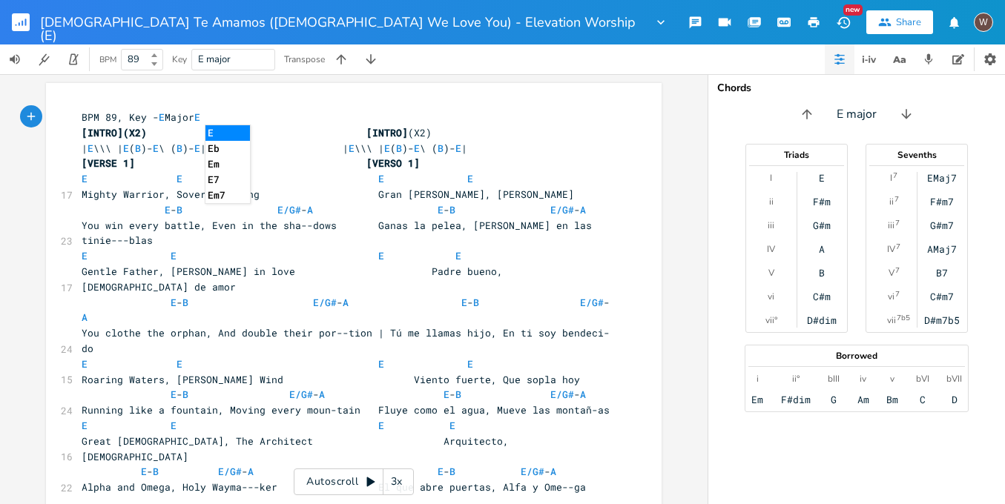
click at [222, 128] on li "E" at bounding box center [227, 133] width 44 height 16
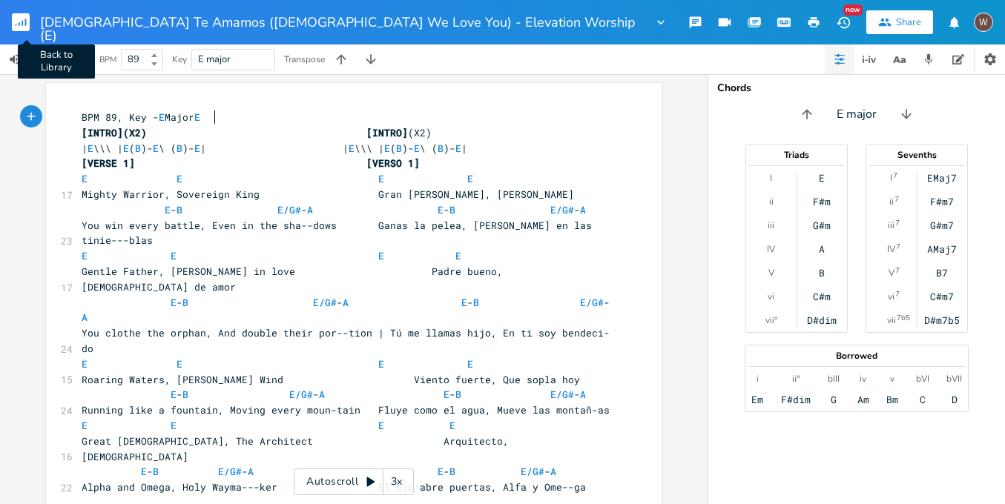
click at [26, 27] on rect "button" at bounding box center [21, 22] width 18 height 18
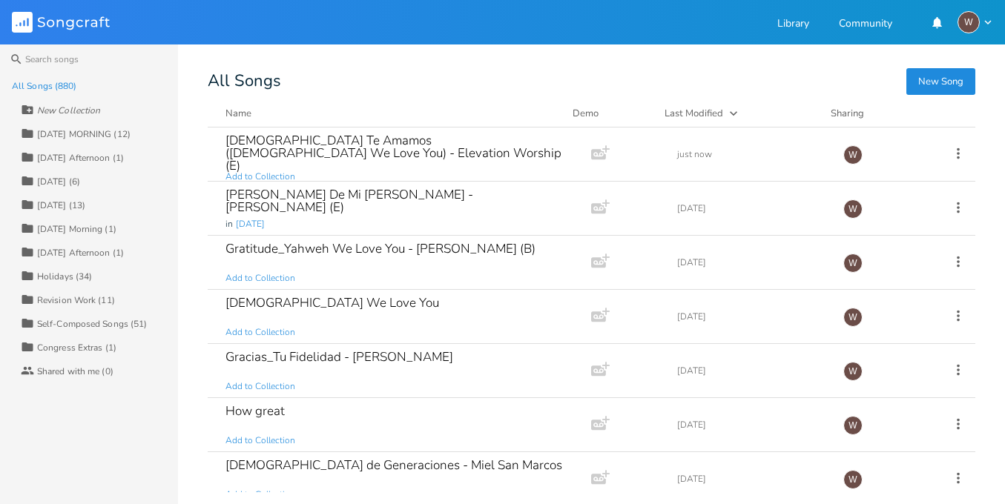
click at [103, 159] on div "[DATE] Afternoon (1)" at bounding box center [80, 157] width 87 height 9
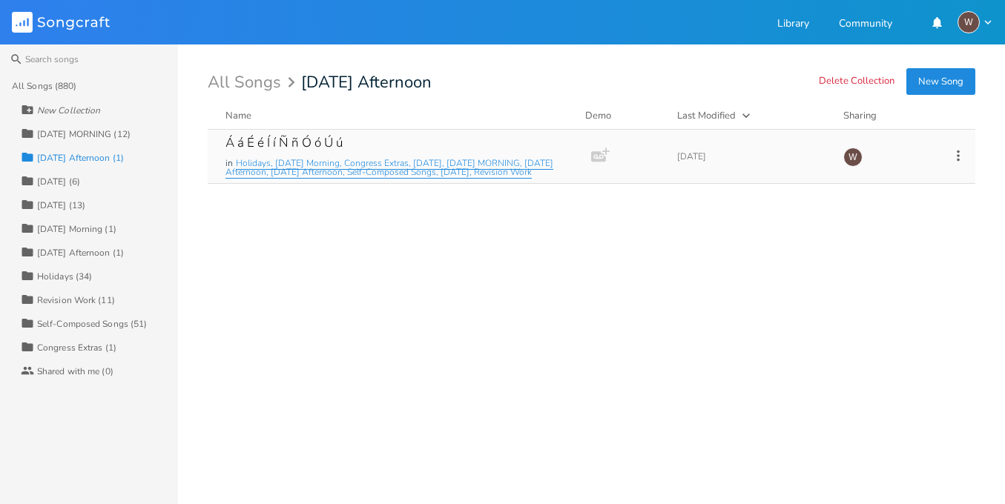
click at [351, 167] on span "Holidays, [DATE] Morning, Congress Extras, [DATE], [DATE] MORNING, [DATE] After…" at bounding box center [389, 168] width 328 height 22
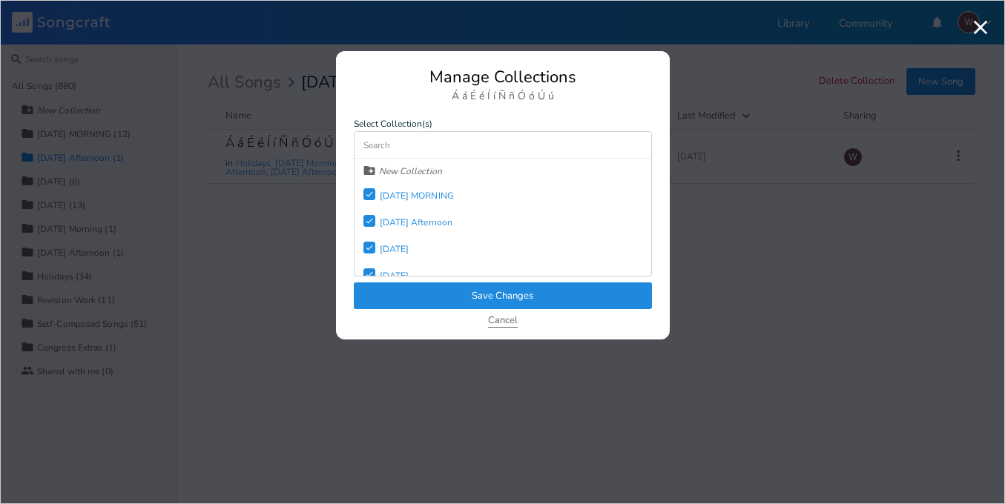
click at [503, 320] on button "Cancel" at bounding box center [503, 321] width 30 height 13
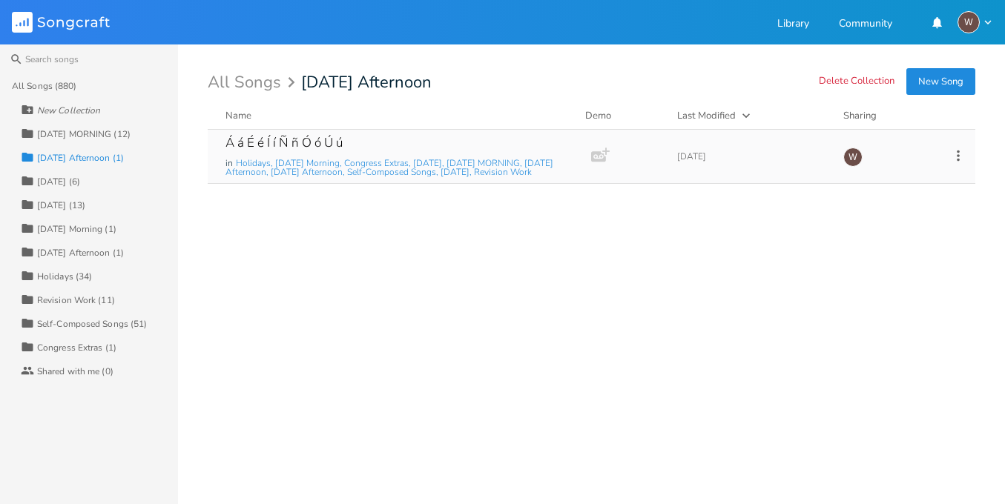
click at [367, 142] on div "Á á É é Í í Ñ ñ Ó ó Ú ú in Holidays, [DATE] Morning, Congress Extras, [DATE], […" at bounding box center [396, 156] width 342 height 53
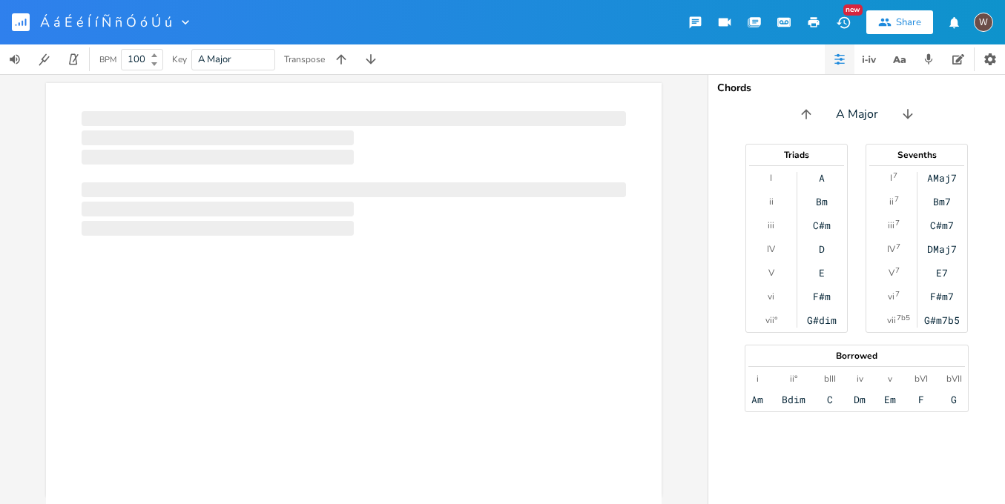
scroll to position [0, 1]
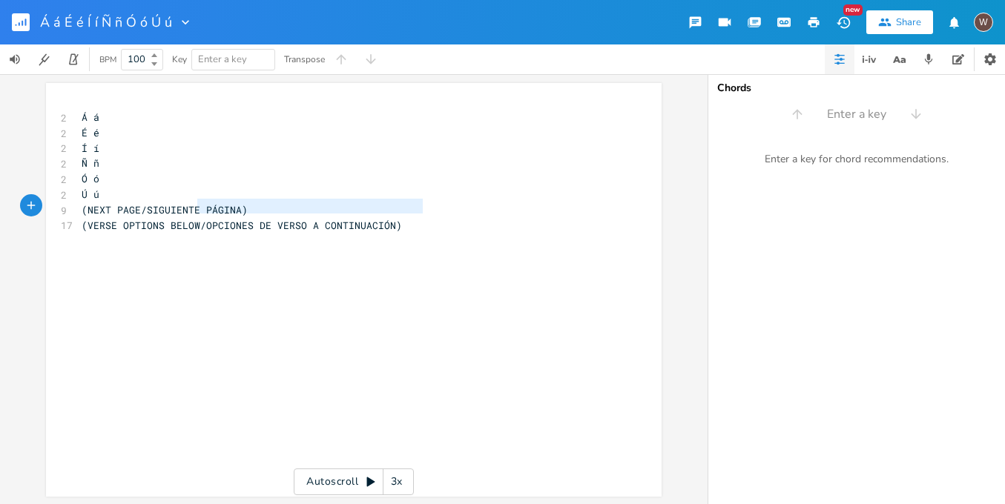
type textarea "(NEXT PAGE/SIGUIENTE PÁGINA)"
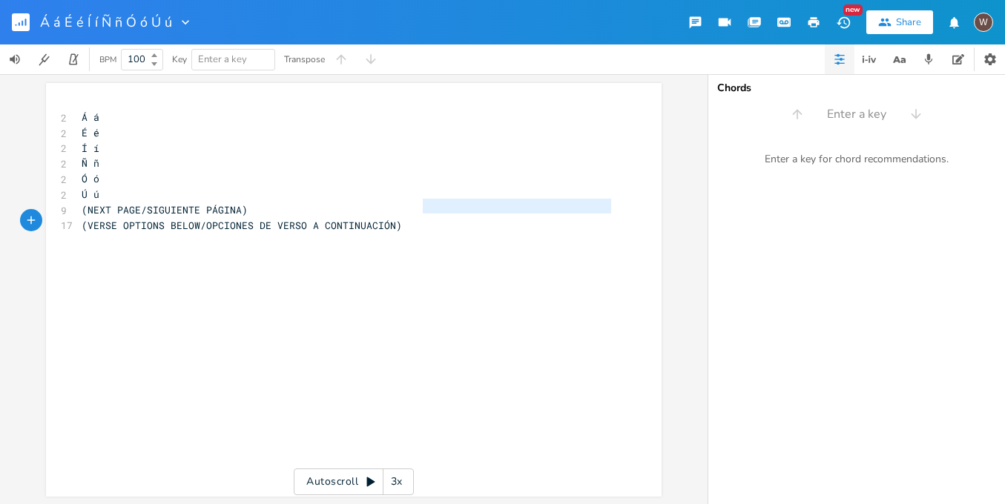
type textarea "(NEXT PAGE/SIGUIENTE PÁGINA)"
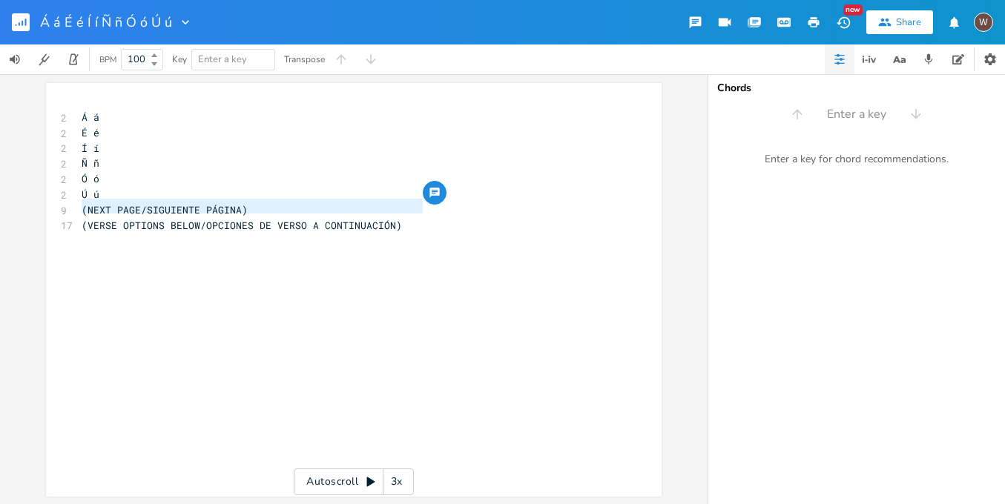
drag, startPoint x: 437, startPoint y: 210, endPoint x: 51, endPoint y: 208, distance: 386.3
click at [51, 208] on div "(NEXT PAGE/SIGUIENTE PÁGINA) x 2 Á á 2 É é 2 Í í 2 Ñ ñ 2 Ó ó 2 Ú ú 9 (NEXT PAGE…" at bounding box center [353, 290] width 615 height 414
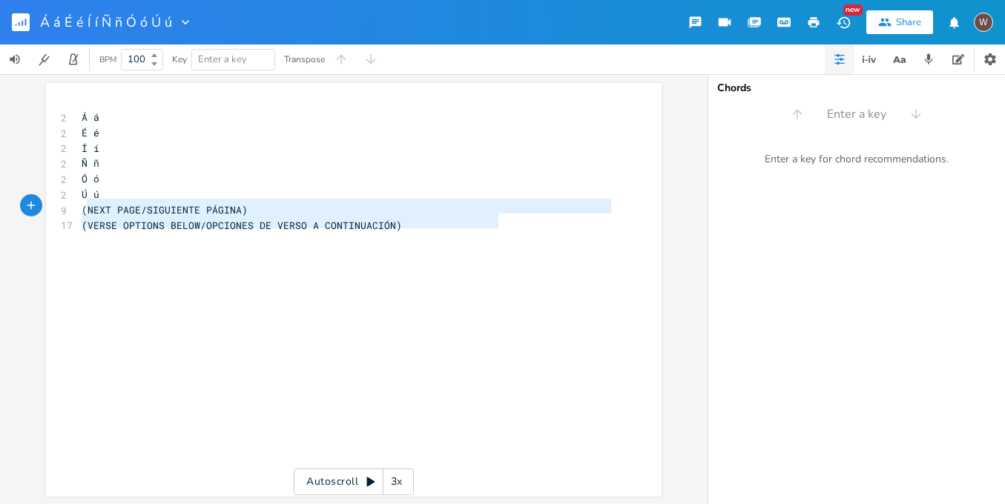
type textarea "(NEXT PAGE/SIGUIENTE PÁGINA) (VERSE OPTIONS BELOW/OPCIONES DE VERSO A CONTINUAC…"
drag, startPoint x: 500, startPoint y: 223, endPoint x: 69, endPoint y: 208, distance: 431.0
click at [69, 209] on div "(NEXT PAGE/SIGUIENTE PÁGINA) (VERSE OPTIONS BELOW/OPCIONES DE VERSO A CONTINUAC…" at bounding box center [353, 290] width 615 height 414
click at [24, 26] on rect "button" at bounding box center [21, 22] width 18 height 18
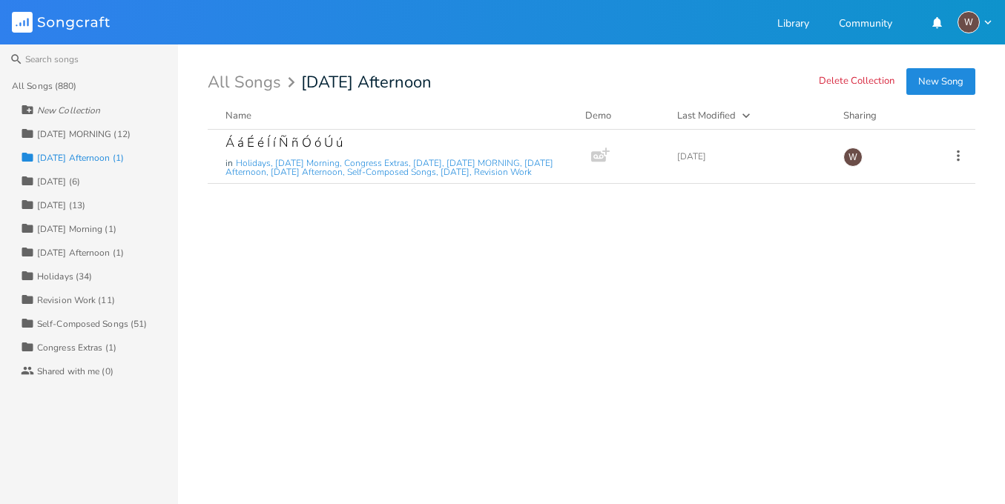
click at [62, 85] on div "All Songs (880)" at bounding box center [44, 86] width 65 height 9
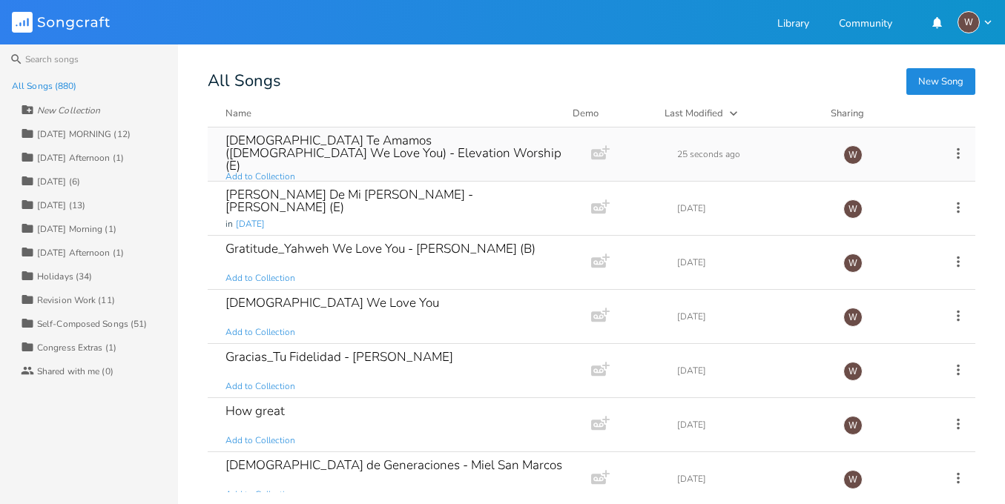
click at [386, 159] on div "[DEMOGRAPHIC_DATA] Te Amamos ([DEMOGRAPHIC_DATA] We Love You) - Elevation Worsh…" at bounding box center [396, 153] width 342 height 38
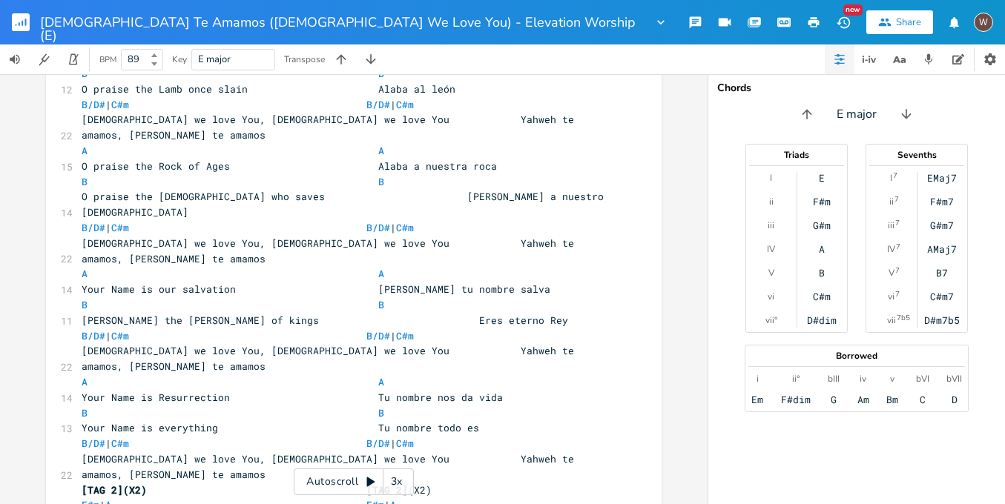
scroll to position [1874, 0]
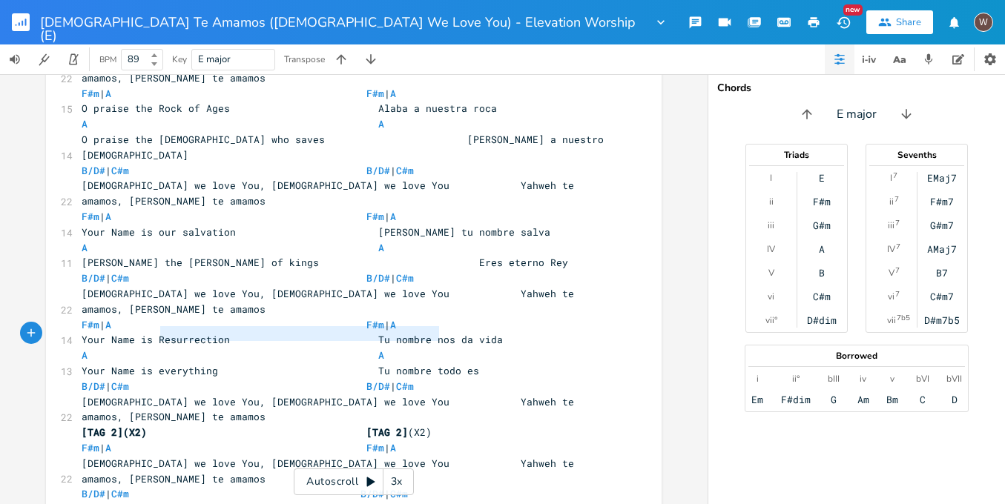
type textarea "[(opcional) (opcional)]"
drag, startPoint x: 449, startPoint y: 337, endPoint x: 47, endPoint y: 327, distance: 402.7
click at [40, 331] on div "[(opcional) (opcional)] x BPM 89, Key - E Major E [INTRO](X2) [INTRO] (X2) | E …" at bounding box center [353, 289] width 707 height 430
type textarea "(NEXT PAGE/SIGUIENTE PÁGINA)"
drag, startPoint x: 334, startPoint y: 333, endPoint x: 59, endPoint y: 335, distance: 274.3
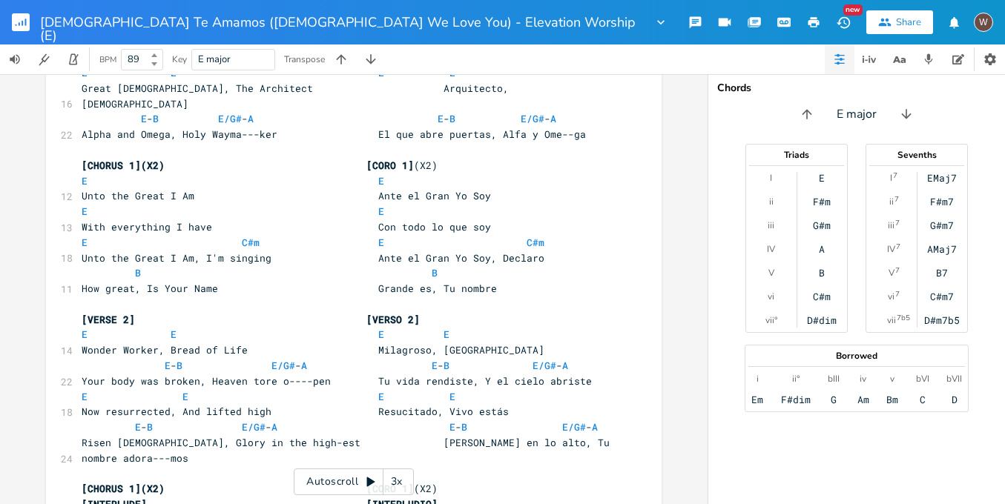
scroll to position [377, 0]
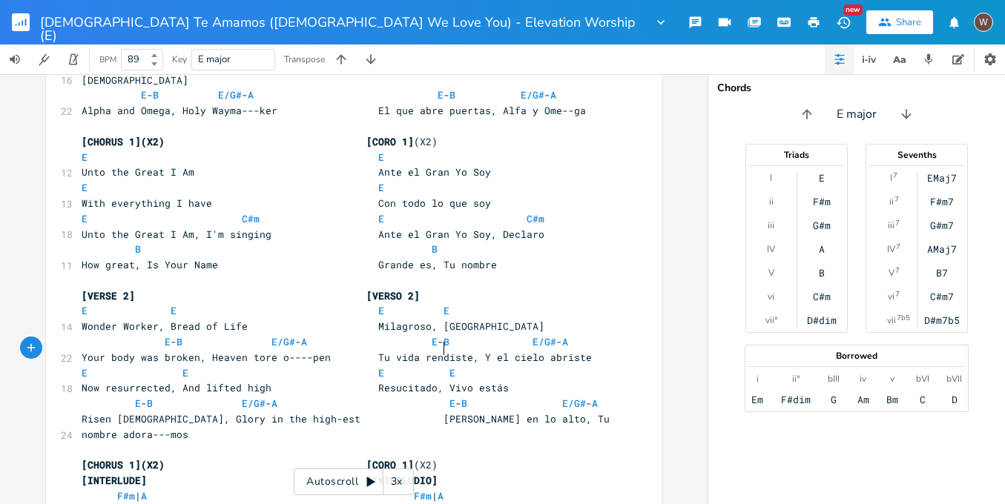
click at [452, 457] on pre "[CHORUS 1](X2) [CORO 1] (X2)" at bounding box center [346, 465] width 535 height 16
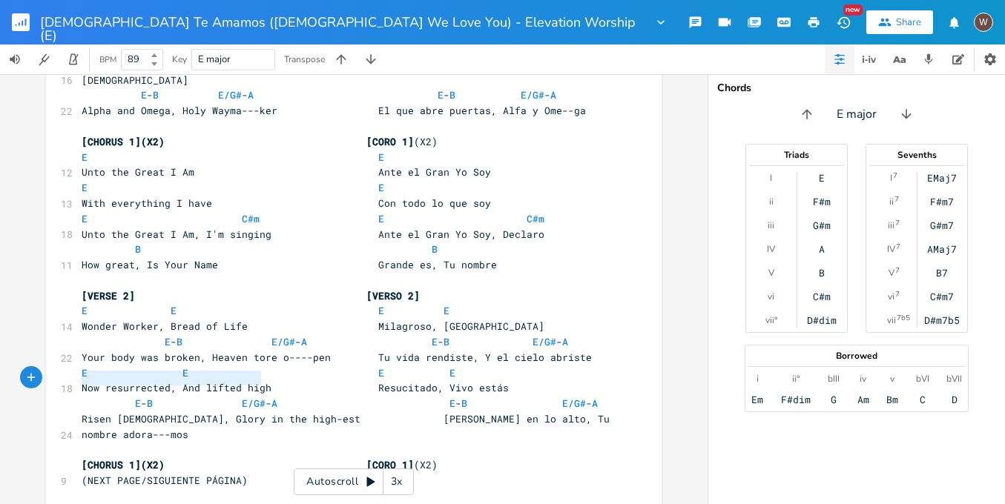
drag, startPoint x: 264, startPoint y: 376, endPoint x: 55, endPoint y: 381, distance: 209.2
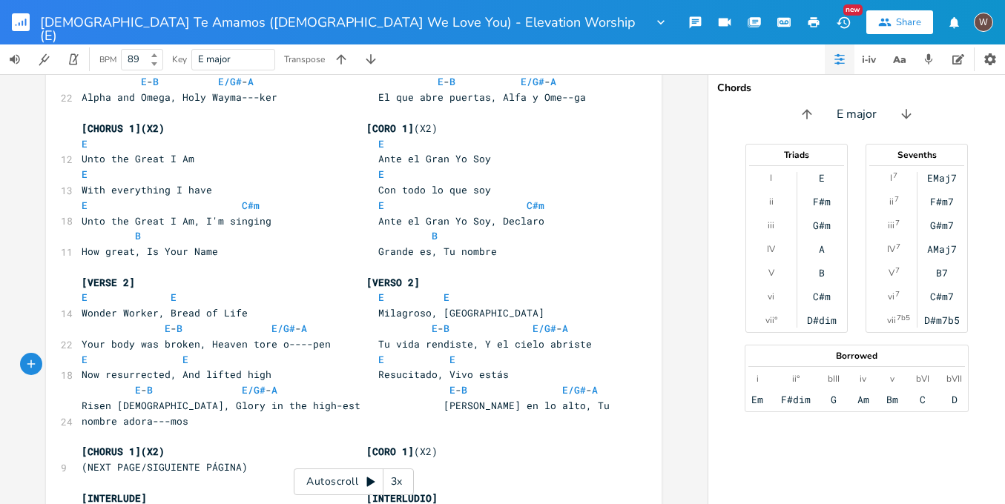
scroll to position [390, 0]
click at [819, 16] on icon "button" at bounding box center [813, 22] width 13 height 13
type textarea "(NEXT PAGE/SIGUIENTE PÁGINA)"
drag, startPoint x: 425, startPoint y: 349, endPoint x: 256, endPoint y: 351, distance: 169.1
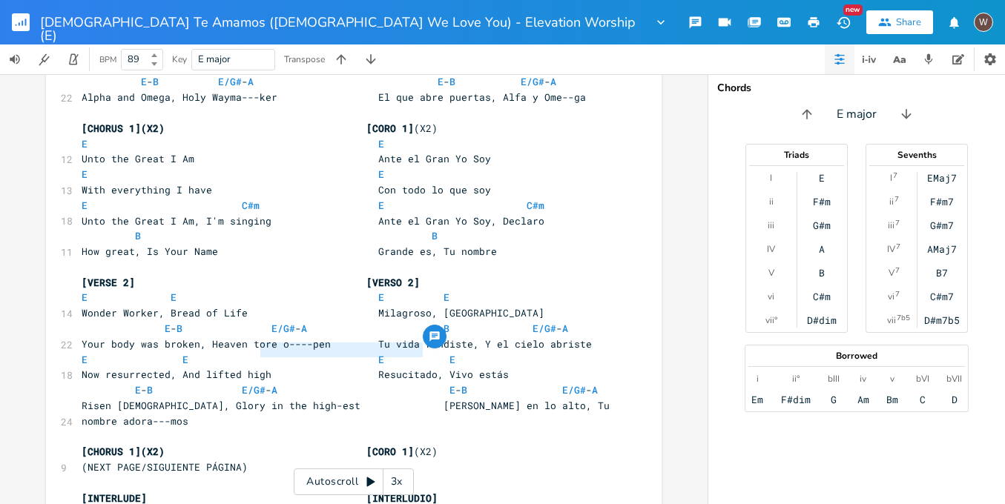
click at [256, 460] on pre "(NEXT PAGE/SIGUIENTE PÁGINA)" at bounding box center [346, 468] width 535 height 16
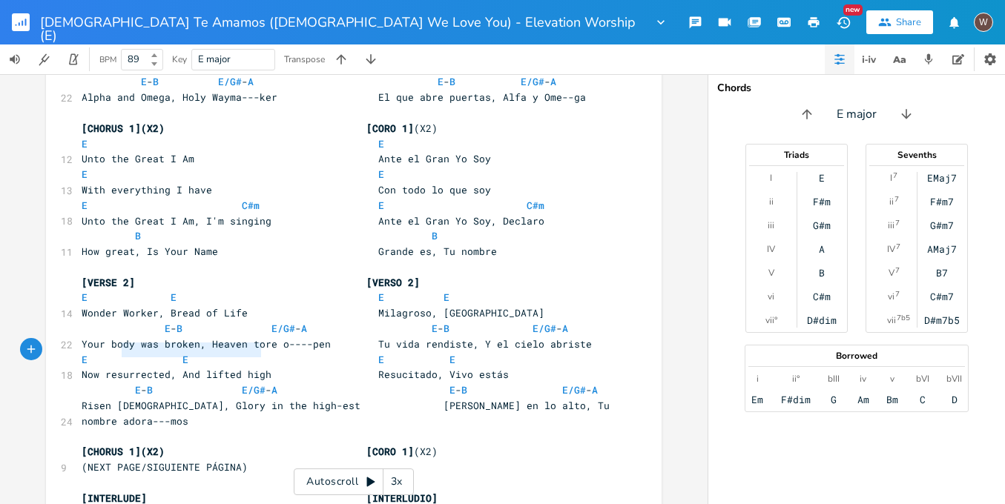
type textarea "(NEXT PAGE/SIGUIENTE PÁGINA)"
drag, startPoint x: 256, startPoint y: 349, endPoint x: 68, endPoint y: 346, distance: 187.6
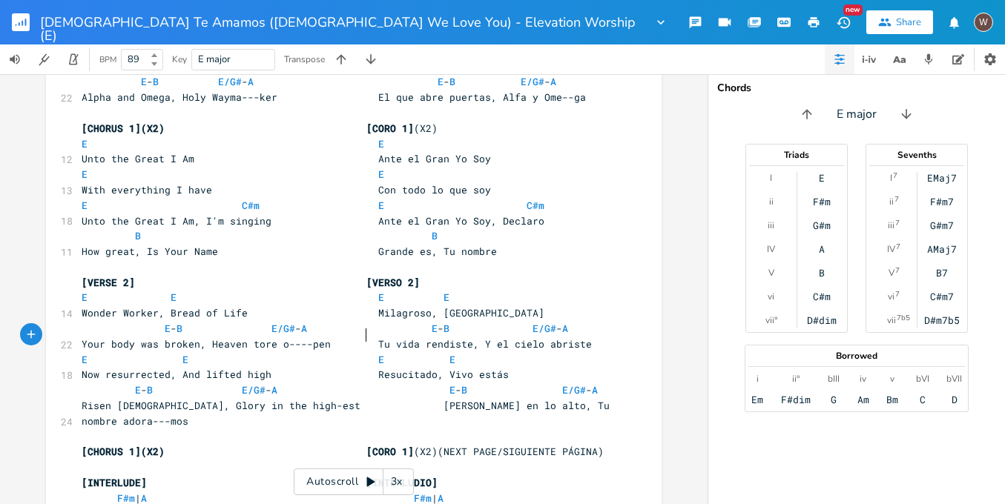
click at [364, 445] on span "[CHORUS 1](X2) [CORO 1]" at bounding box center [248, 451] width 332 height 13
click at [435, 445] on span "[CHORUS 1](X2) [CORO 1] (X2)(NEXT PAGE/SIGUIENTE PÁGINA)" at bounding box center [340, 451] width 516 height 13
type textarea "|"
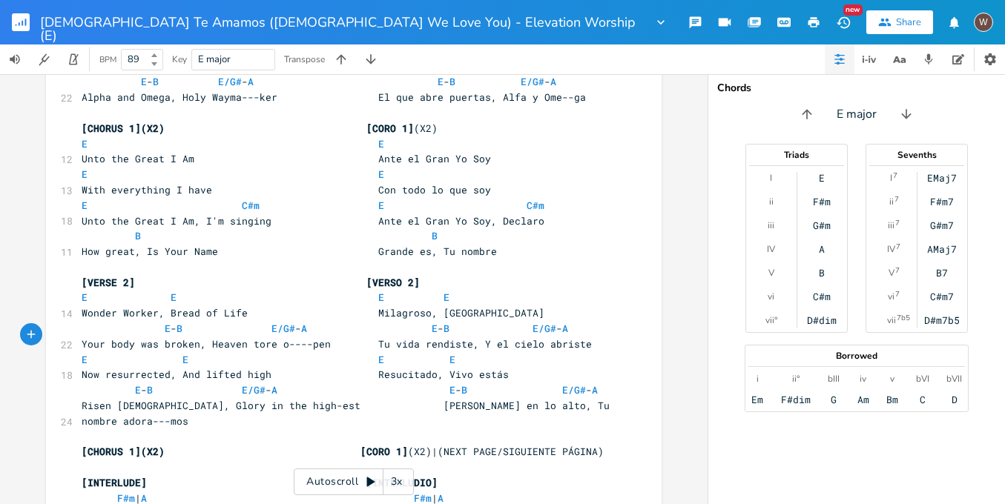
click at [817, 22] on icon "button" at bounding box center [813, 22] width 11 height 10
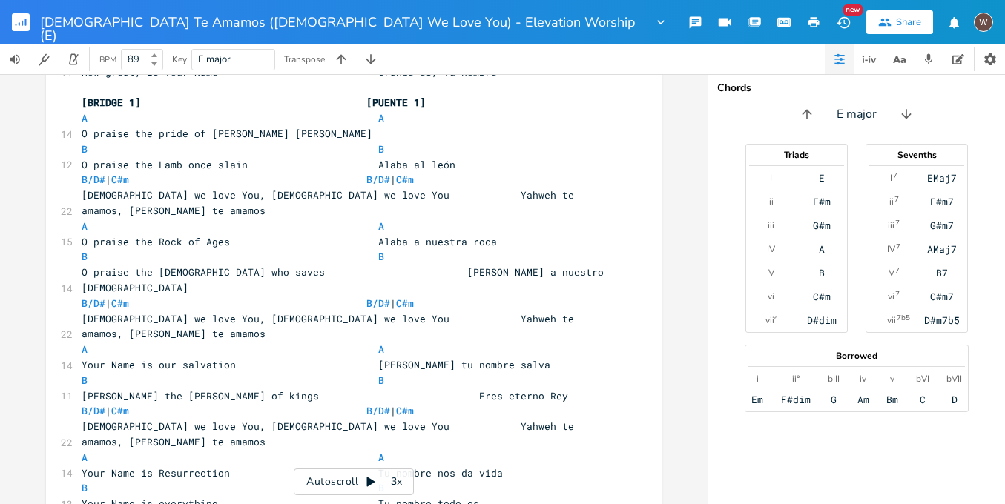
scroll to position [0, 0]
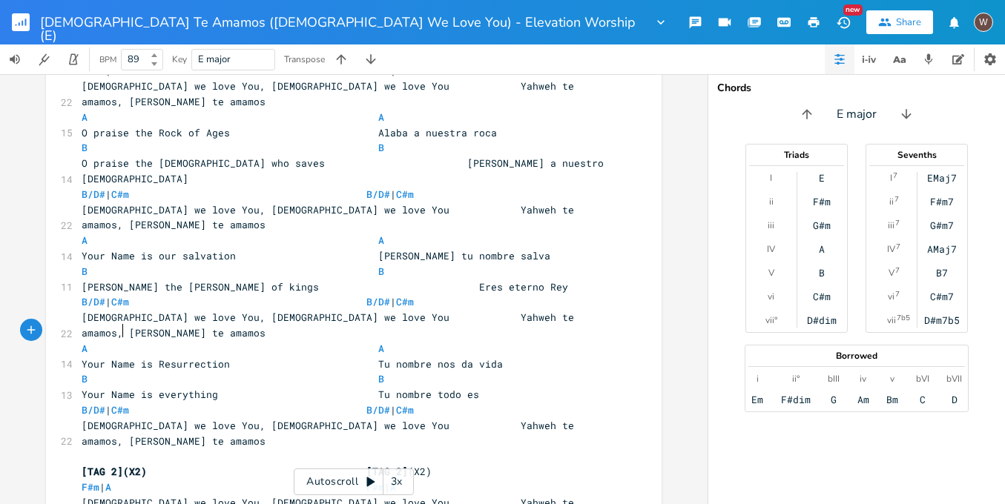
scroll to position [1005, 0]
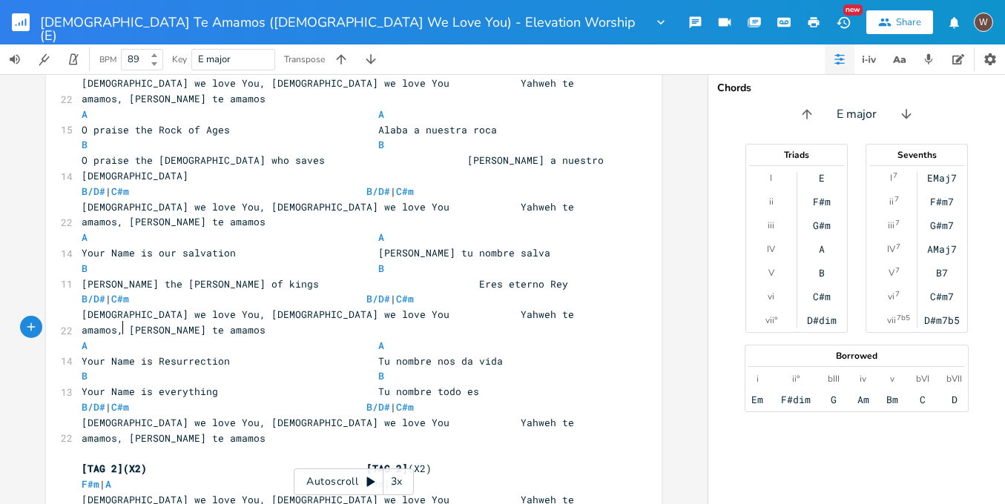
drag, startPoint x: 142, startPoint y: 384, endPoint x: 39, endPoint y: 383, distance: 103.1
click at [39, 383] on div "x BPM 89, Key - E Major E [INTRO](X2) [INTRO] (X2) | E \\\ | E ( B )- E \ ( B )…" at bounding box center [353, 289] width 707 height 430
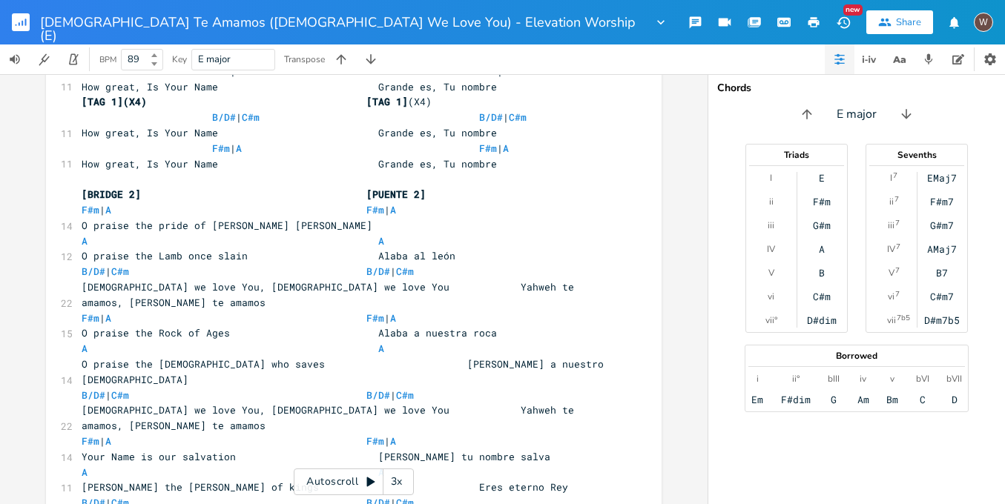
scroll to position [1963, 0]
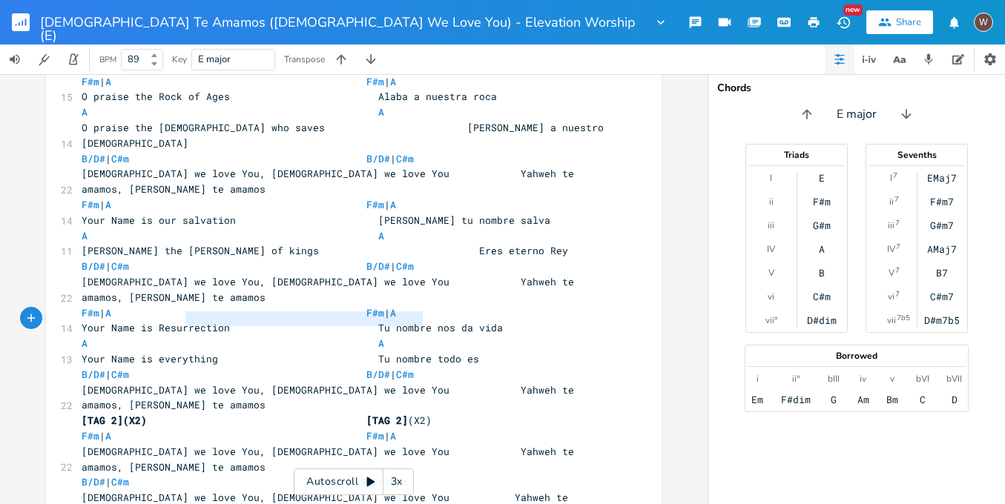
type textarea "(NEXT PAGE/SIGUIENTE PÁGINA)"
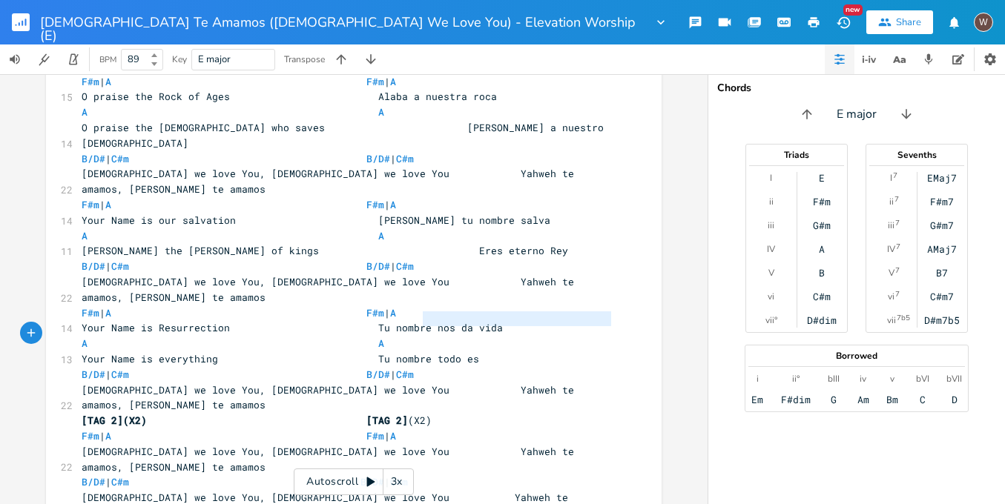
type textarea "(NEXT PAGE/SIGUIENTE PÁGINA)"
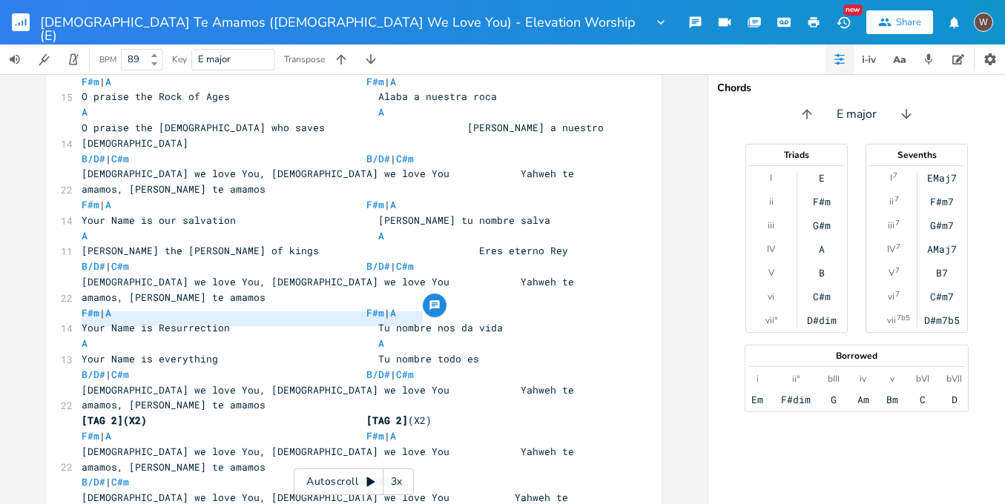
drag, startPoint x: 438, startPoint y: 320, endPoint x: 50, endPoint y: 323, distance: 387.8
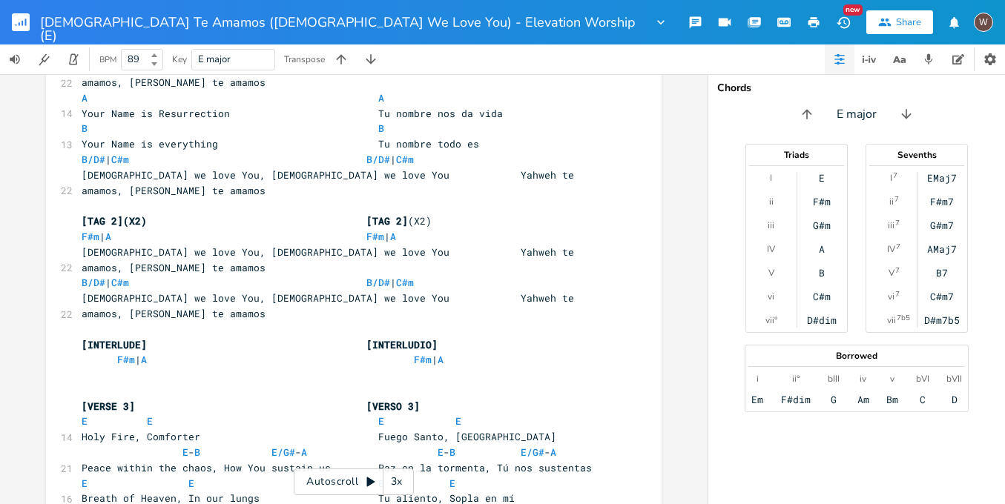
scroll to position [1197, 0]
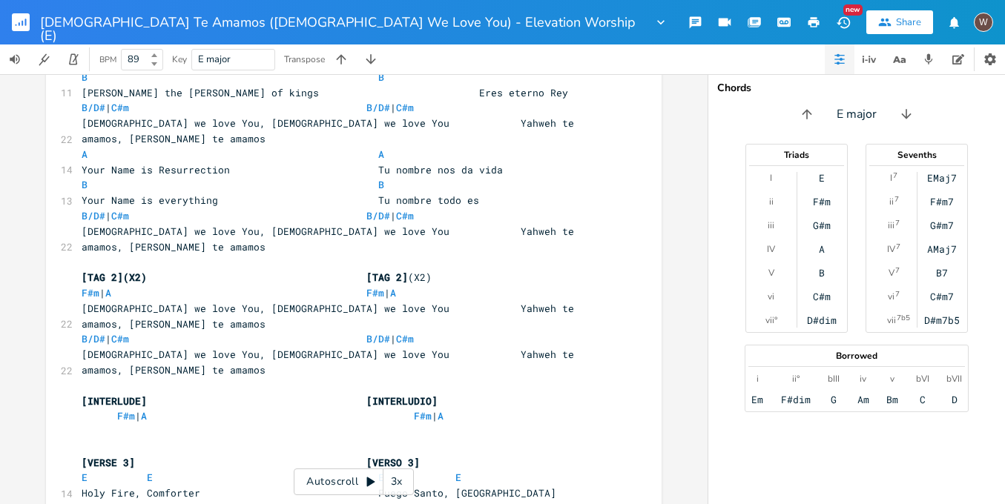
click at [82, 425] on span at bounding box center [100, 431] width 36 height 13
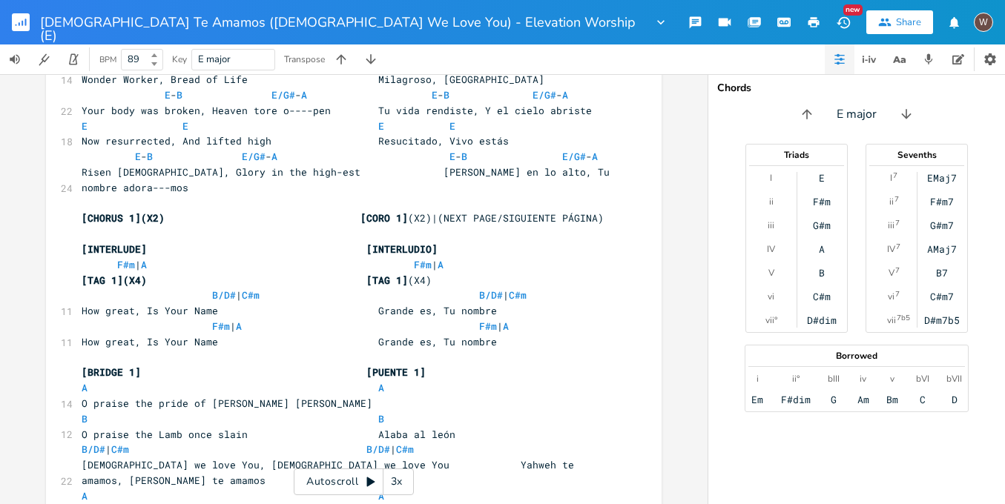
scroll to position [552, 0]
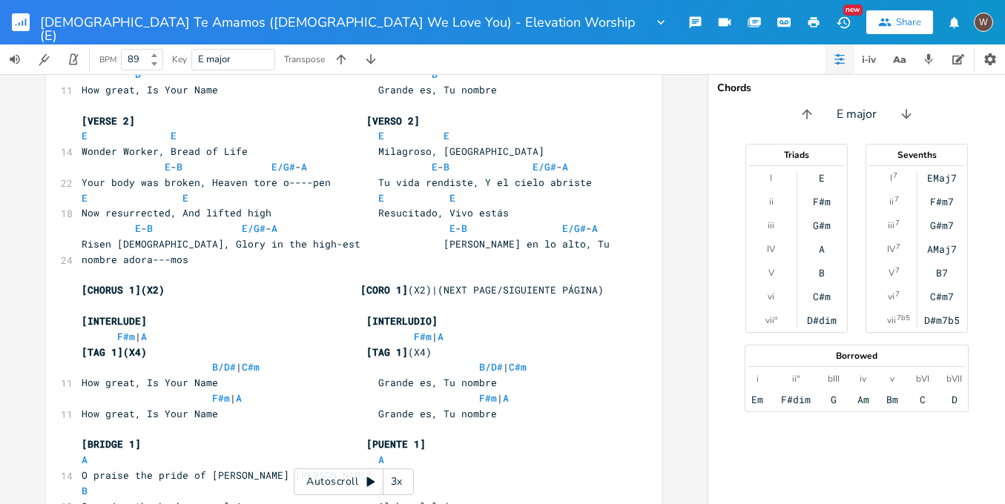
click at [445, 283] on span "[CHORUS 1](X2) [CORO 1] (X2)|(NEXT PAGE/SIGUIENTE PÁGINA)" at bounding box center [343, 289] width 522 height 13
type textarea "["
click at [601, 282] on pre "[CHORUS 1](X2) [CORO 1] (X2)|[NEXT PAGE/SIGUIENTE PÁGINA)" at bounding box center [346, 290] width 535 height 16
type textarea "]"
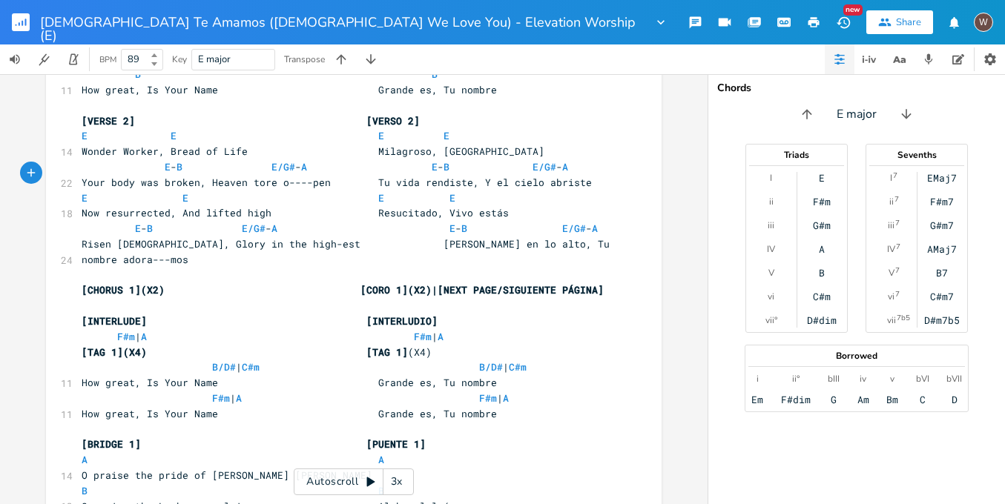
click at [351, 283] on span "[CHORUS 1](X2) [CORO 1](X2)|[NEXT PAGE/SIGUIENTE PÁGINA]" at bounding box center [343, 289] width 522 height 13
click at [433, 283] on span "[CHORUS 1](X2) [CORO 1](X2)|[NEXT PAGE/SIGUIENTE PÁGINA]" at bounding box center [340, 289] width 516 height 13
type textarea "-"
click at [429, 283] on span "[CHORUS 1](X2) [CORO 1](X2)-[NEXT PAGE/SIGUIENTE PÁGINA]" at bounding box center [340, 289] width 516 height 13
type textarea "-"
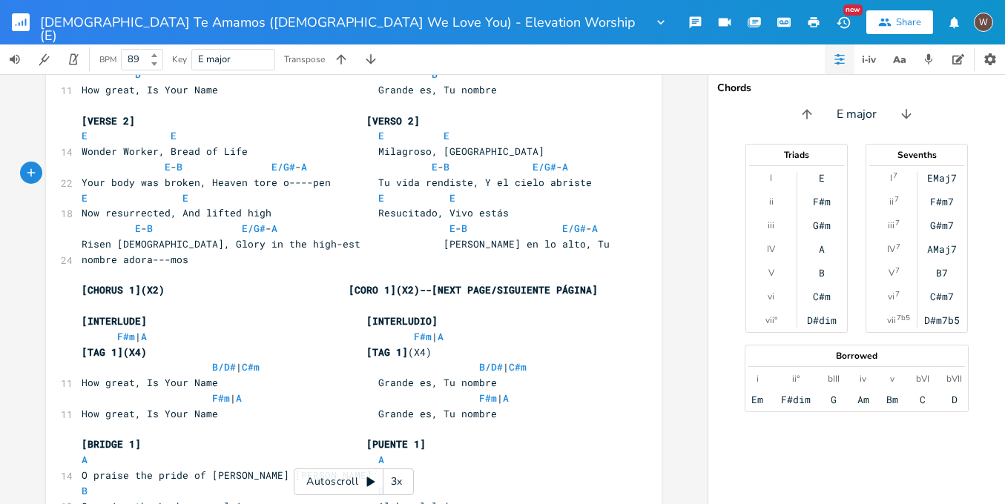
scroll to position [555, 0]
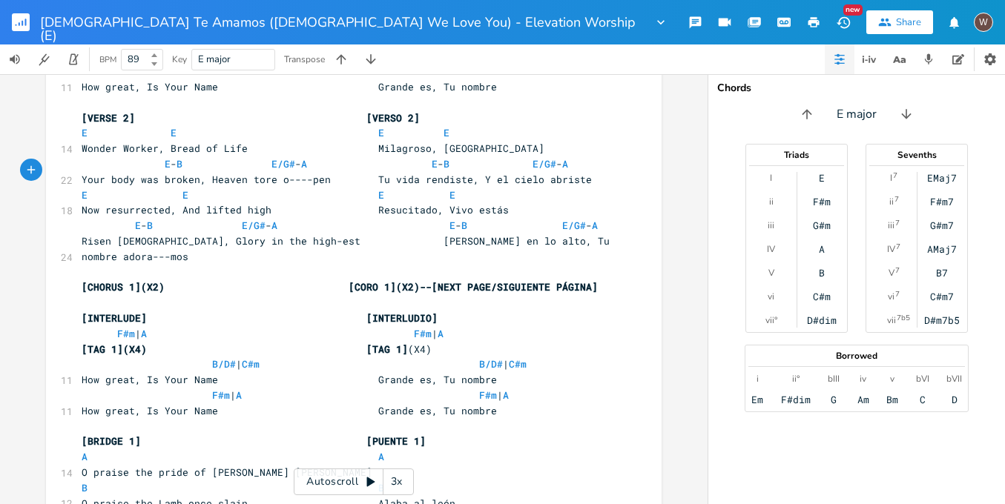
click at [813, 27] on icon "button" at bounding box center [813, 22] width 13 height 13
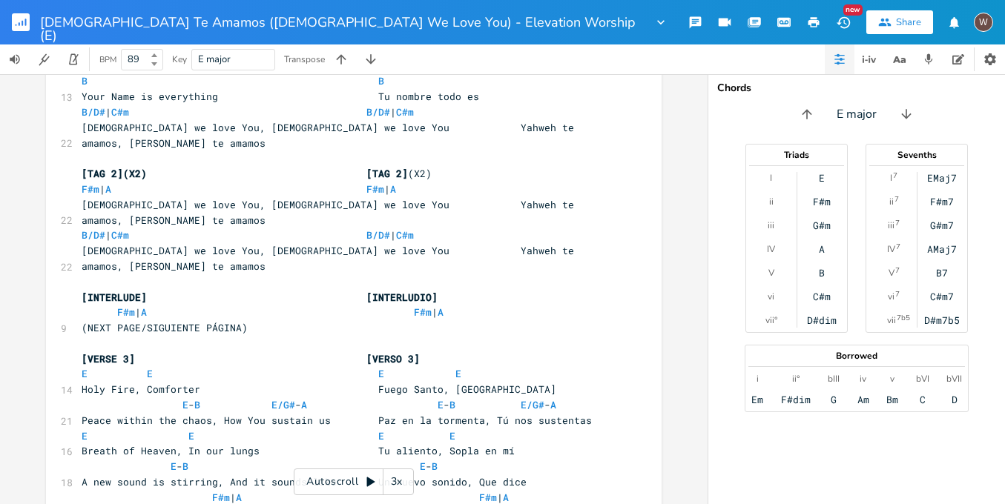
scroll to position [0, 1]
click at [520, 503] on pre "How great, Is Your Name Grande es, Tu nombre" at bounding box center [346, 514] width 535 height 16
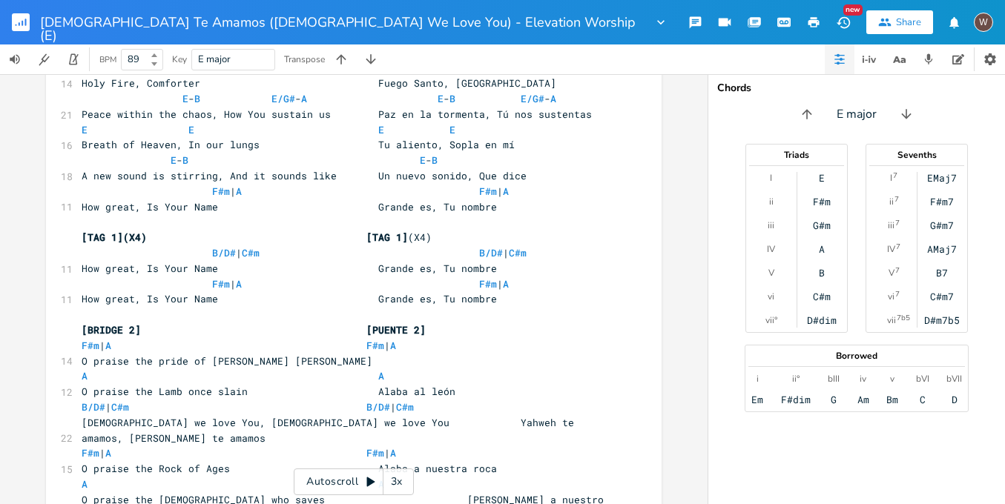
scroll to position [1730, 0]
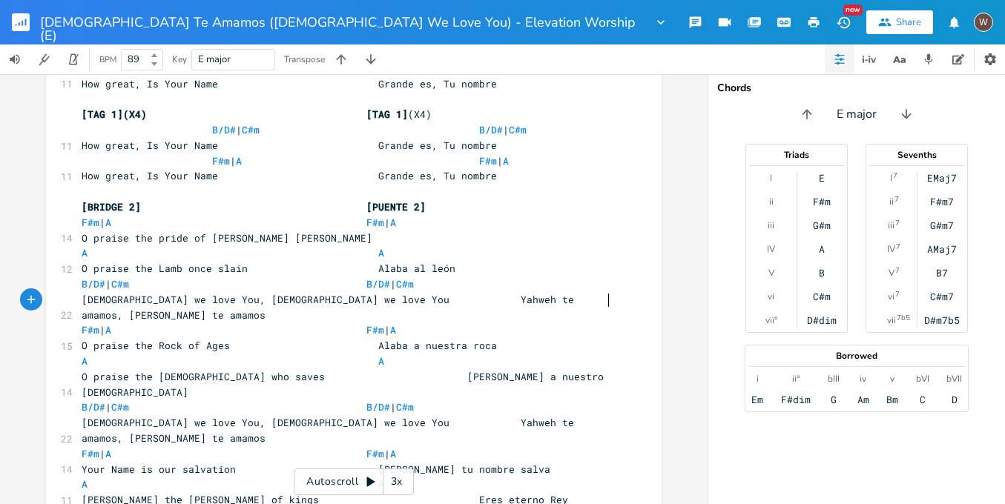
click at [811, 23] on icon "button" at bounding box center [813, 22] width 11 height 10
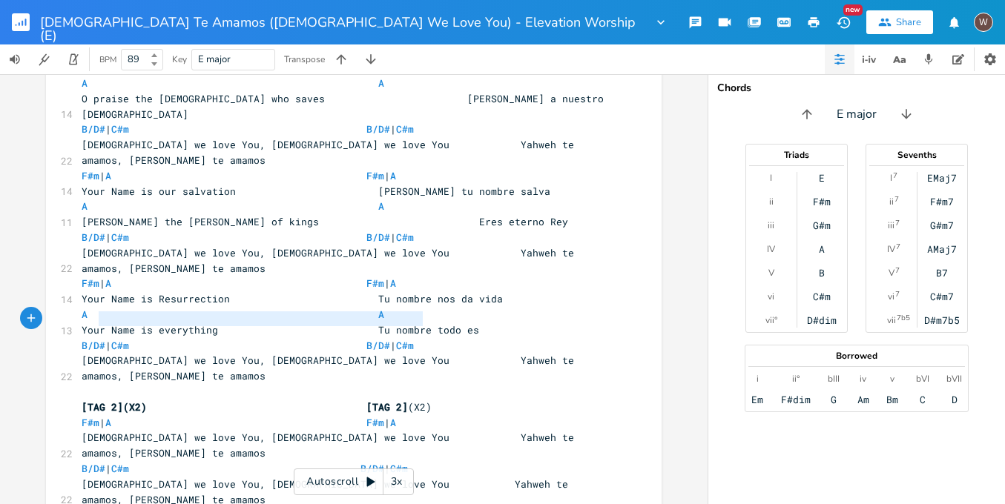
type textarea "(NEXT PAGE/SIGUIENTE PÁGINA)"
drag, startPoint x: 434, startPoint y: 320, endPoint x: 7, endPoint y: 317, distance: 427.1
click at [7, 317] on div "(NEXT PAGE/SIGUIENTE PÁGINA) x BPM 89, Key - E Major E [INTRO](X2) [INTRO] (X2)…" at bounding box center [353, 289] width 707 height 430
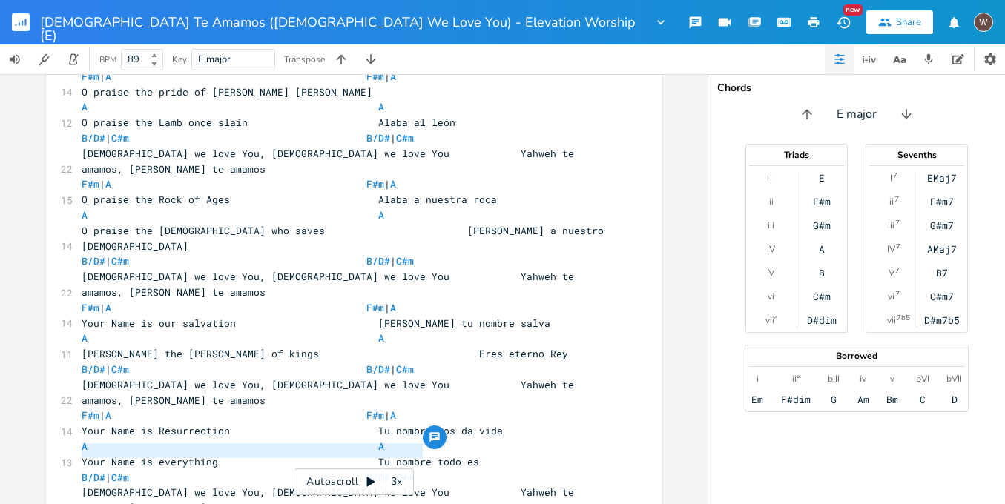
scroll to position [1753, 0]
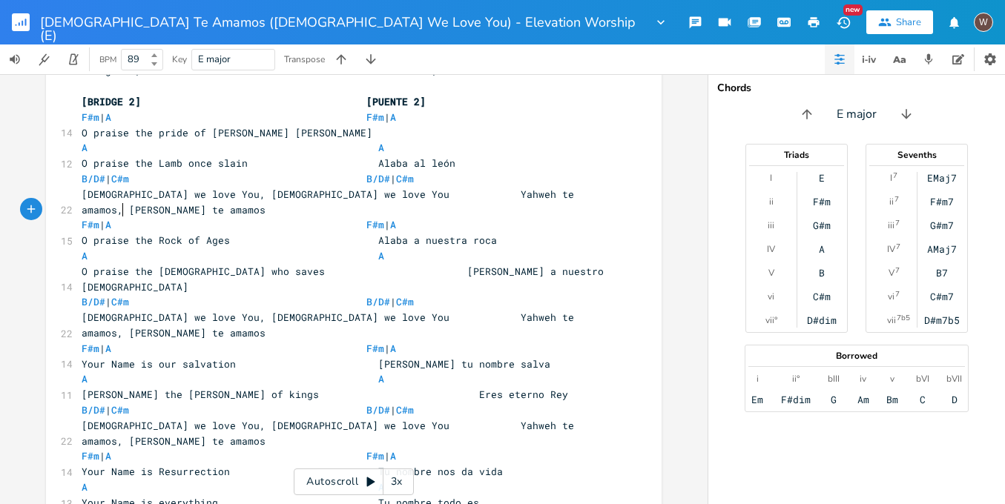
scroll to position [1745, 0]
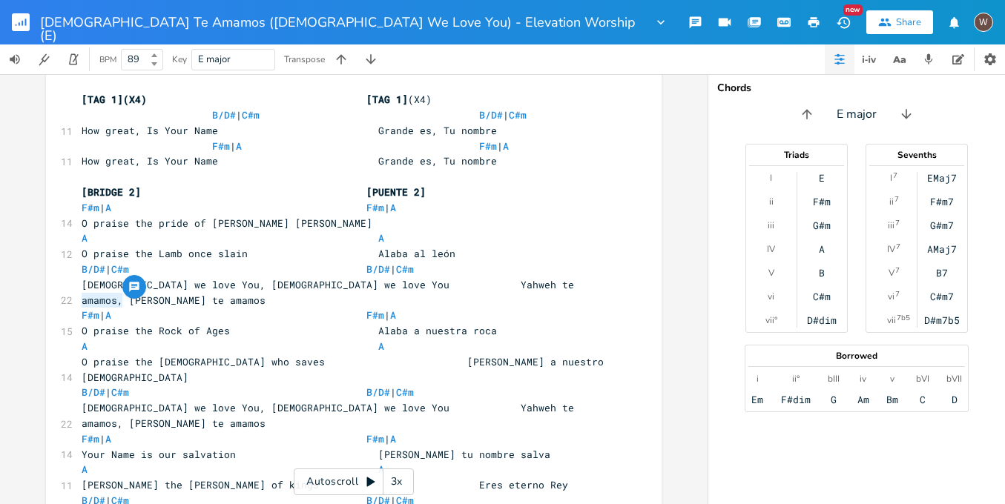
drag, startPoint x: 127, startPoint y: 299, endPoint x: 55, endPoint y: 299, distance: 71.9
paste textarea
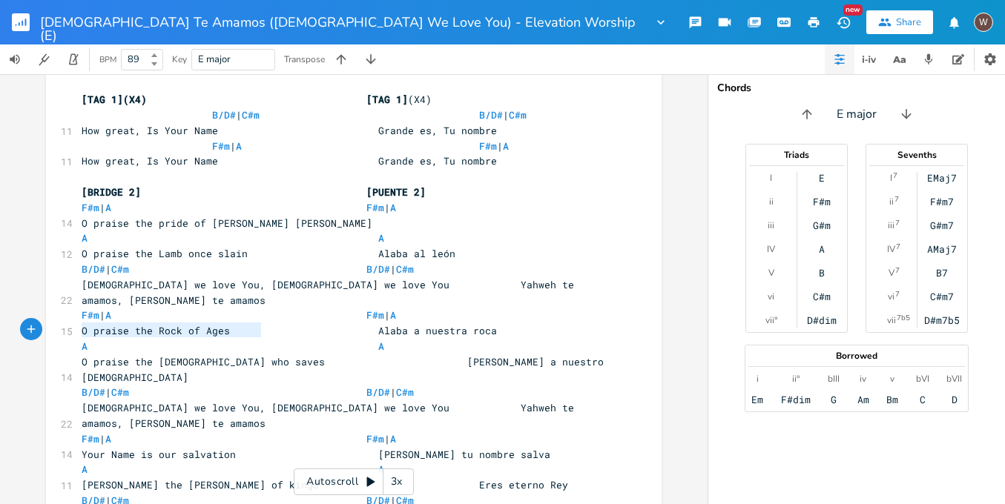
drag, startPoint x: 295, startPoint y: 330, endPoint x: 78, endPoint y: 328, distance: 217.2
click at [810, 28] on icon "button" at bounding box center [813, 22] width 13 height 13
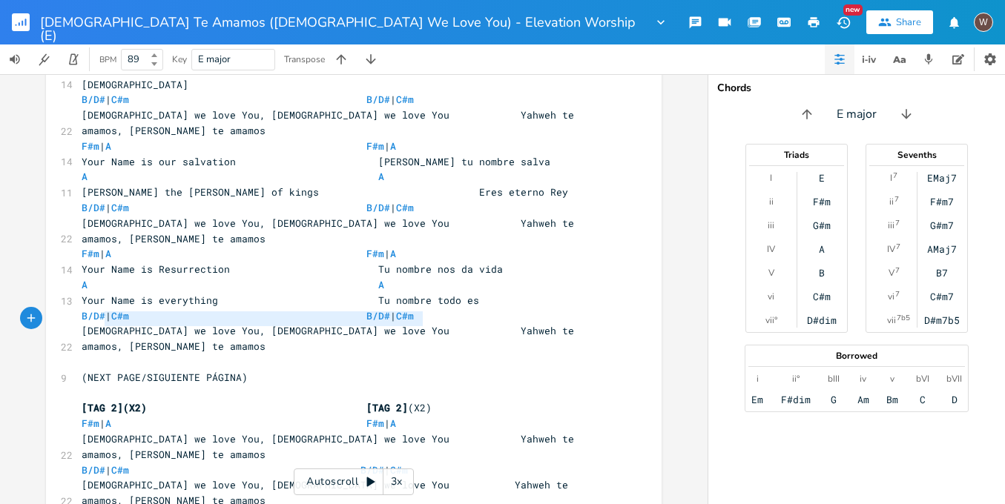
type textarea "(NEXT PAGE/SIGUIENTE PÁGINA)"
drag, startPoint x: 434, startPoint y: 318, endPoint x: 47, endPoint y: 321, distance: 387.0
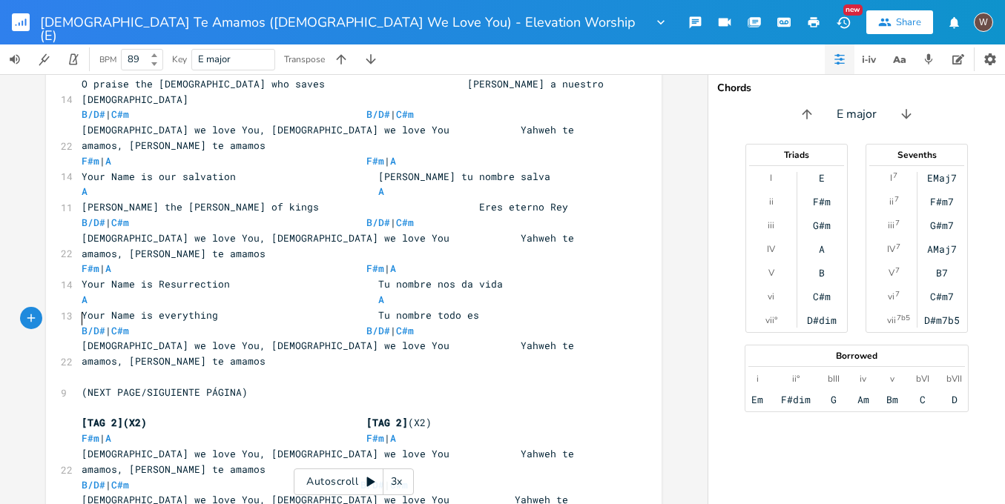
scroll to position [1905, 0]
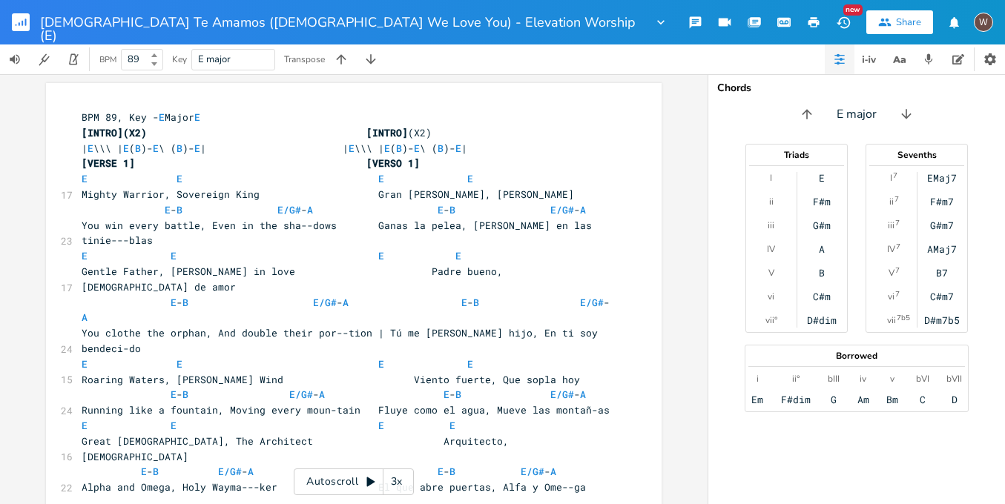
scroll to position [0, 1]
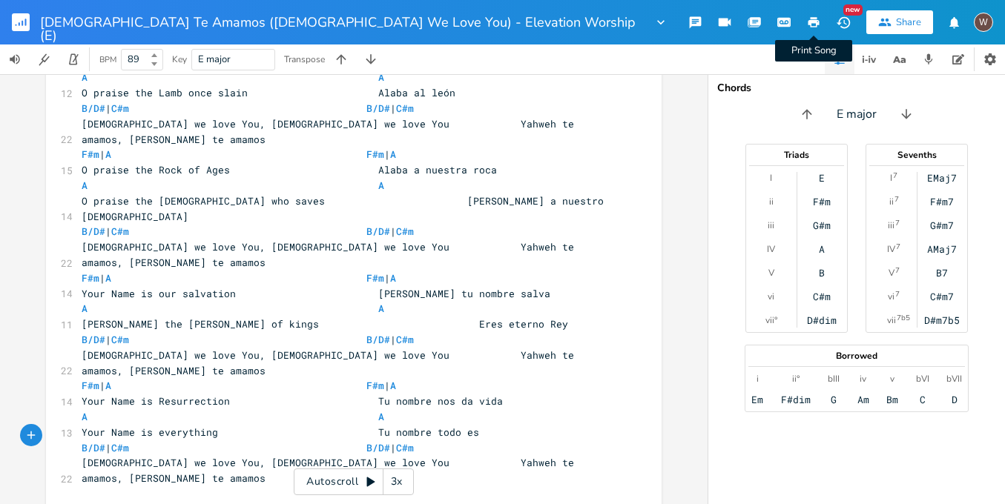
click at [812, 23] on icon "button" at bounding box center [813, 22] width 11 height 10
click at [243, 35] on div "[DEMOGRAPHIC_DATA] Te Amamos ([DEMOGRAPHIC_DATA] We Love You) - Elevation Worsh…" at bounding box center [354, 22] width 628 height 44
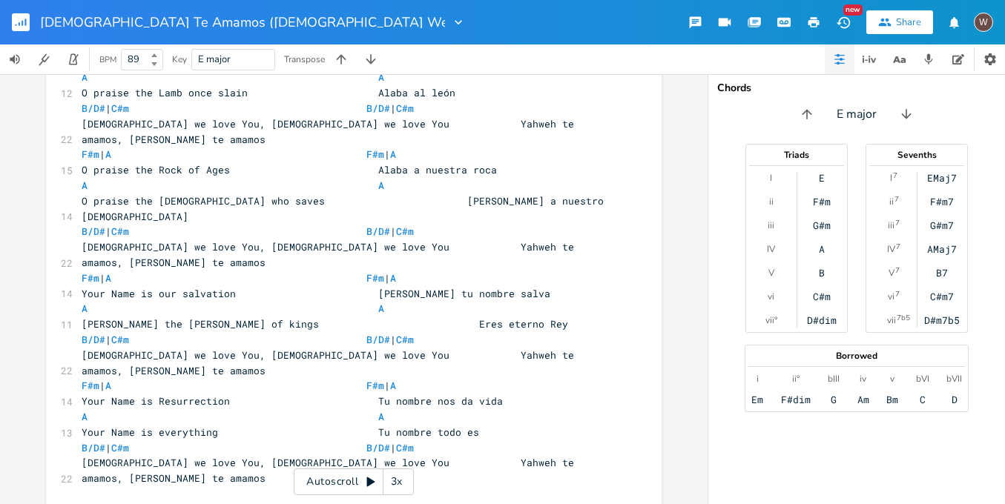
click at [244, 27] on input "[DEMOGRAPHIC_DATA] Te Amamos ([DEMOGRAPHIC_DATA] We Love You) - Elevation Worsh…" at bounding box center [242, 22] width 405 height 13
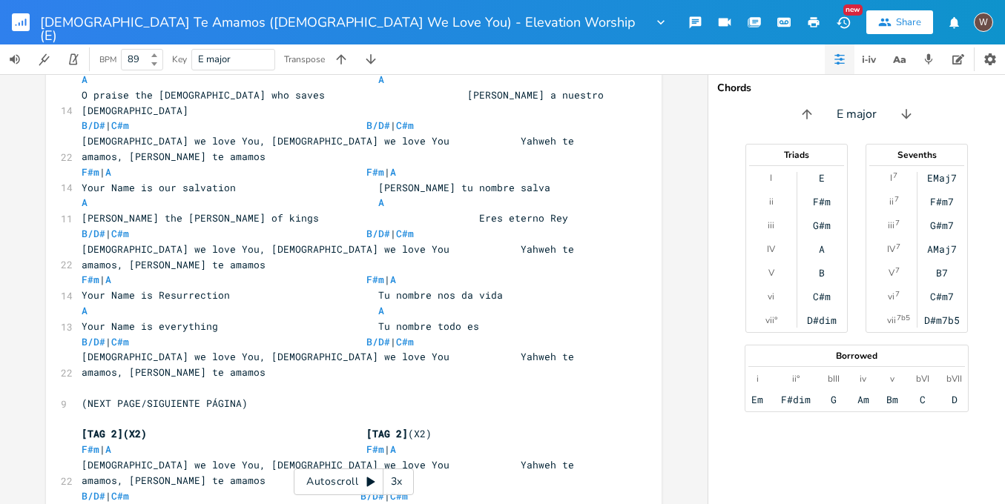
scroll to position [0, 0]
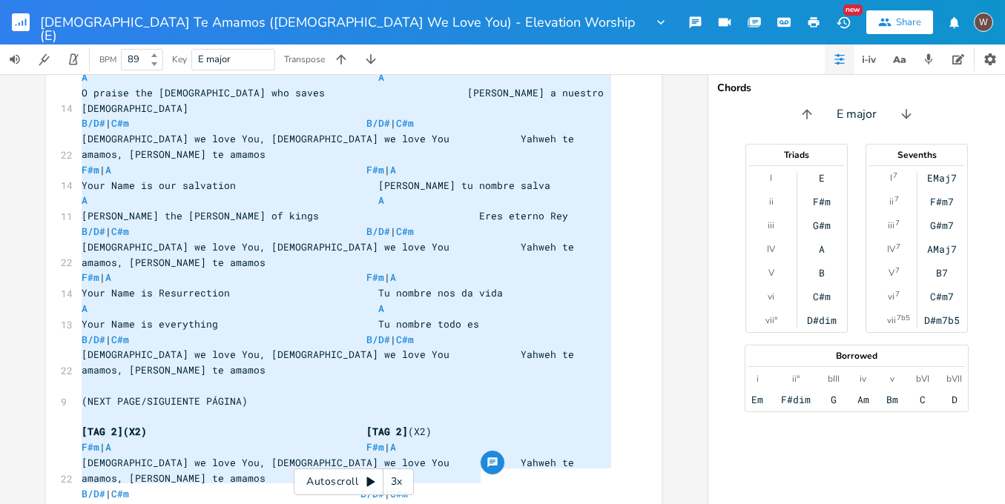
drag, startPoint x: 76, startPoint y: 165, endPoint x: 486, endPoint y: 517, distance: 539.9
click at [486, 503] on html "Yahweh Te Amamos (Yahweh We Love You) - Elevation Worship (E) New Share W BPM 8…" at bounding box center [502, 252] width 1005 height 504
type textarea "[VERSE 1] [VERSO 1] E E E E Mighty Warrior, Sovereign King Gran guerrero, Etern…"
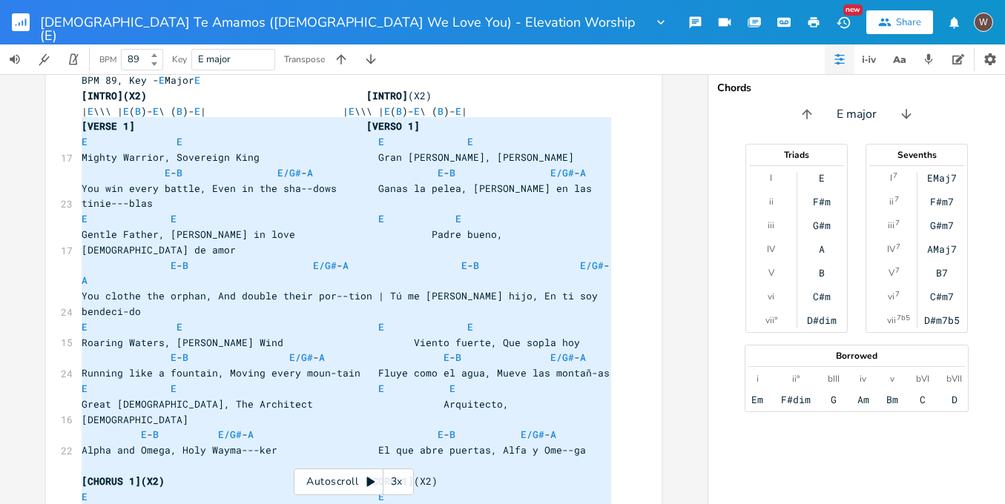
scroll to position [0, 0]
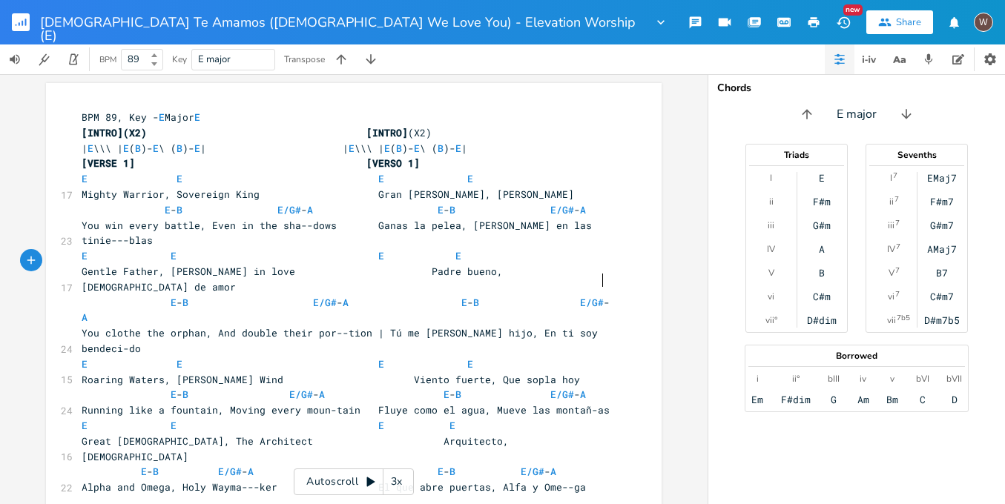
click at [523, 296] on span "E - B E/G# - A E - B E/G# - A" at bounding box center [346, 310] width 528 height 29
type textarea "Tú me llamas hijo, En ti soy bendeci-d"
drag, startPoint x: 379, startPoint y: 282, endPoint x: 600, endPoint y: 287, distance: 221.0
click at [600, 325] on pre "You clothe the orphan, And double their por--tion | Tú me llamas hijo, En ti so…" at bounding box center [346, 340] width 535 height 31
click at [17, 23] on rect "button" at bounding box center [21, 22] width 18 height 18
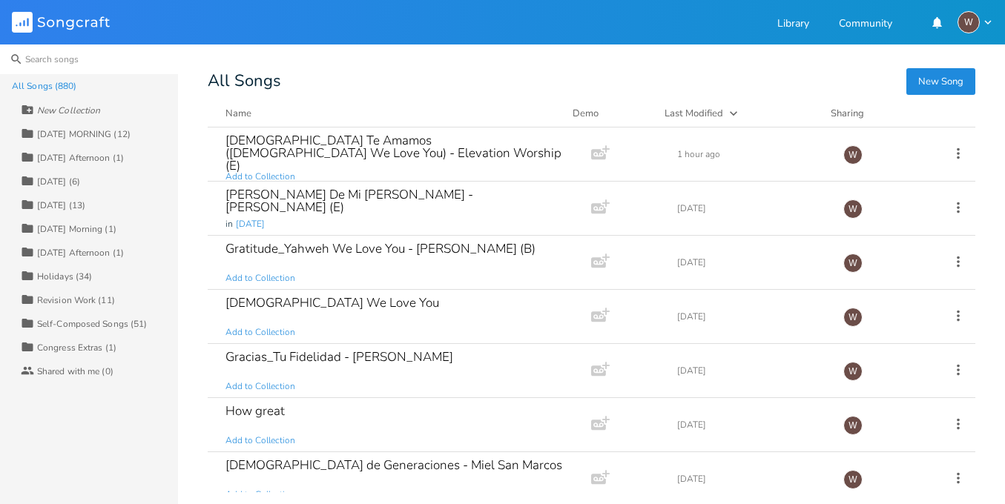
click at [64, 59] on input at bounding box center [89, 59] width 178 height 30
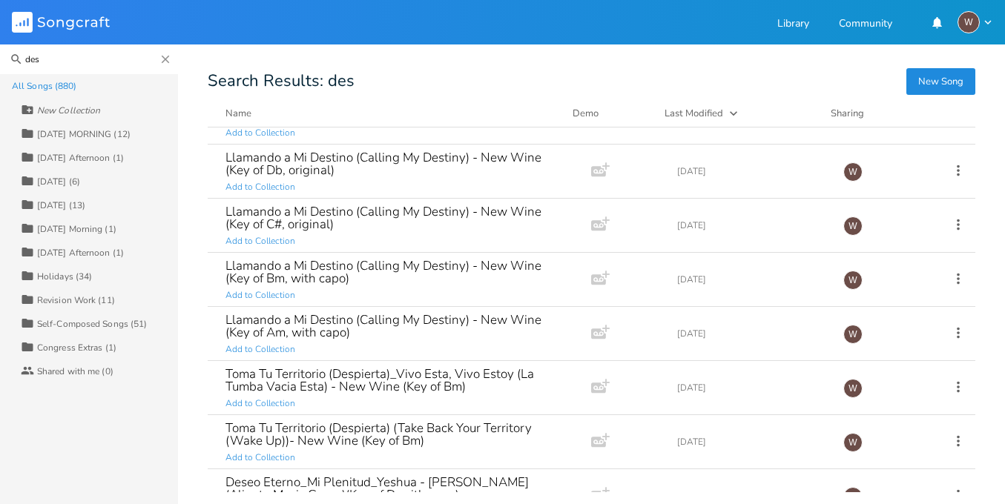
scroll to position [1367, 0]
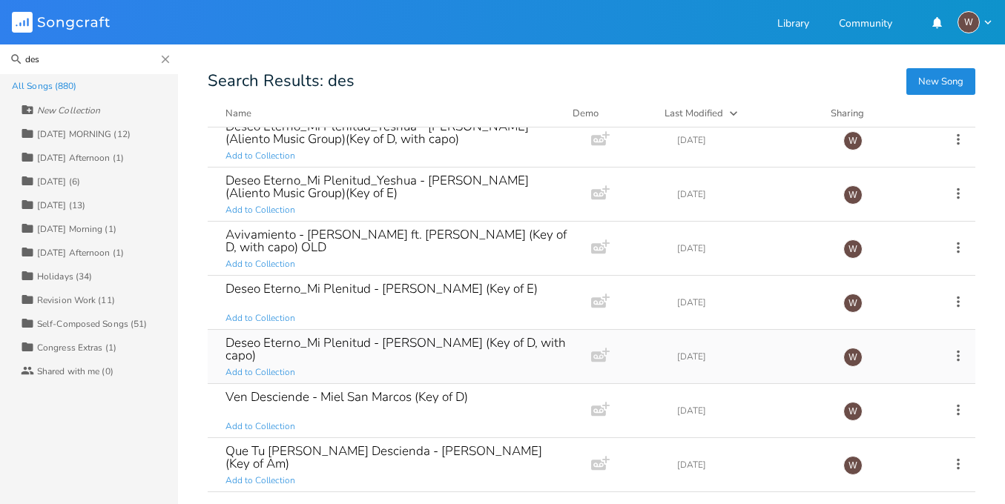
type input "des"
click at [953, 359] on icon at bounding box center [958, 356] width 16 height 16
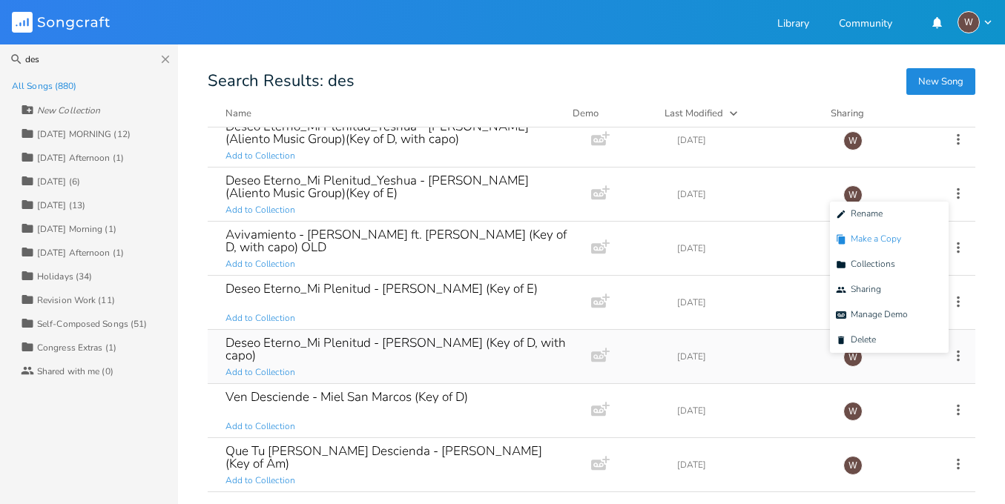
click at [871, 244] on span "Duplicate Make a Copy" at bounding box center [868, 239] width 65 height 10
click at [951, 302] on icon at bounding box center [958, 302] width 16 height 16
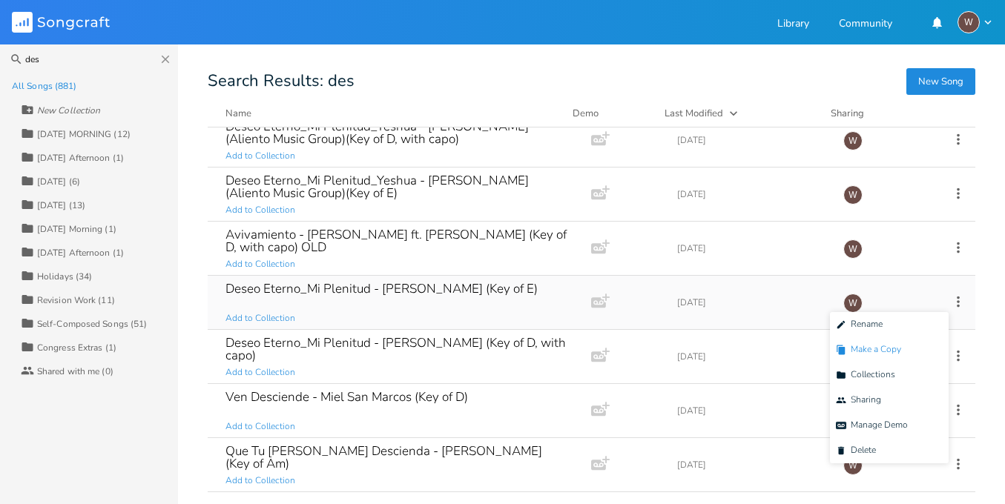
click at [885, 351] on span "Duplicate Make a Copy" at bounding box center [868, 350] width 65 height 10
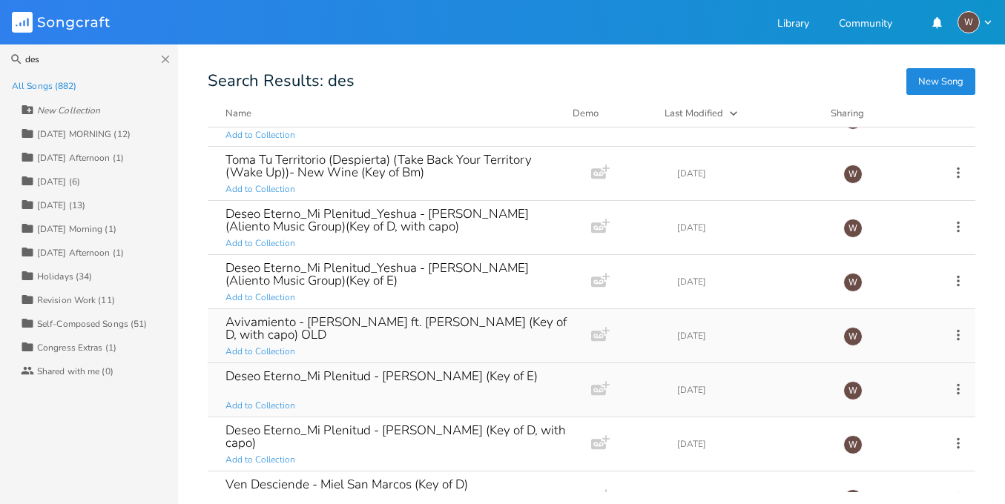
scroll to position [1369, 0]
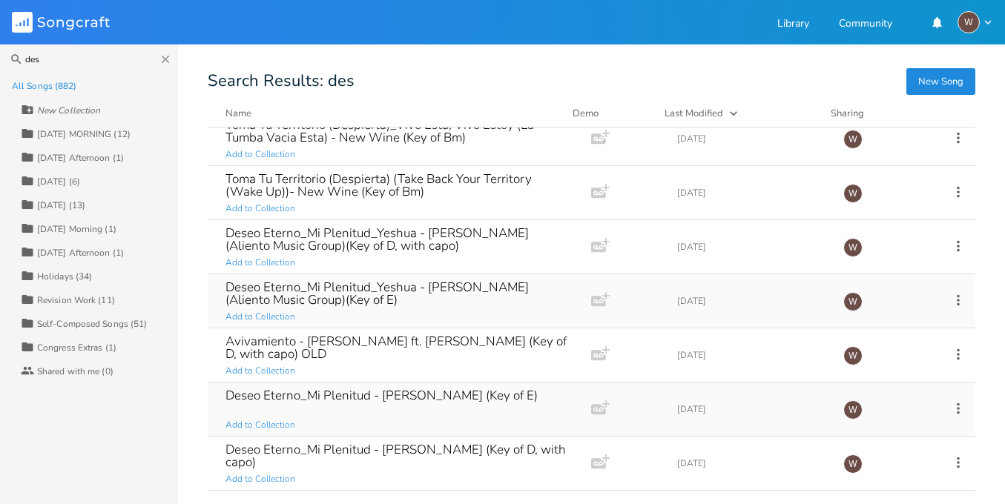
click at [956, 295] on icon at bounding box center [957, 299] width 3 height 11
click at [896, 351] on span "Duplicate Make a Copy" at bounding box center [868, 348] width 65 height 10
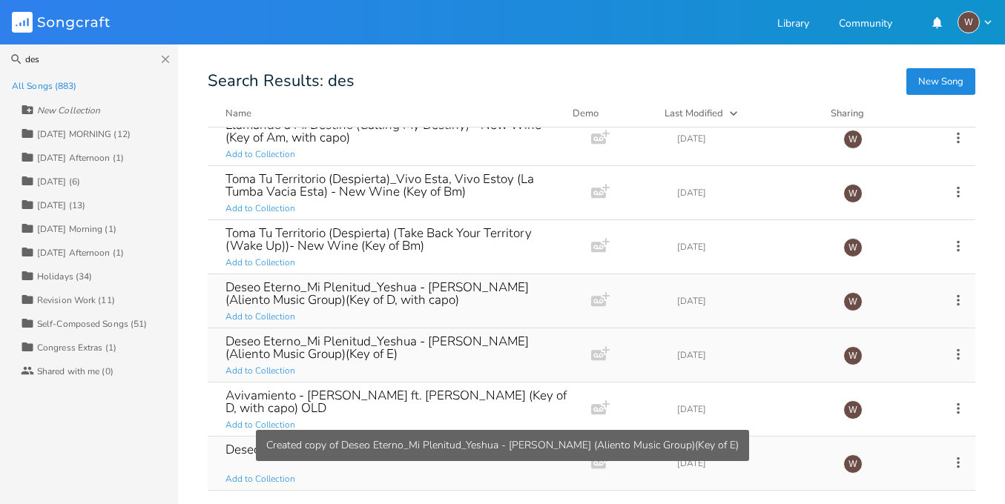
click at [950, 302] on icon at bounding box center [958, 300] width 16 height 16
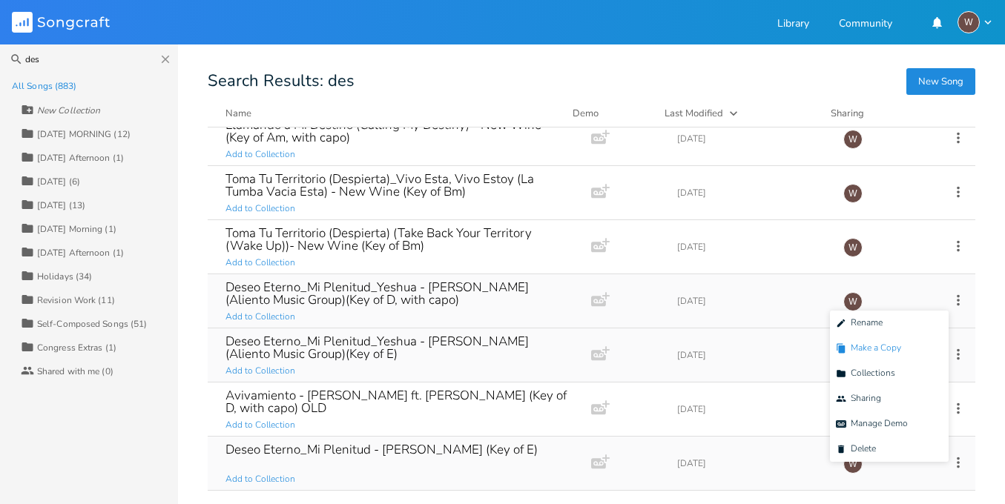
click at [896, 346] on span "Duplicate Make a Copy" at bounding box center [868, 348] width 65 height 10
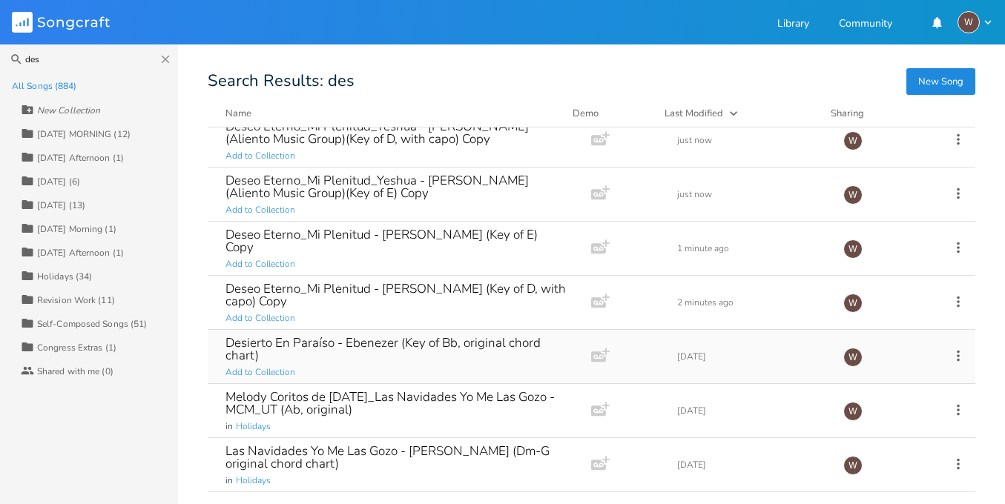
scroll to position [0, 0]
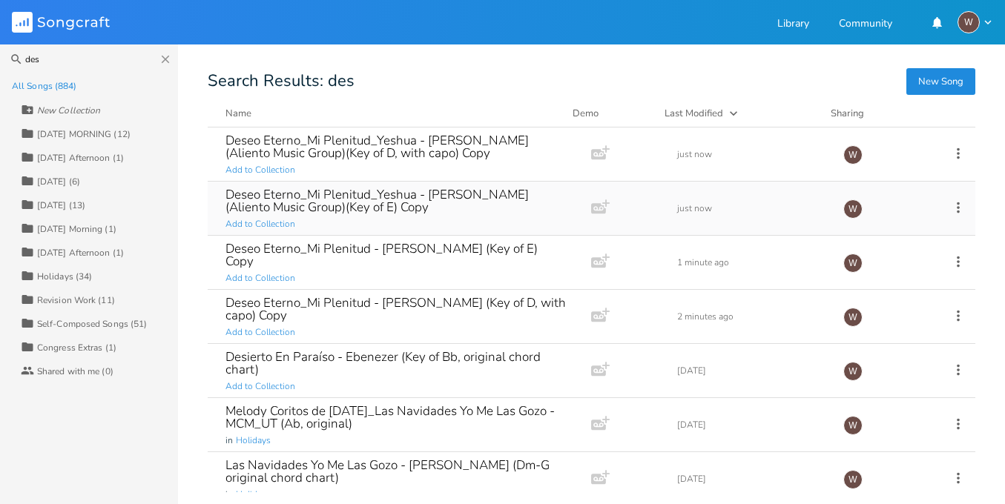
click at [449, 219] on div "Deseo Eterno_Mi Plenitud_Yeshua - Marcos Brunet (Aliento Music Group)(Key of E)…" at bounding box center [396, 208] width 342 height 53
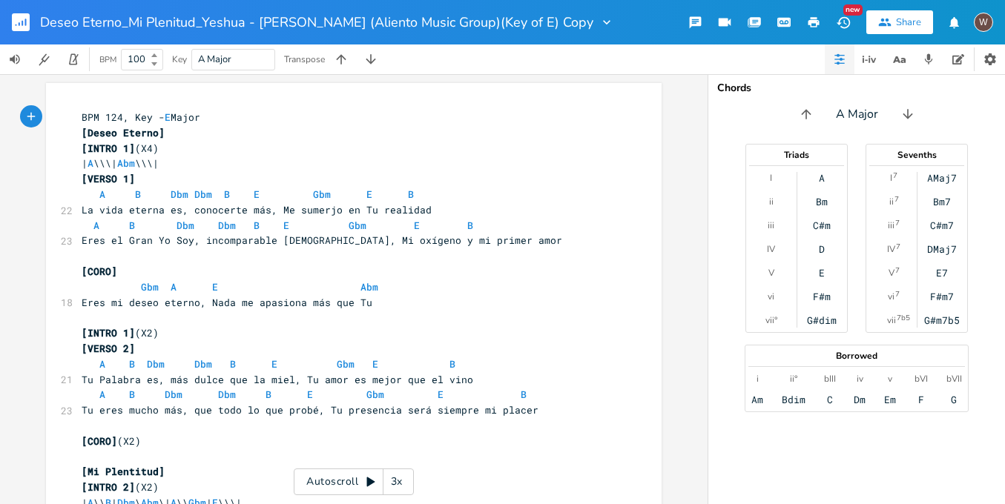
click at [25, 22] on icon "button" at bounding box center [25, 22] width 1 height 7
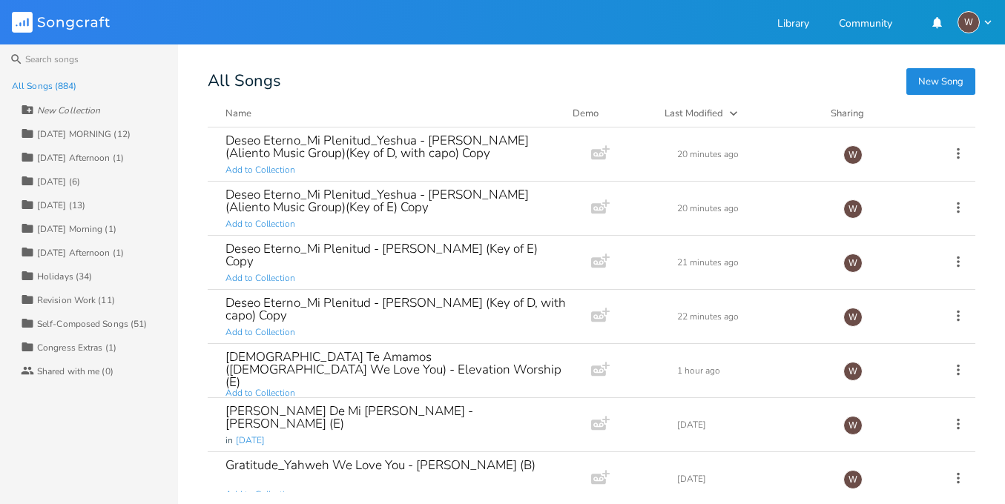
click at [923, 80] on button "New Song" at bounding box center [940, 81] width 69 height 27
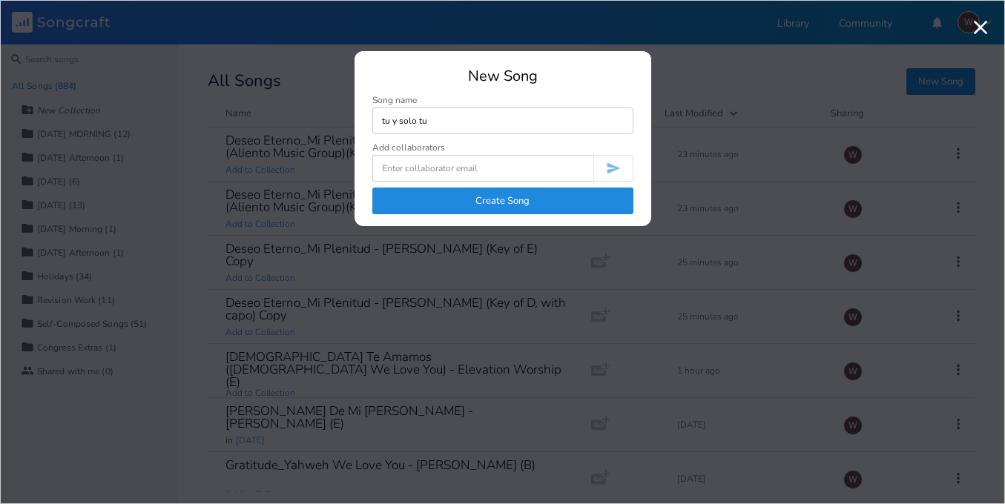
type input "tu y solo tu"
click at [436, 198] on button "Create Song" at bounding box center [502, 201] width 261 height 27
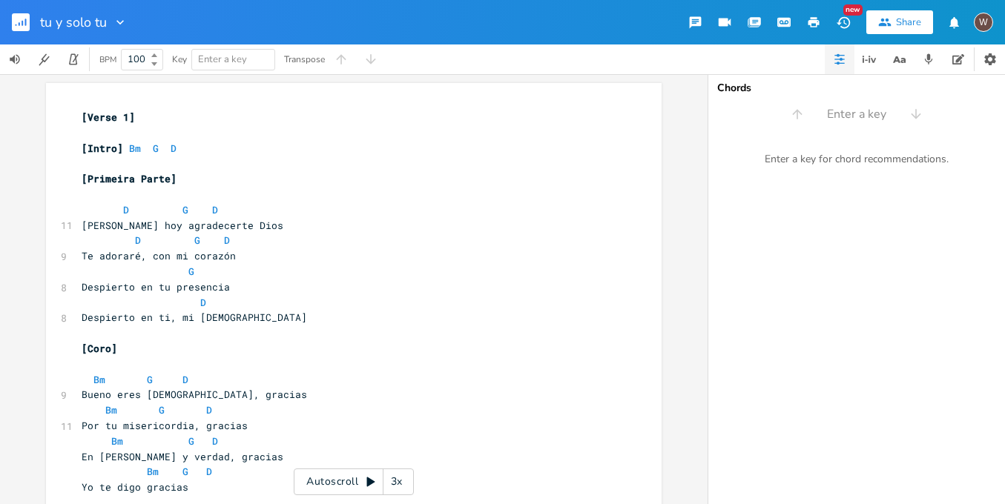
scroll to position [902, 0]
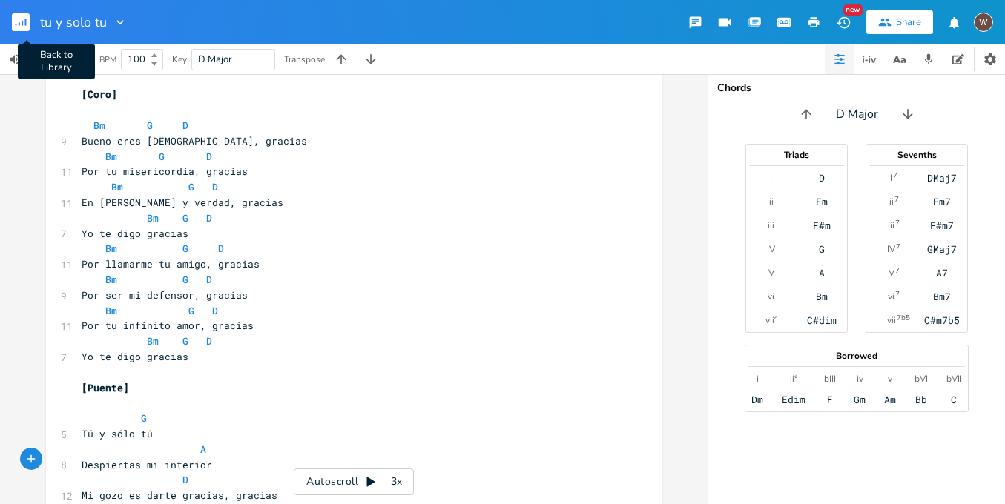
click at [22, 31] on button "Back to Library" at bounding box center [27, 22] width 30 height 36
